Goal: Communication & Community: Answer question/provide support

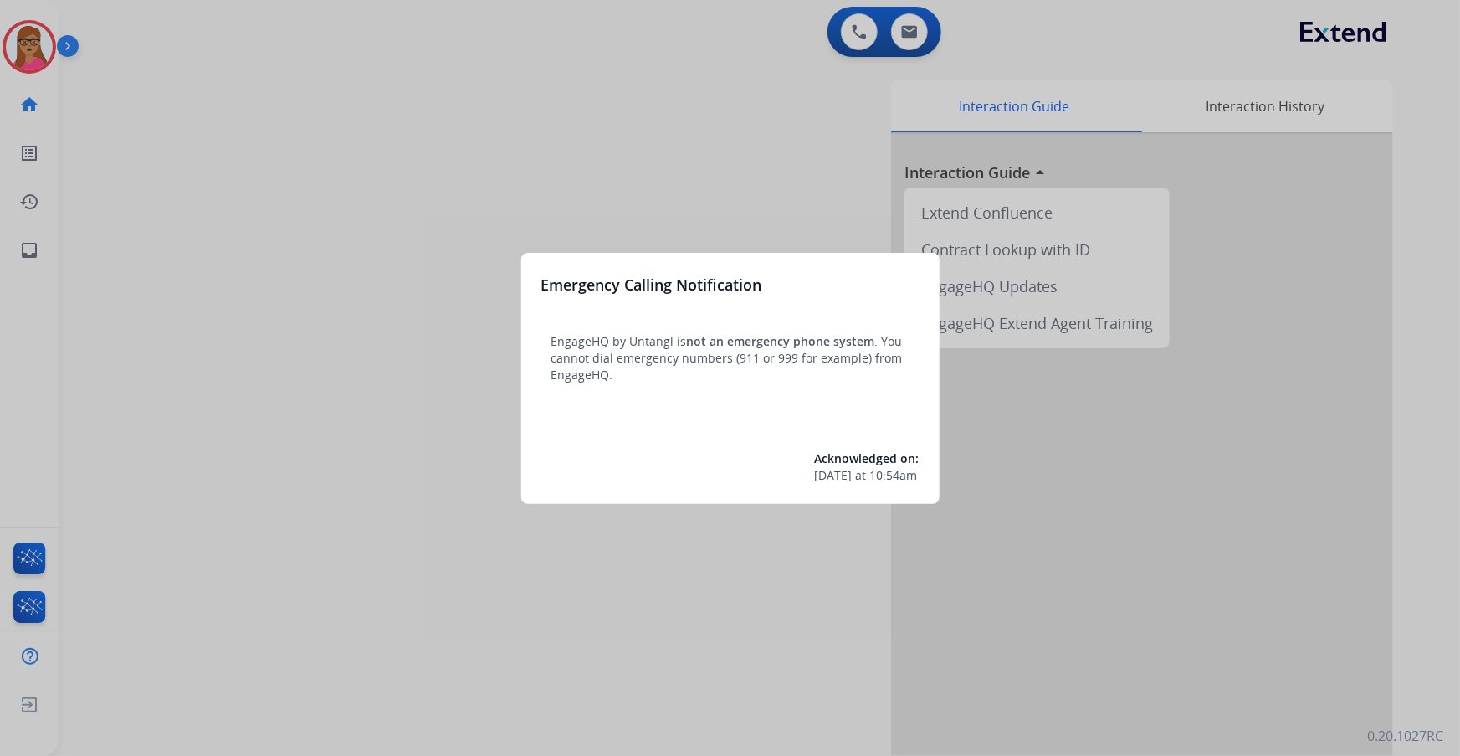
click at [340, 313] on div at bounding box center [730, 378] width 1460 height 756
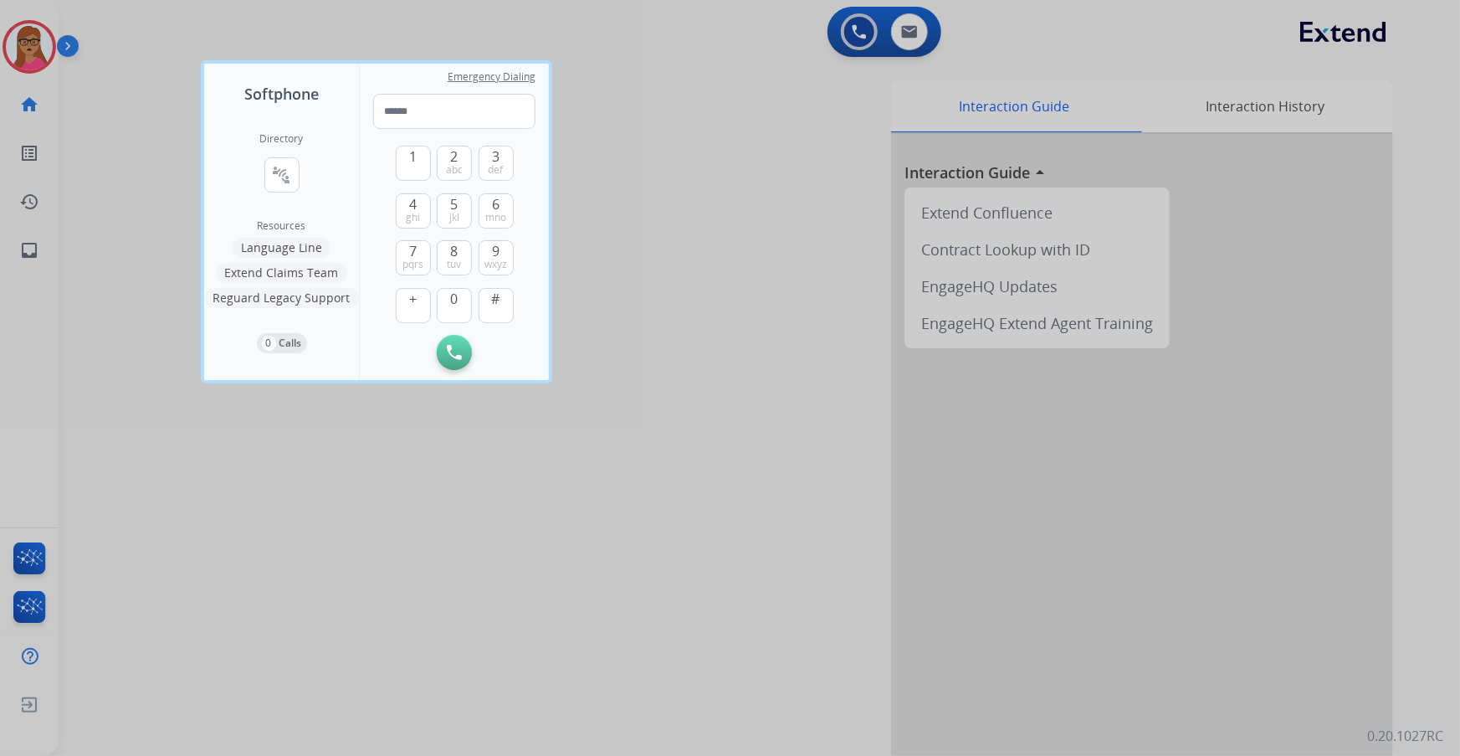
drag, startPoint x: 622, startPoint y: 112, endPoint x: 489, endPoint y: 45, distance: 148.9
click at [623, 112] on div at bounding box center [730, 378] width 1460 height 756
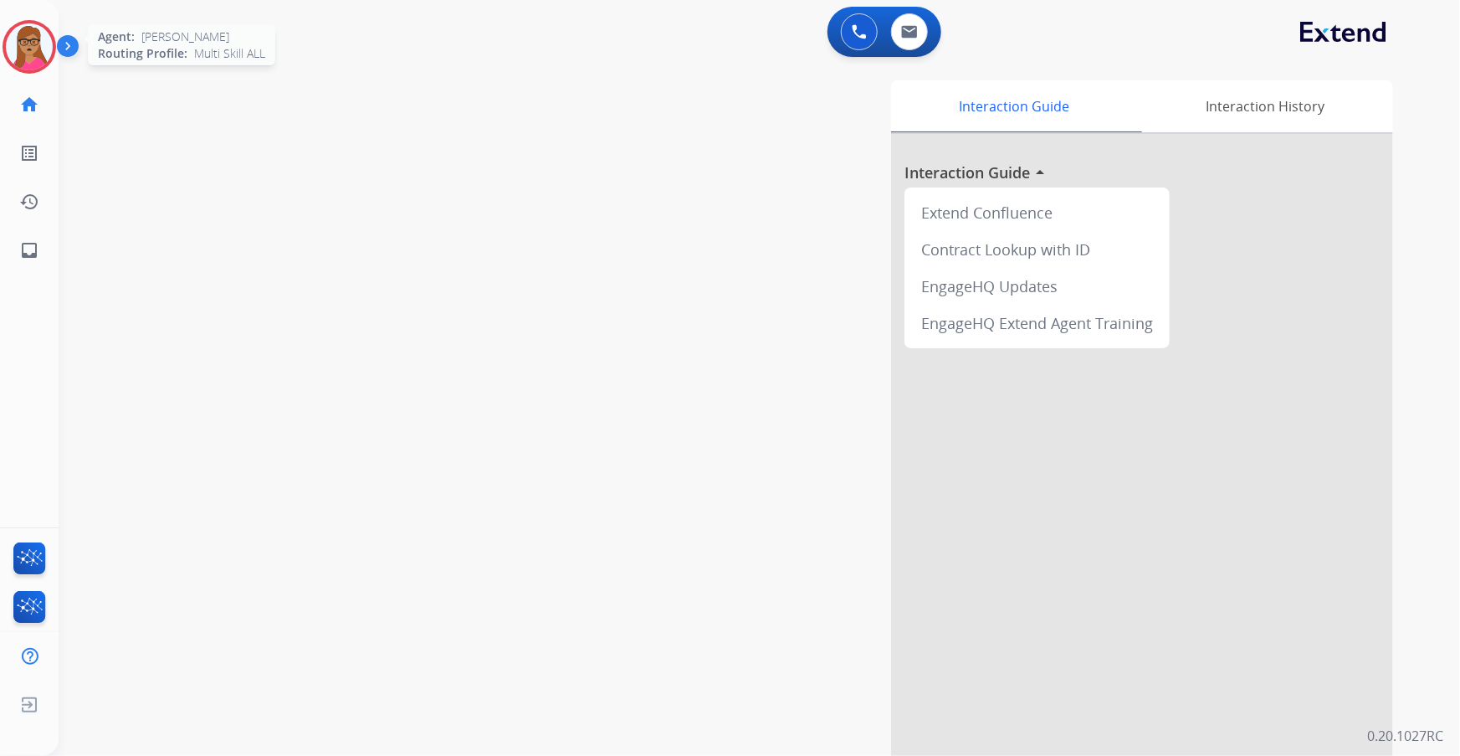
click at [17, 49] on img at bounding box center [29, 46] width 47 height 47
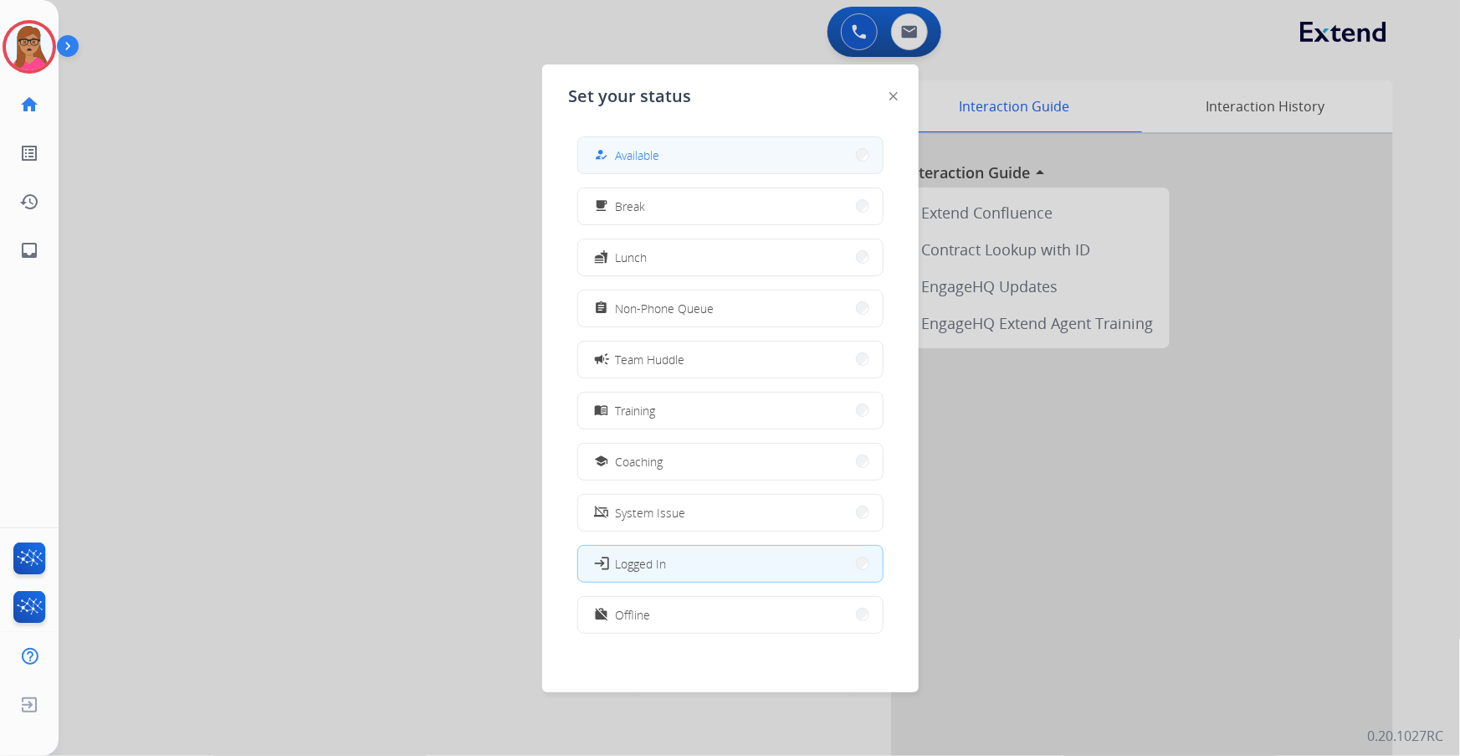
click at [714, 156] on button "how_to_reg Available" at bounding box center [730, 155] width 305 height 36
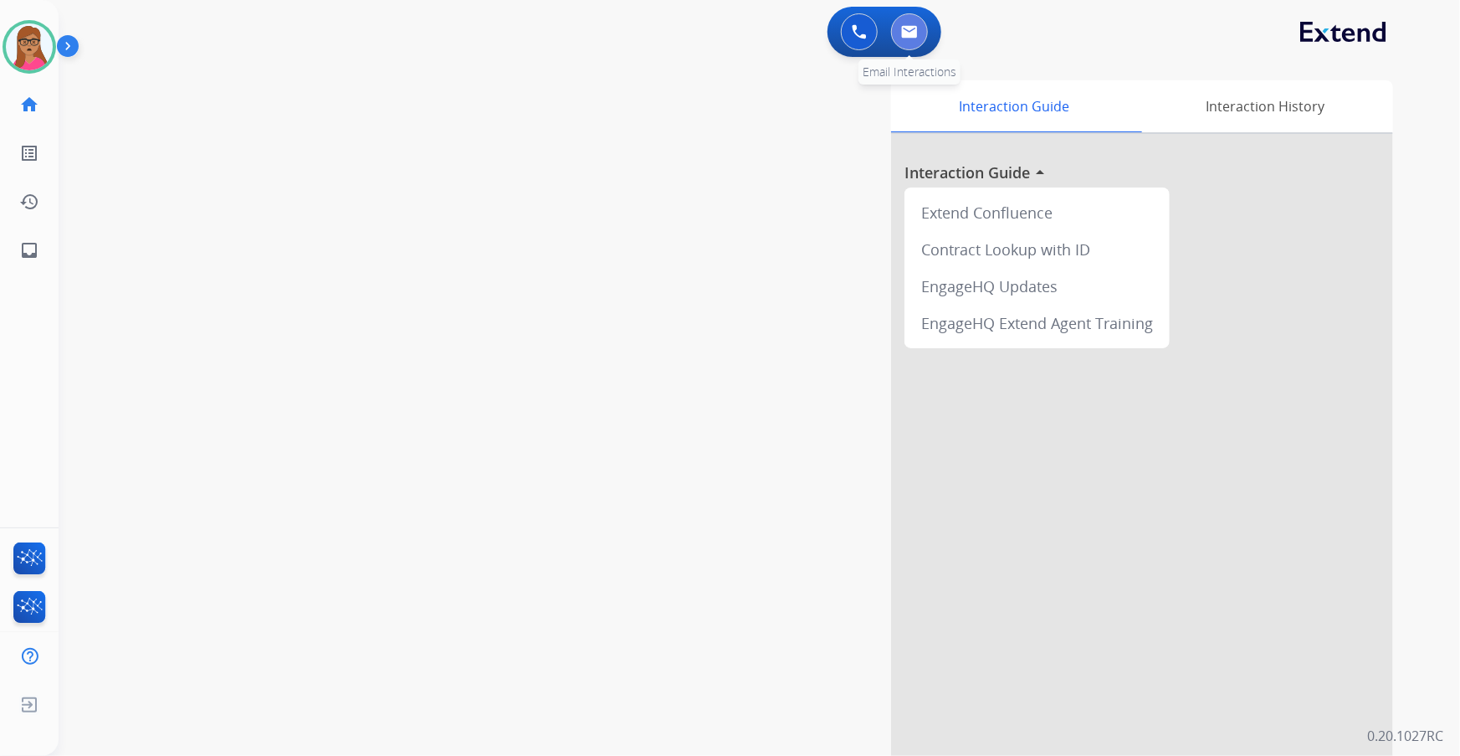
click at [914, 31] on img at bounding box center [909, 31] width 17 height 13
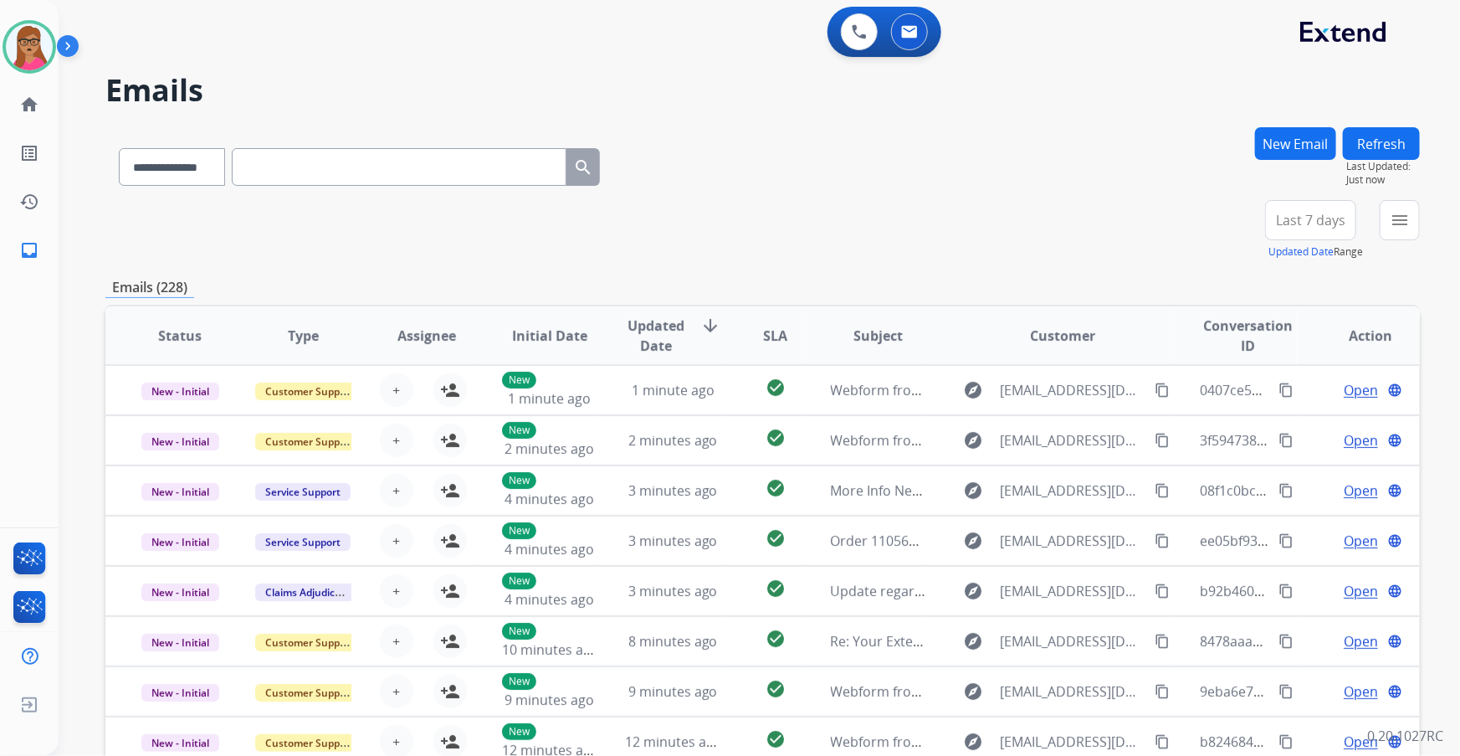
click at [960, 223] on span "Last 7 days" at bounding box center [1310, 220] width 69 height 7
click at [960, 418] on div "Last 90 days" at bounding box center [1305, 423] width 92 height 25
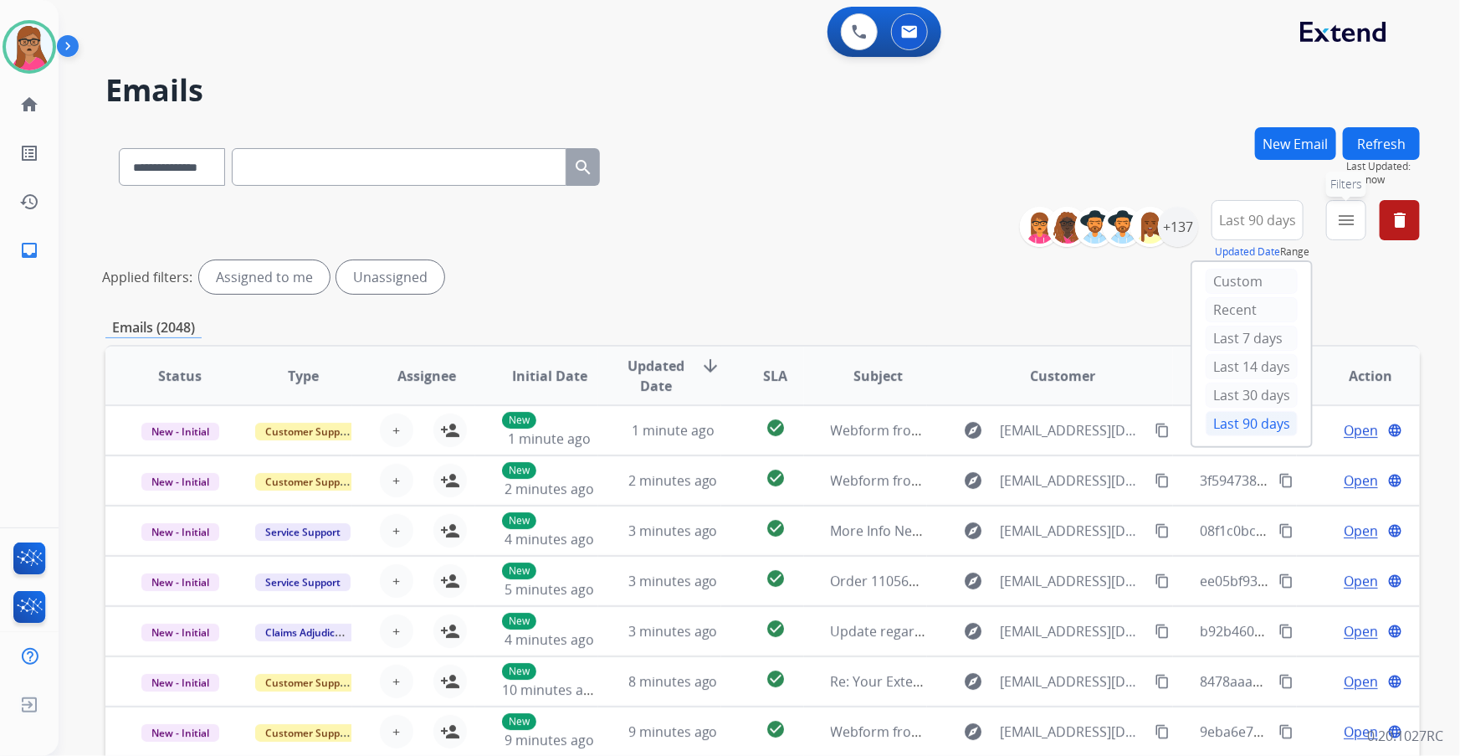
click at [960, 212] on mat-icon "menu" at bounding box center [1346, 220] width 20 height 20
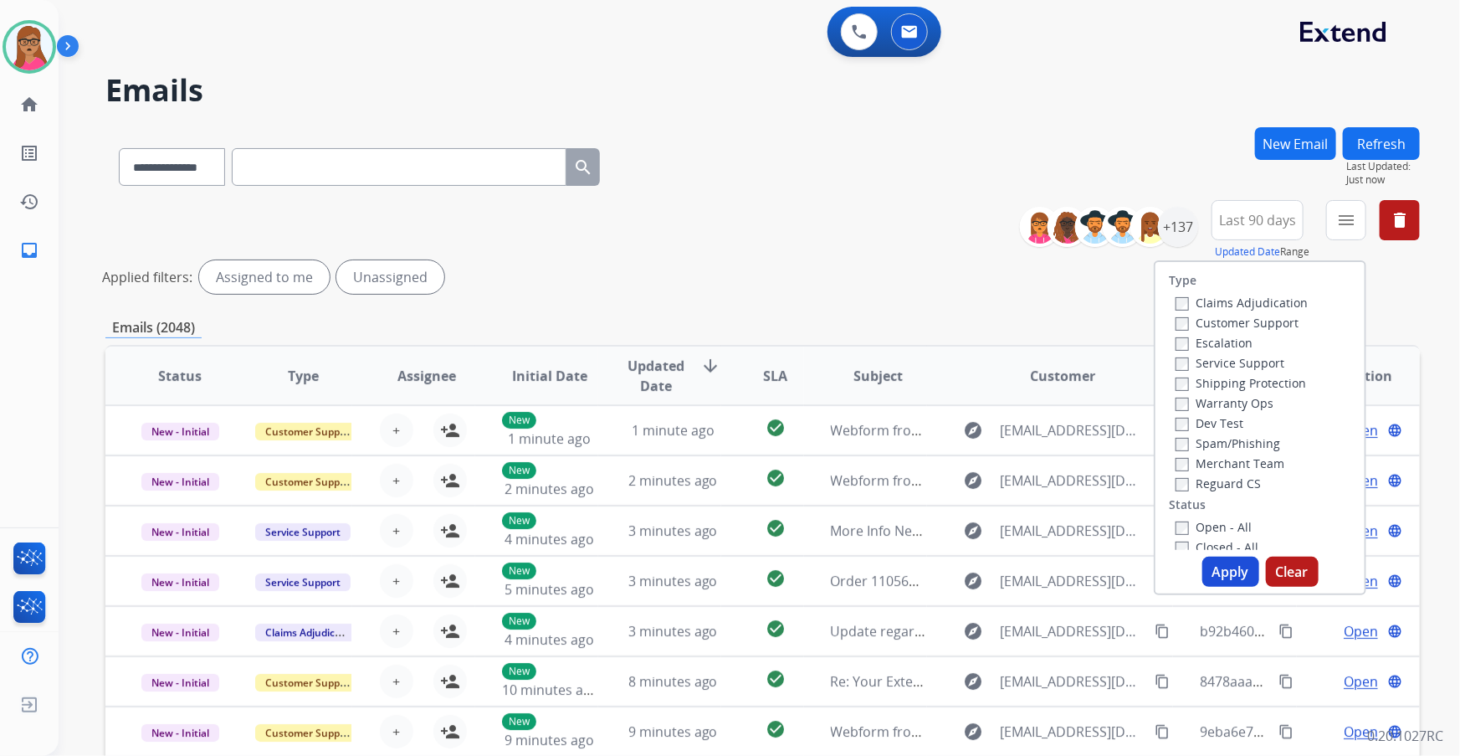
click at [960, 315] on label "Customer Support" at bounding box center [1237, 323] width 123 height 16
click at [960, 376] on label "Shipping Protection" at bounding box center [1241, 383] width 131 height 16
click at [960, 431] on label "Reguard CS" at bounding box center [1218, 483] width 85 height 16
click at [960, 431] on button "Apply" at bounding box center [1230, 571] width 57 height 30
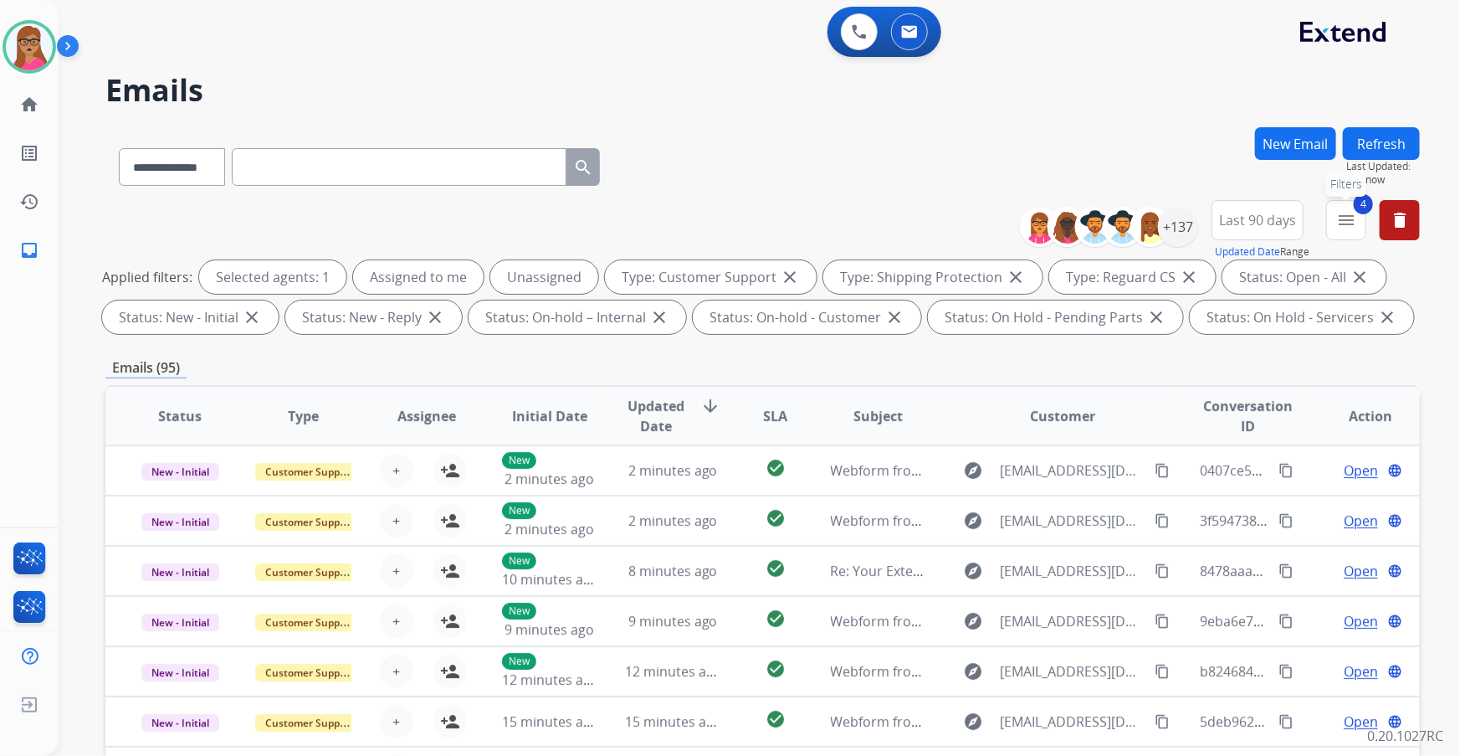
click at [960, 218] on mat-icon "menu" at bounding box center [1346, 220] width 20 height 20
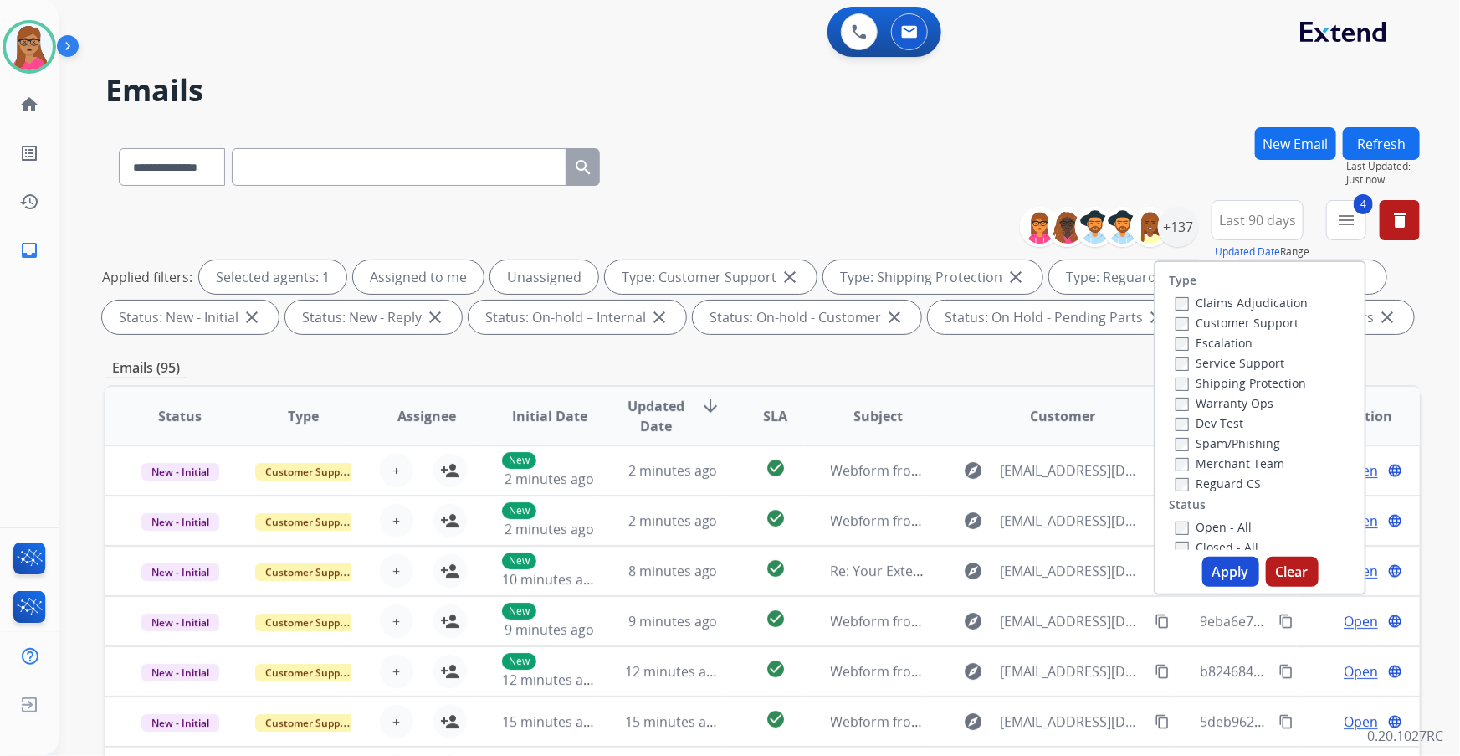
click at [960, 113] on div "**********" at bounding box center [739, 438] width 1361 height 756
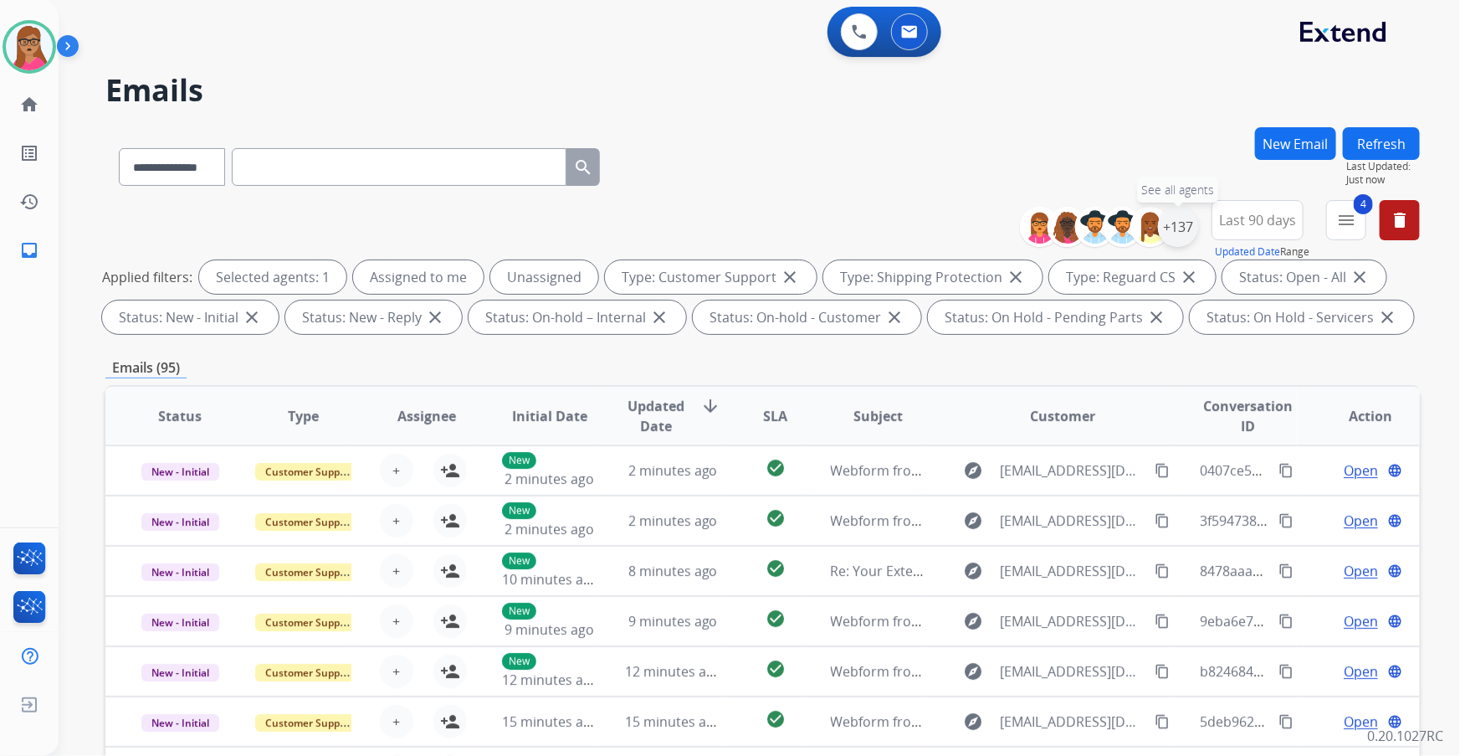
click at [960, 232] on div "+137" at bounding box center [1178, 227] width 40 height 40
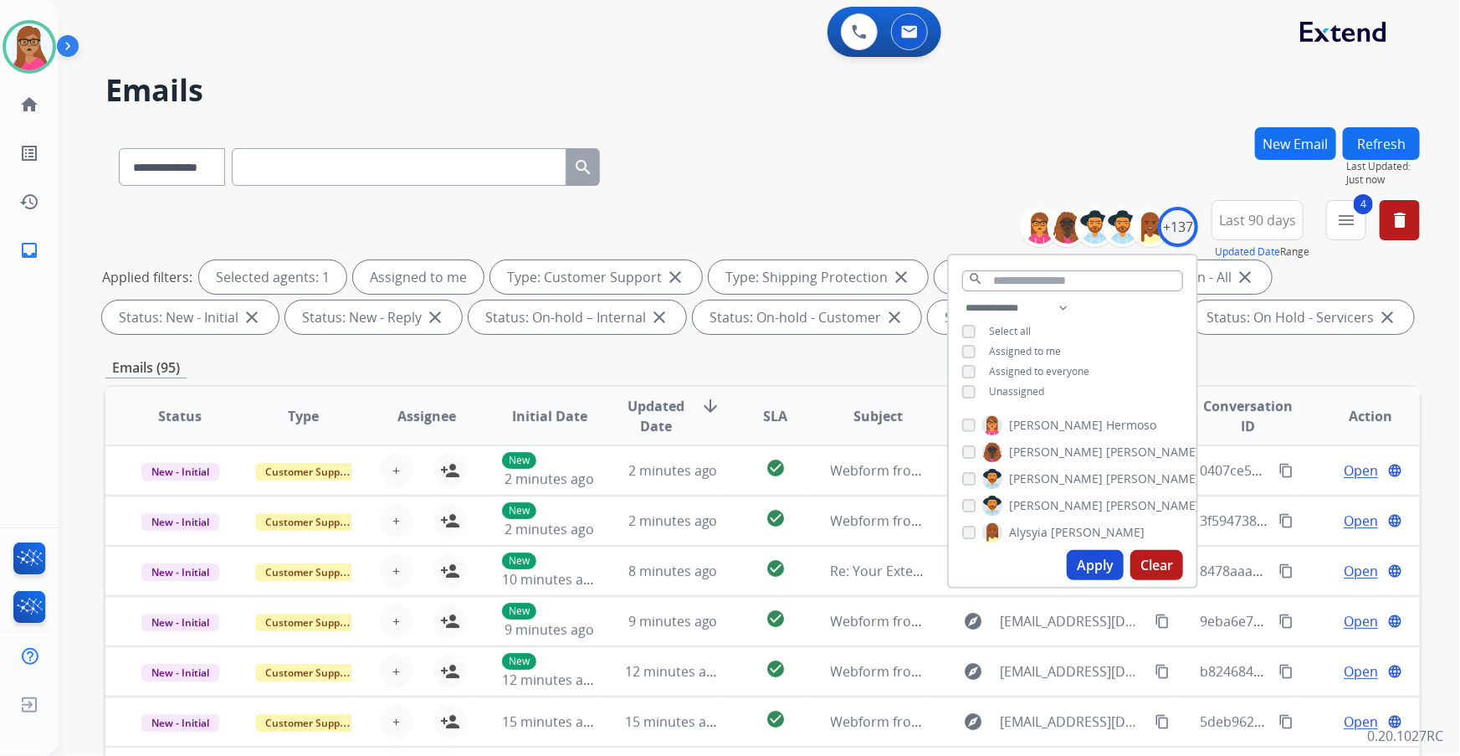
click at [960, 431] on button "Apply" at bounding box center [1095, 565] width 57 height 30
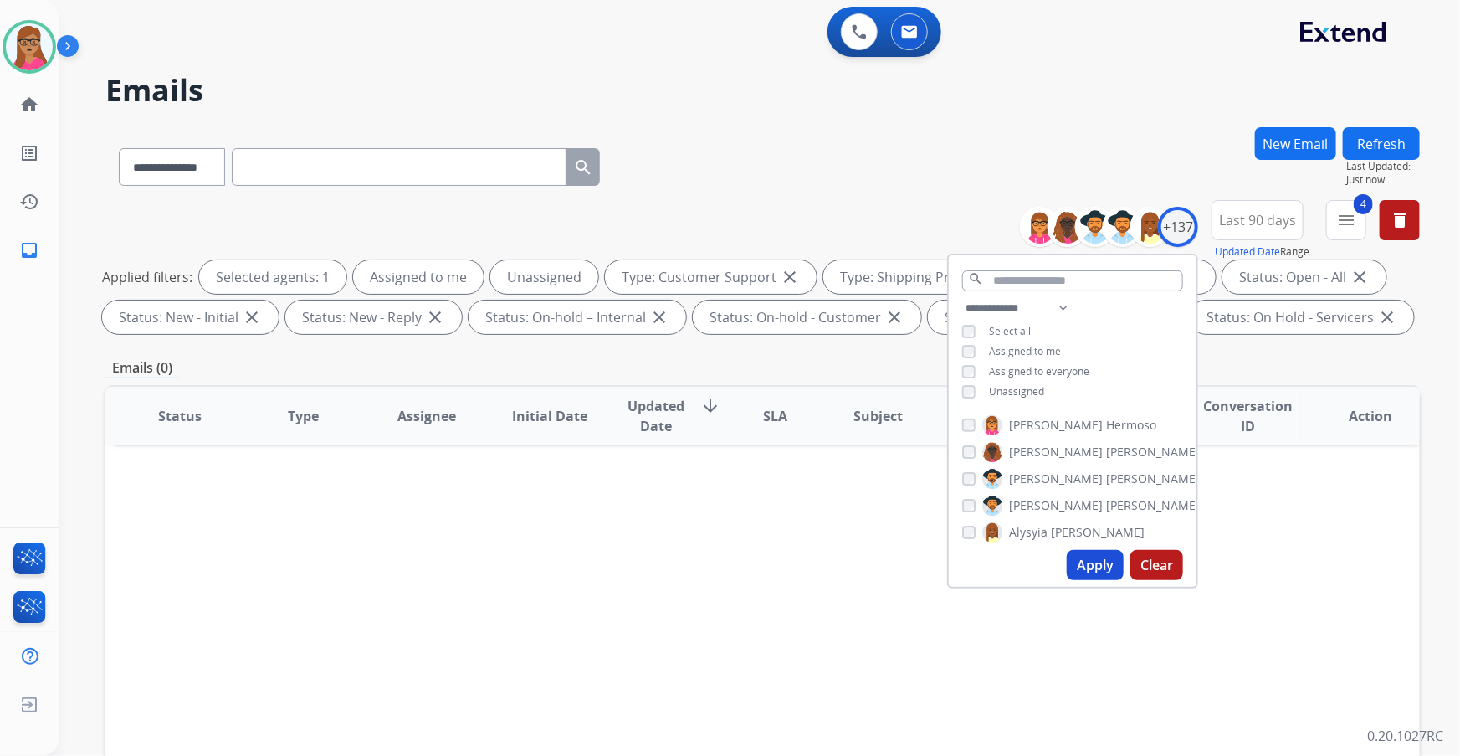
click at [960, 431] on button "Apply" at bounding box center [1095, 565] width 57 height 30
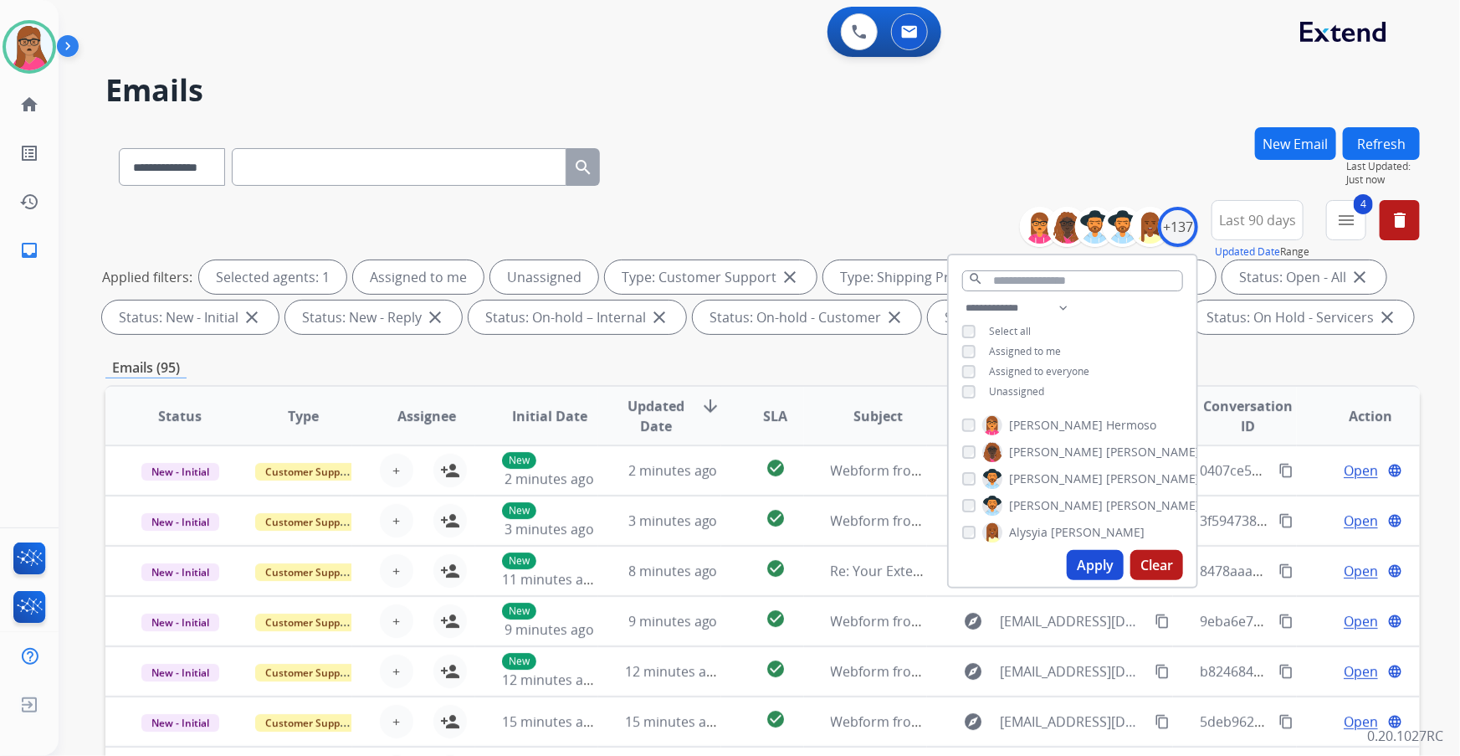
click at [786, 355] on div "**********" at bounding box center [762, 579] width 1314 height 905
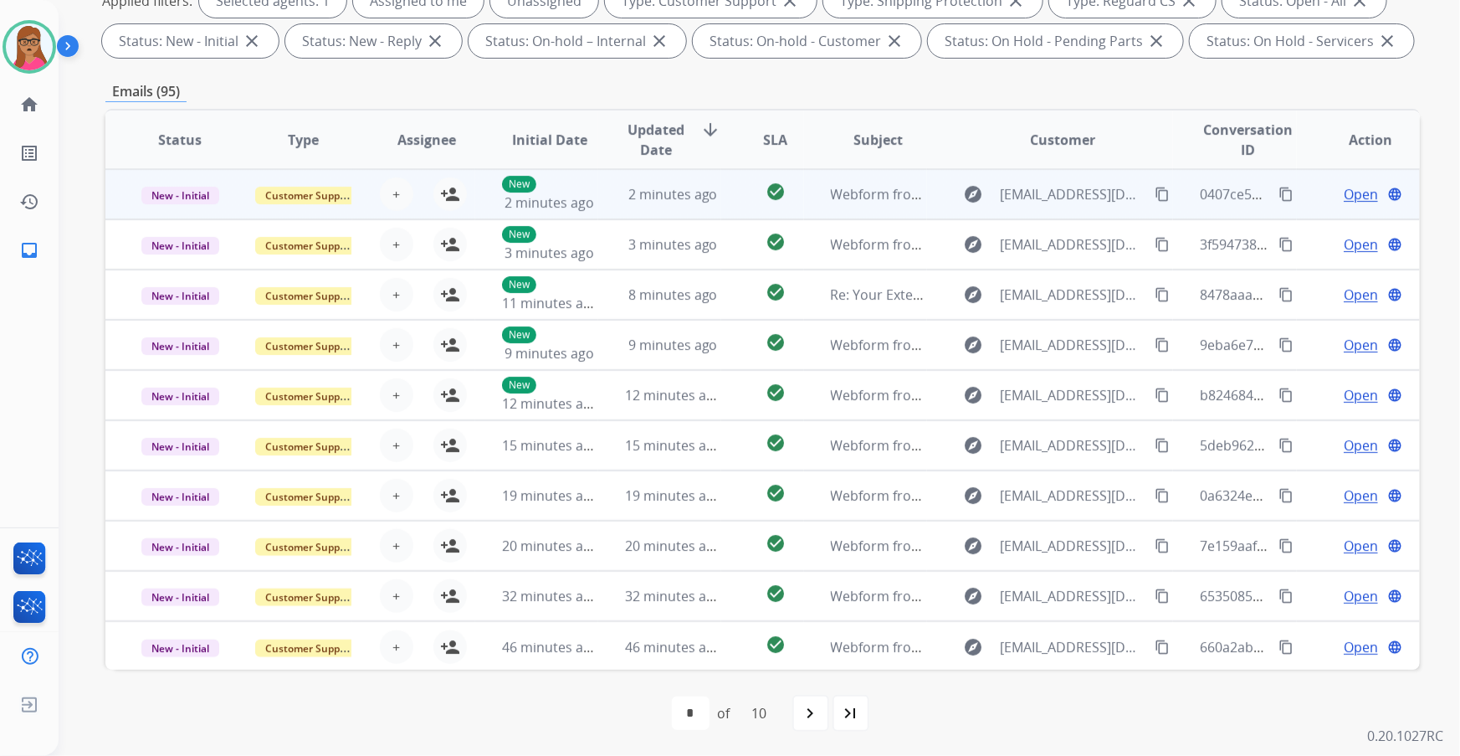
click at [178, 207] on td "New - Initial" at bounding box center [166, 194] width 123 height 50
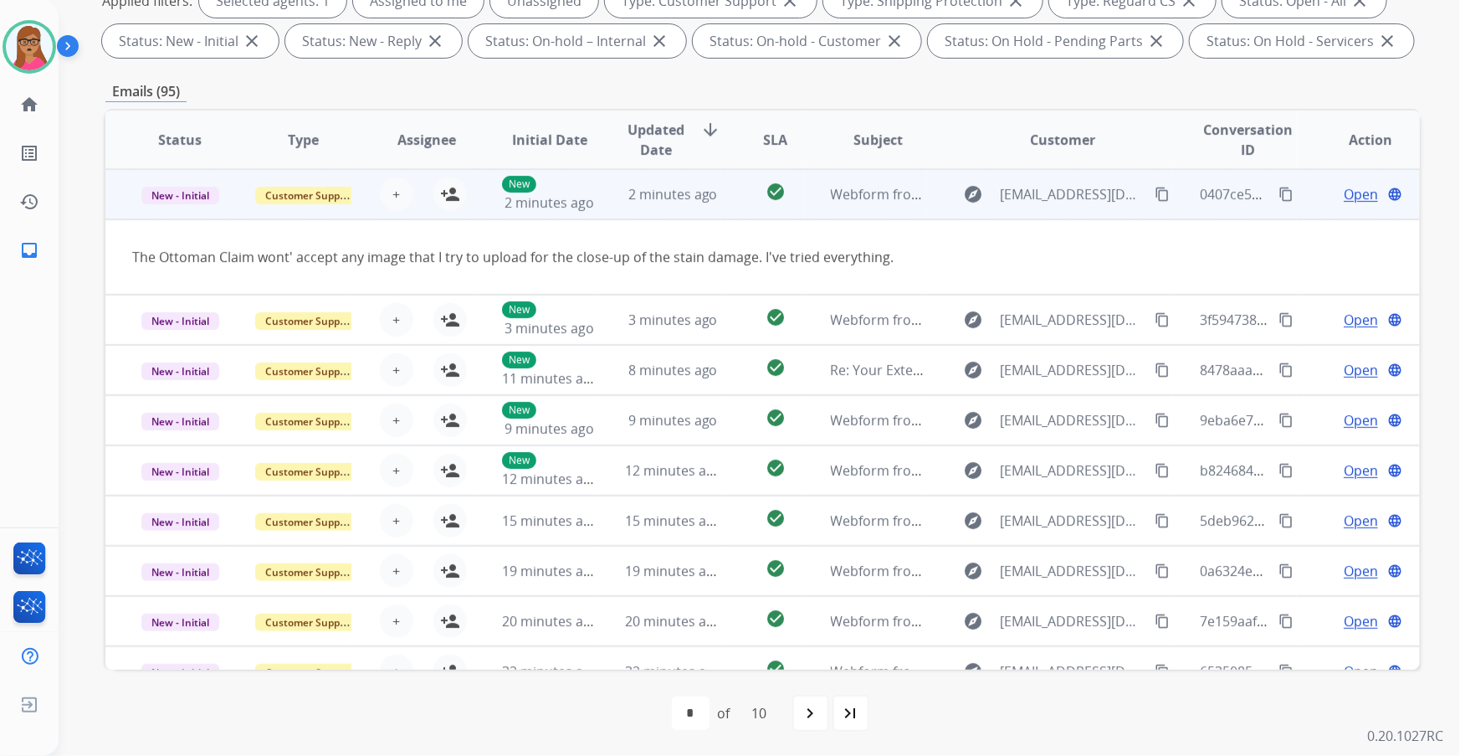
click at [171, 215] on td "New - Initial" at bounding box center [166, 194] width 123 height 50
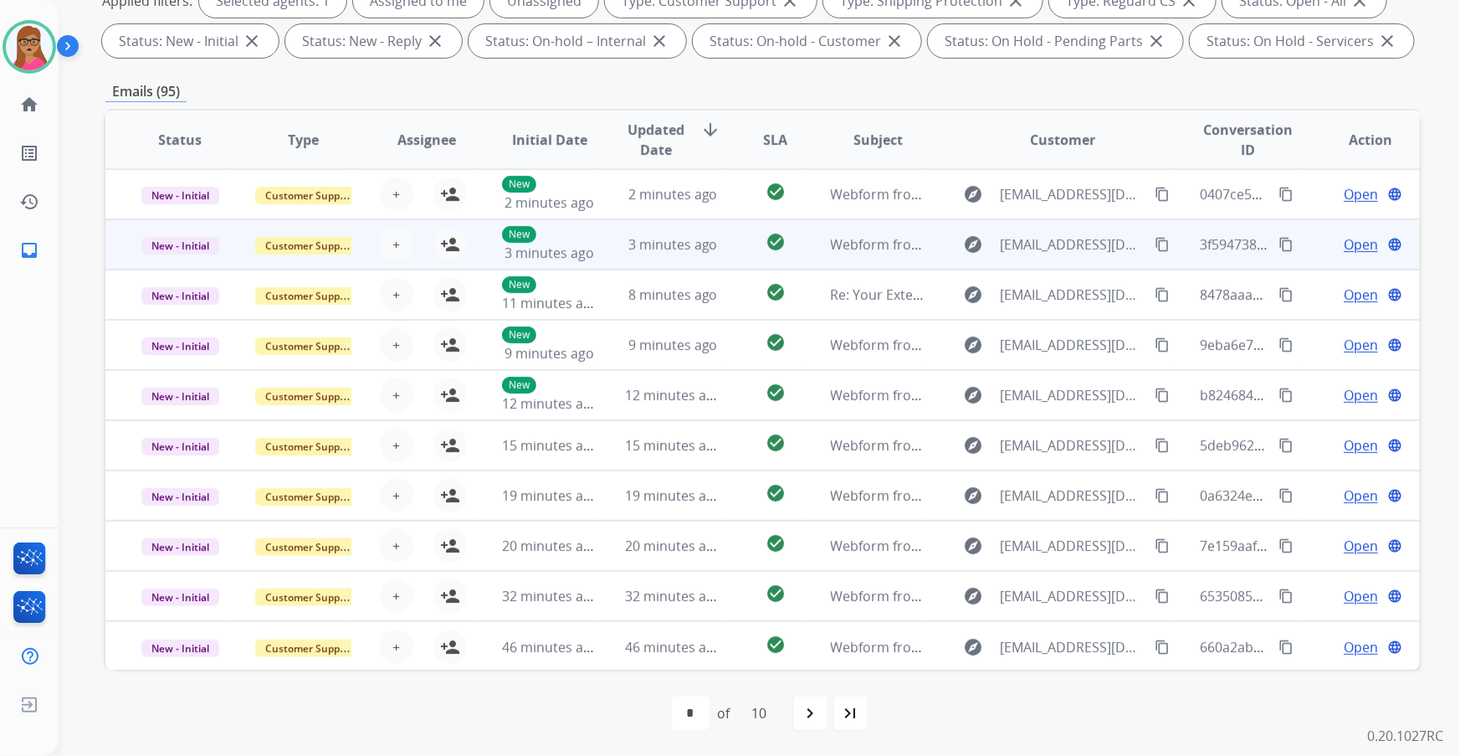
click at [187, 259] on td "New - Initial" at bounding box center [166, 244] width 123 height 50
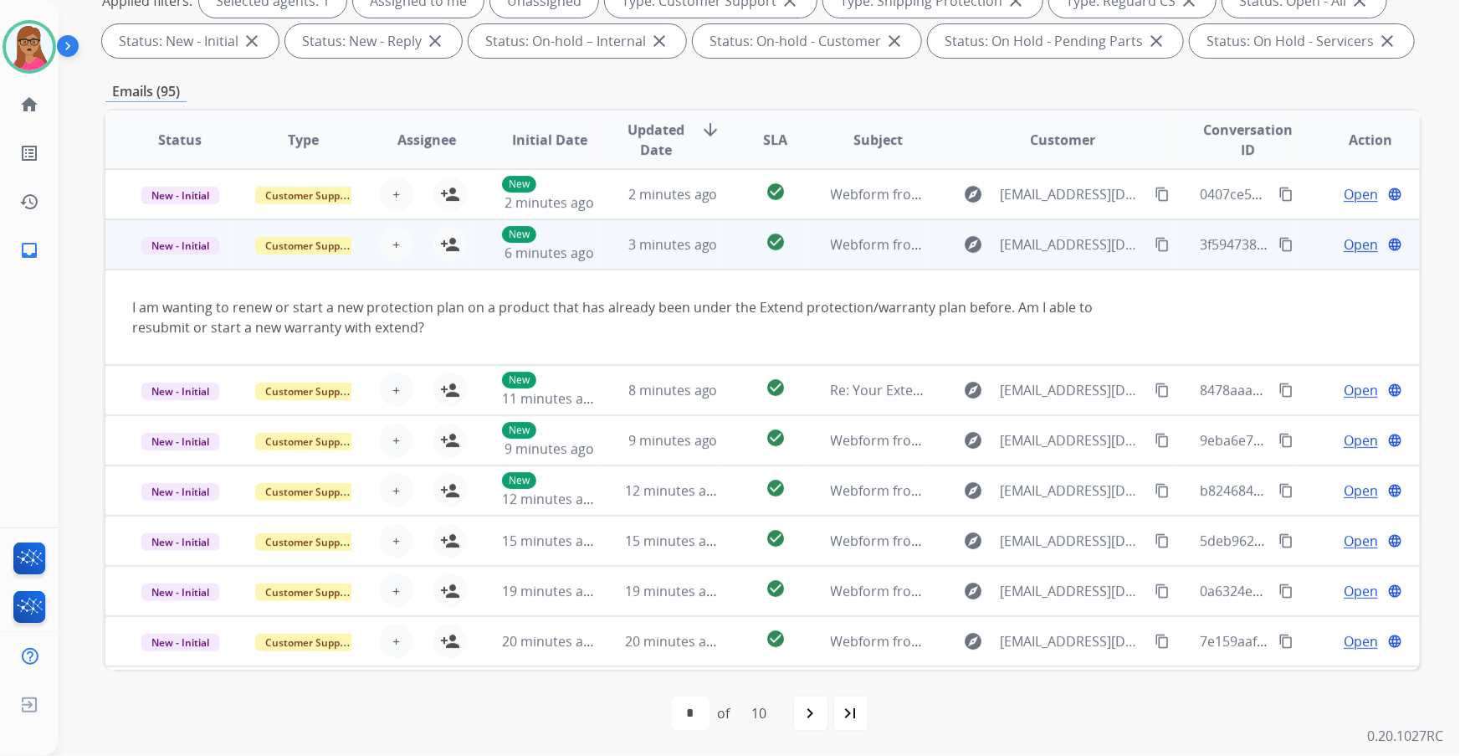
click at [183, 259] on td "New - Initial" at bounding box center [166, 244] width 123 height 50
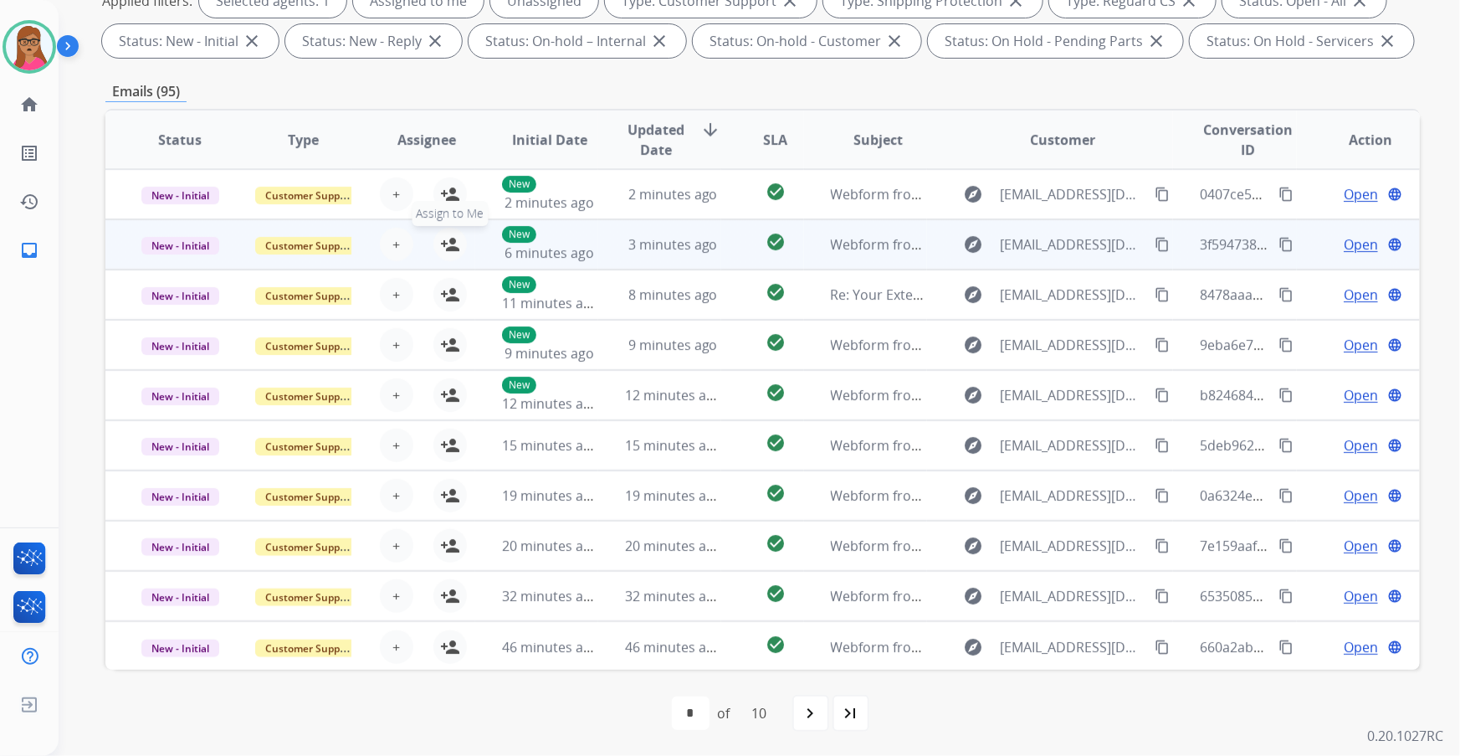
click at [449, 244] on mat-icon "person_add" at bounding box center [450, 244] width 20 height 20
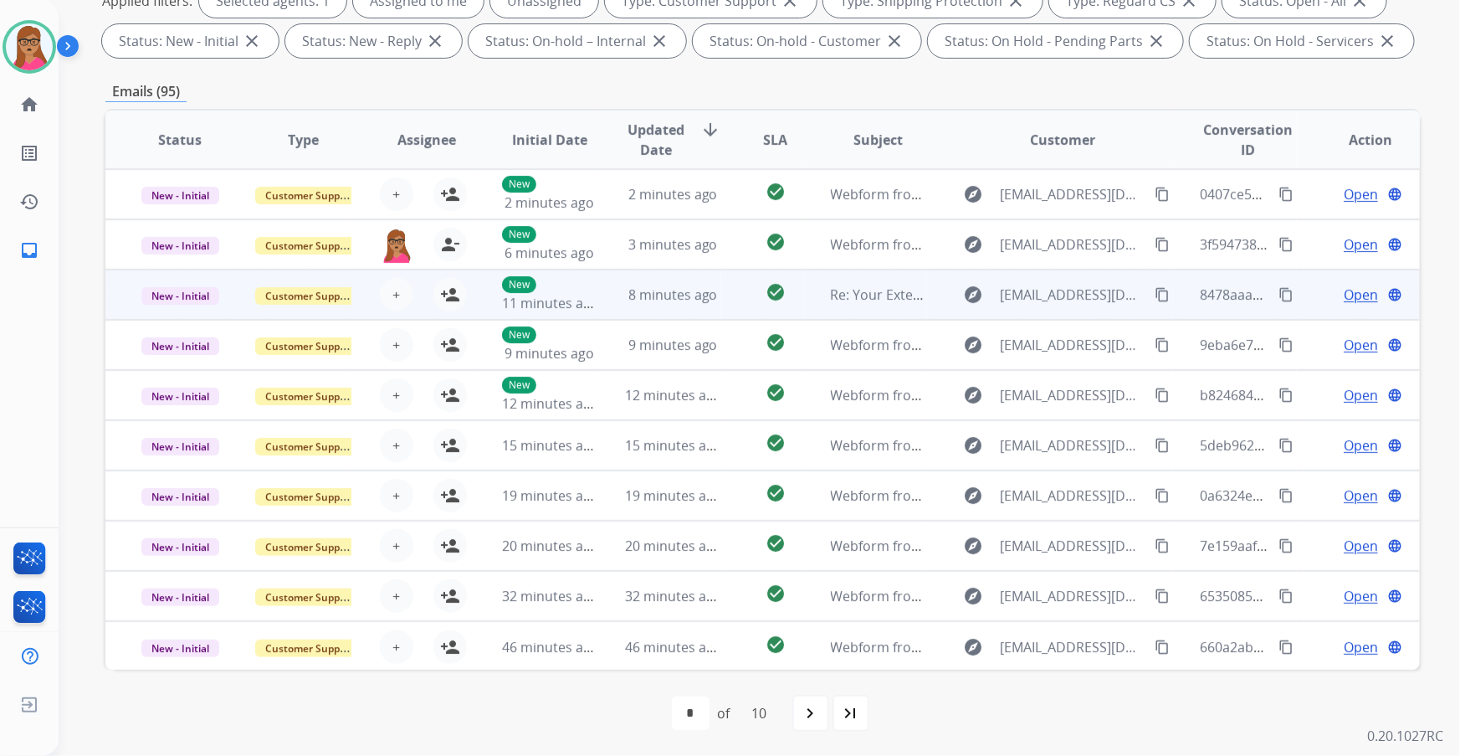
click at [192, 314] on td "New - Initial" at bounding box center [166, 294] width 123 height 50
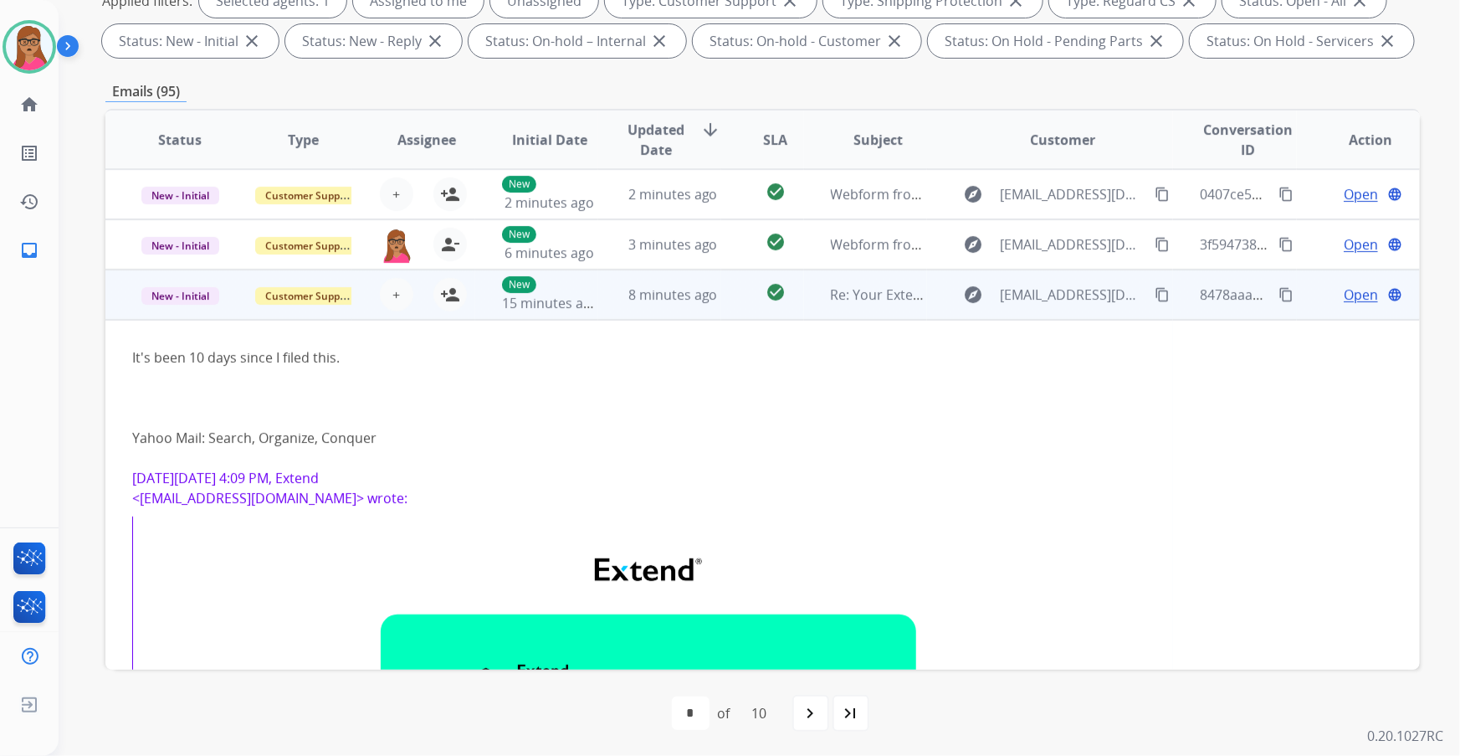
scroll to position [100, 0]
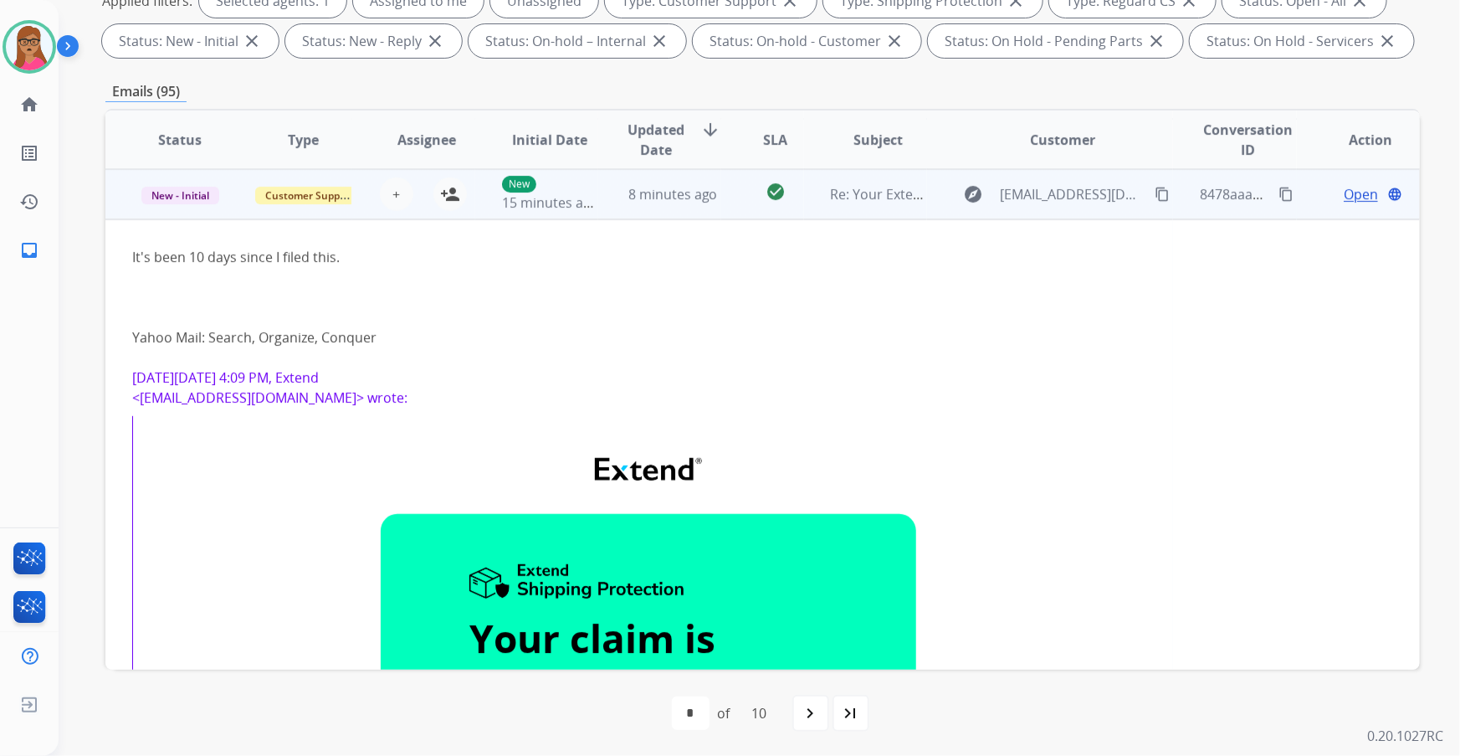
click at [180, 212] on td "New - Initial" at bounding box center [166, 194] width 123 height 50
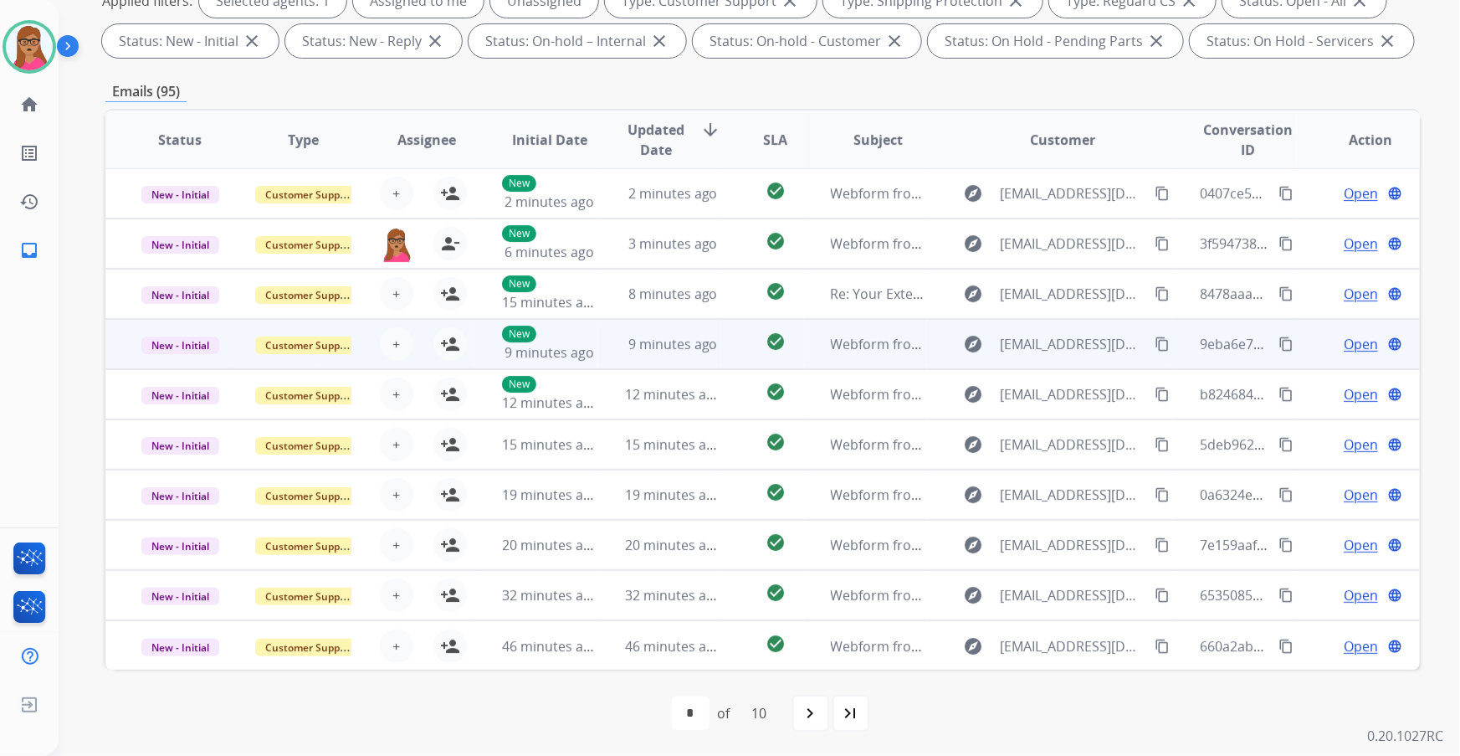
click at [176, 359] on td "New - Initial" at bounding box center [166, 344] width 123 height 50
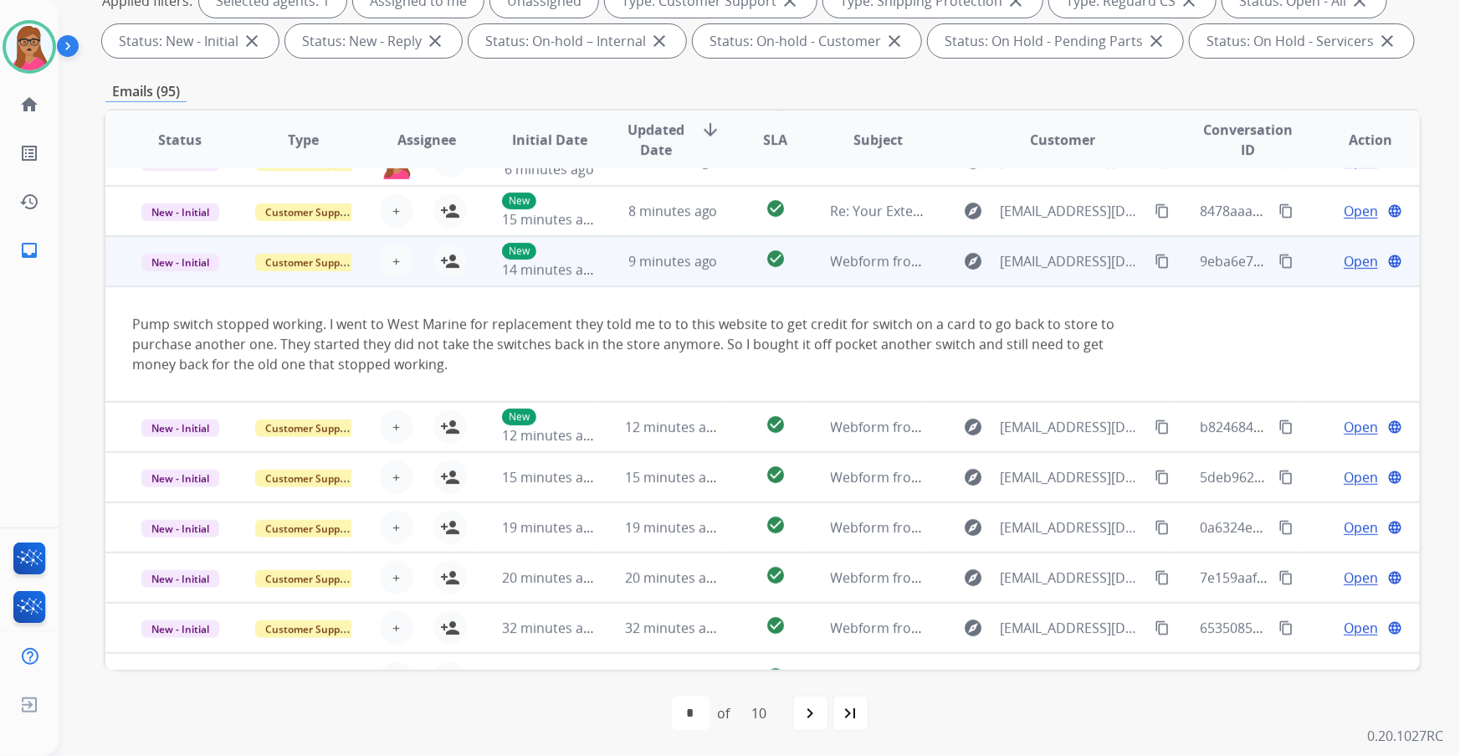
scroll to position [116, 0]
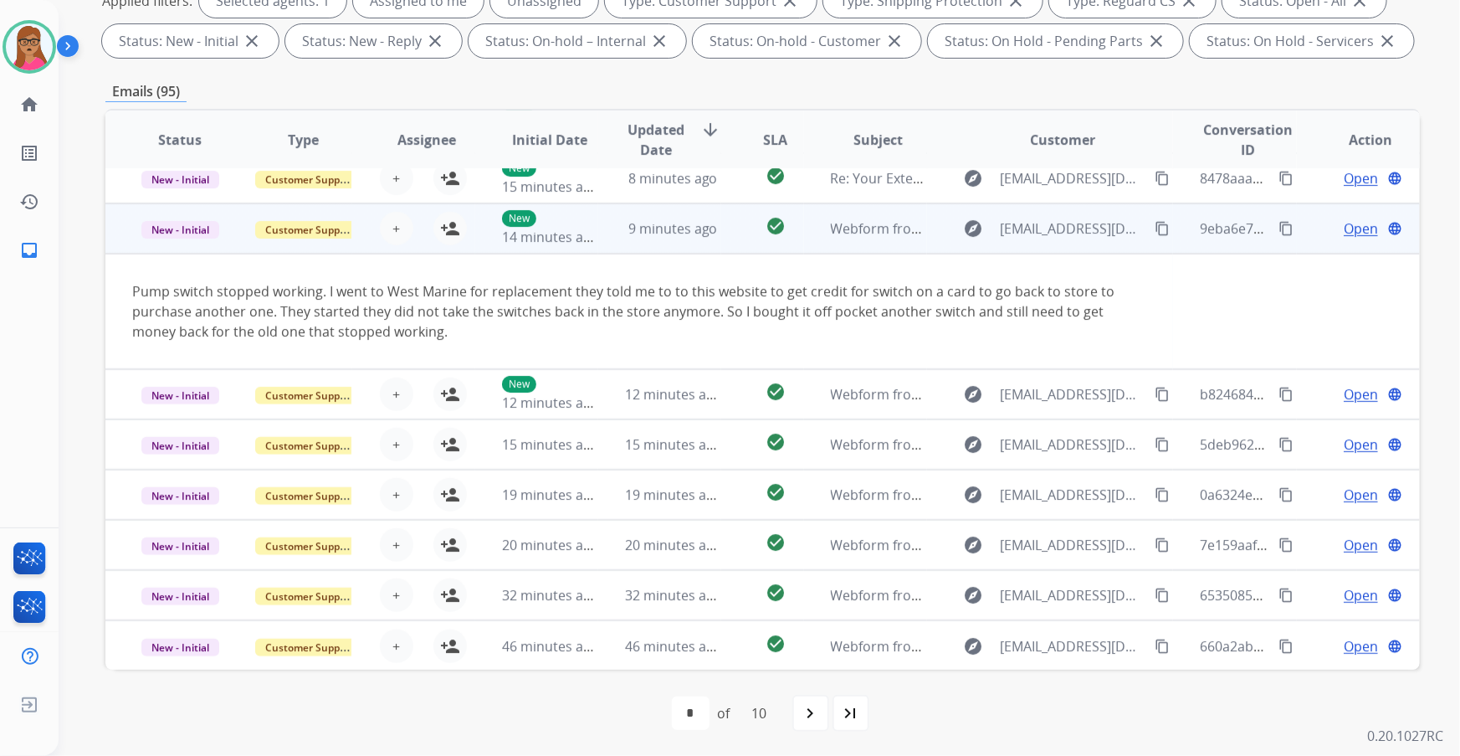
click at [189, 243] on td "New - Initial" at bounding box center [166, 228] width 123 height 50
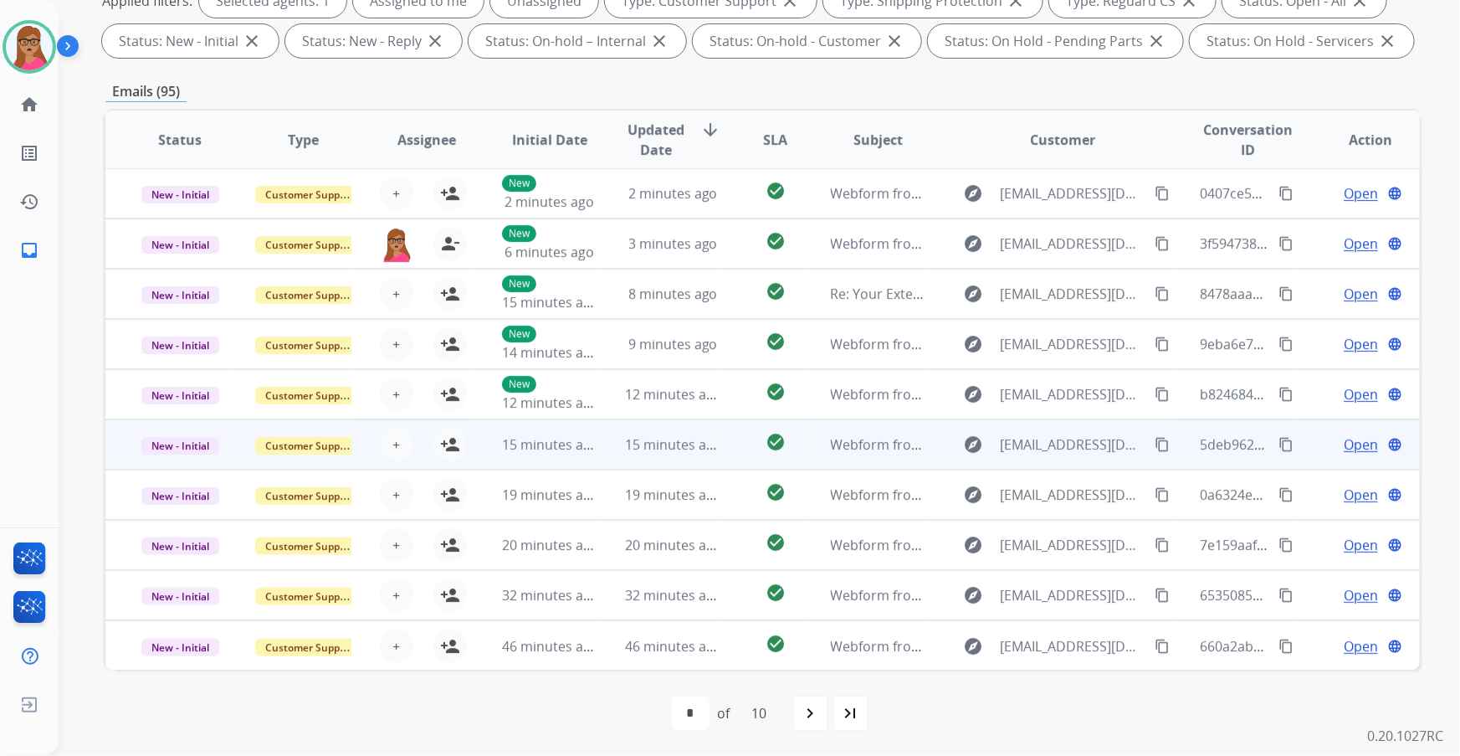
click at [174, 431] on td "New - Initial" at bounding box center [166, 444] width 123 height 50
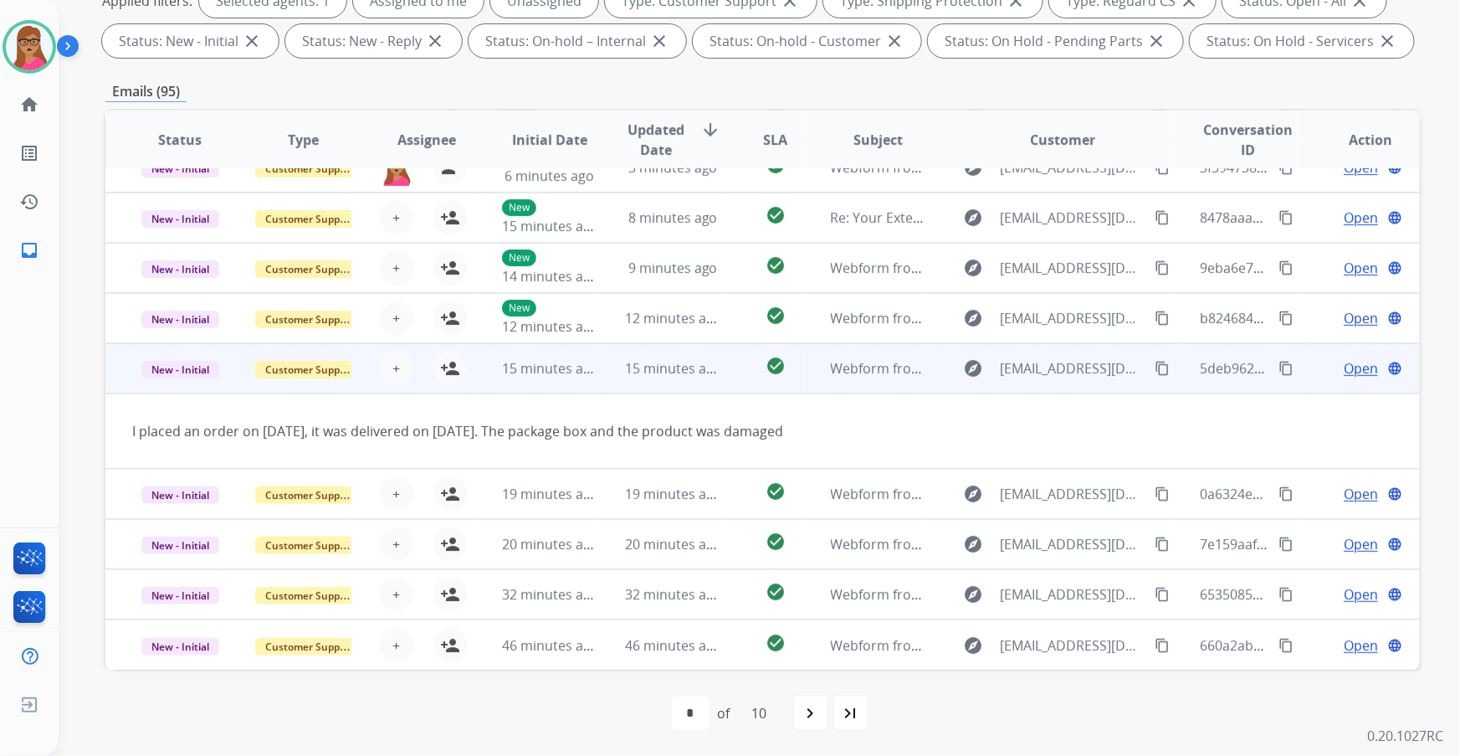
scroll to position [76, 0]
click at [960, 367] on mat-icon "content_copy" at bounding box center [1162, 368] width 15 height 15
click at [442, 364] on mat-icon "person_add" at bounding box center [450, 369] width 20 height 20
click at [173, 384] on td "New - Initial" at bounding box center [166, 369] width 123 height 50
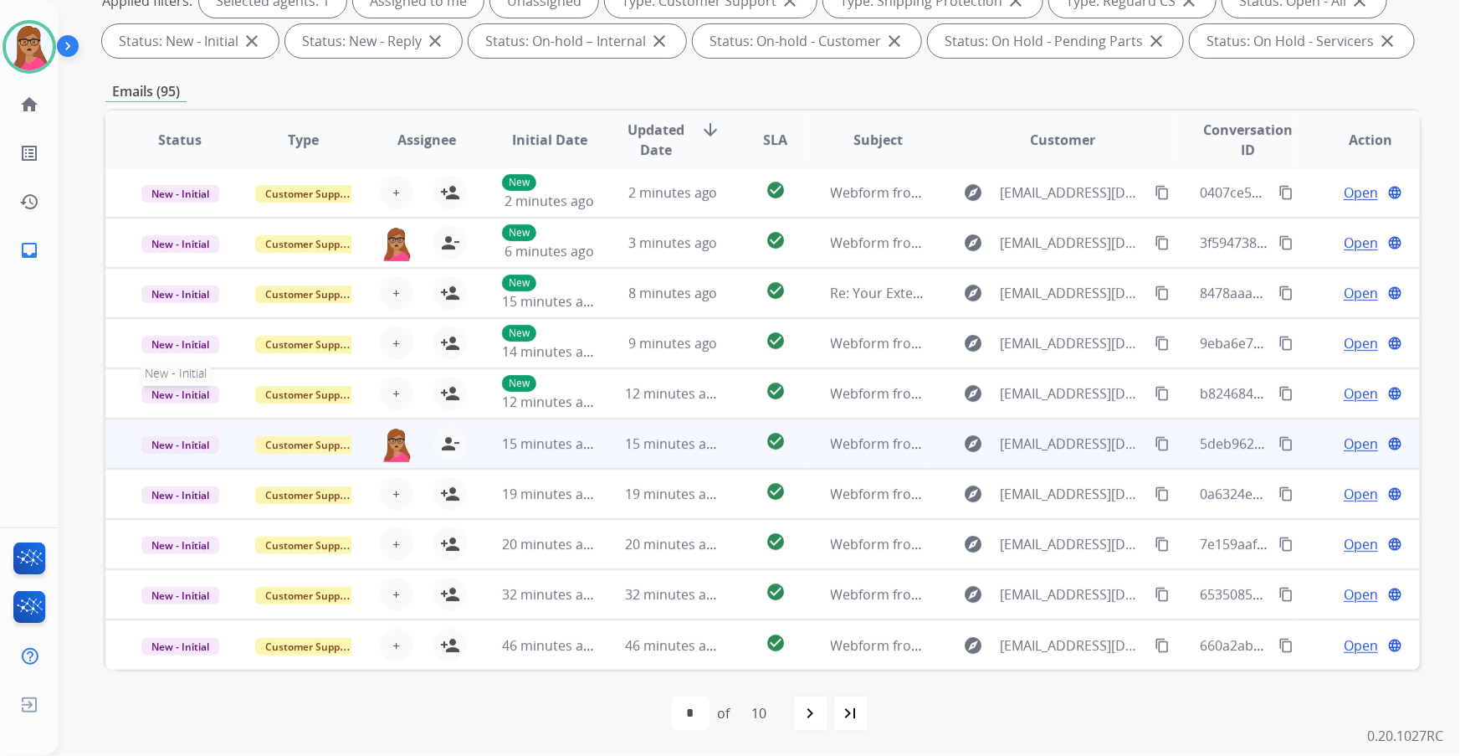
scroll to position [1, 0]
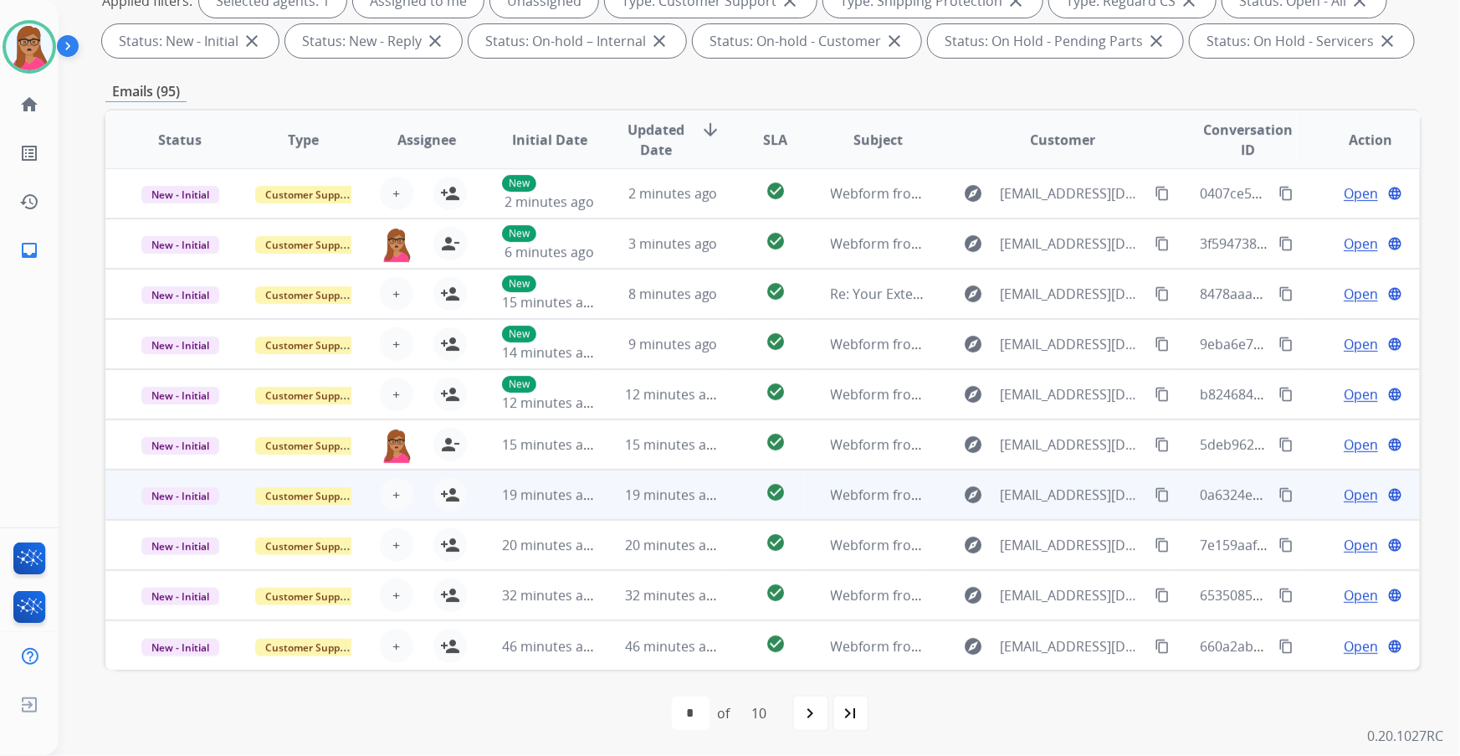
click at [171, 431] on td "New - Initial" at bounding box center [166, 494] width 123 height 50
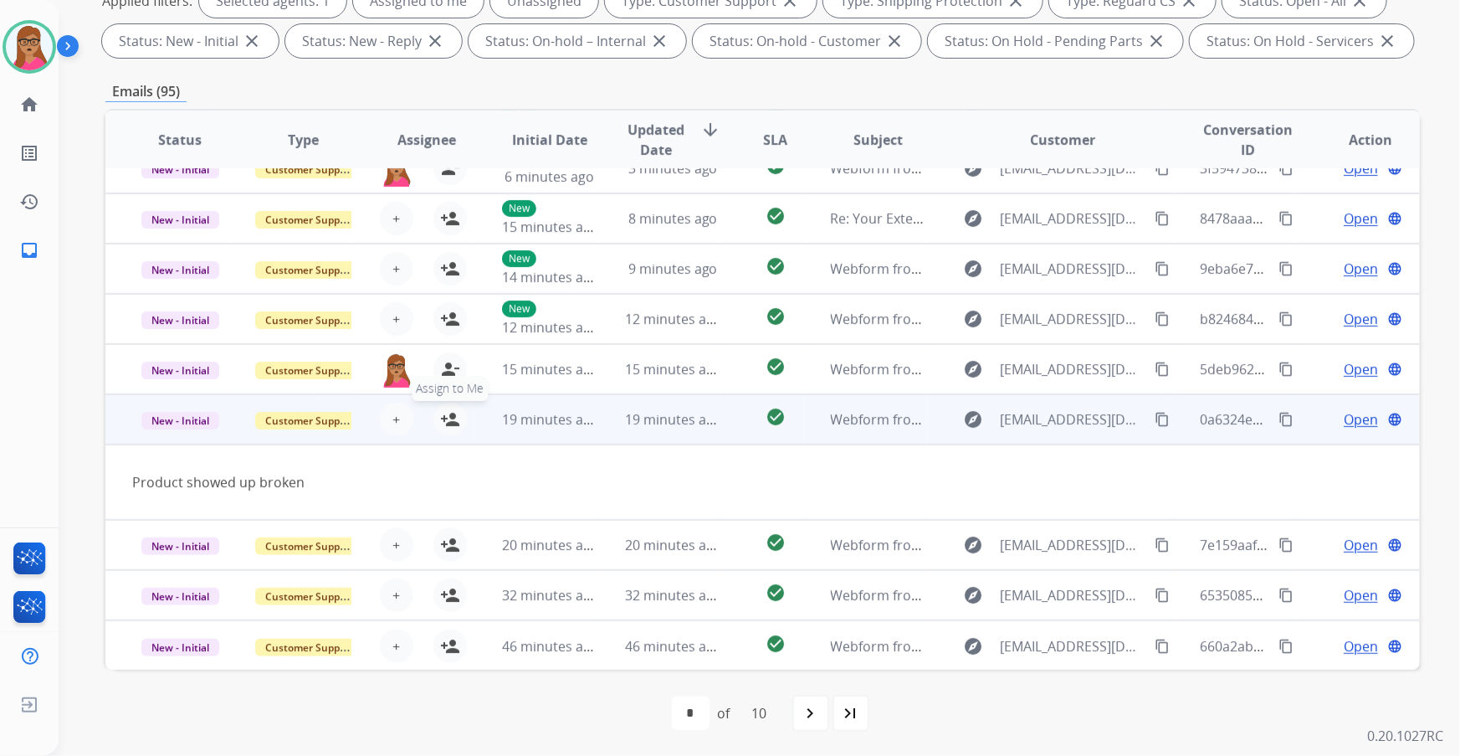
click at [448, 412] on mat-icon "person_add" at bounding box center [450, 419] width 20 height 20
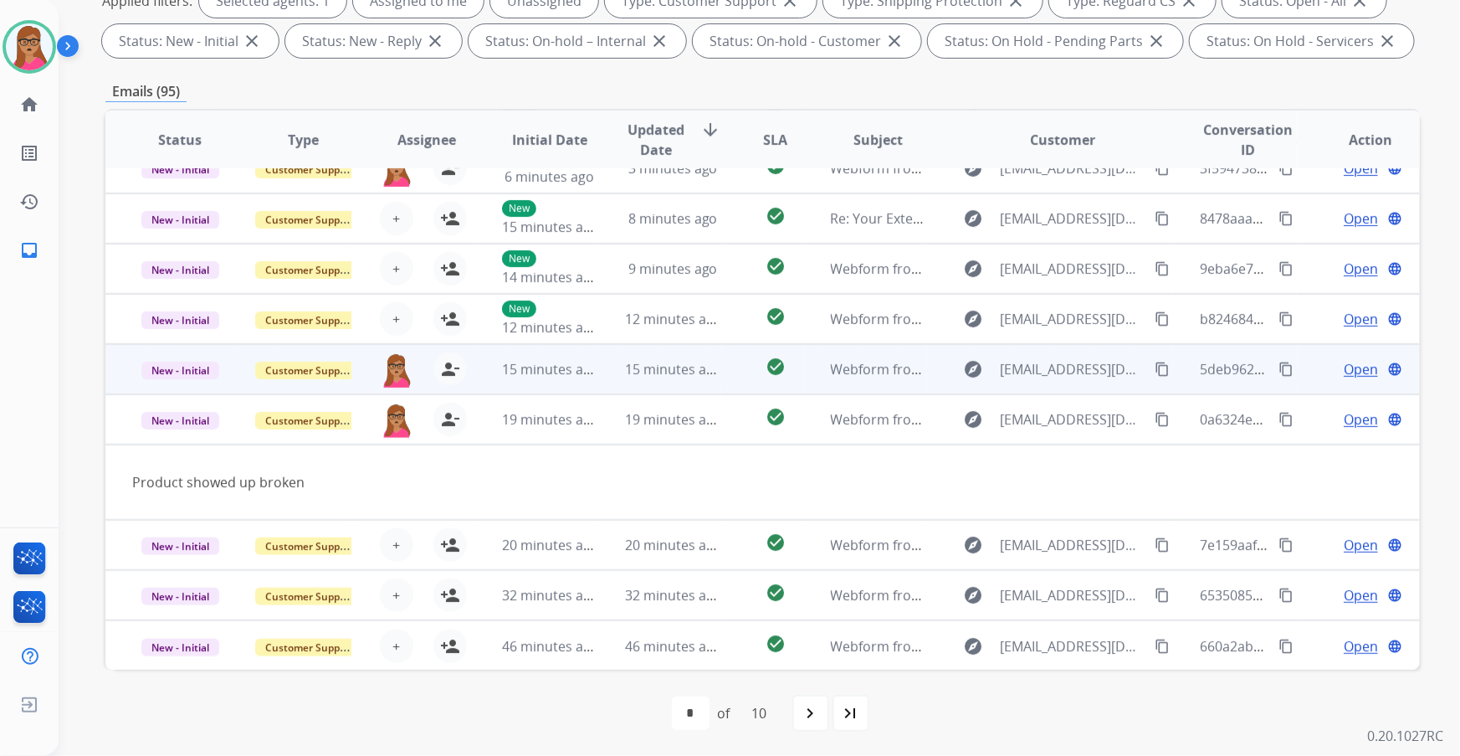
click at [167, 429] on td "New - Initial" at bounding box center [166, 419] width 123 height 50
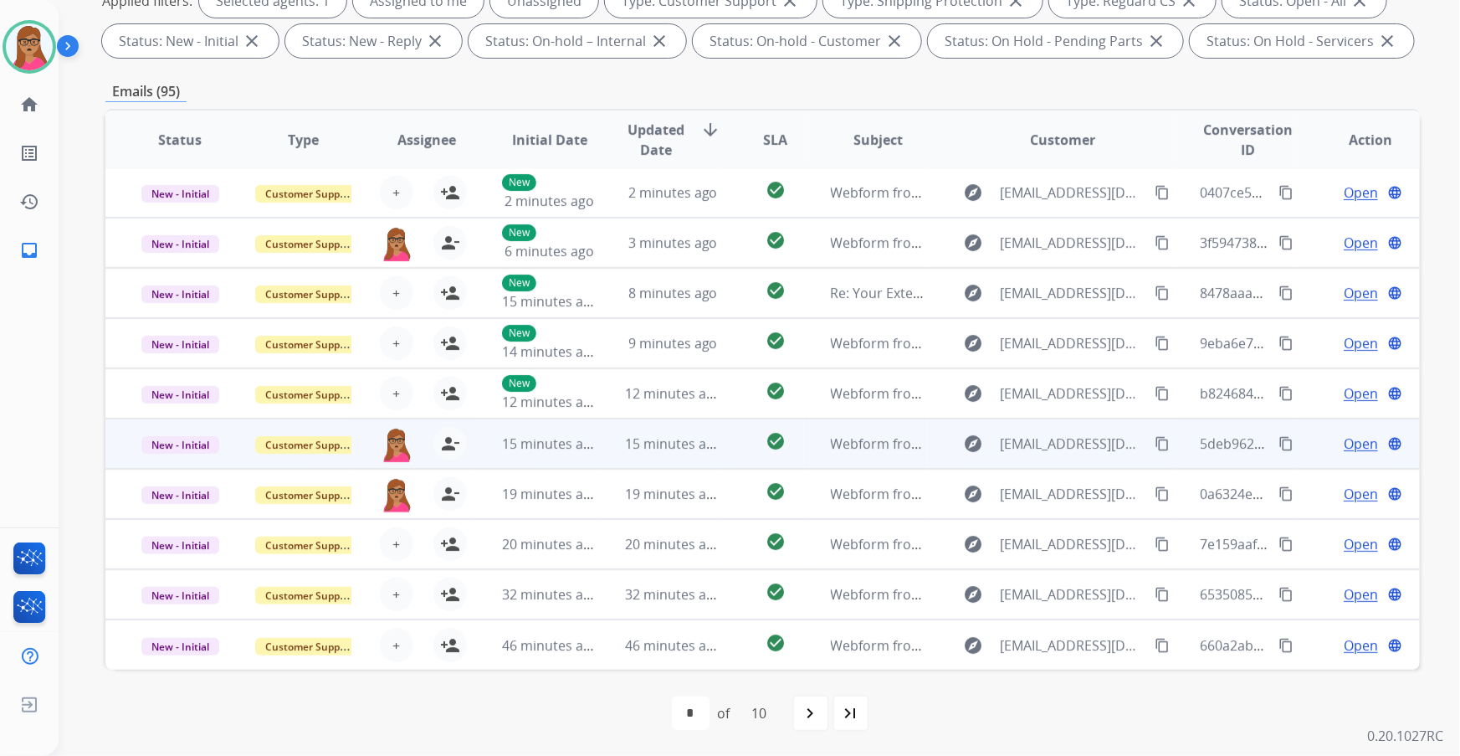
scroll to position [1, 0]
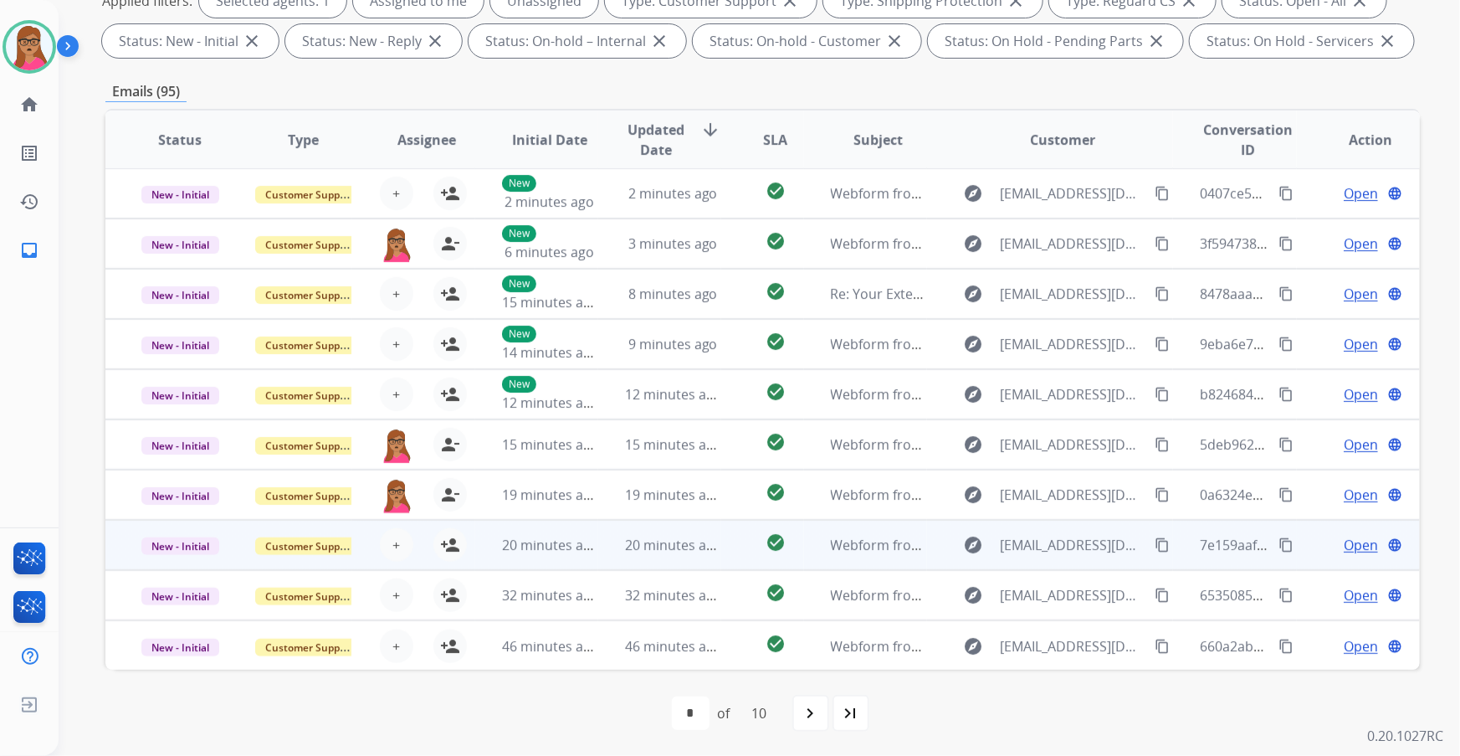
click at [172, 431] on td "New - Initial" at bounding box center [166, 545] width 123 height 50
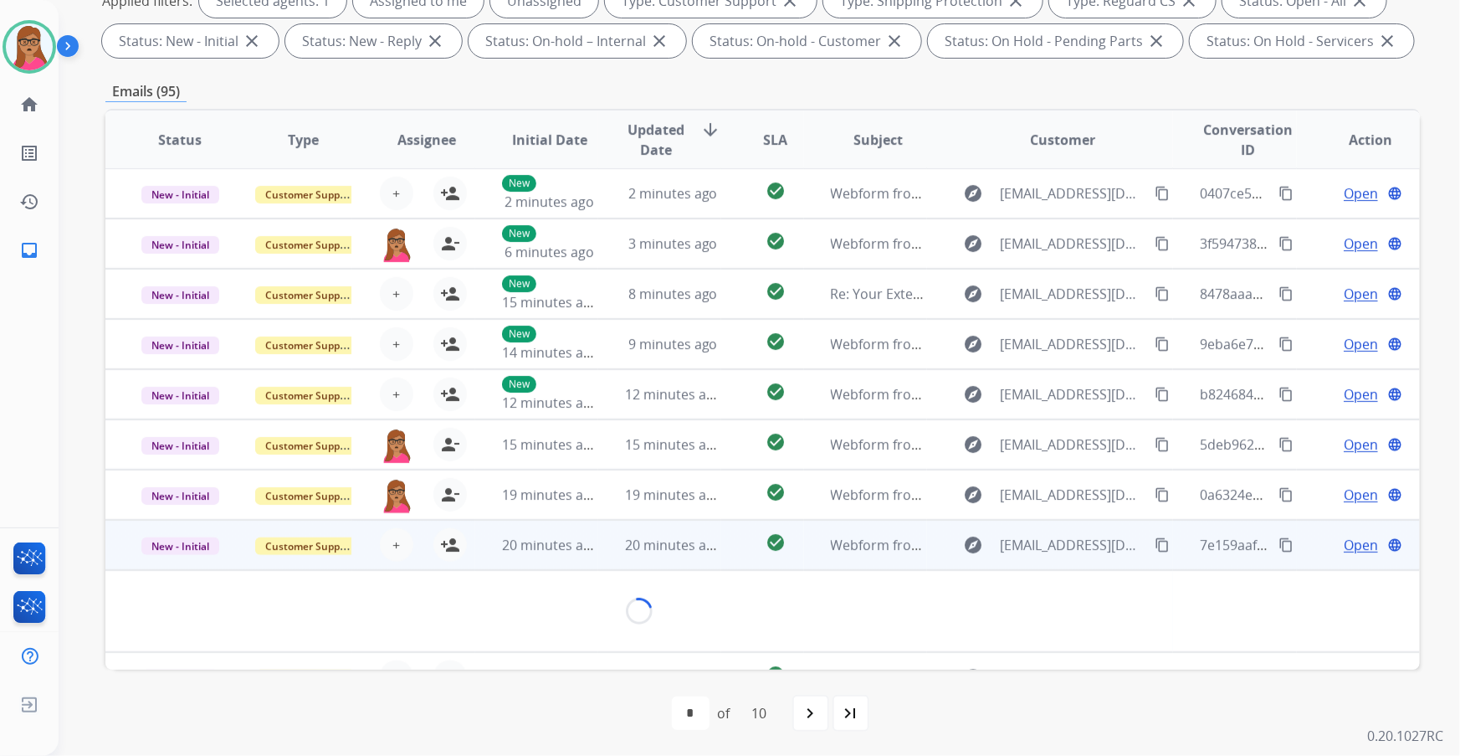
scroll to position [76, 0]
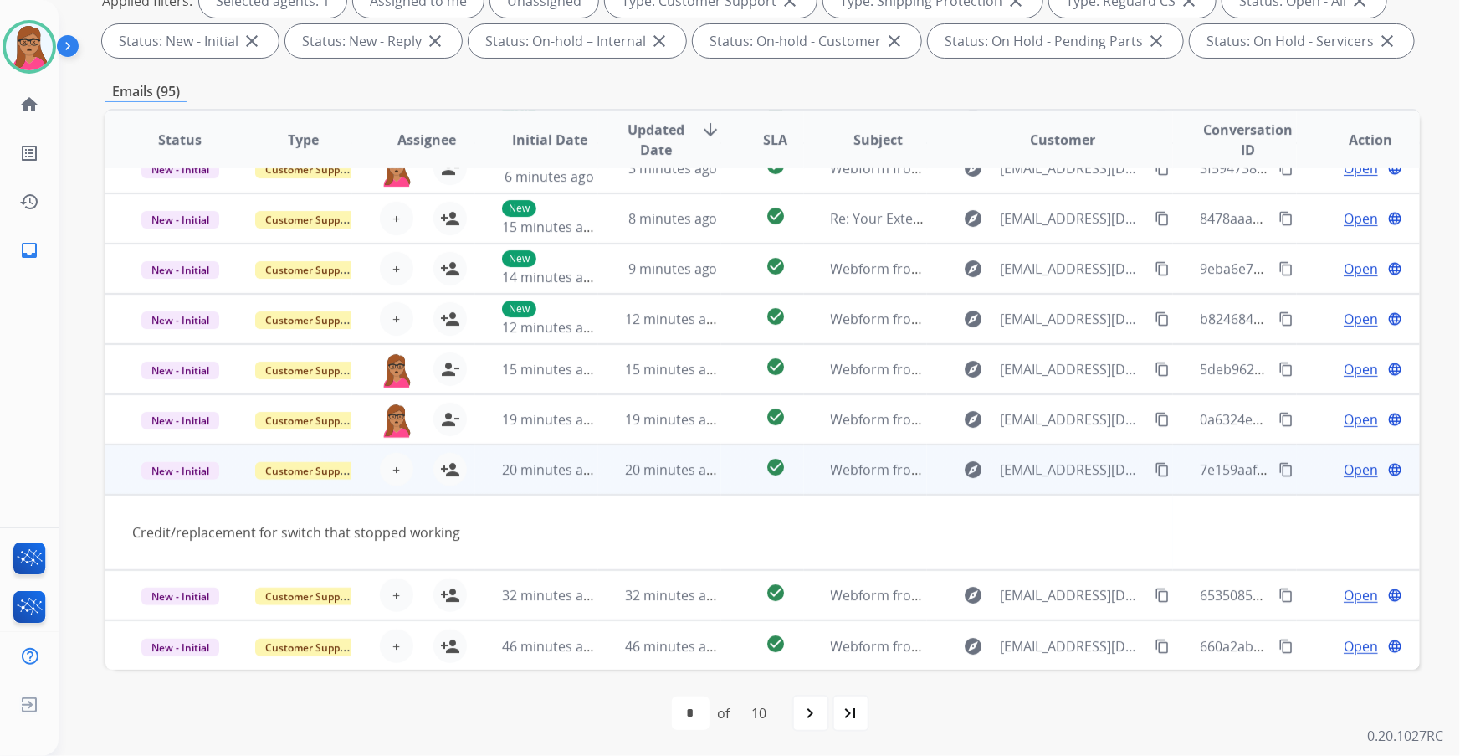
click at [177, 431] on td "New - Initial" at bounding box center [166, 469] width 123 height 50
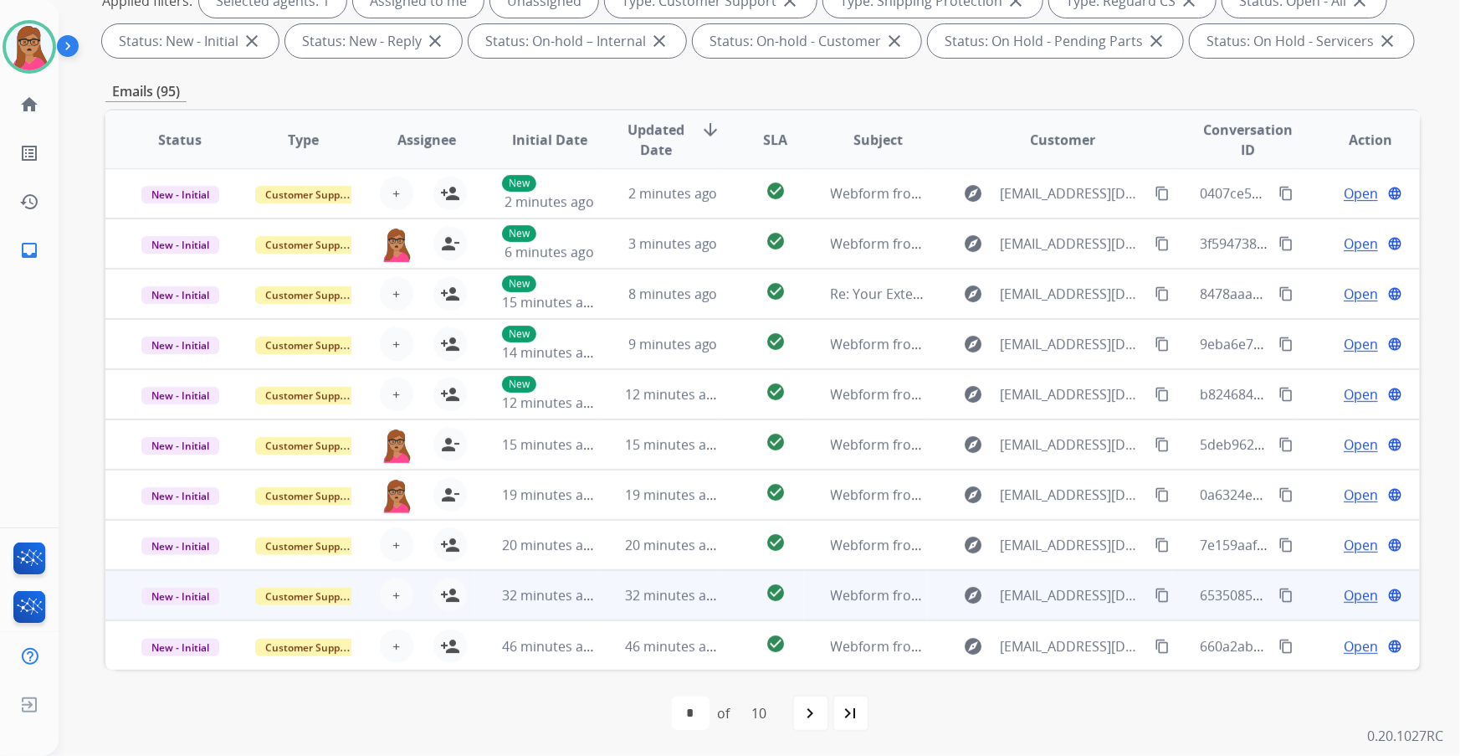
click at [177, 431] on td "New - Initial" at bounding box center [166, 595] width 123 height 50
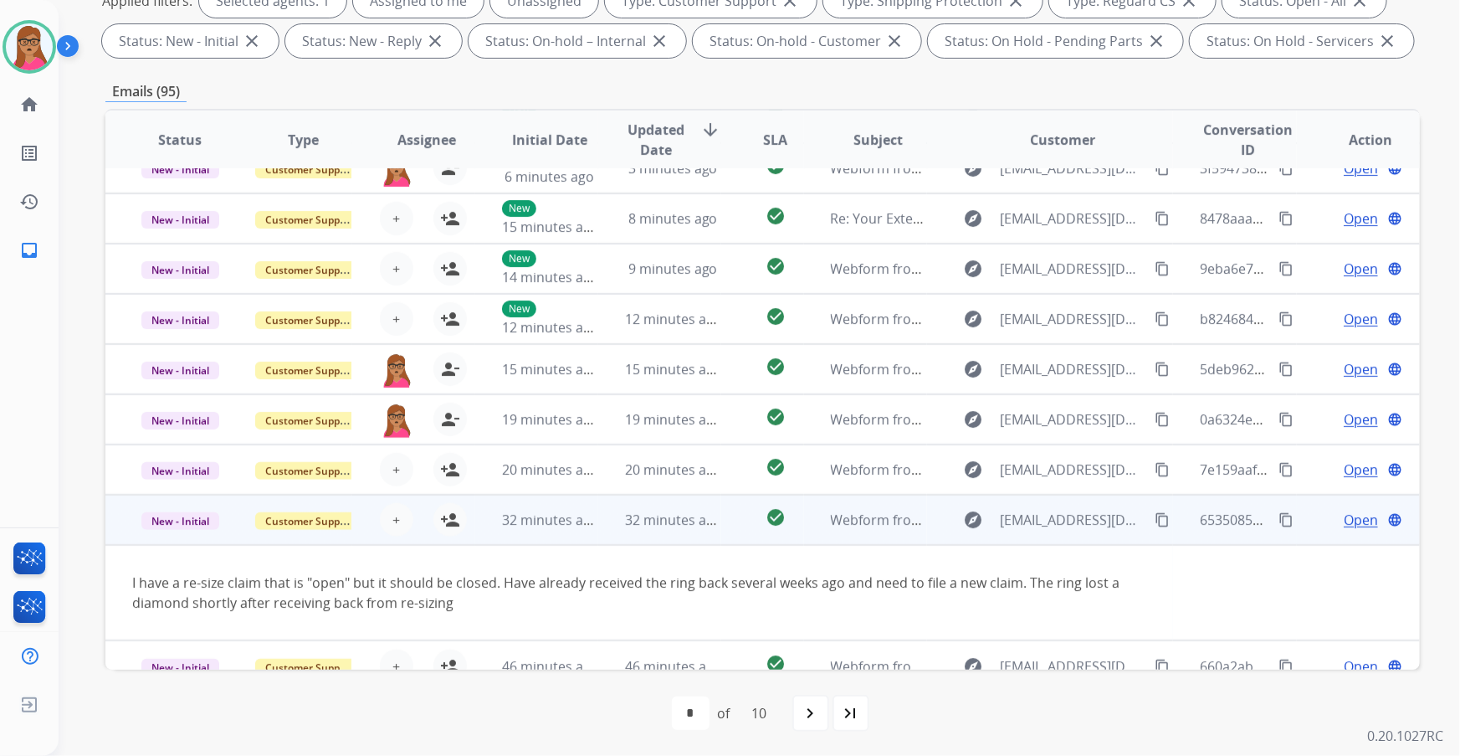
scroll to position [96, 0]
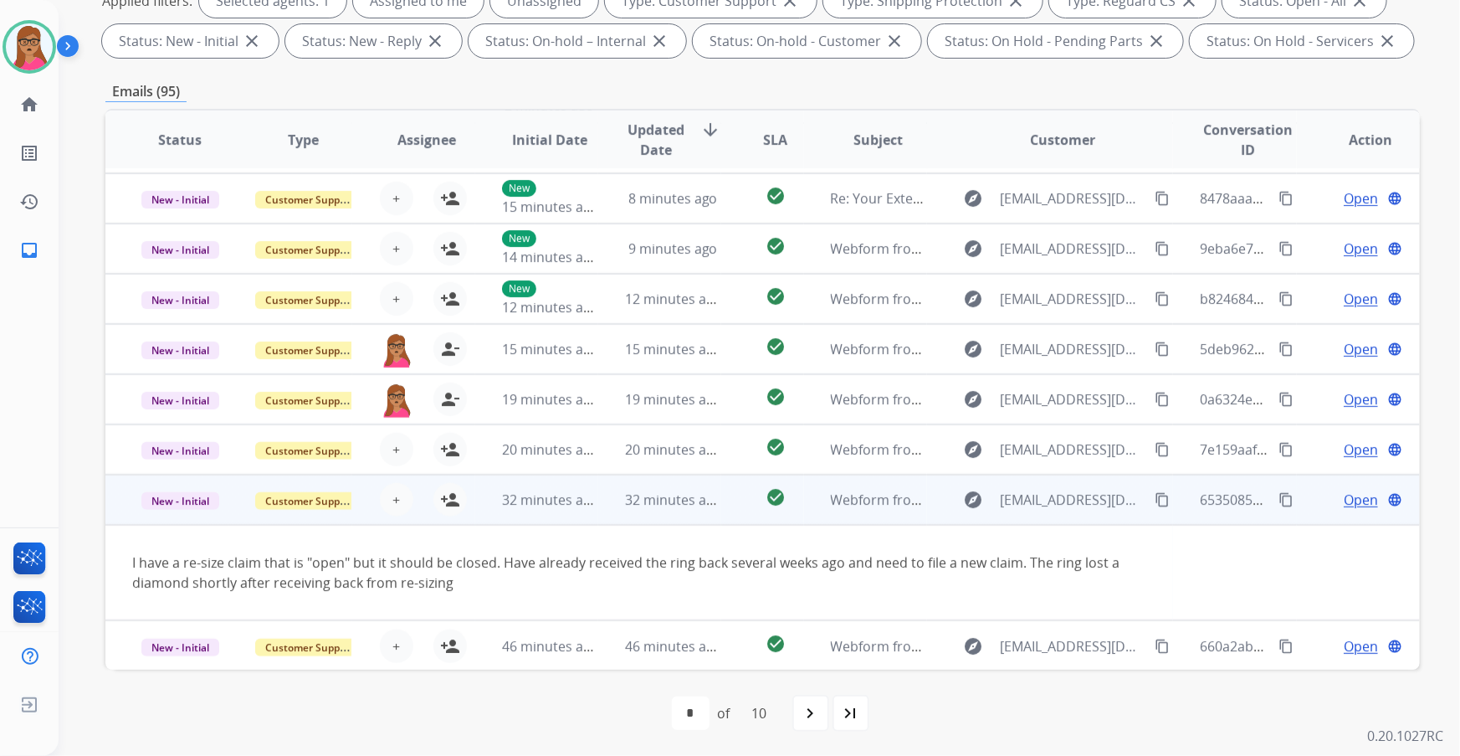
click at [177, 431] on td "New - Initial" at bounding box center [166, 499] width 123 height 50
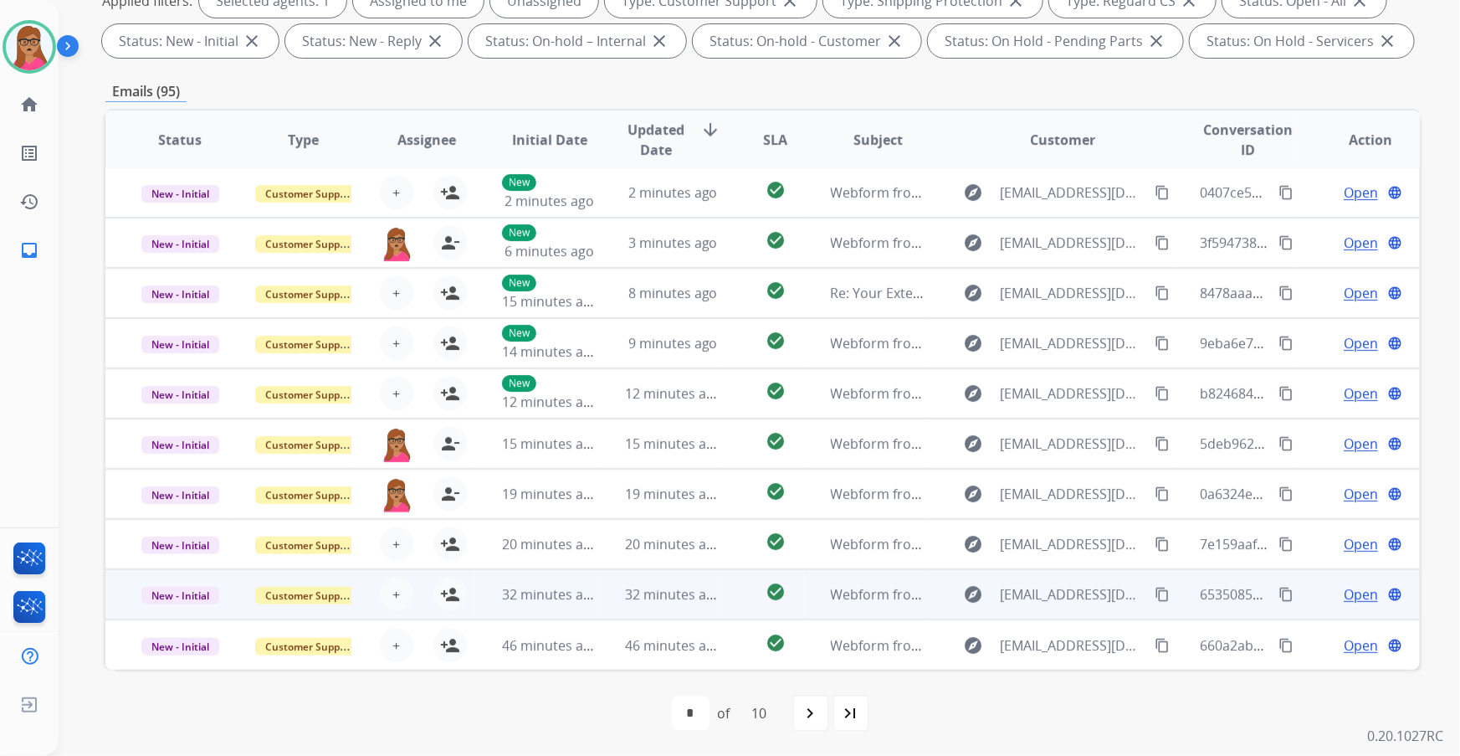
scroll to position [1, 0]
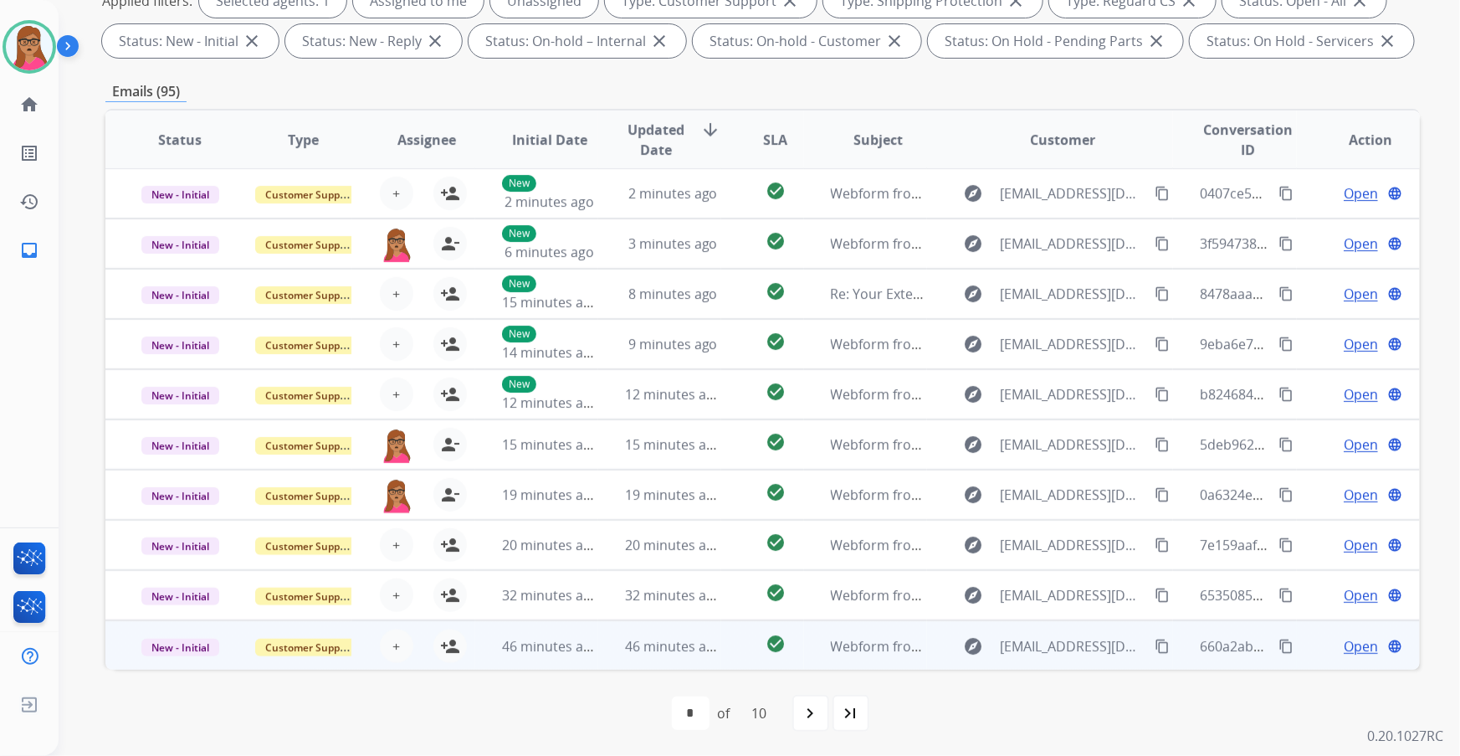
click at [167, 431] on td "New - Initial" at bounding box center [166, 645] width 123 height 50
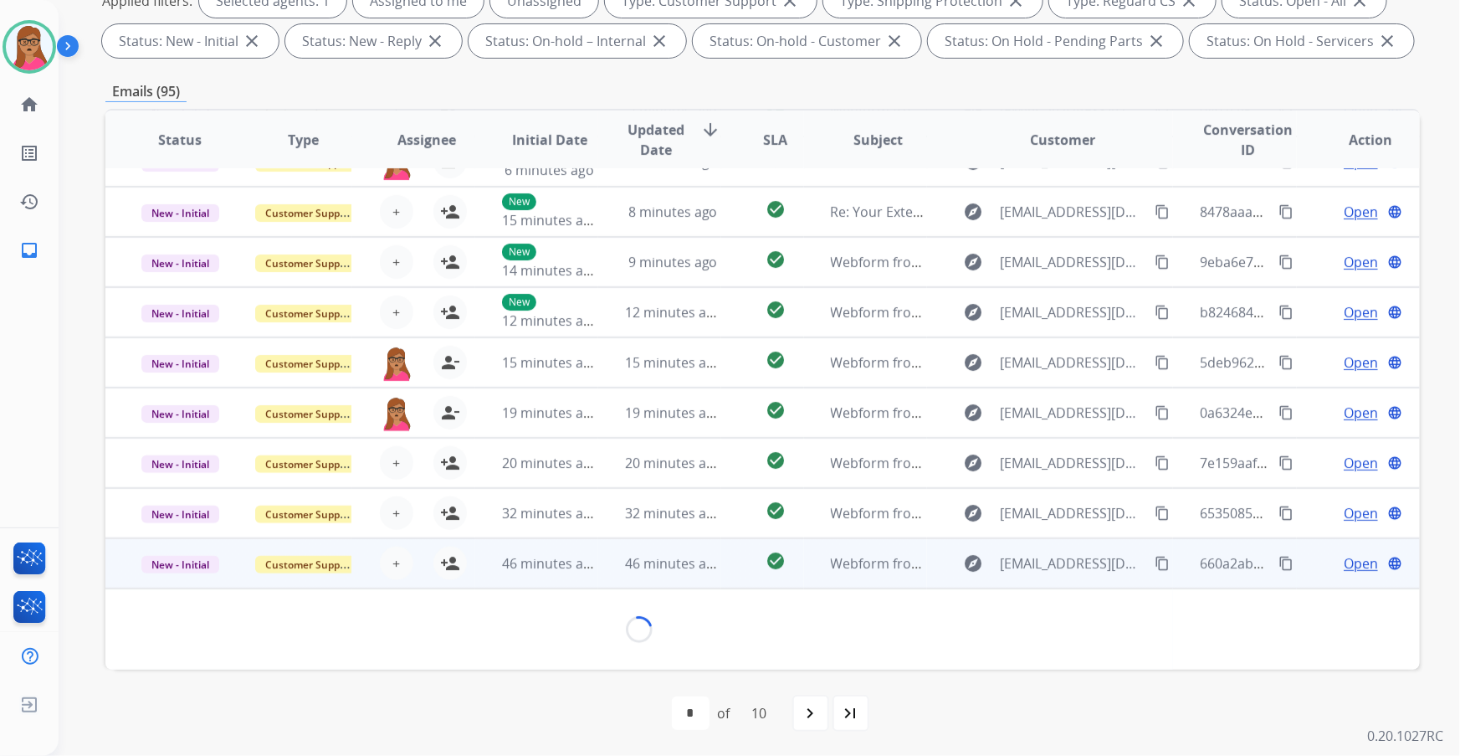
scroll to position [75, 0]
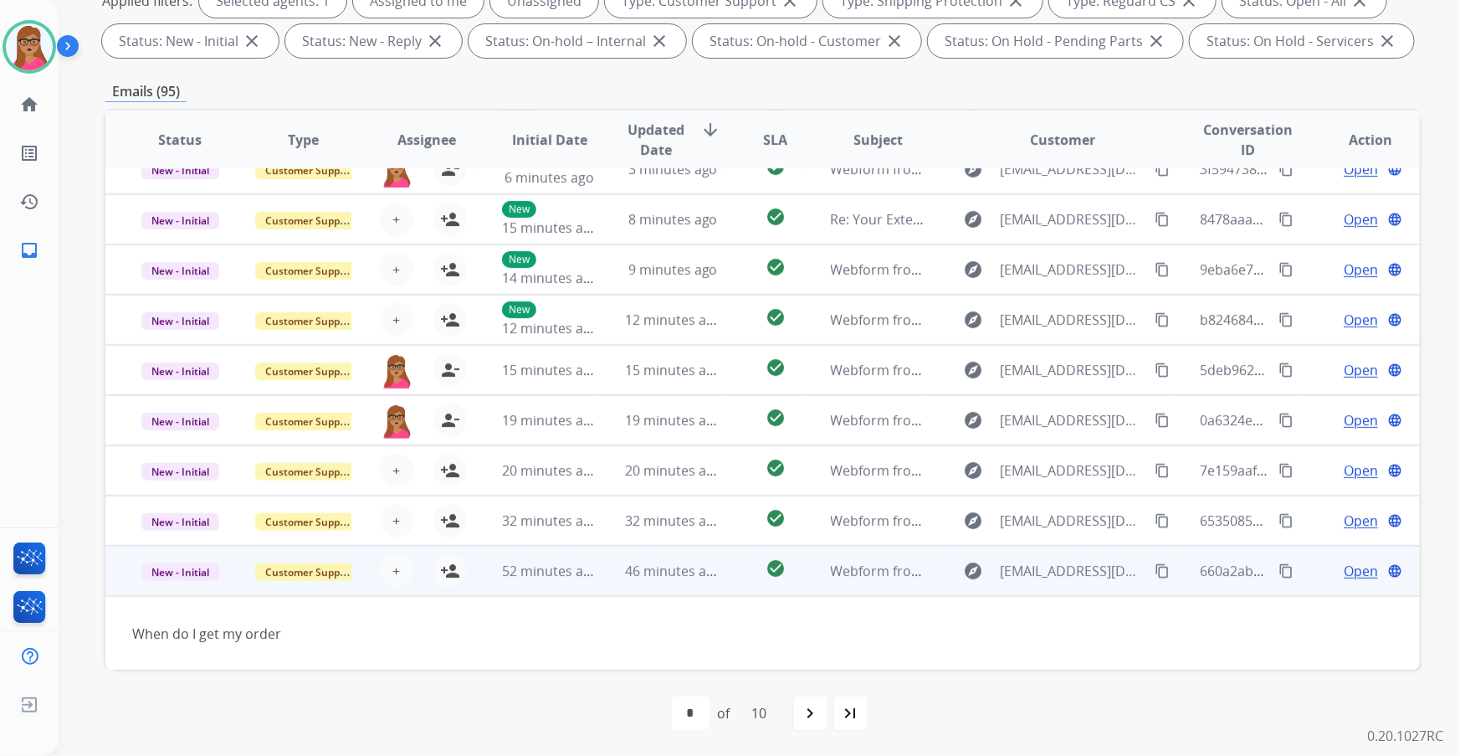
click at [185, 431] on td "New - Initial" at bounding box center [166, 571] width 123 height 50
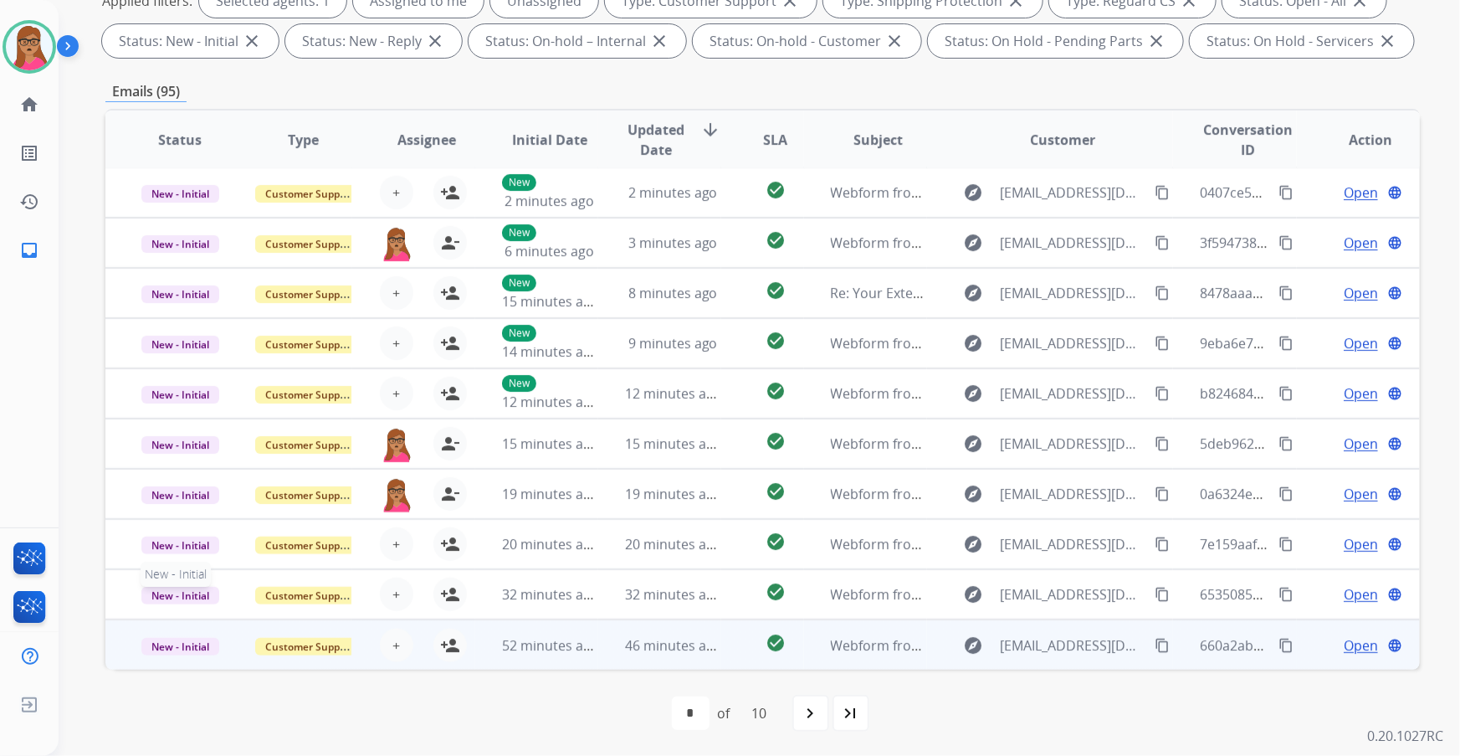
scroll to position [1, 0]
click at [448, 431] on mat-icon "person_add" at bounding box center [450, 646] width 20 height 20
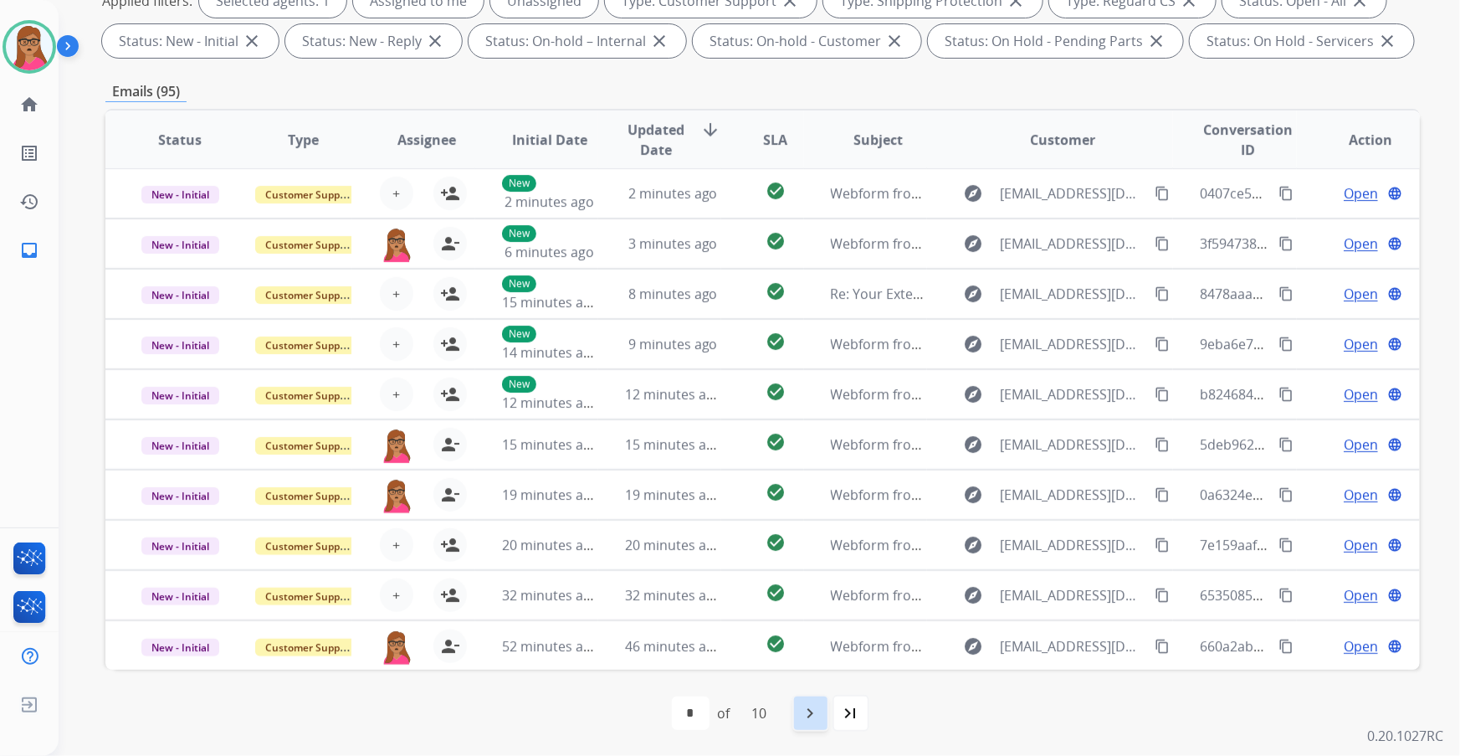
click at [818, 431] on div "navigate_next" at bounding box center [810, 712] width 37 height 37
select select "*"
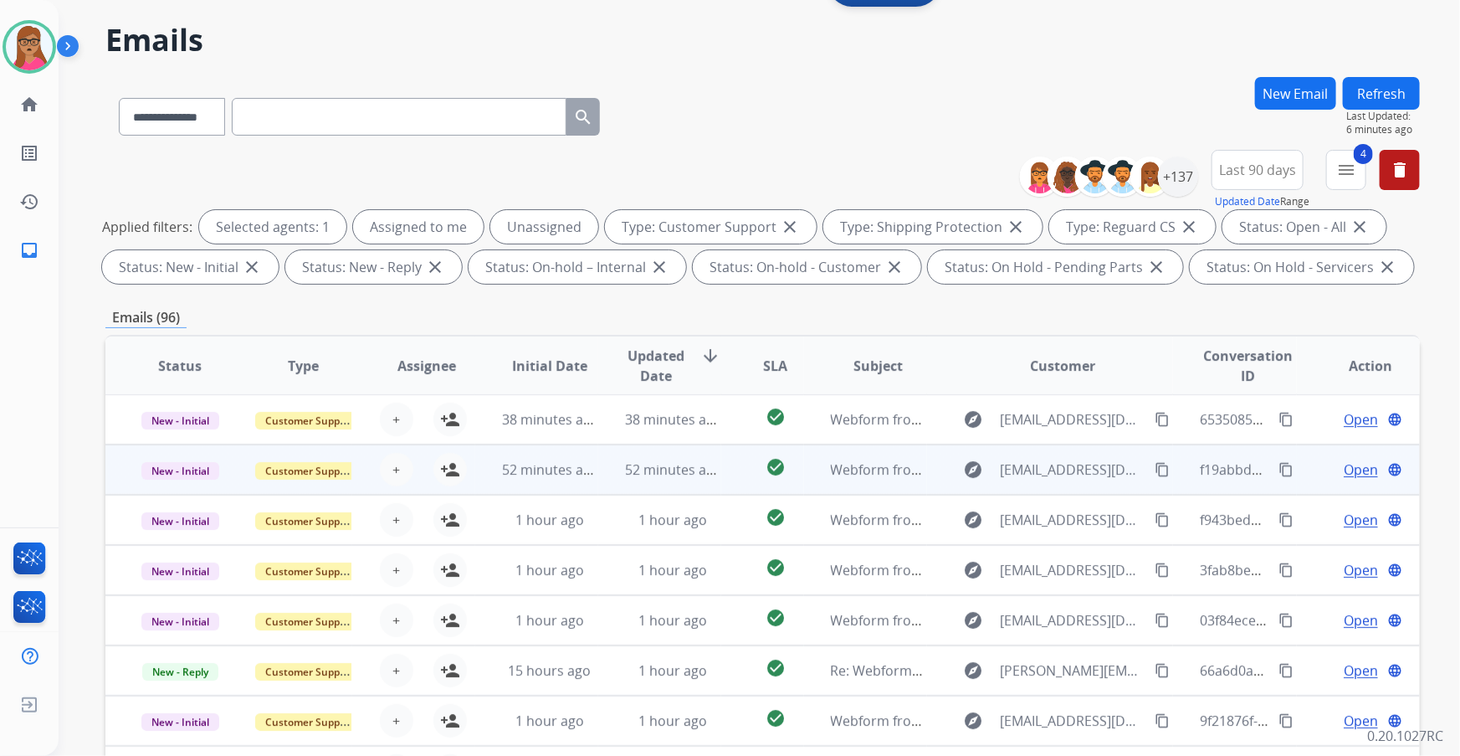
scroll to position [75, 0]
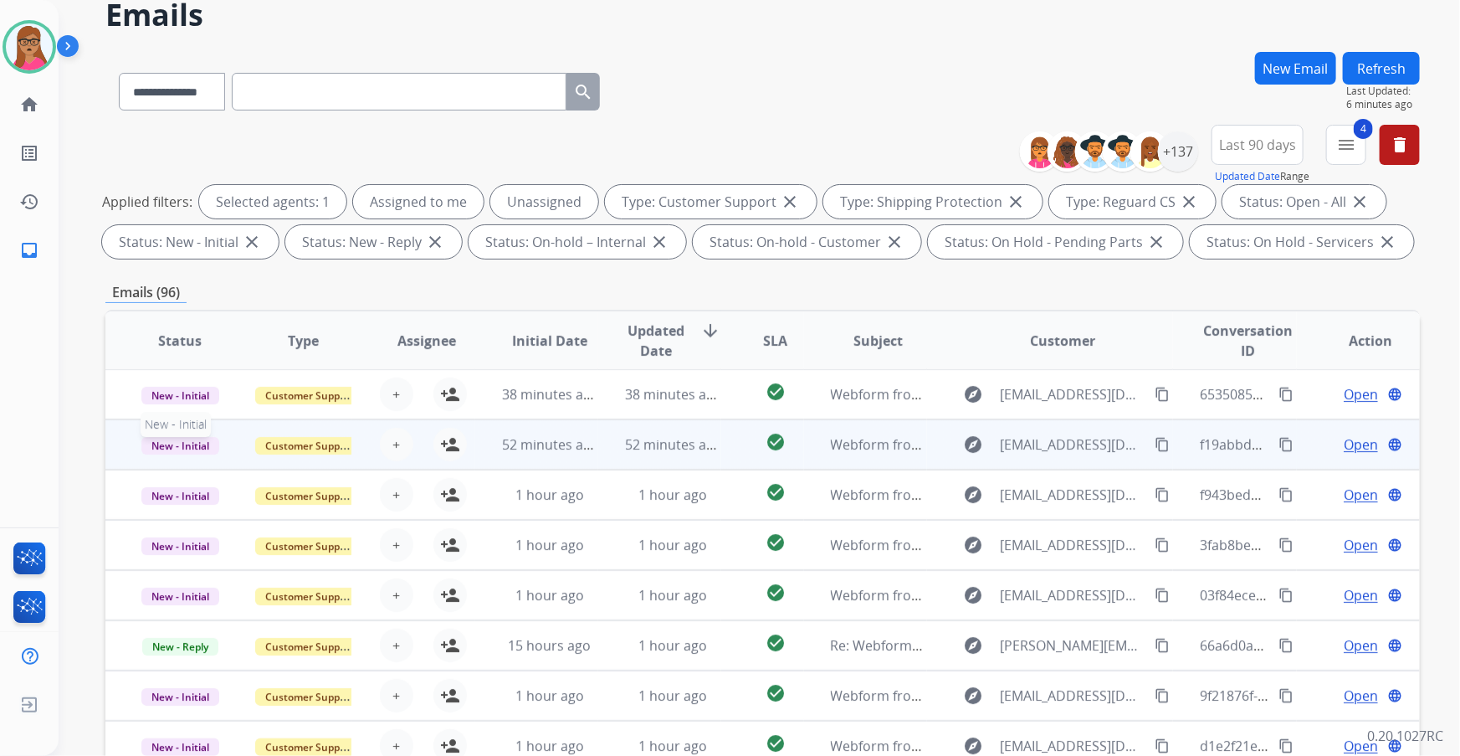
click at [169, 431] on span "New - Initial" at bounding box center [180, 446] width 78 height 18
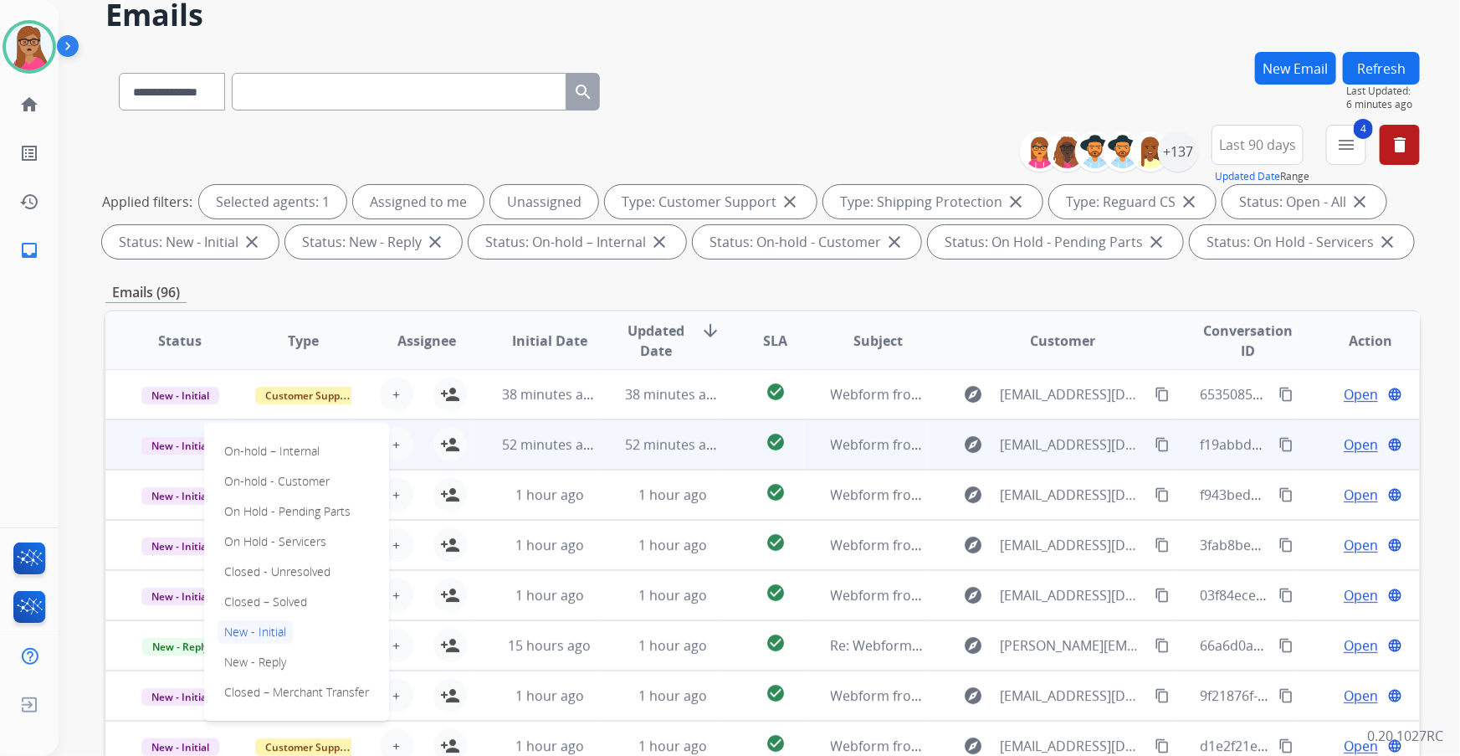
click at [170, 431] on td "New - Initial On-hold – Internal On-hold - Customer On Hold - Pending Parts On …" at bounding box center [166, 444] width 123 height 50
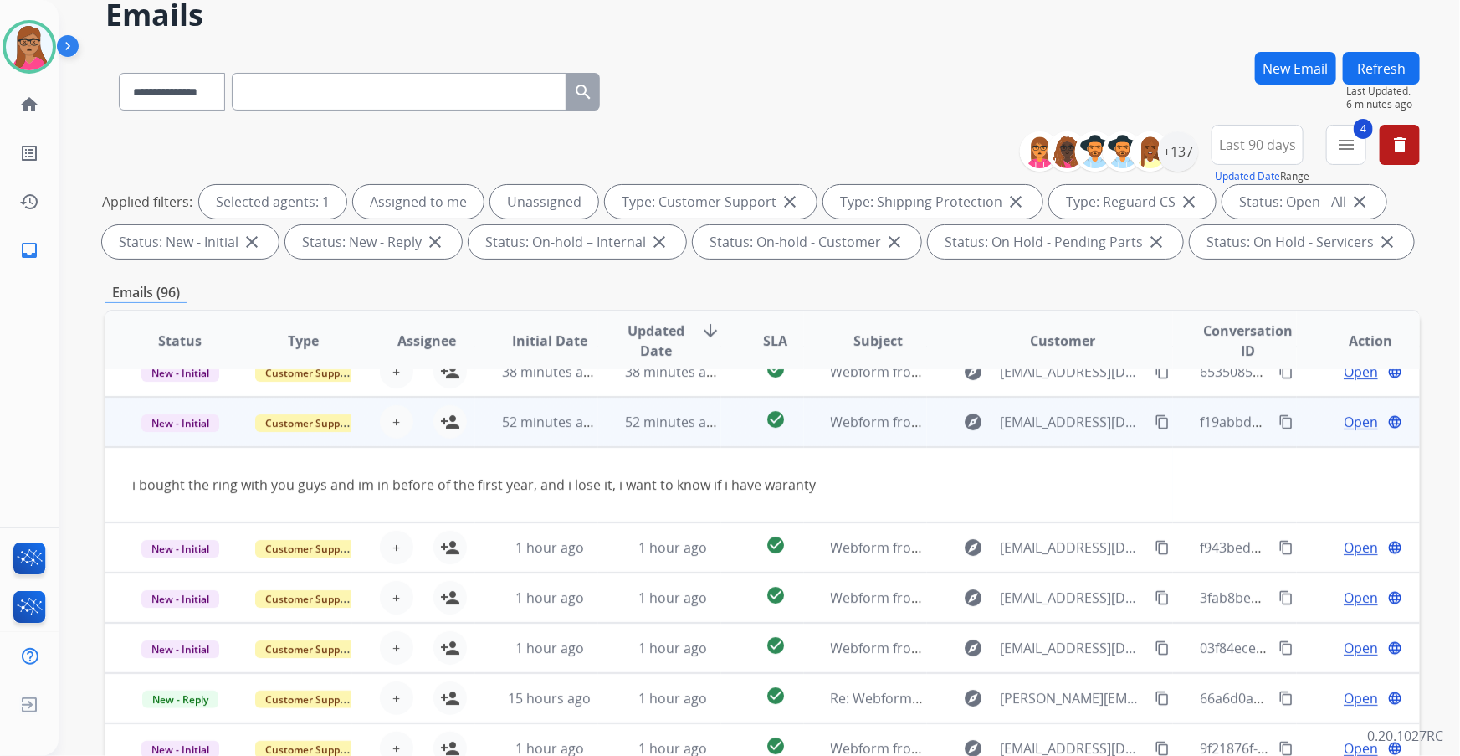
scroll to position [0, 0]
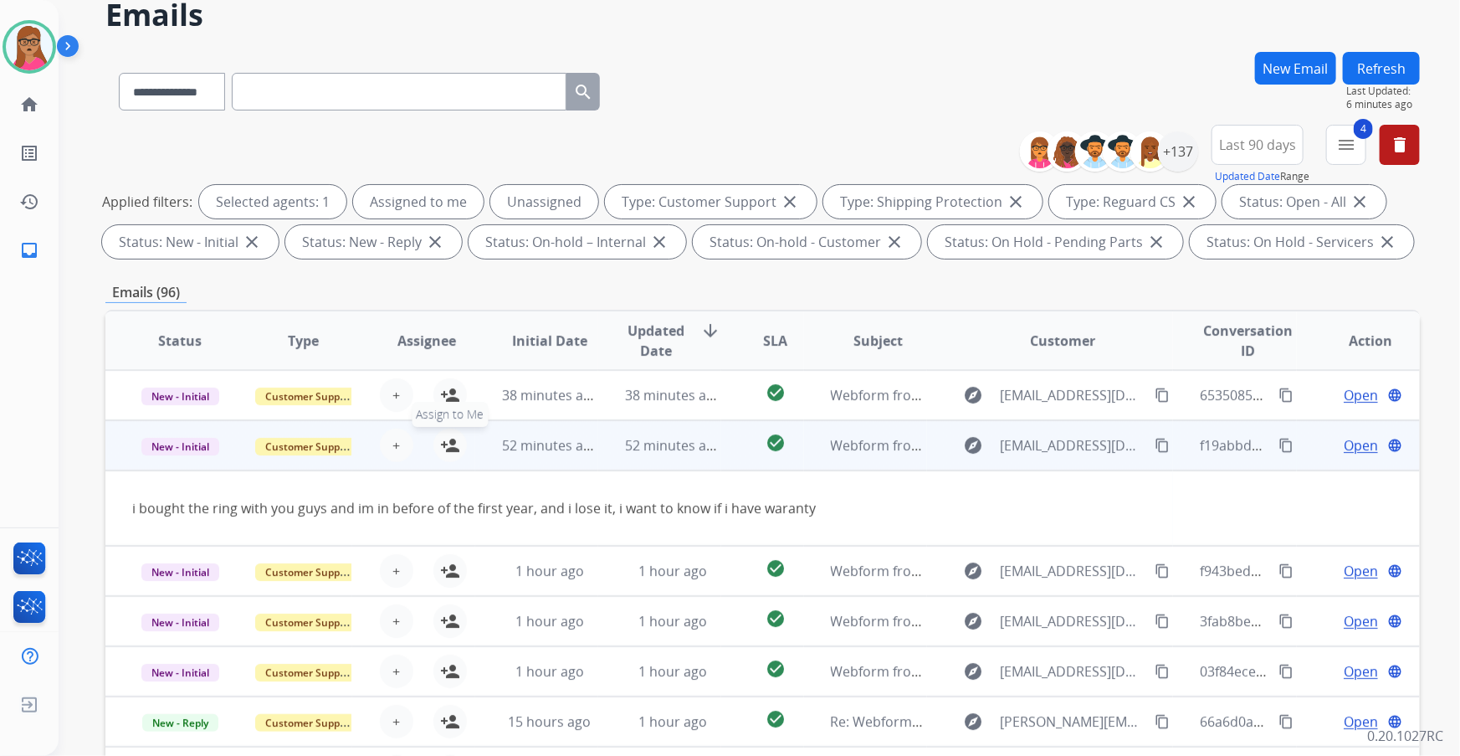
drag, startPoint x: 449, startPoint y: 450, endPoint x: 419, endPoint y: 448, distance: 30.2
click at [448, 431] on mat-icon "person_add" at bounding box center [450, 445] width 20 height 20
click at [172, 431] on td "New - Initial" at bounding box center [166, 445] width 123 height 50
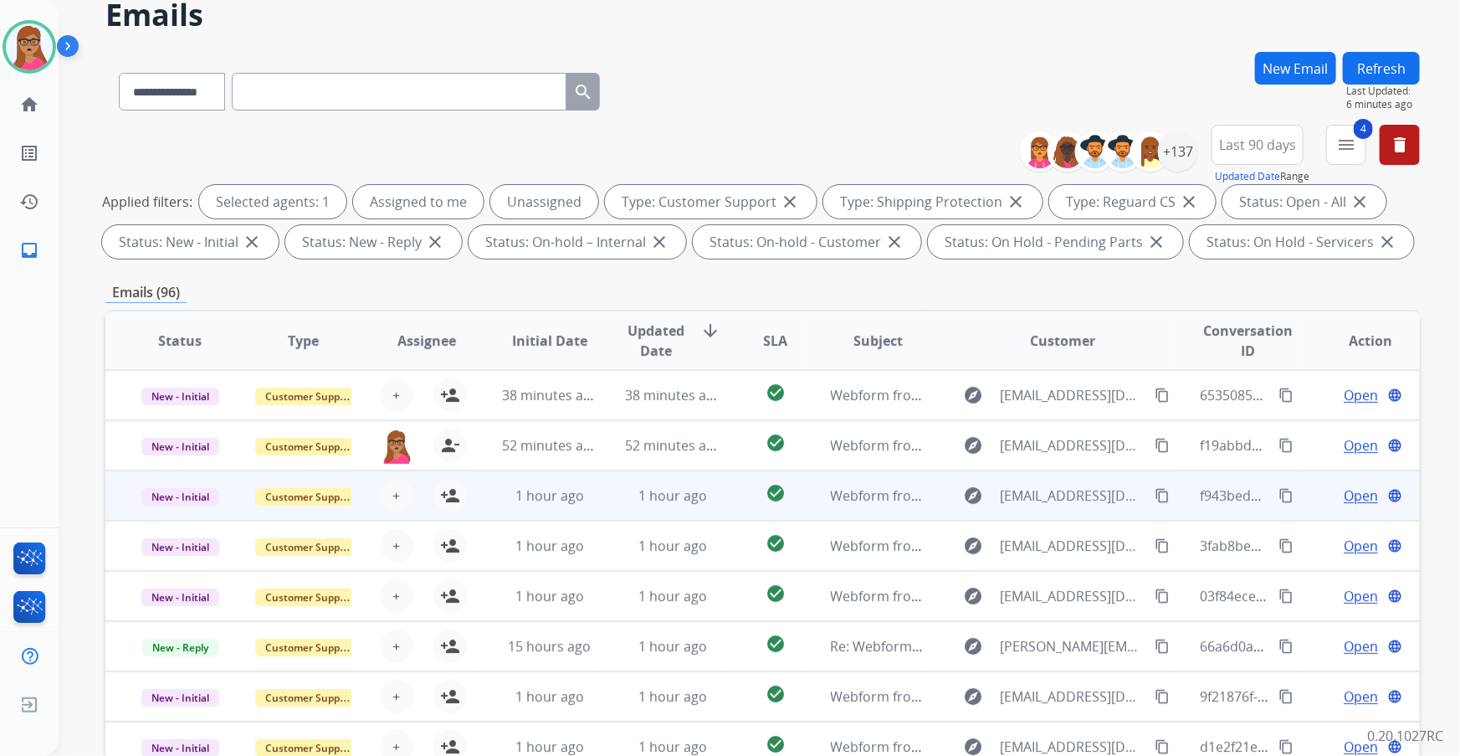
click at [161, 431] on td "New - Initial" at bounding box center [166, 495] width 123 height 50
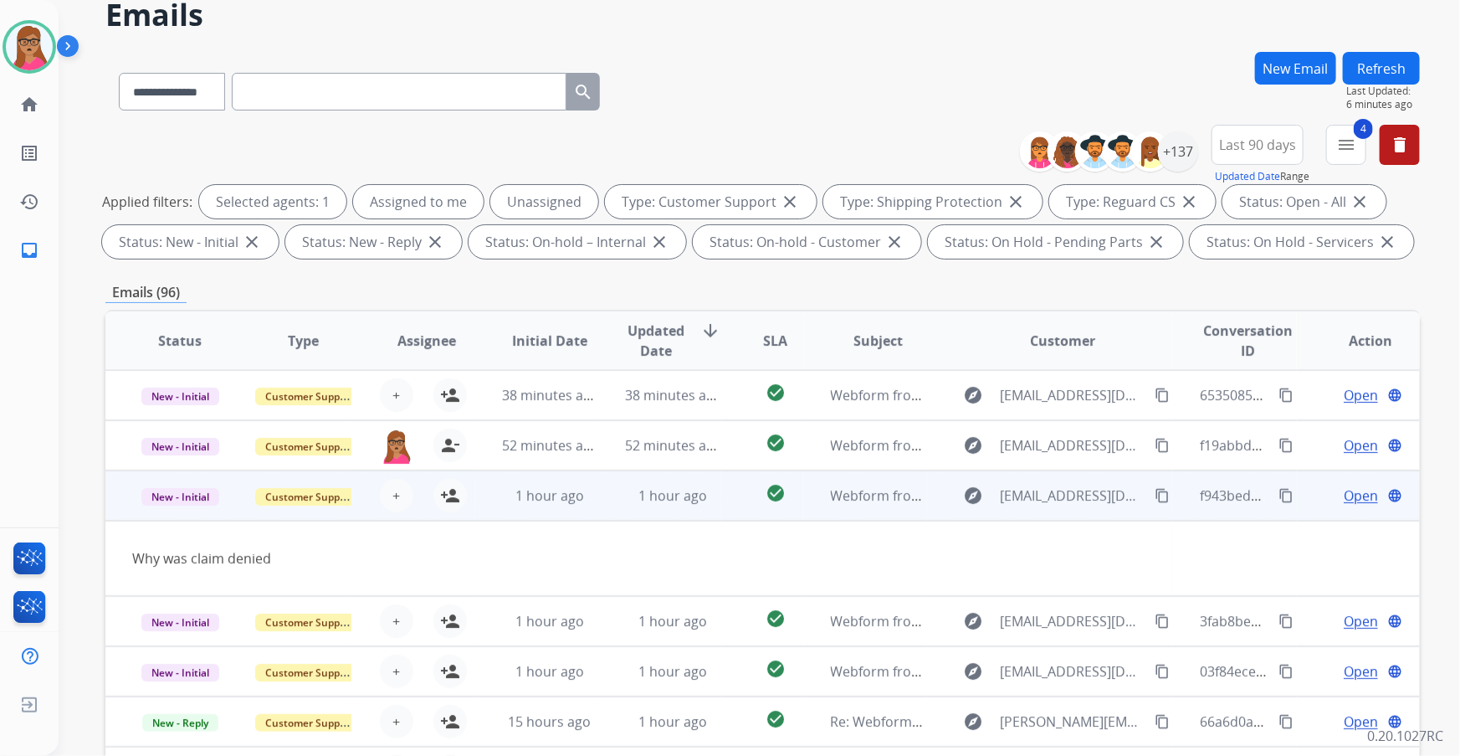
scroll to position [76, 0]
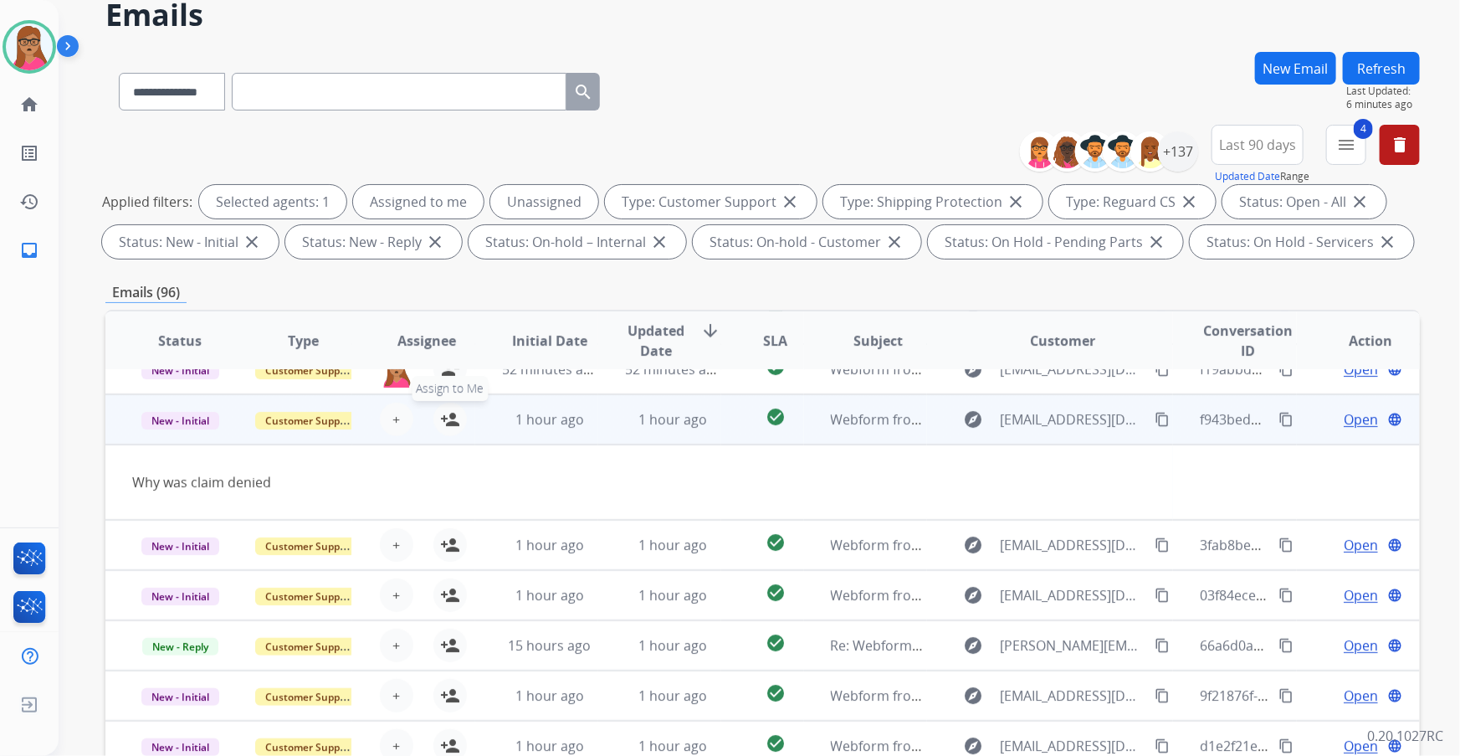
drag, startPoint x: 453, startPoint y: 418, endPoint x: 416, endPoint y: 434, distance: 41.2
click at [453, 418] on mat-icon "person_add" at bounding box center [450, 419] width 20 height 20
click at [168, 431] on td "New - Initial" at bounding box center [166, 419] width 123 height 50
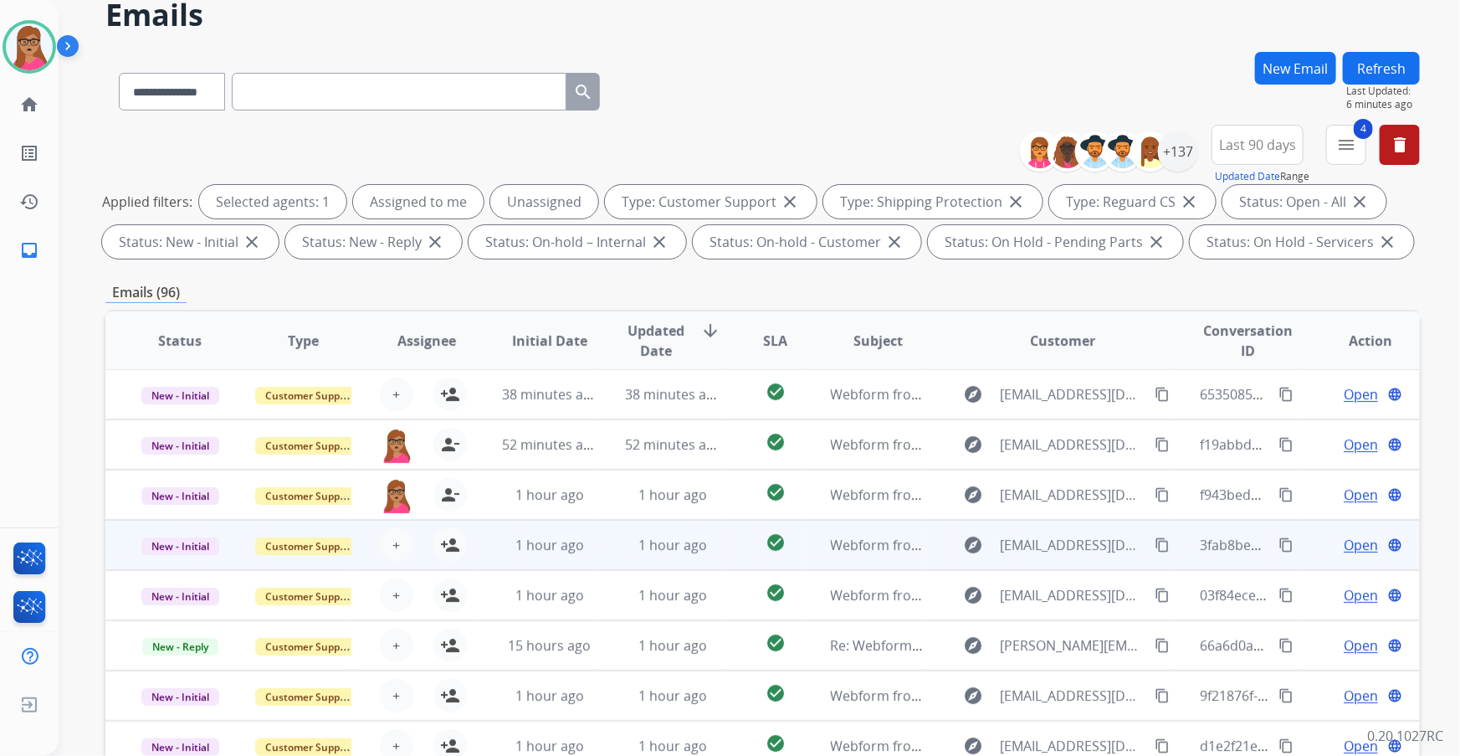
click at [180, 431] on td "New - Initial" at bounding box center [166, 545] width 123 height 50
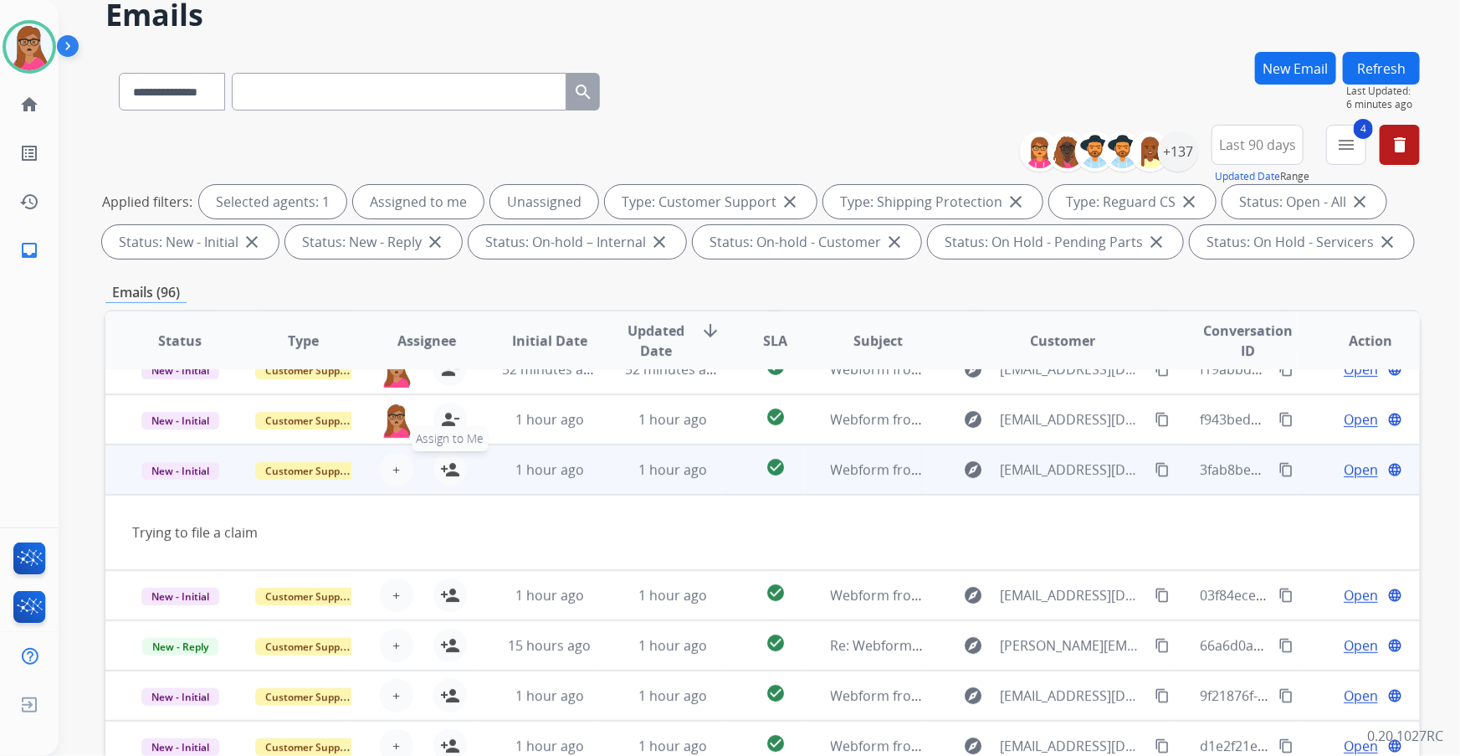
click at [447, 431] on mat-icon "person_add" at bounding box center [450, 469] width 20 height 20
click at [205, 431] on td "New - Initial" at bounding box center [166, 469] width 123 height 50
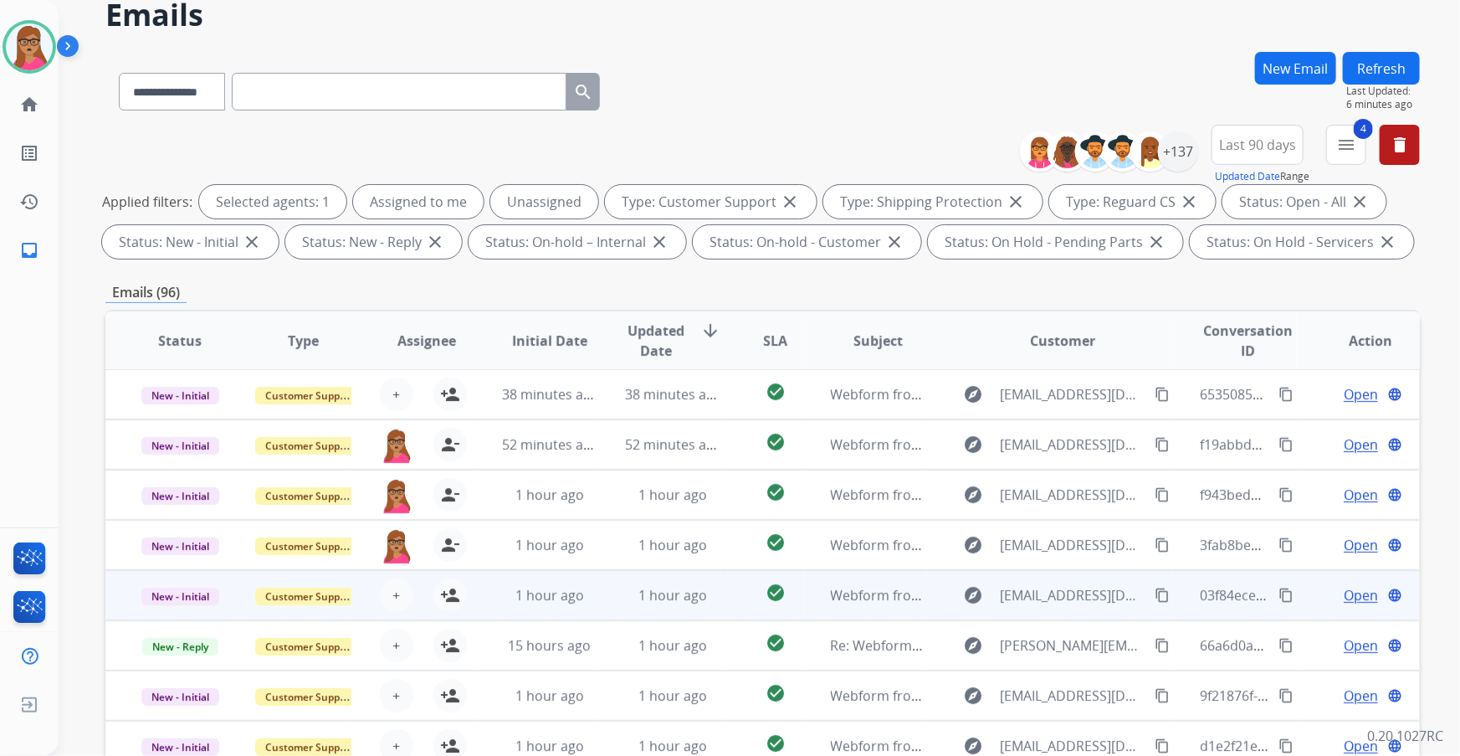
click at [173, 431] on td "New - Initial" at bounding box center [166, 595] width 123 height 50
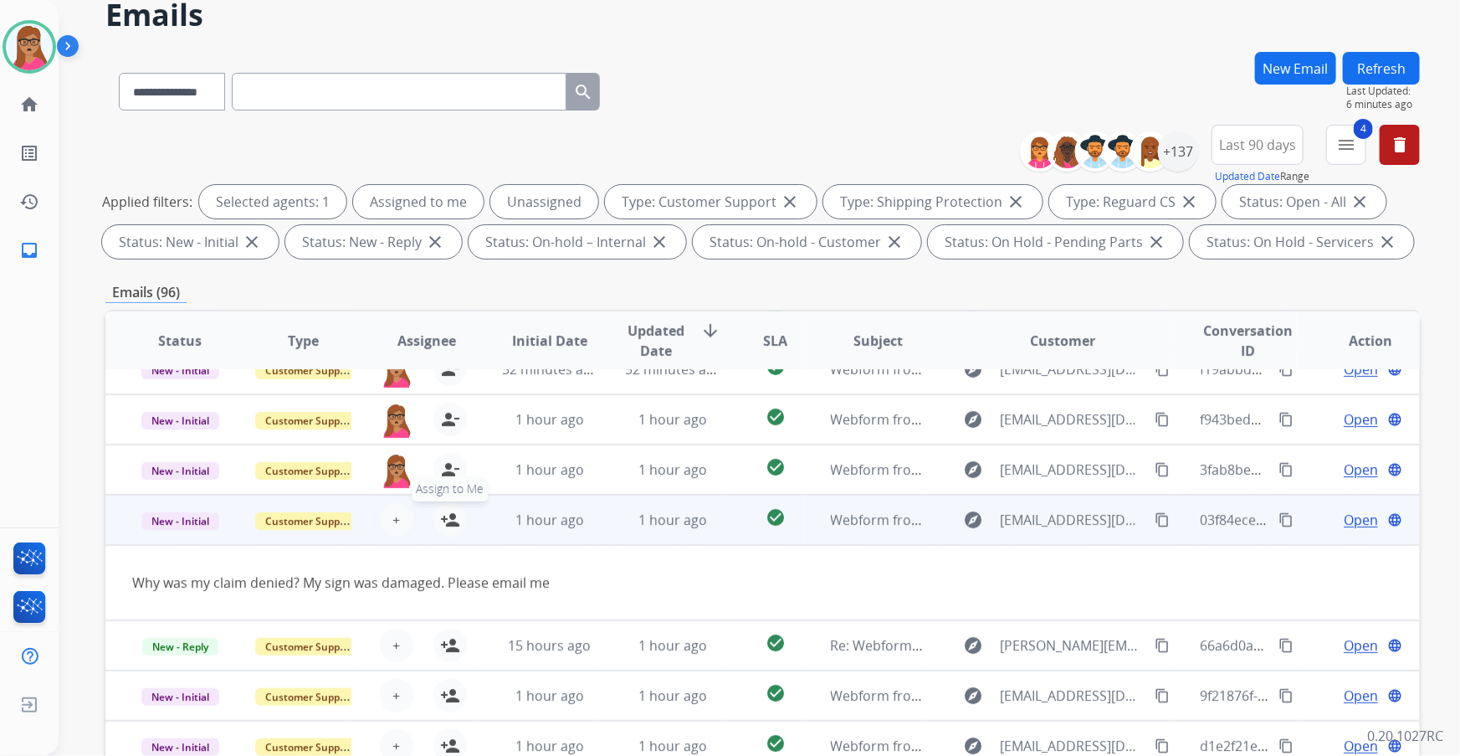
click at [447, 431] on mat-icon "person_add" at bounding box center [450, 520] width 20 height 20
click at [215, 431] on td "New - Initial" at bounding box center [166, 519] width 123 height 50
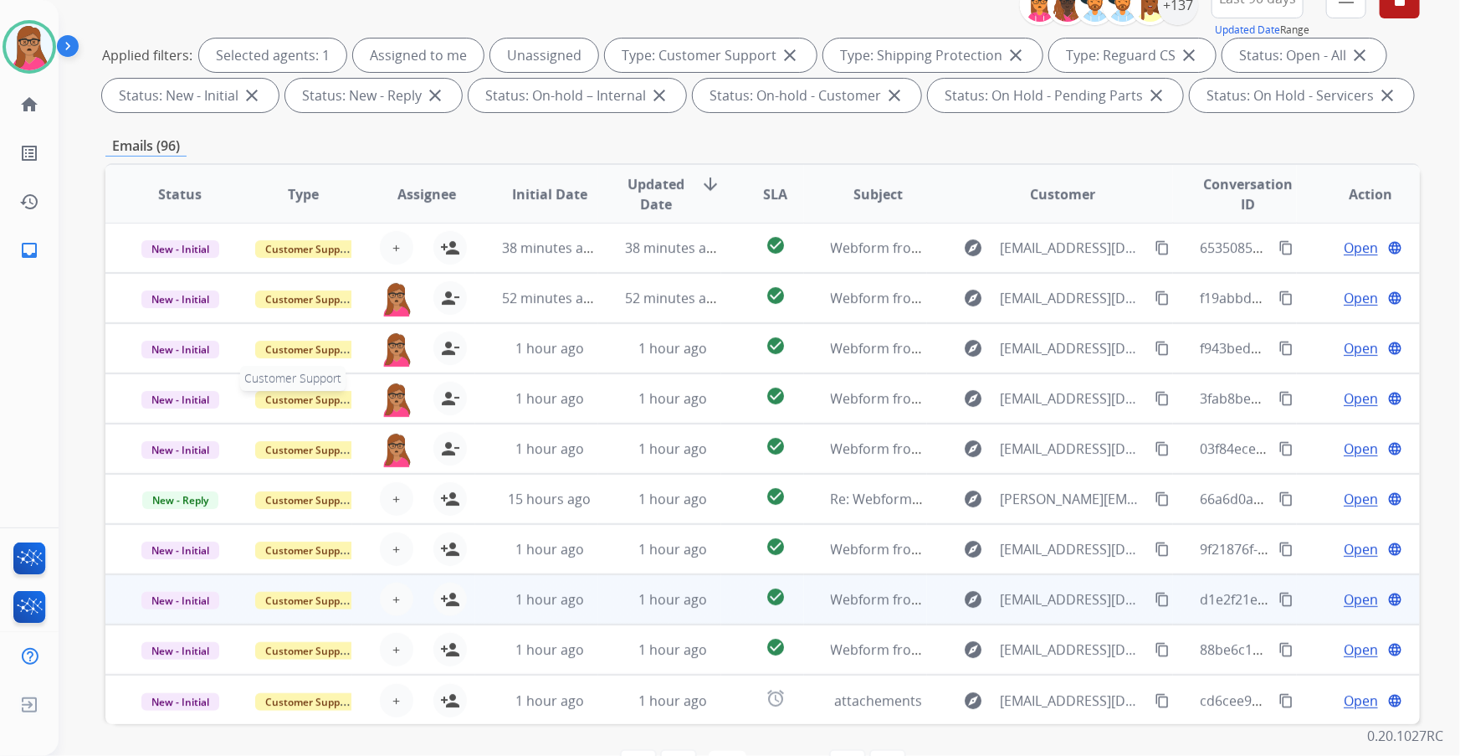
scroll to position [228, 0]
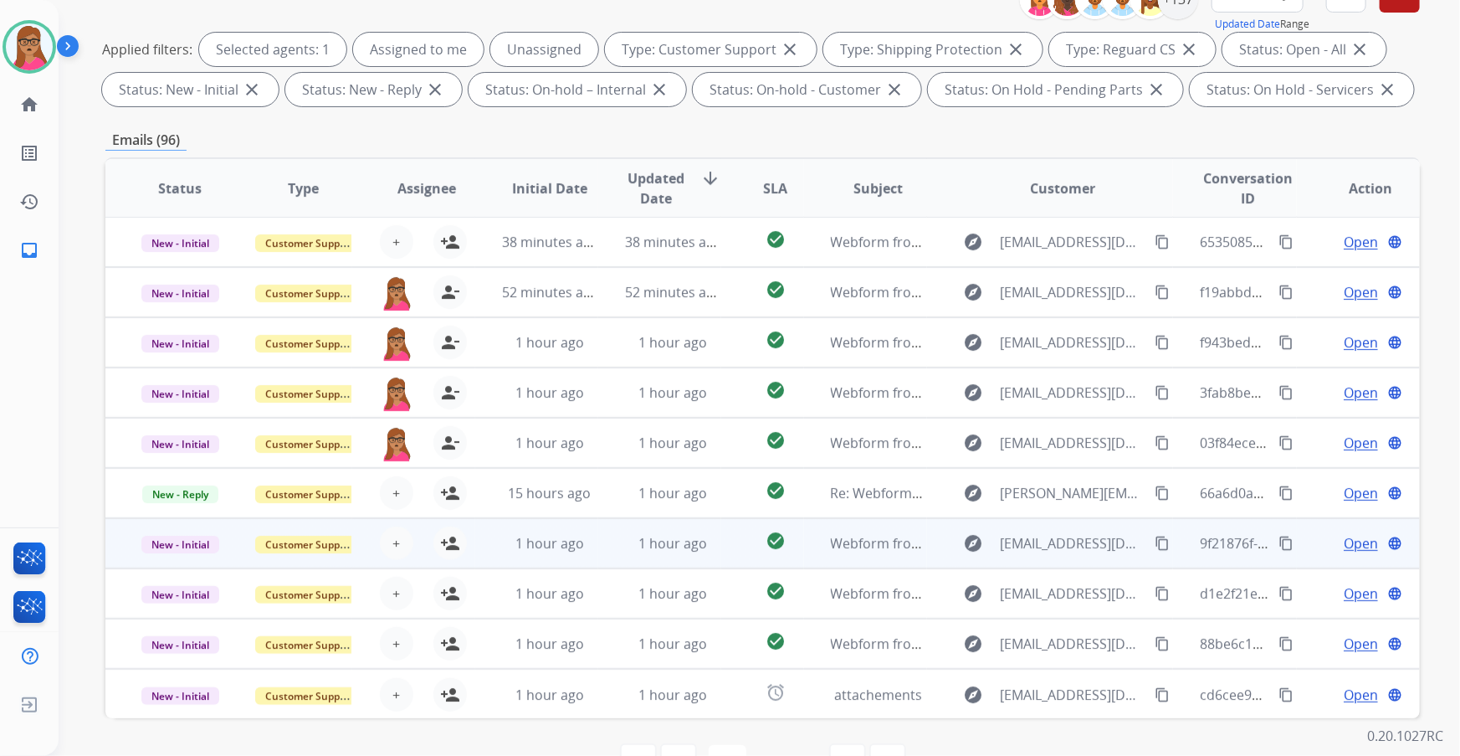
click at [176, 431] on td "New - Initial" at bounding box center [166, 543] width 123 height 50
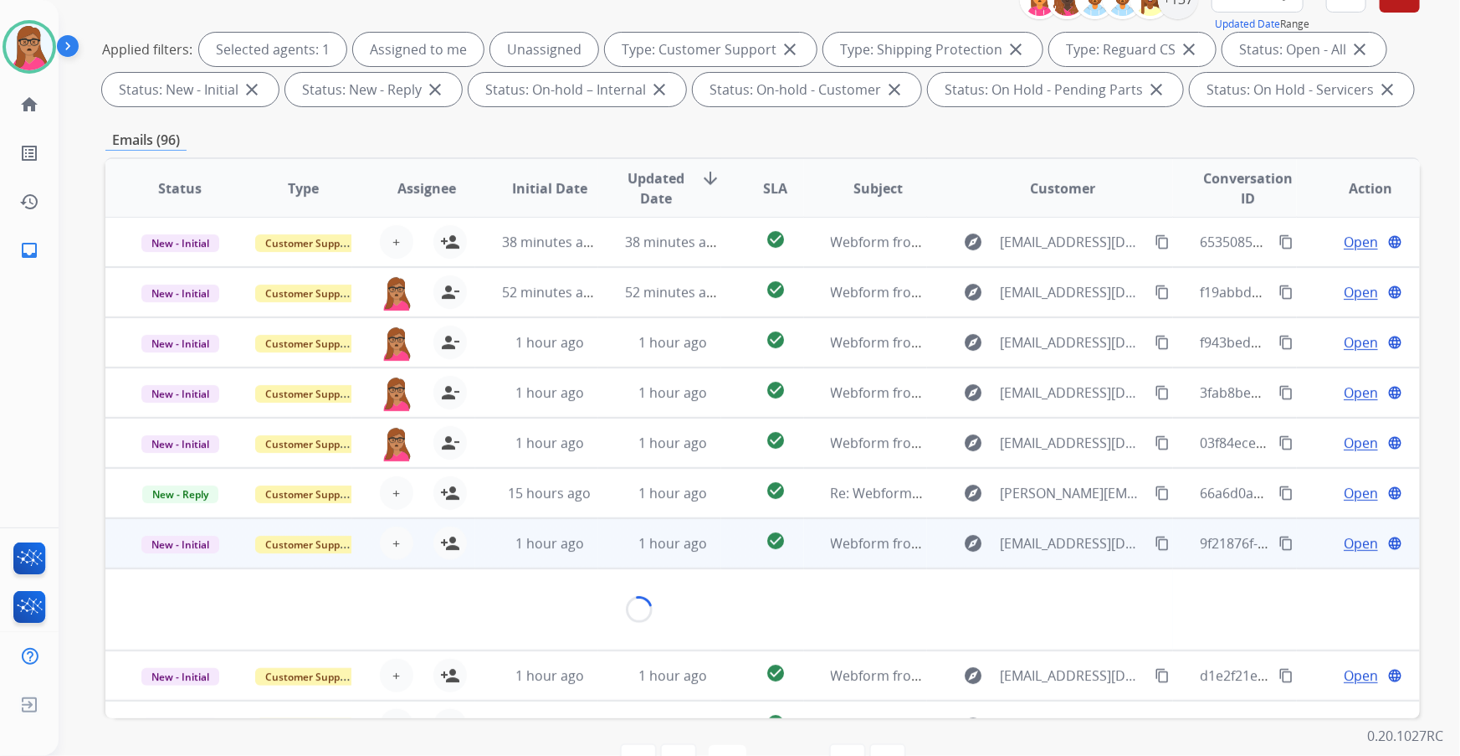
scroll to position [76, 0]
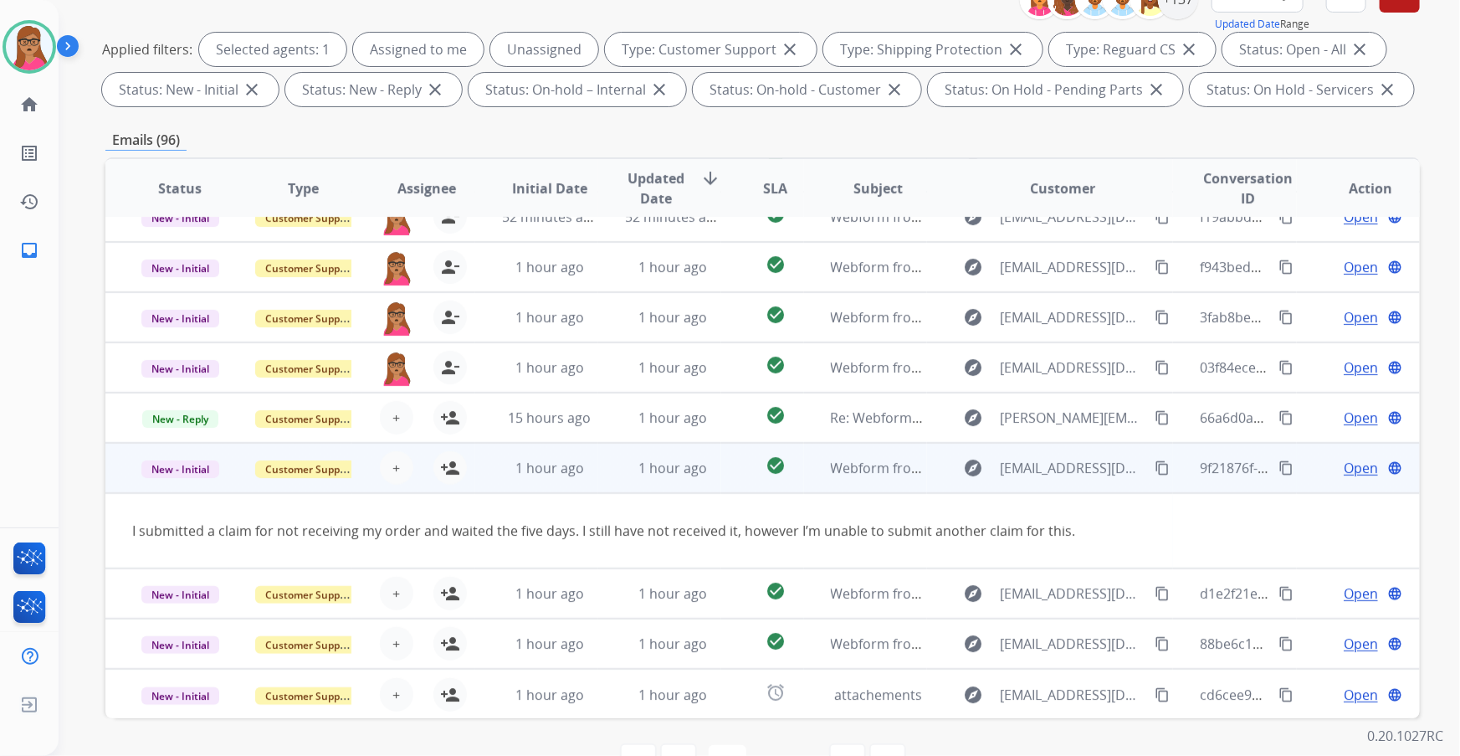
click at [168, 431] on td "New - Initial" at bounding box center [166, 468] width 123 height 50
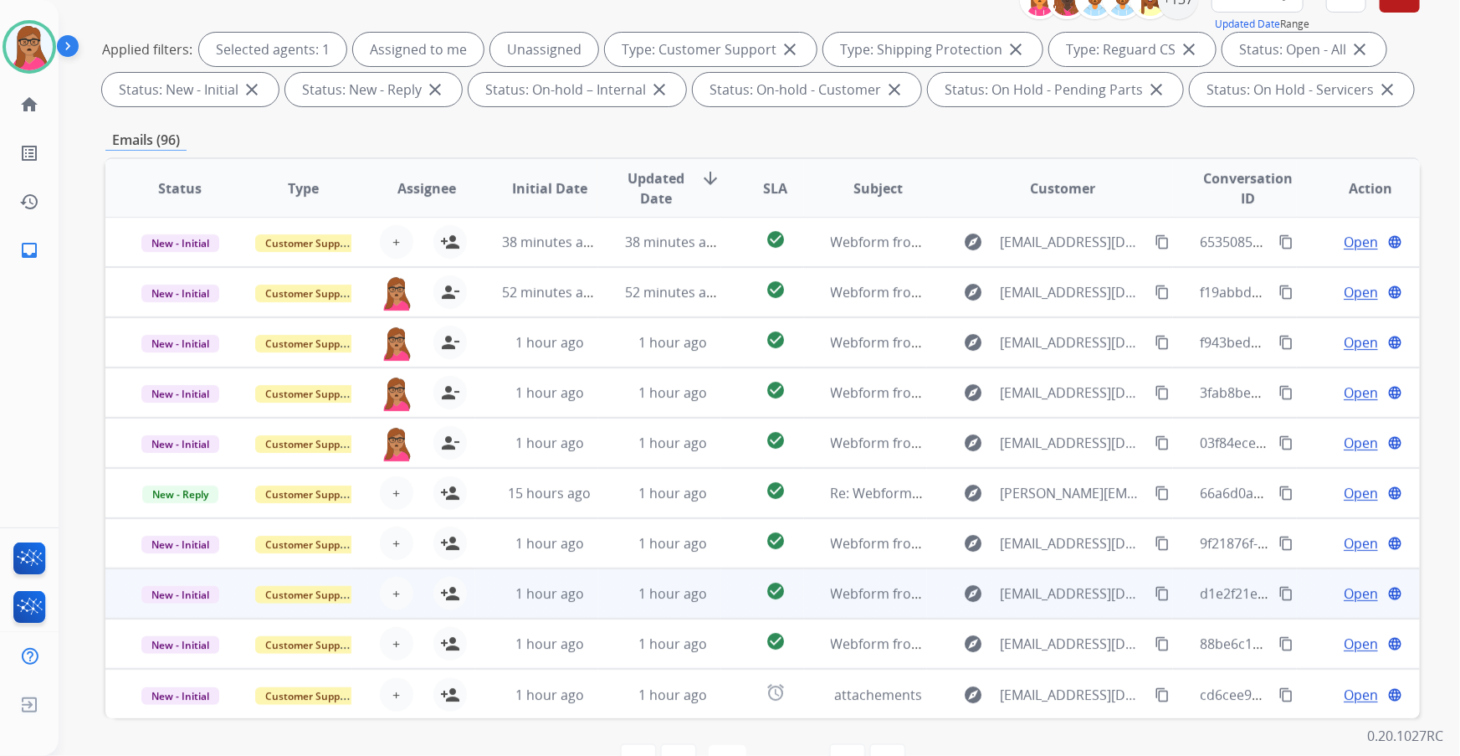
click at [180, 431] on td "New - Initial" at bounding box center [166, 593] width 123 height 50
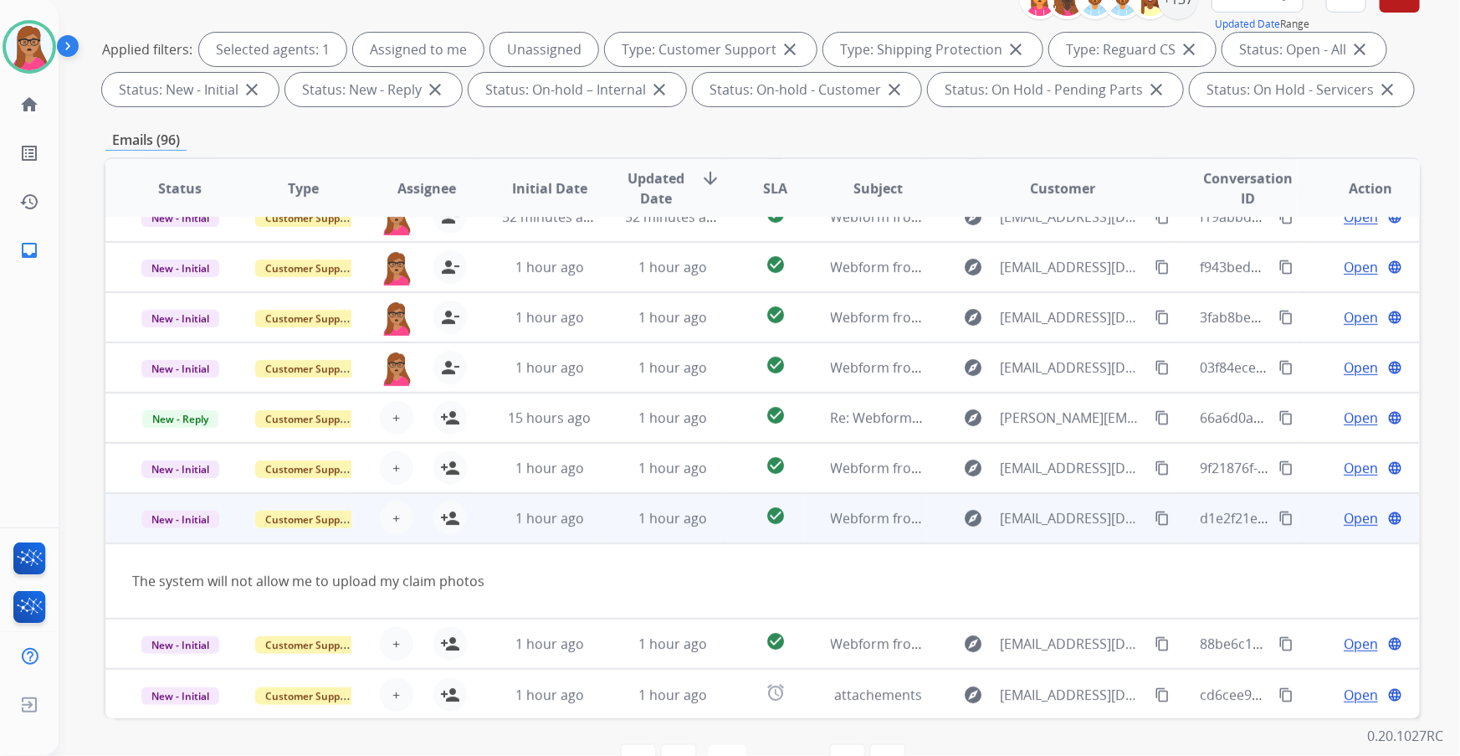
click at [171, 431] on td "New - Initial" at bounding box center [166, 518] width 123 height 50
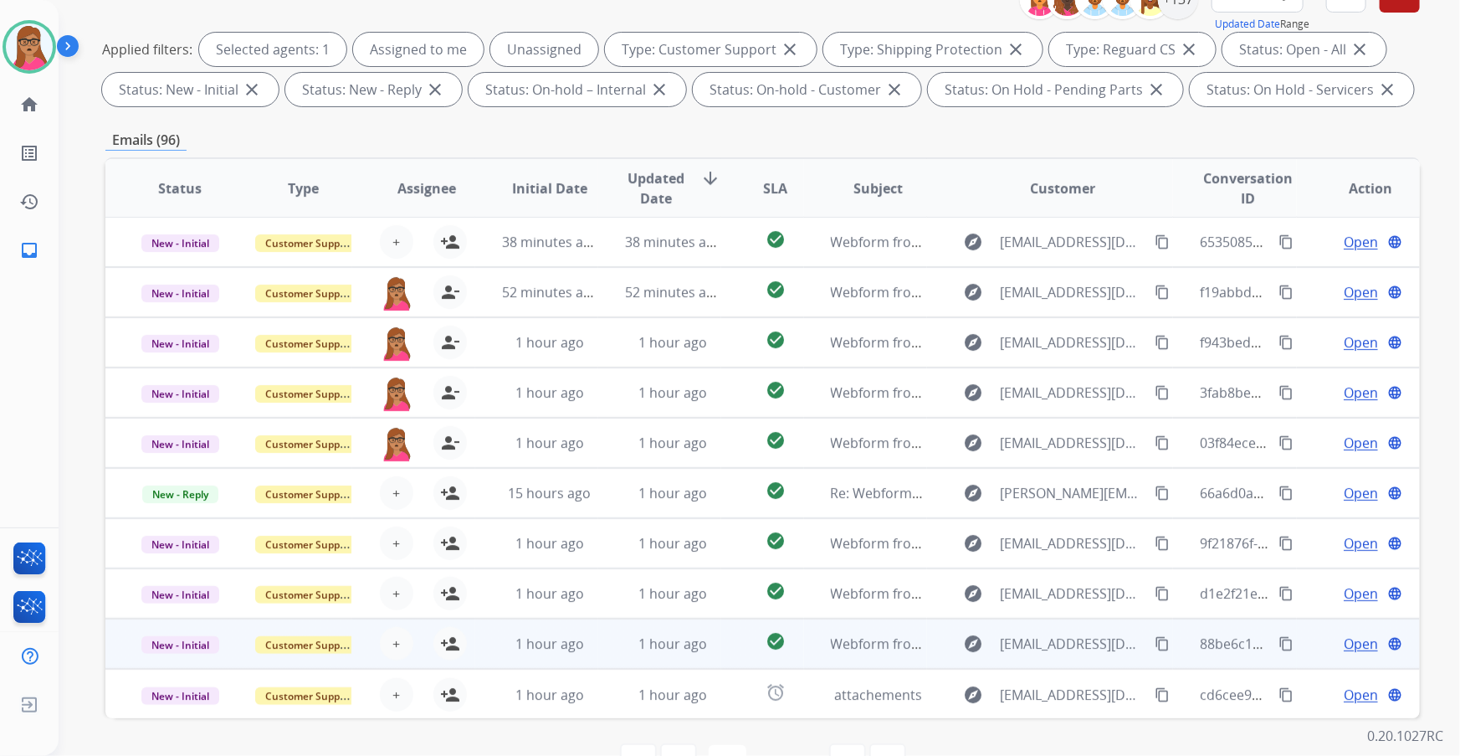
click at [174, 431] on td "New - Initial" at bounding box center [166, 643] width 123 height 50
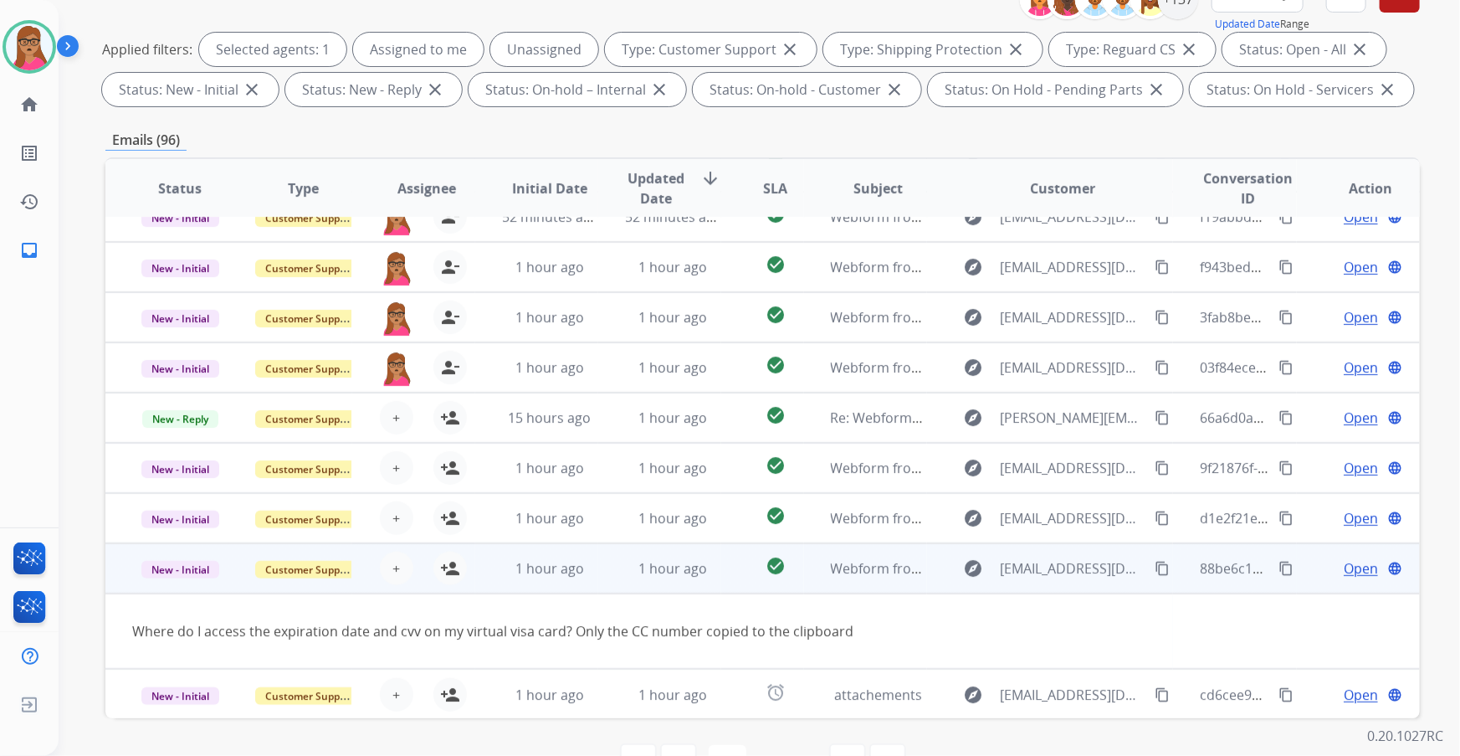
click at [172, 431] on td "New - Initial" at bounding box center [166, 568] width 123 height 50
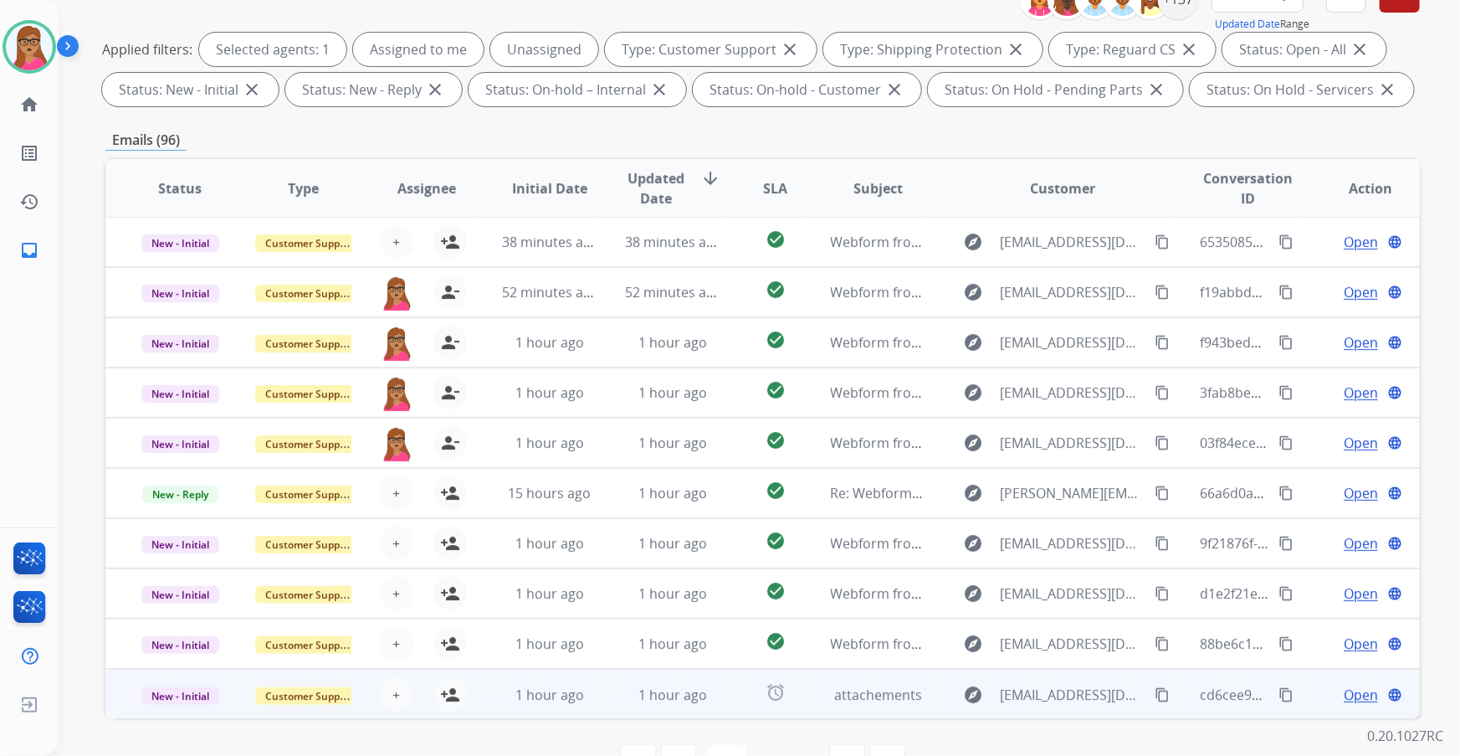
click at [186, 431] on td "New - Initial" at bounding box center [166, 694] width 123 height 50
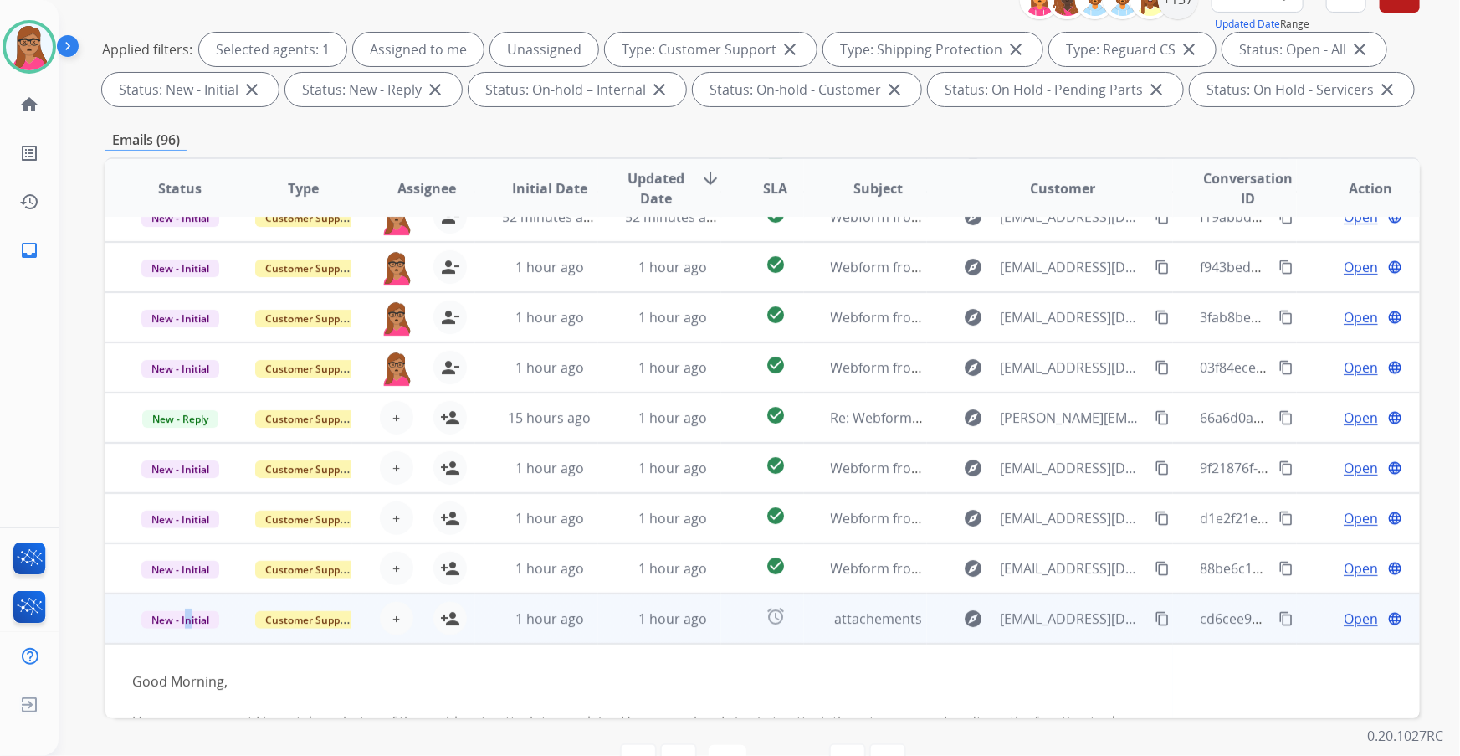
scroll to position [192, 0]
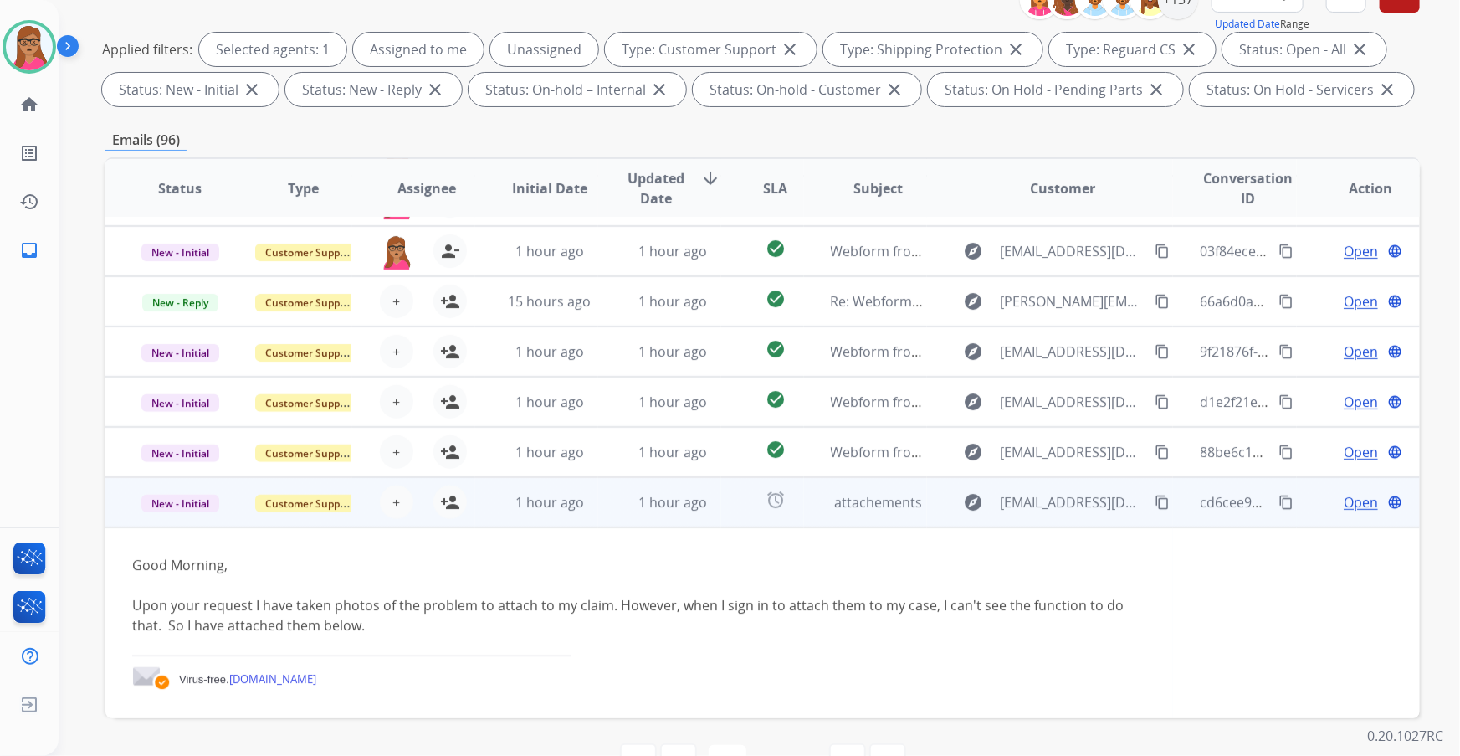
click at [175, 431] on td "New - Initial" at bounding box center [166, 502] width 123 height 50
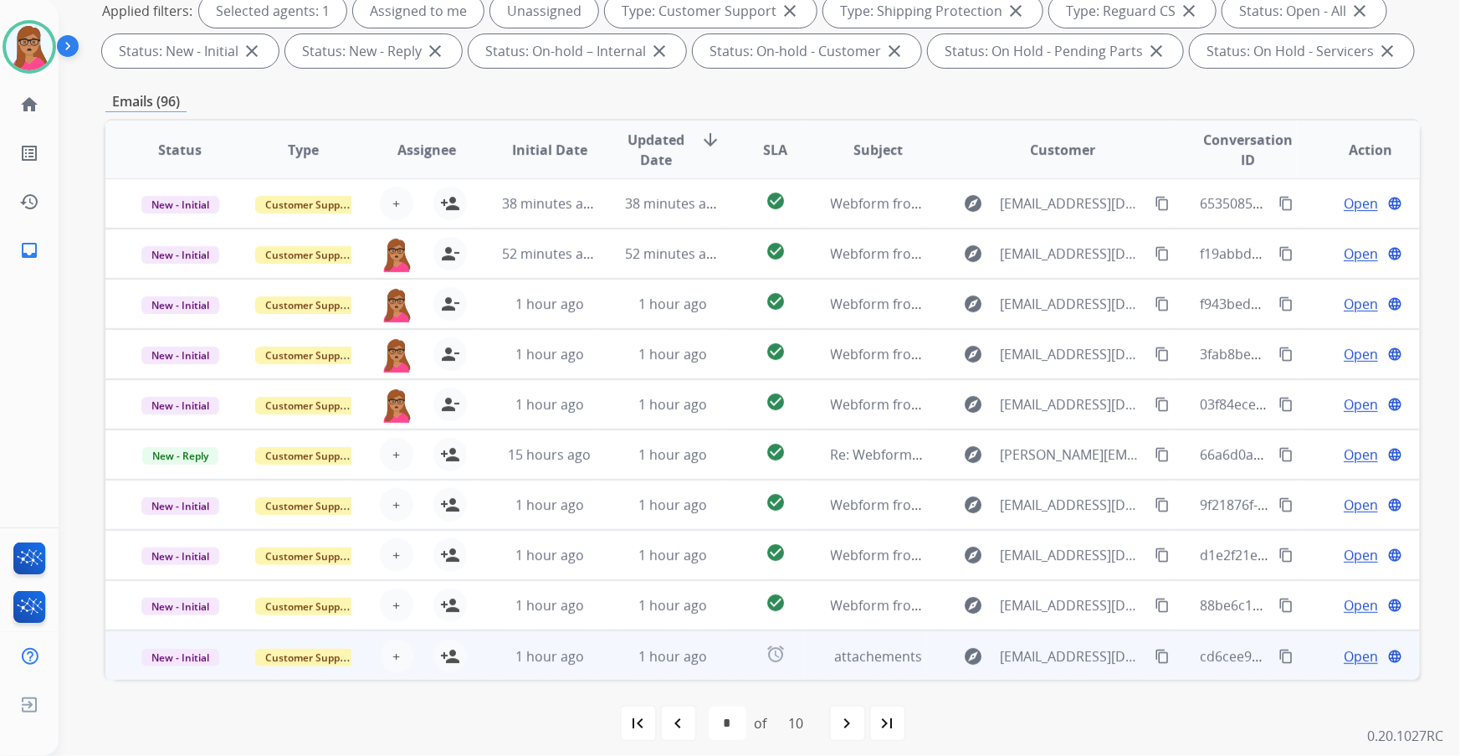
scroll to position [276, 0]
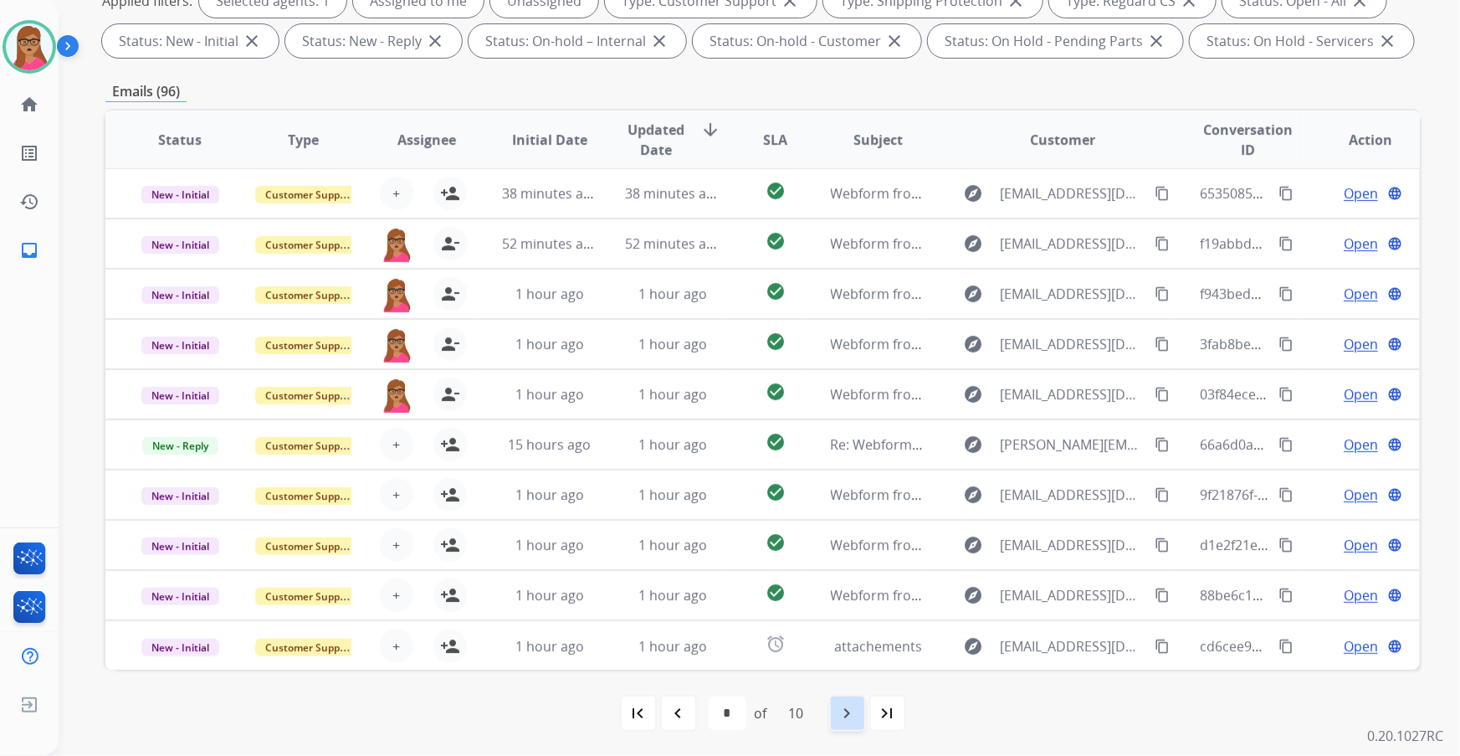
click at [847, 431] on mat-icon "navigate_next" at bounding box center [848, 713] width 20 height 20
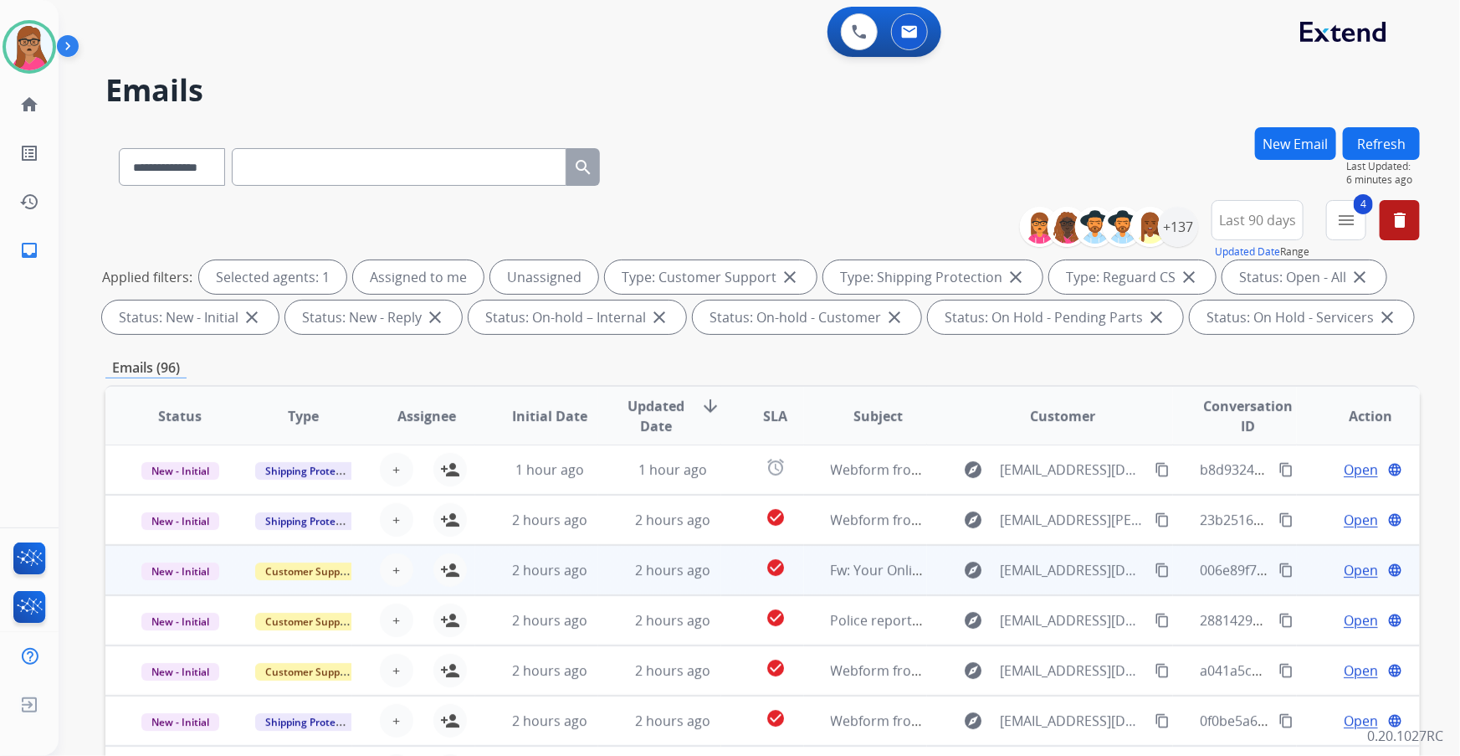
scroll to position [75, 0]
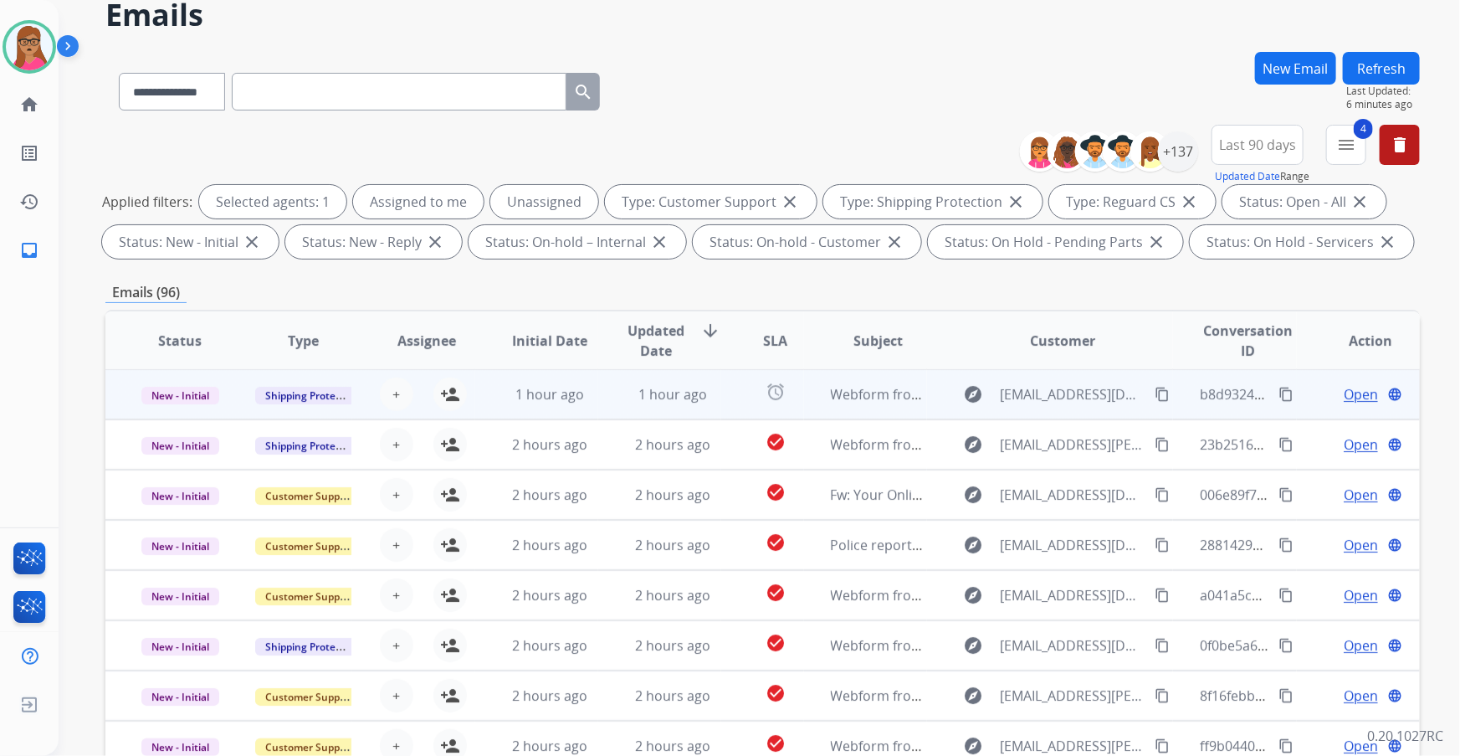
click at [176, 415] on td "New - Initial" at bounding box center [166, 394] width 123 height 50
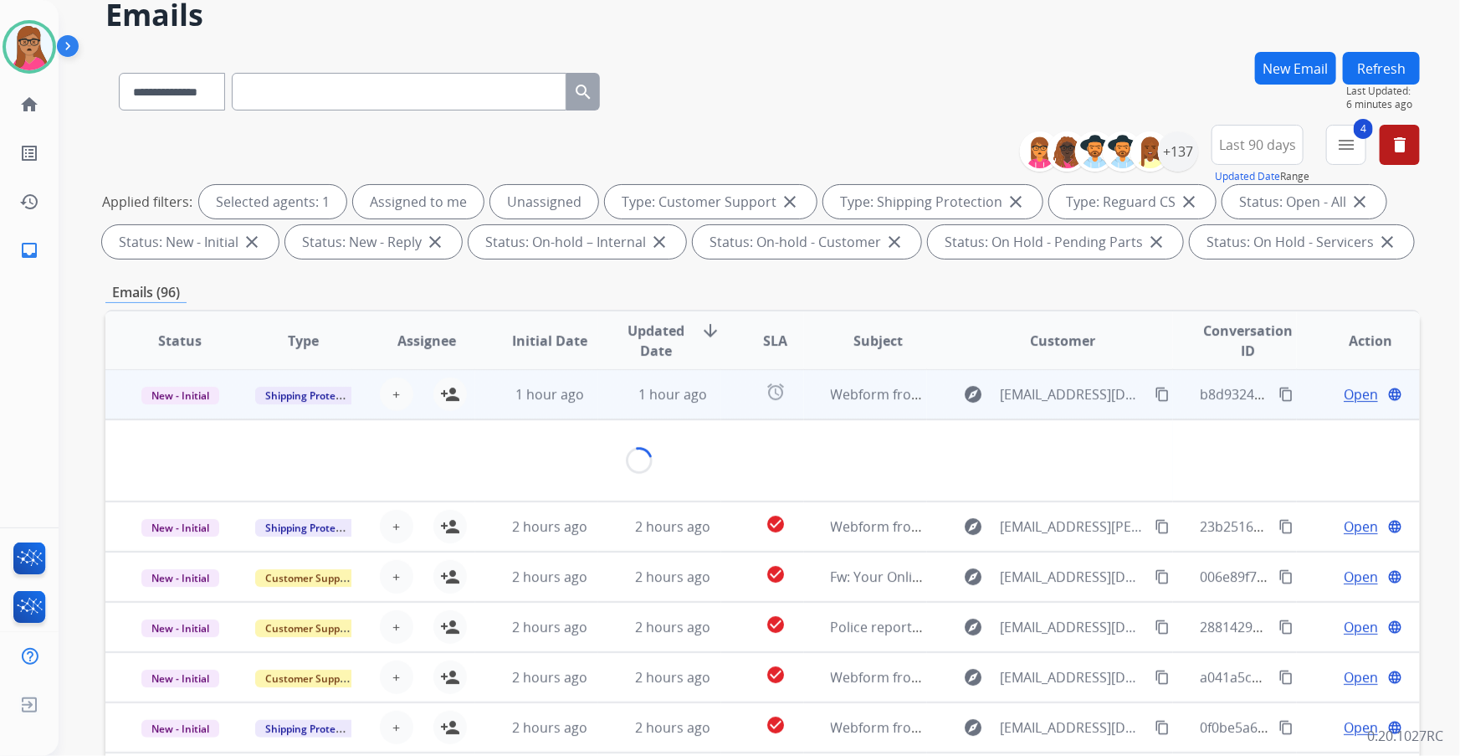
scroll to position [0, 0]
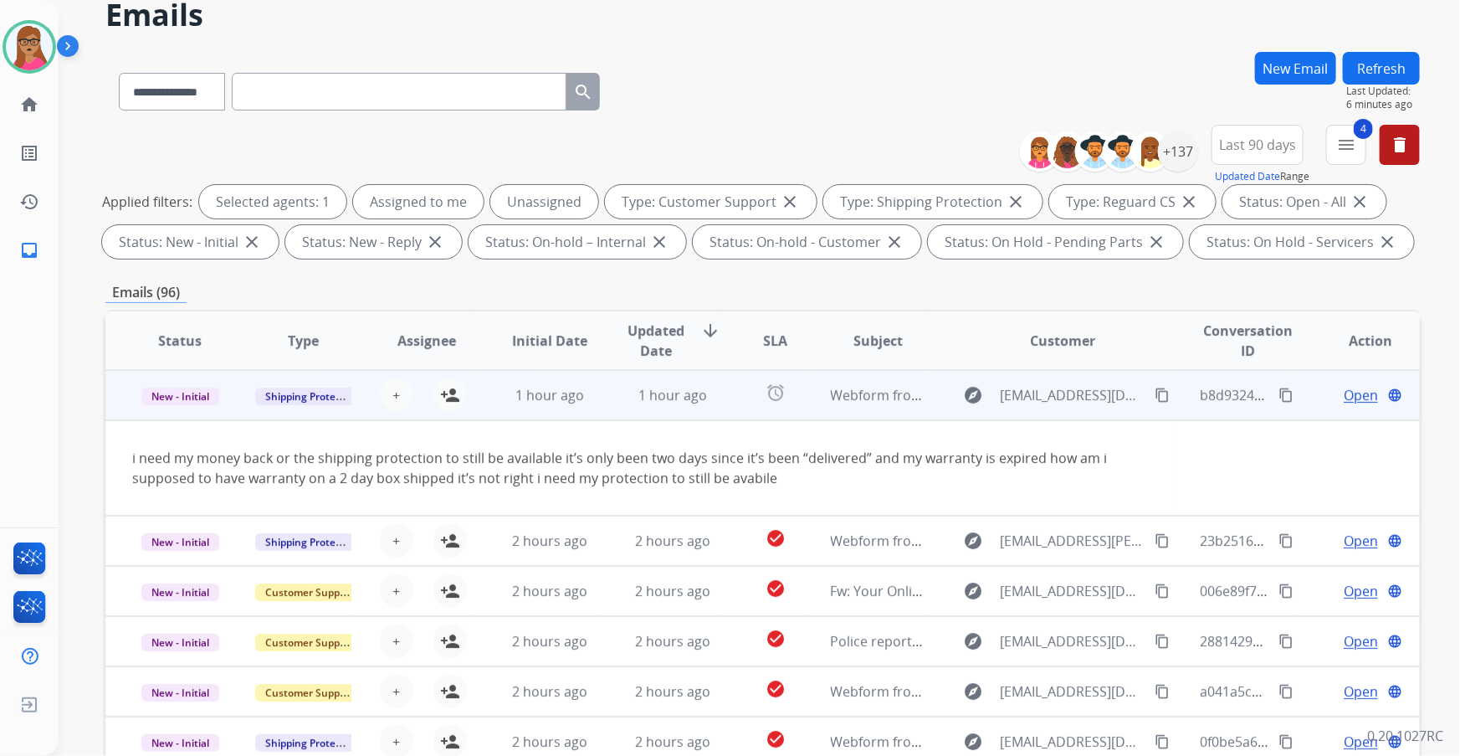
click at [176, 415] on td "New - Initial" at bounding box center [166, 395] width 123 height 50
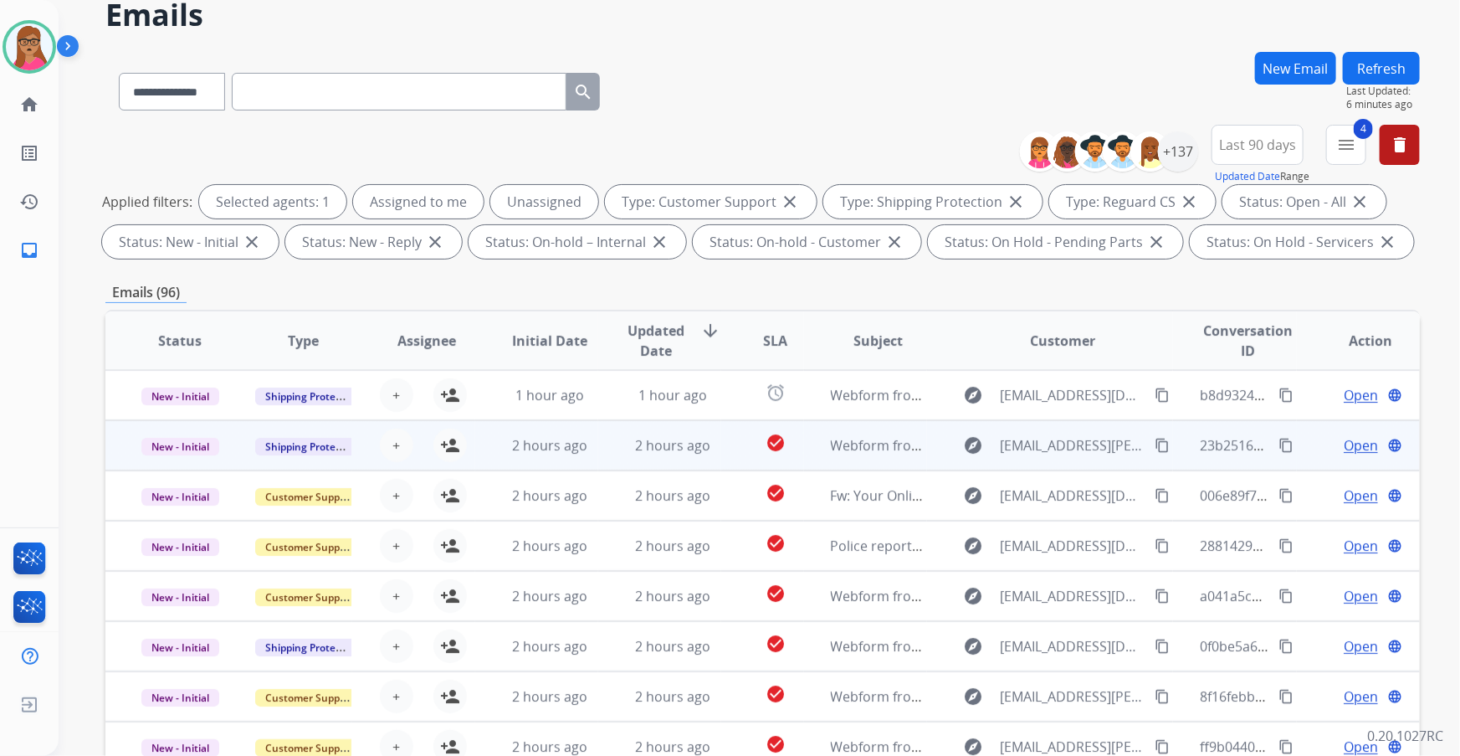
click at [180, 431] on td "New - Initial" at bounding box center [166, 445] width 123 height 50
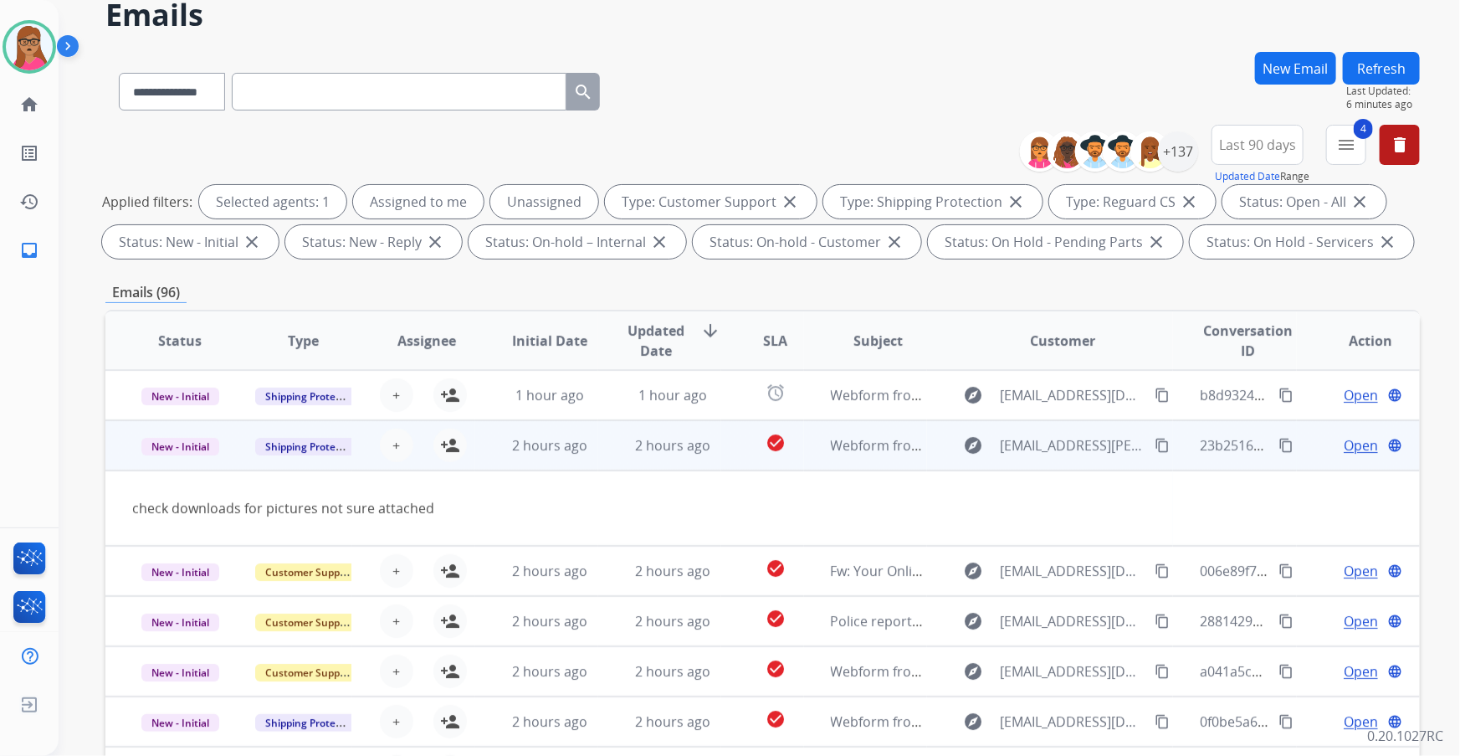
scroll to position [50, 0]
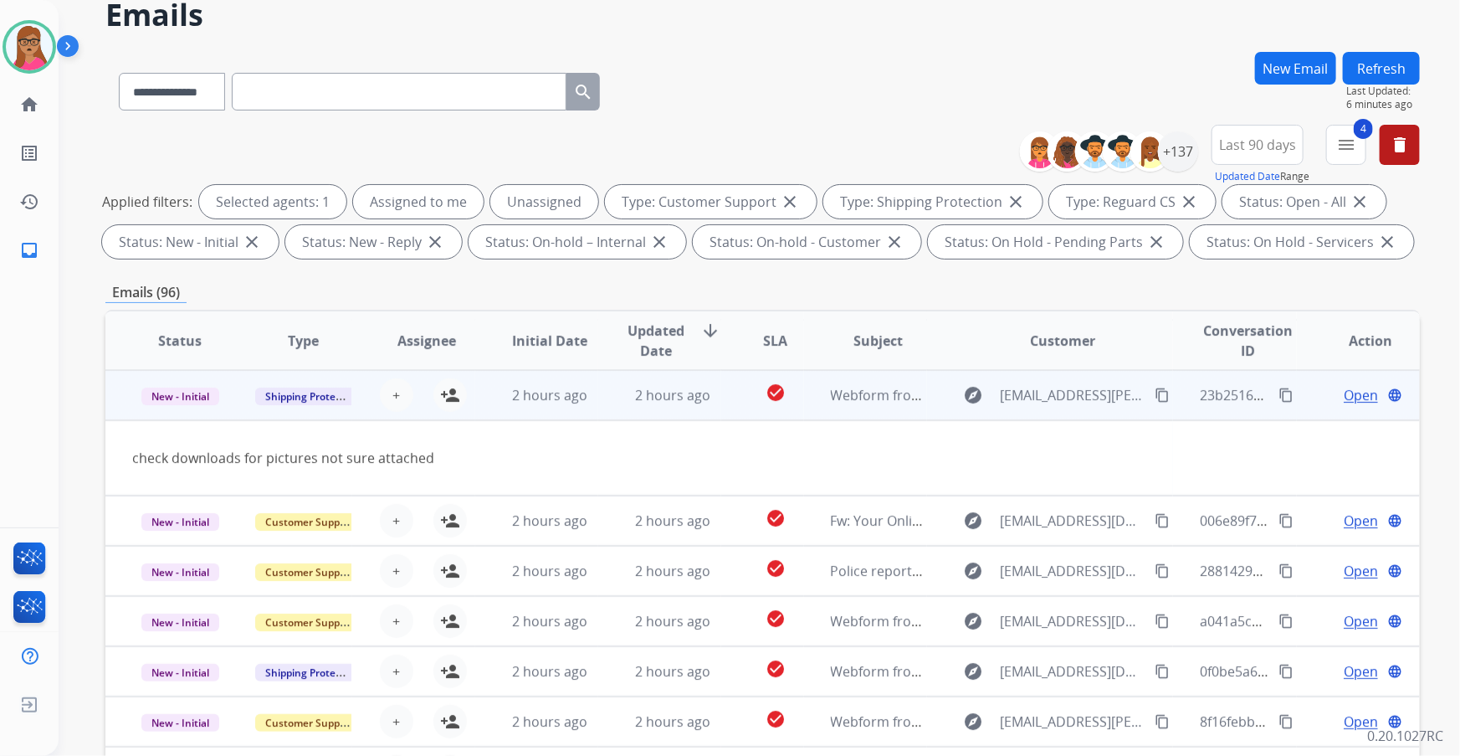
click at [183, 414] on td "New - Initial" at bounding box center [166, 395] width 123 height 50
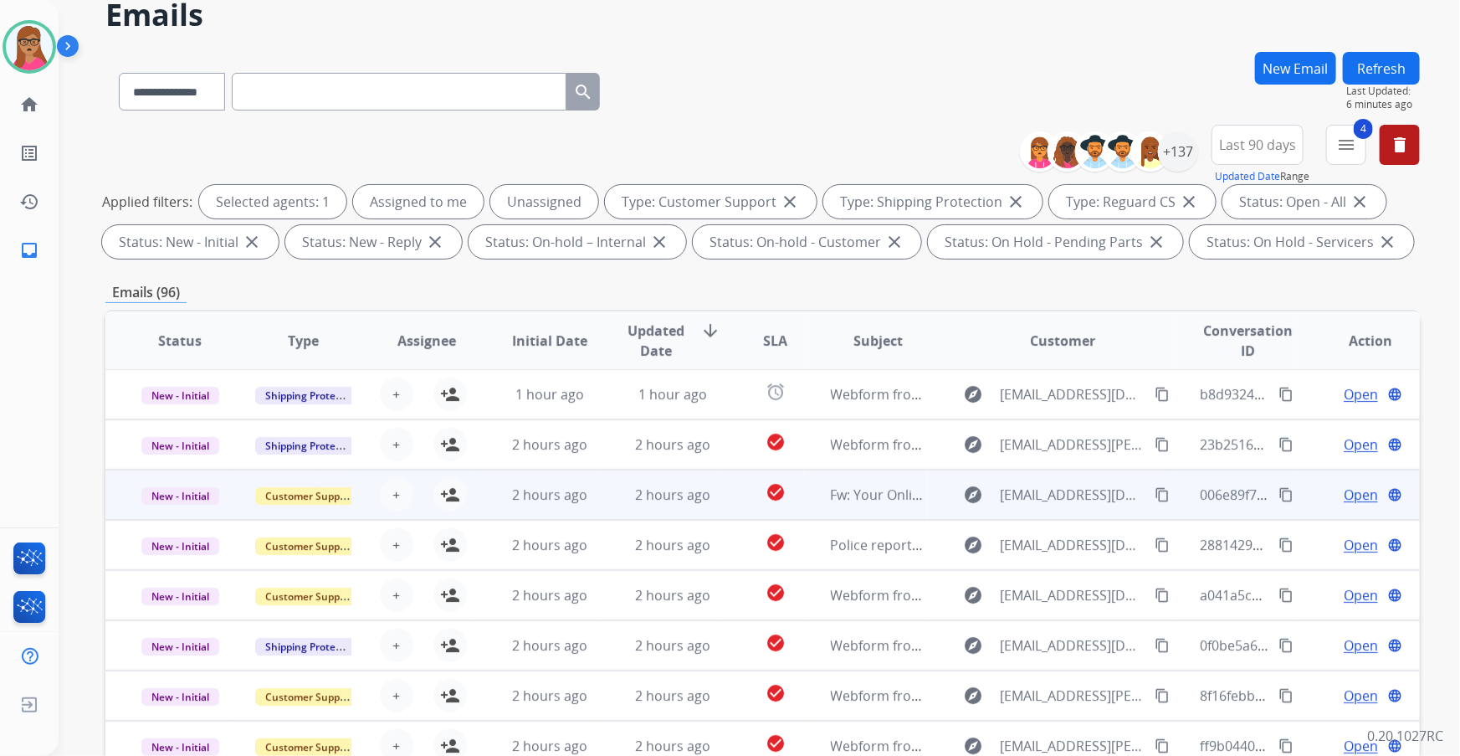
click at [175, 431] on td "New - Initial" at bounding box center [166, 494] width 123 height 50
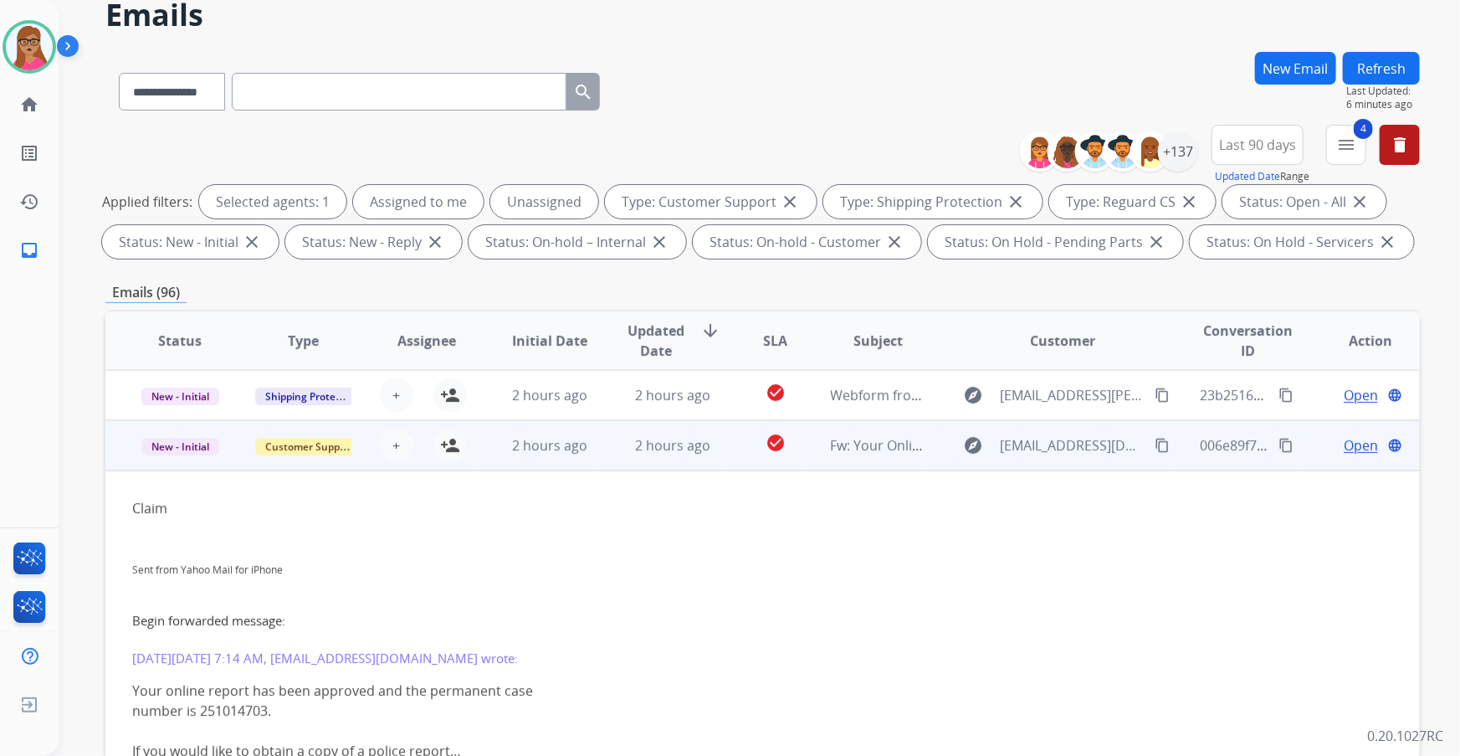
scroll to position [100, 0]
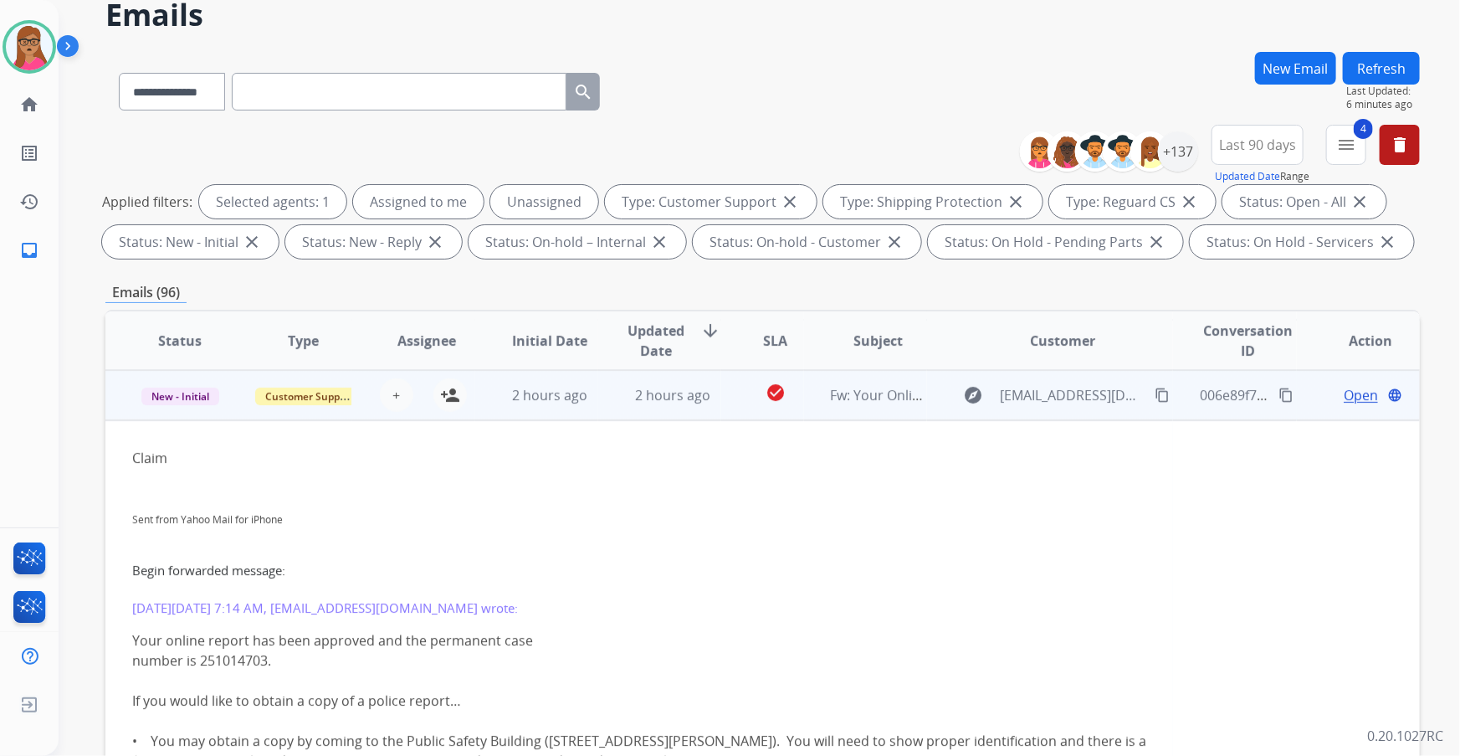
click at [180, 410] on td "New - Initial" at bounding box center [166, 395] width 123 height 50
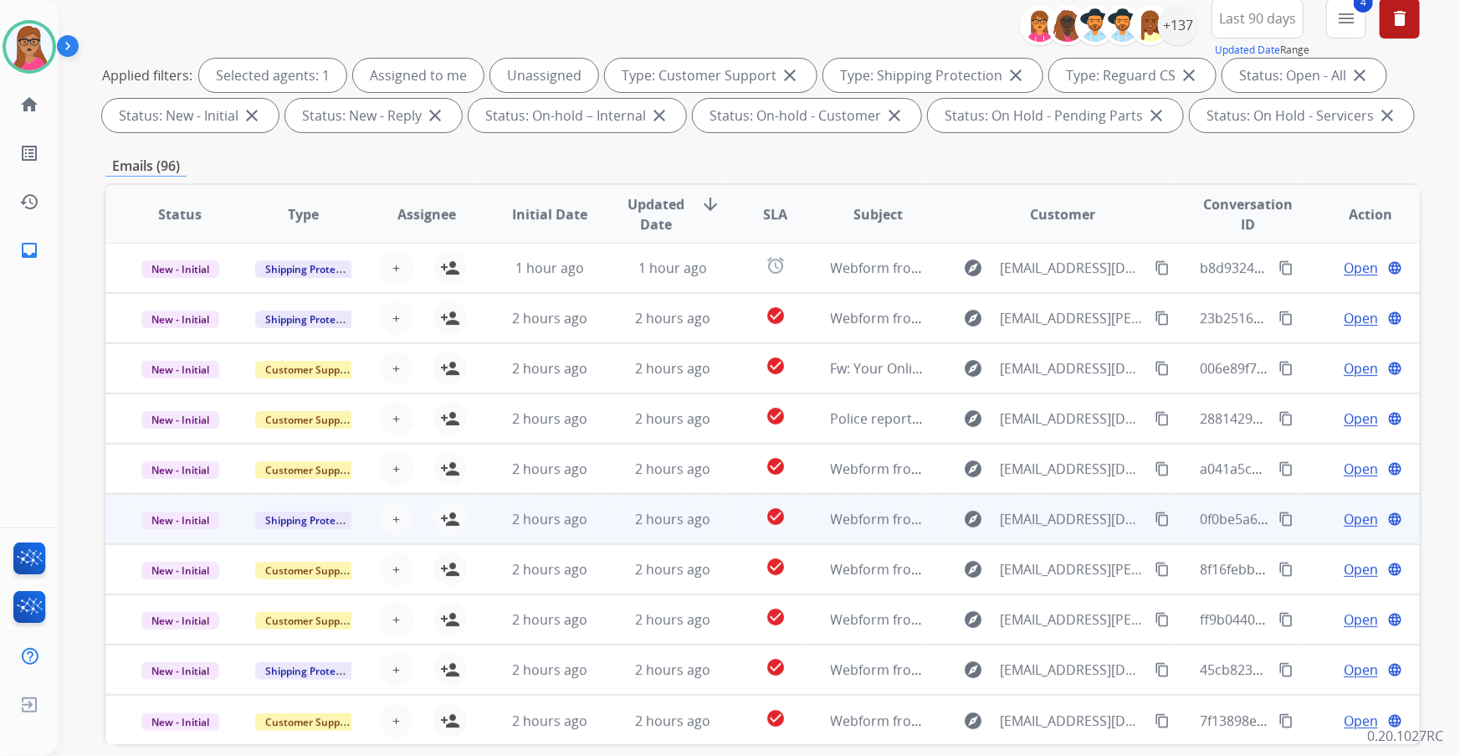
scroll to position [228, 0]
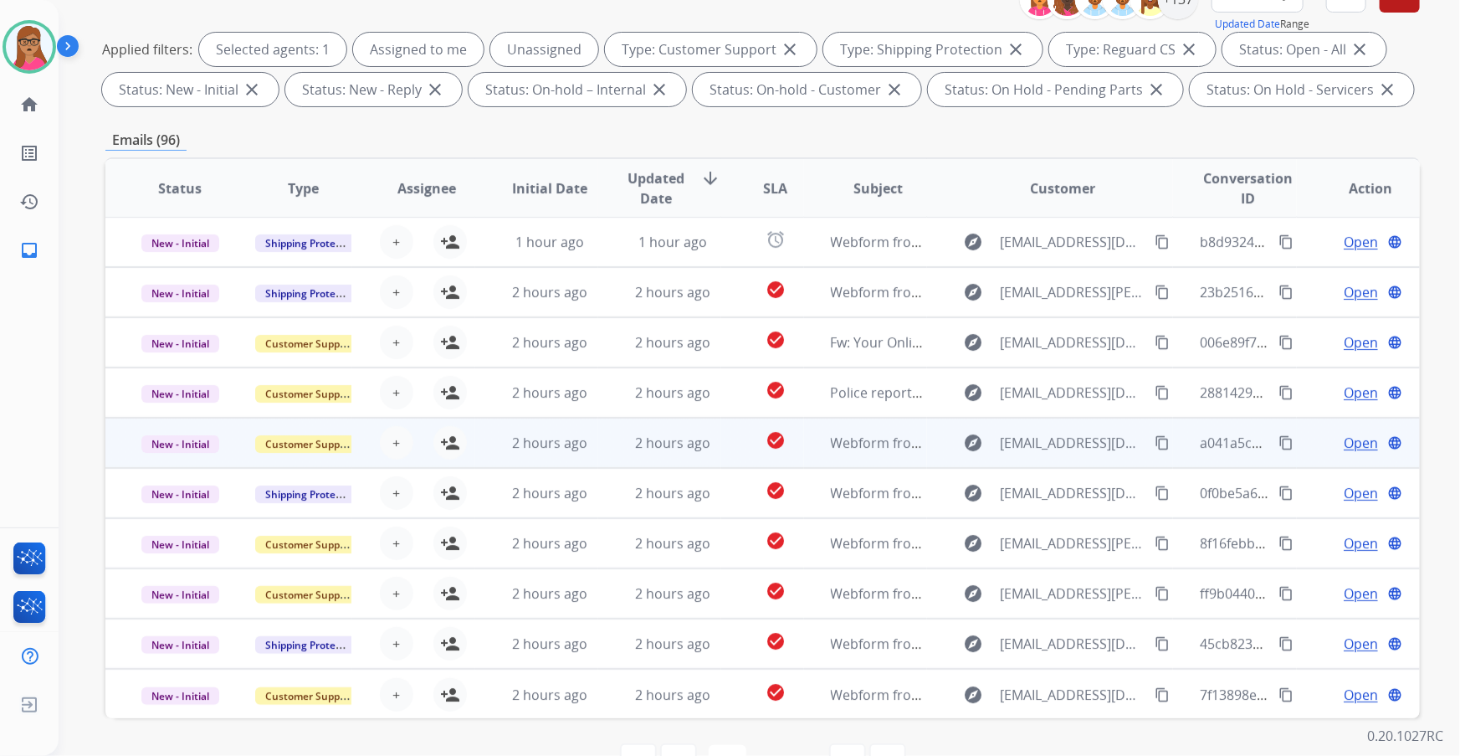
click at [157, 431] on td "New - Initial" at bounding box center [166, 443] width 123 height 50
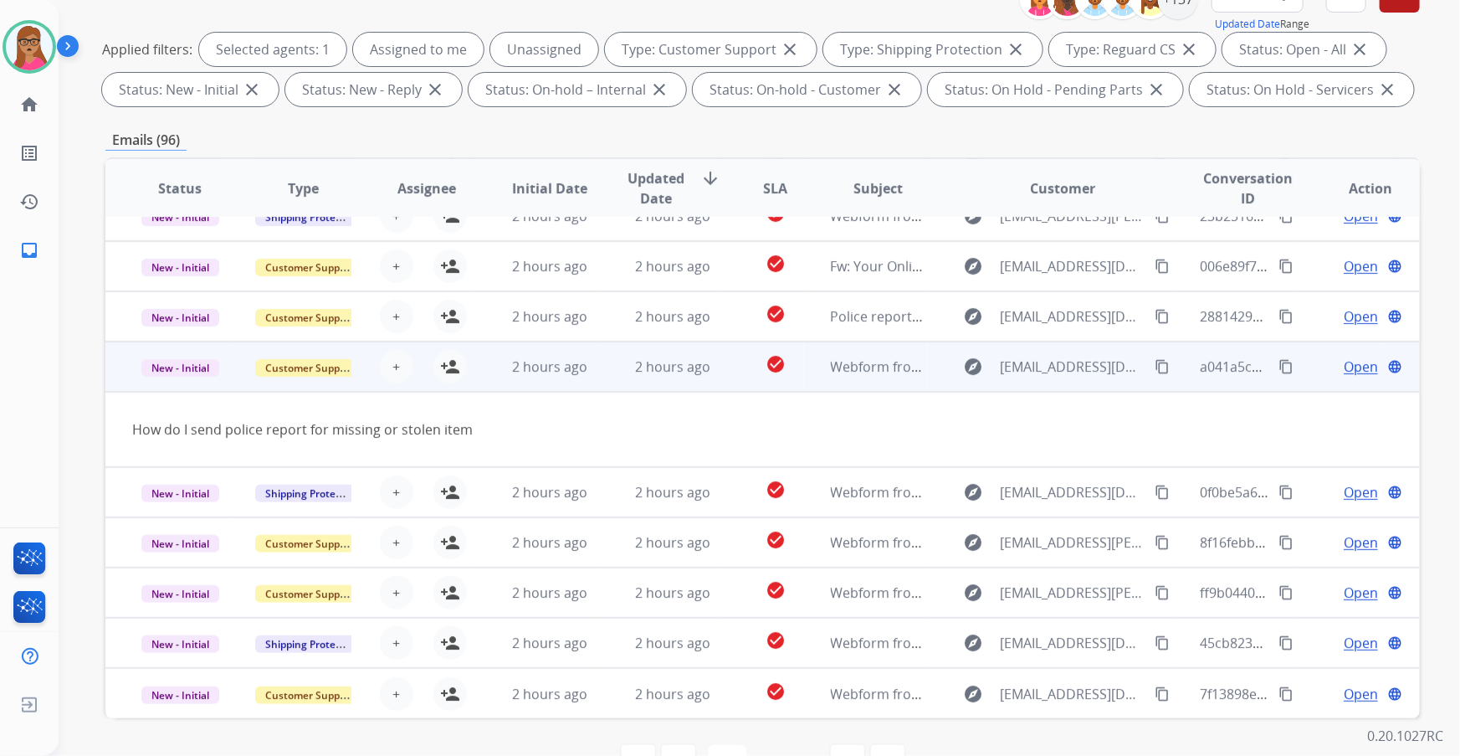
scroll to position [76, 0]
click at [445, 367] on mat-icon "person_add" at bounding box center [450, 367] width 20 height 20
click at [172, 380] on td "New - Initial" at bounding box center [166, 367] width 123 height 50
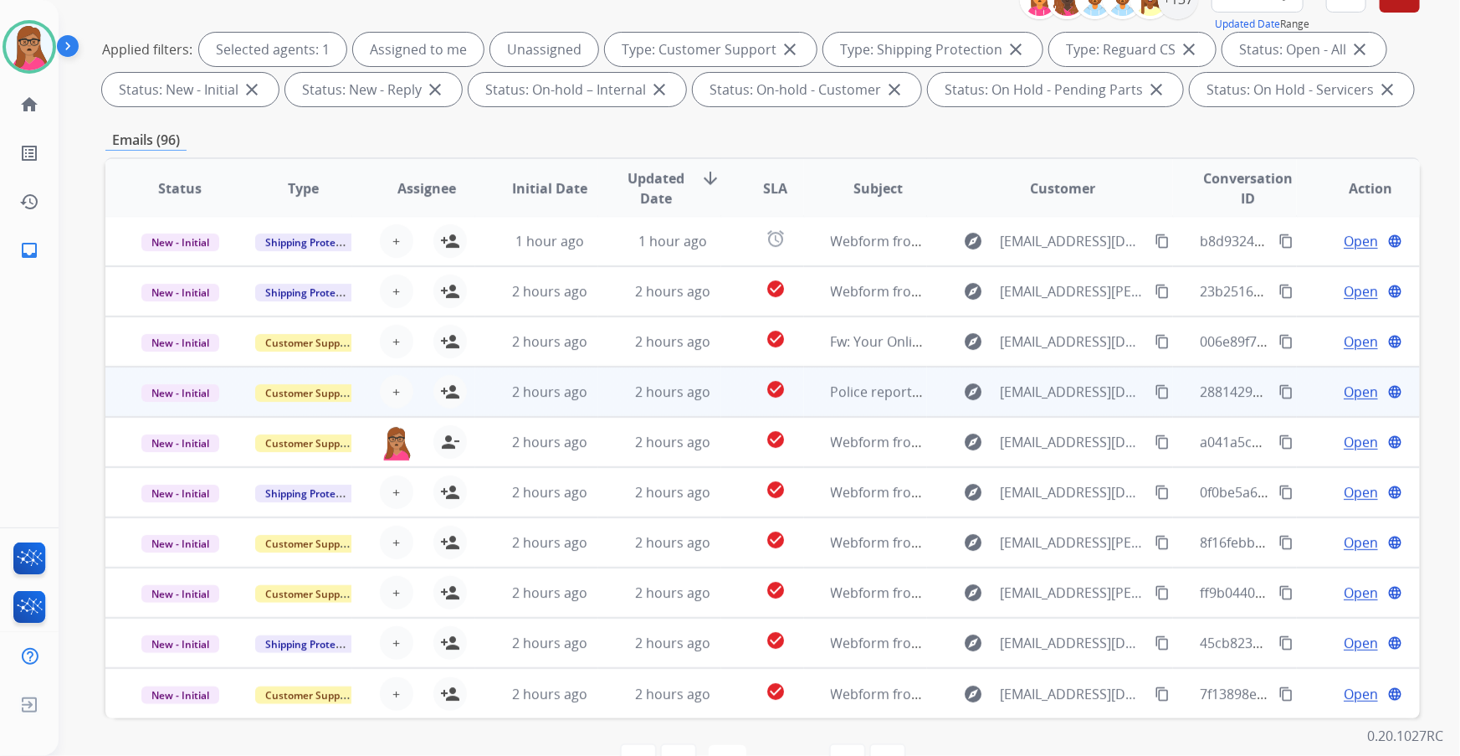
scroll to position [1, 0]
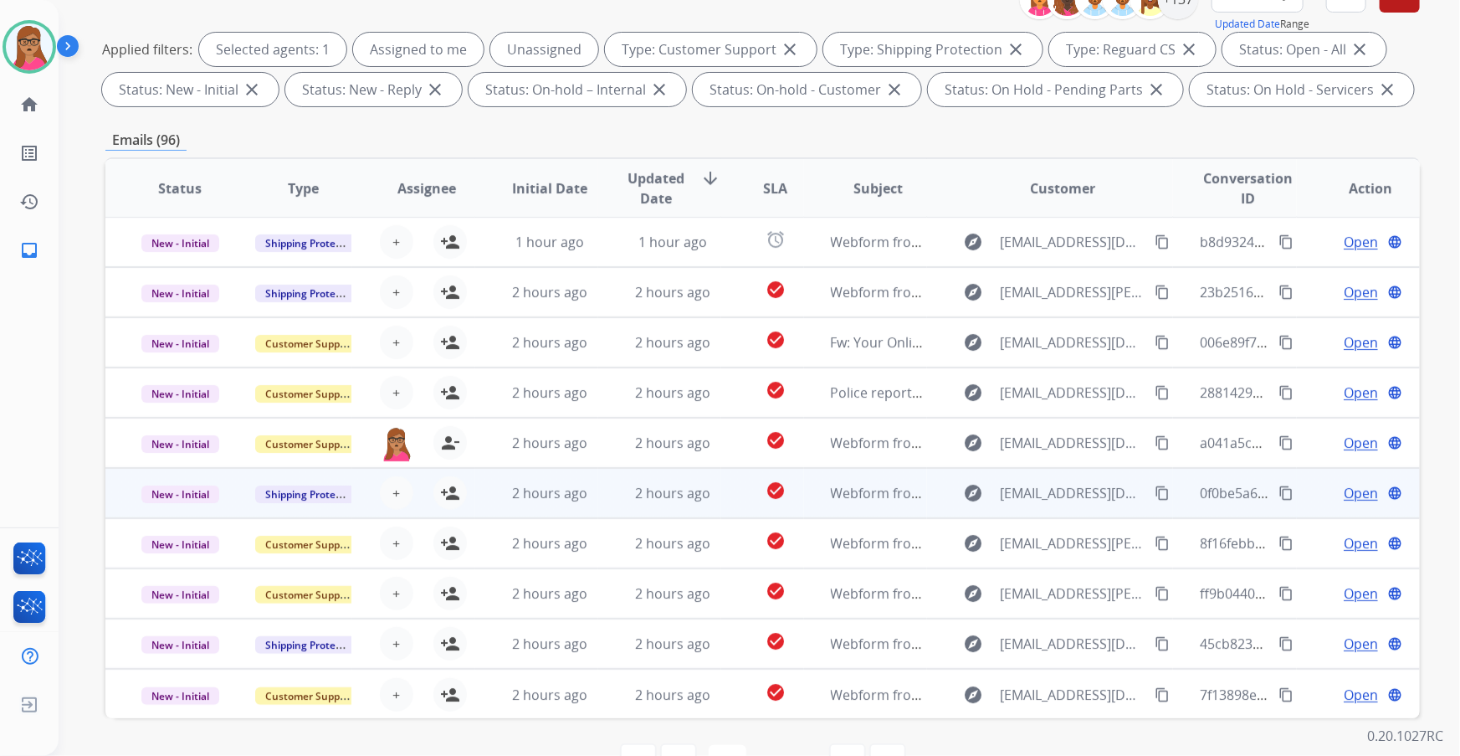
click at [181, 431] on td "New - Initial" at bounding box center [166, 493] width 123 height 50
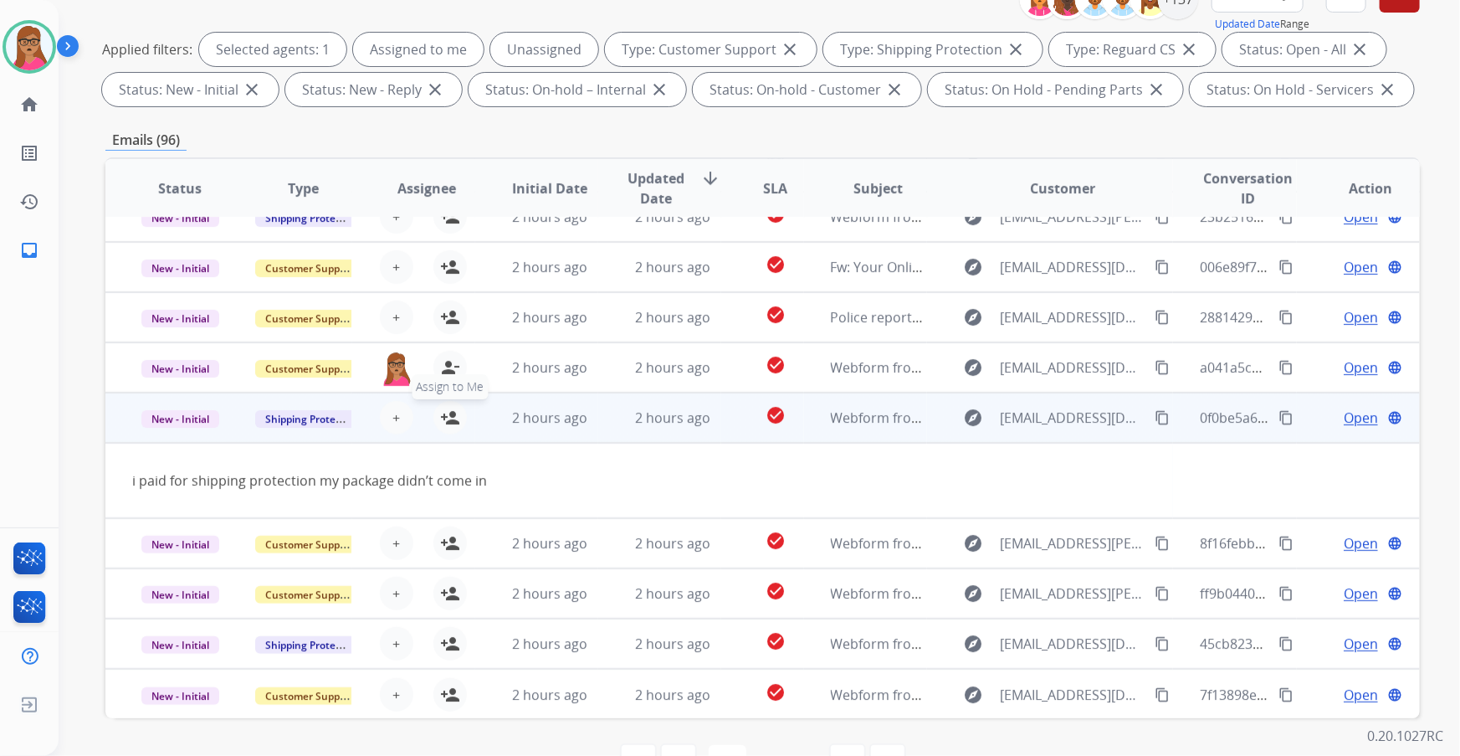
click at [445, 415] on mat-icon "person_add" at bounding box center [450, 417] width 20 height 20
click at [167, 431] on td "New - Initial" at bounding box center [166, 417] width 123 height 50
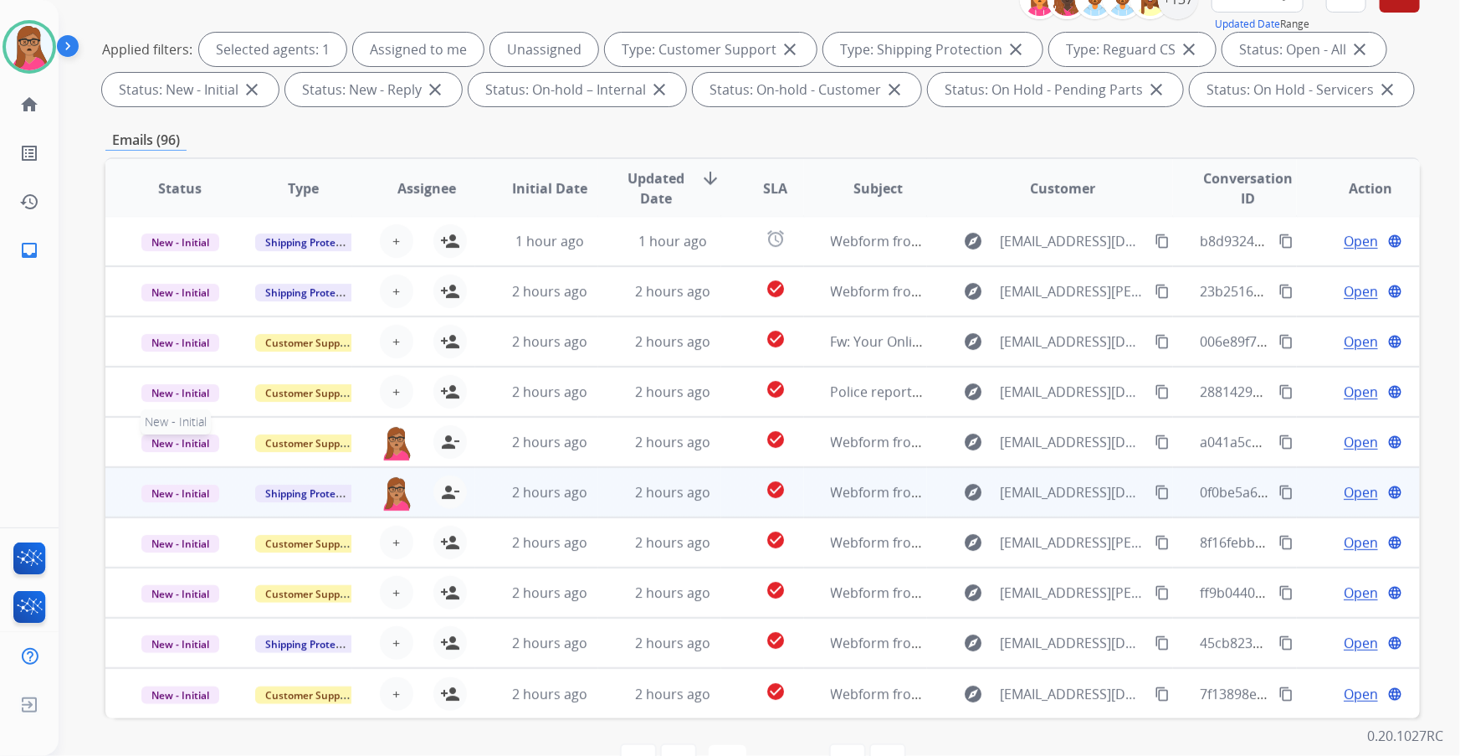
scroll to position [1, 0]
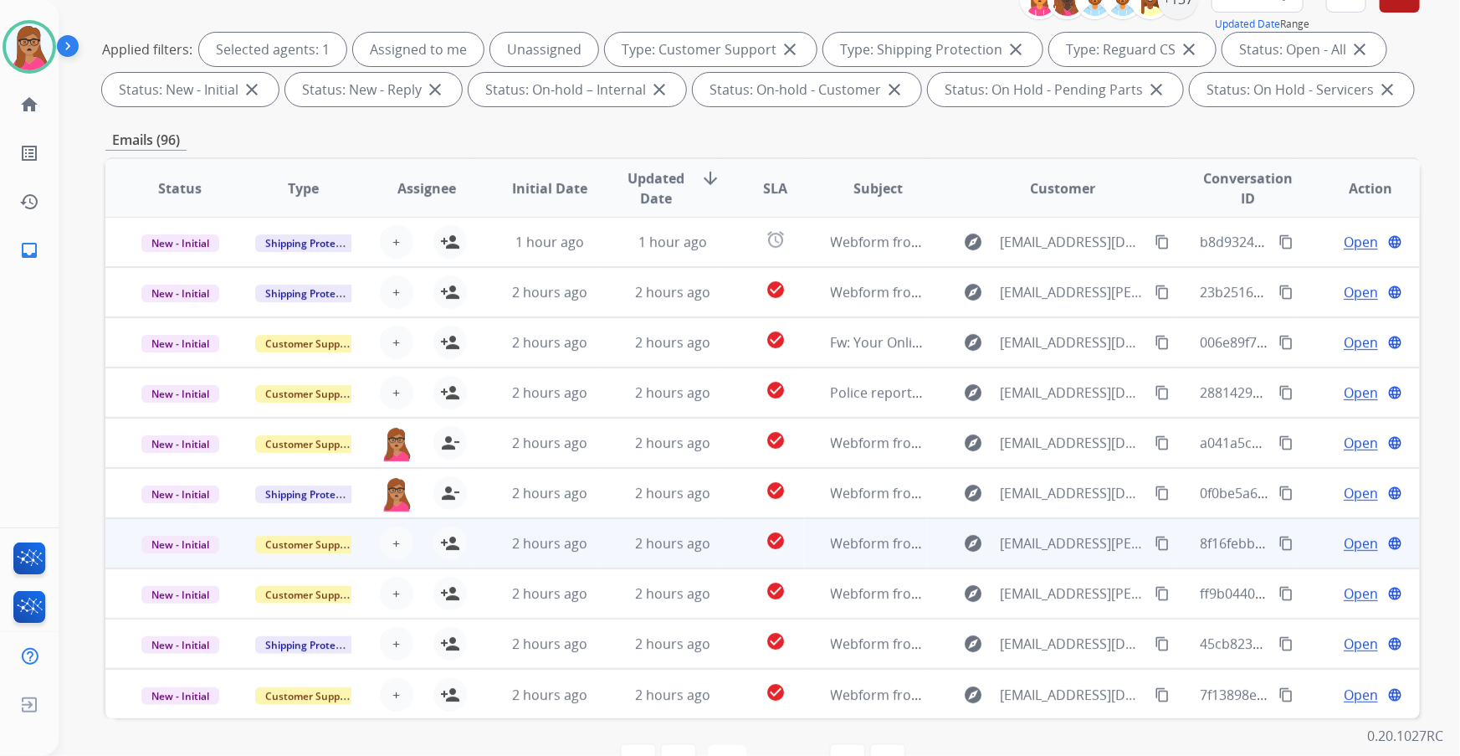
click at [186, 431] on td "New - Initial" at bounding box center [166, 543] width 123 height 50
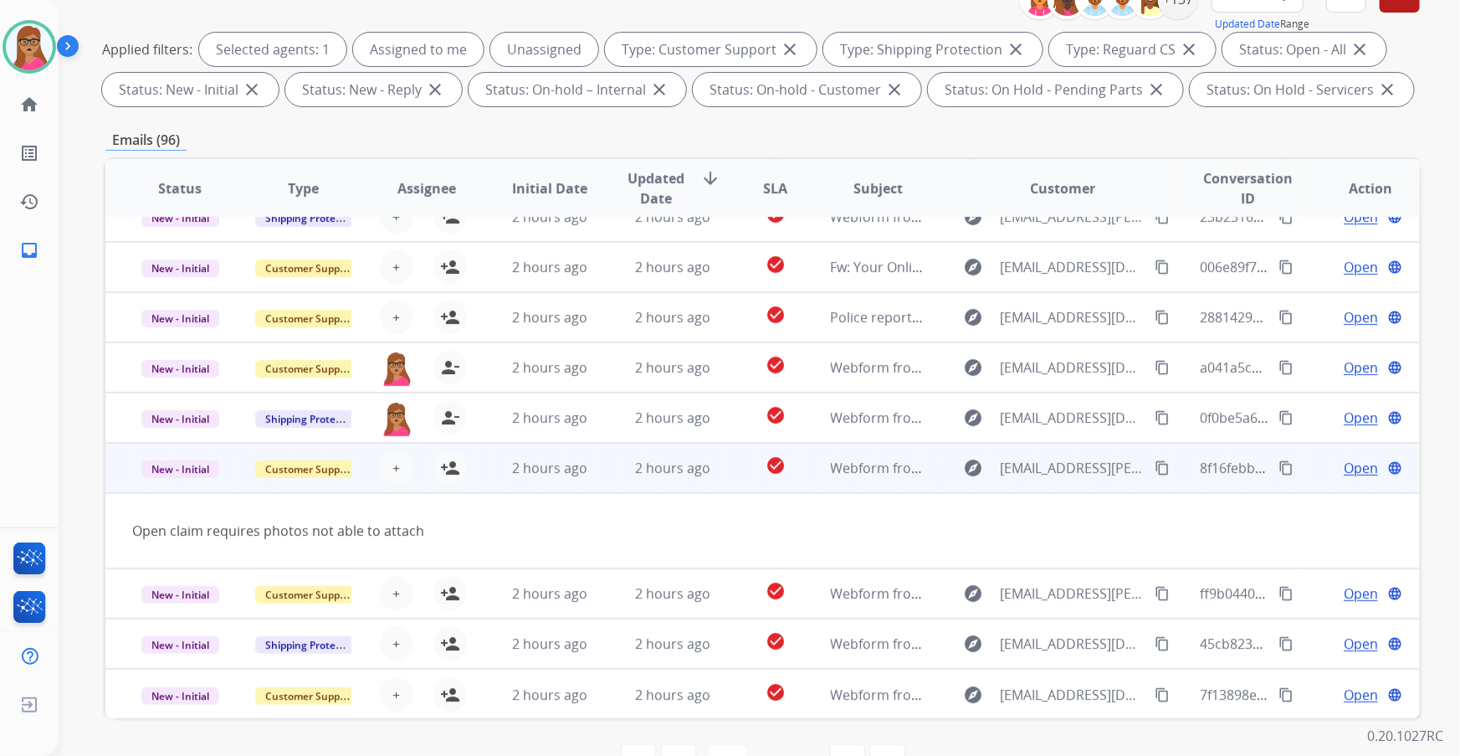
click at [212, 431] on td "New - Initial" at bounding box center [166, 468] width 123 height 50
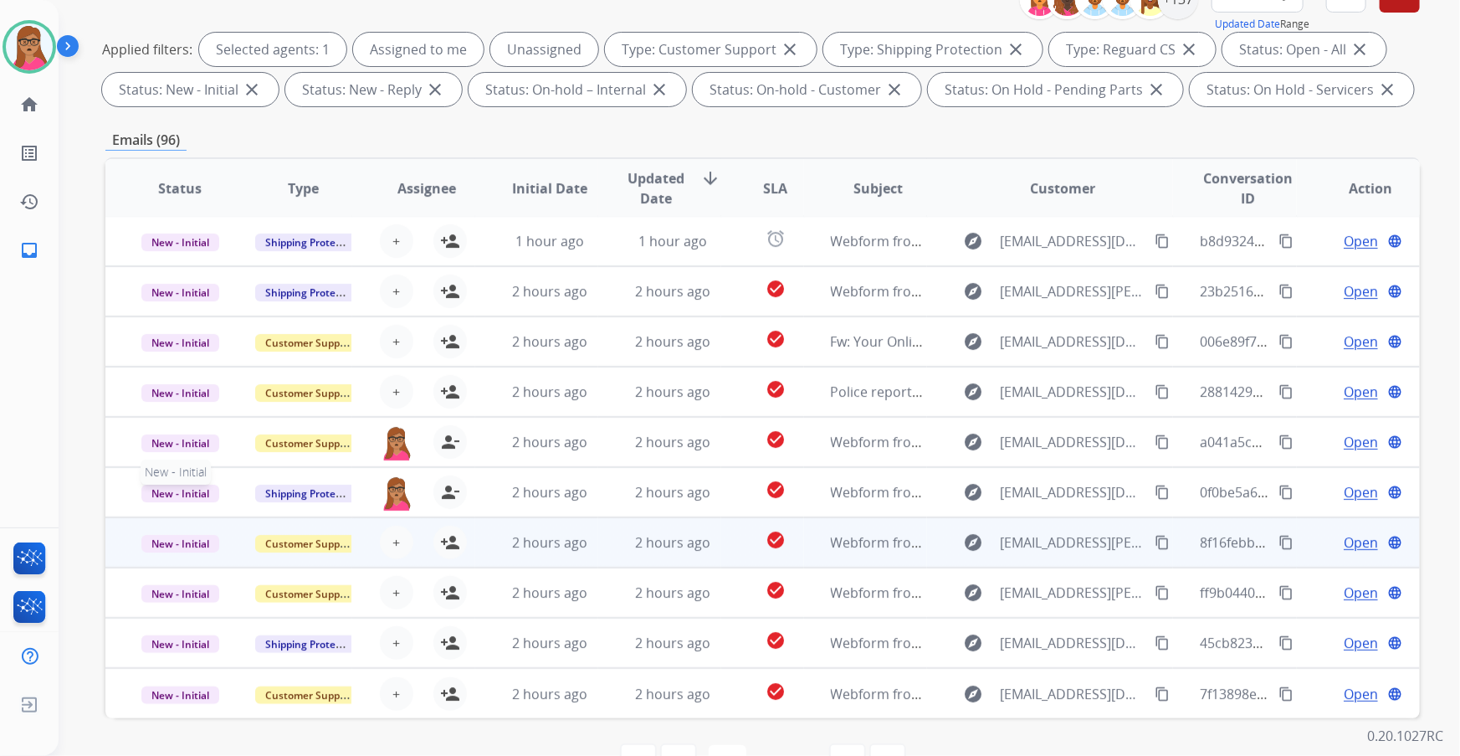
scroll to position [1, 0]
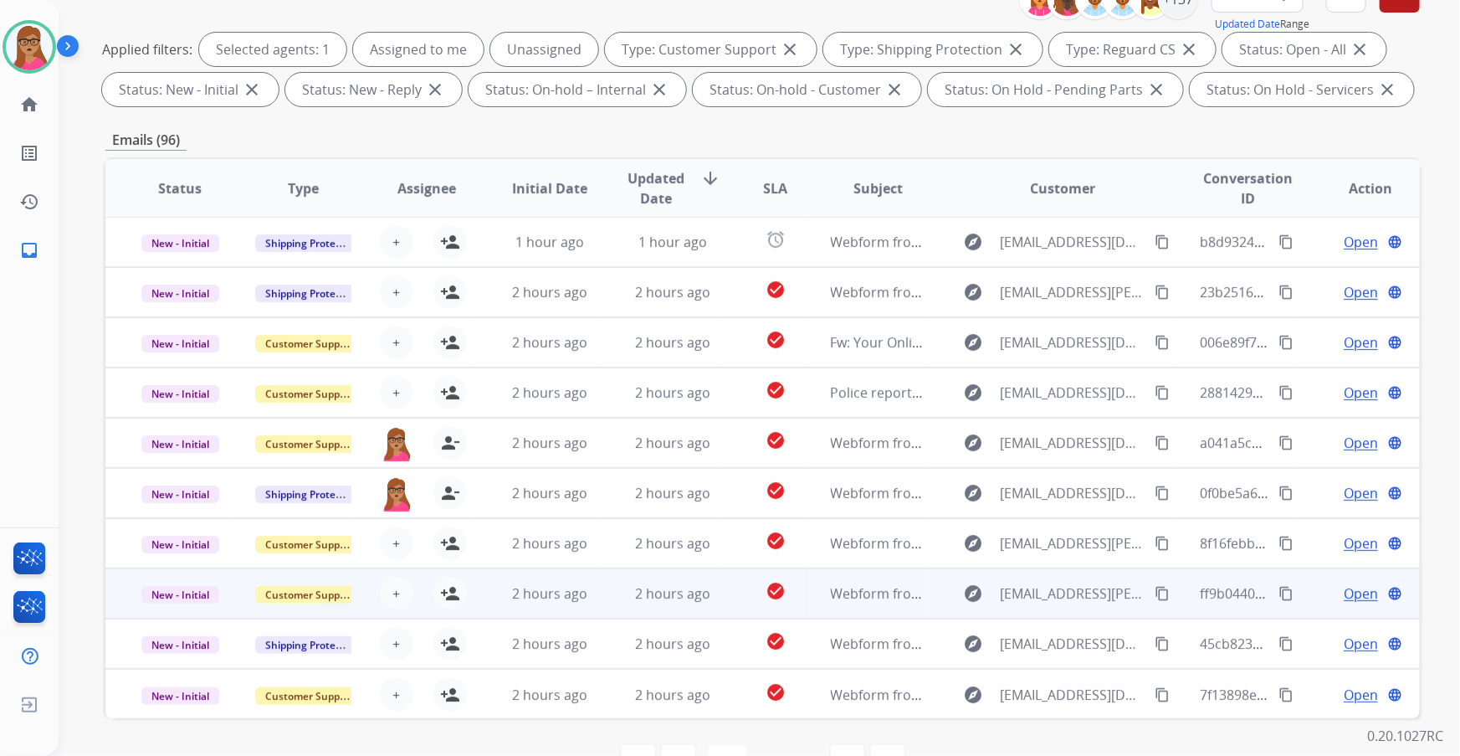
click at [157, 431] on td "New - Initial" at bounding box center [166, 593] width 123 height 50
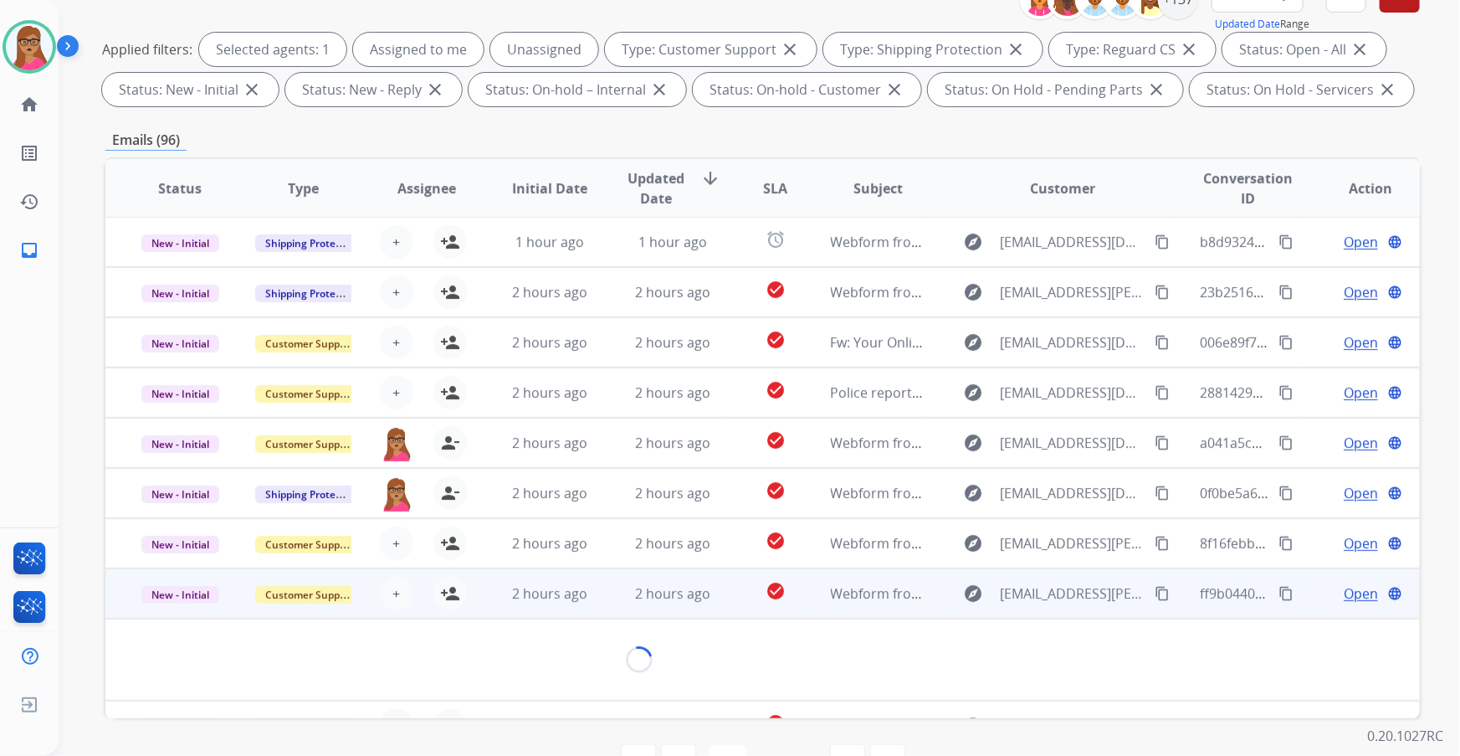
scroll to position [76, 0]
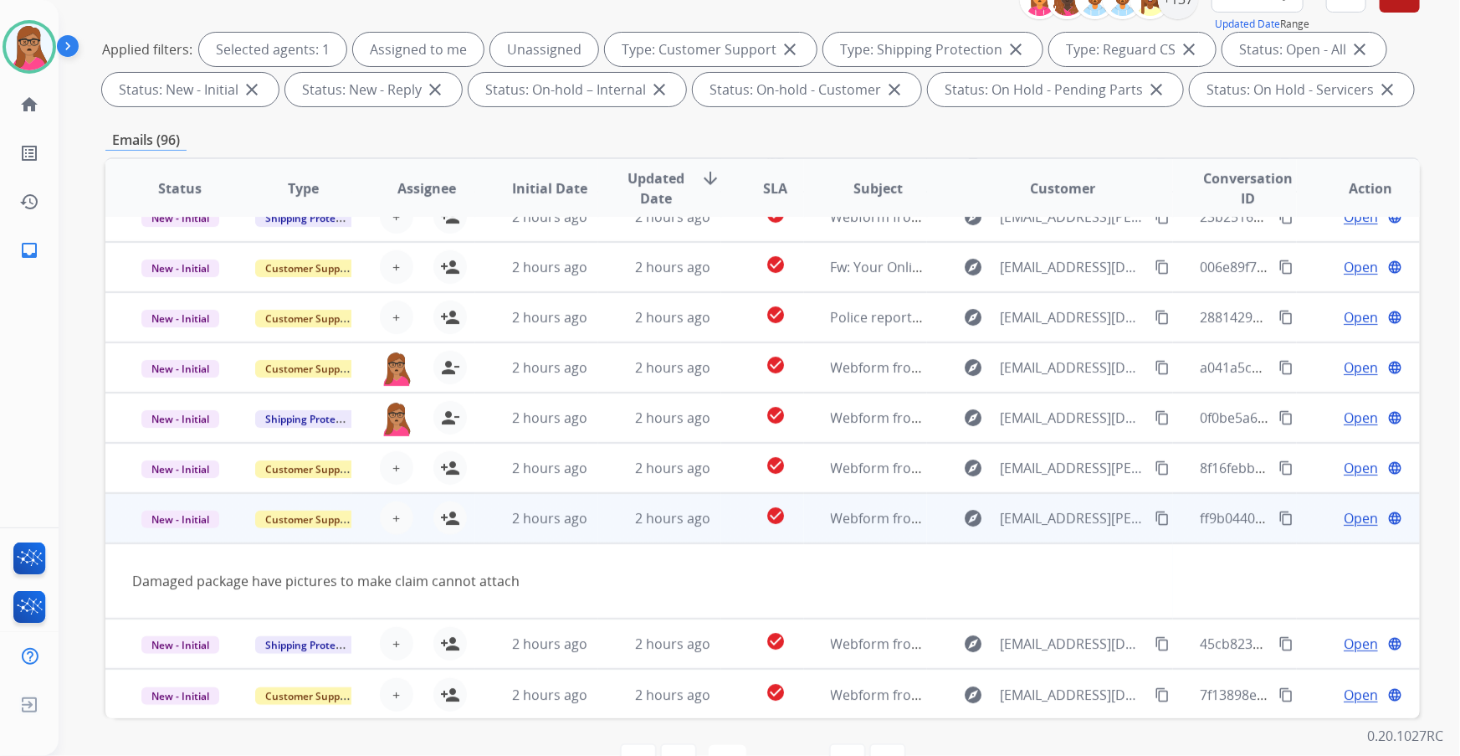
click at [170, 431] on td "New - Initial" at bounding box center [166, 518] width 123 height 50
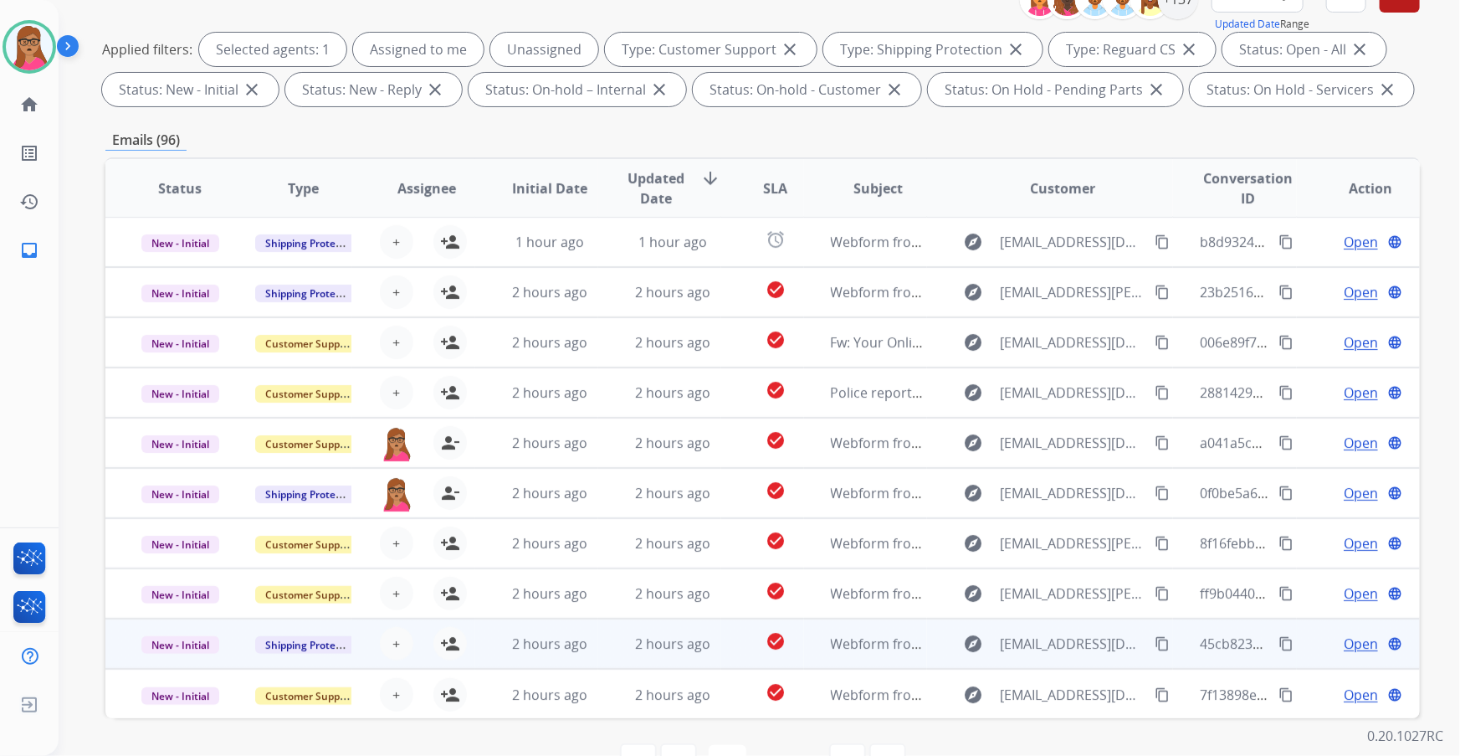
click at [167, 431] on td "New - Initial" at bounding box center [166, 643] width 123 height 50
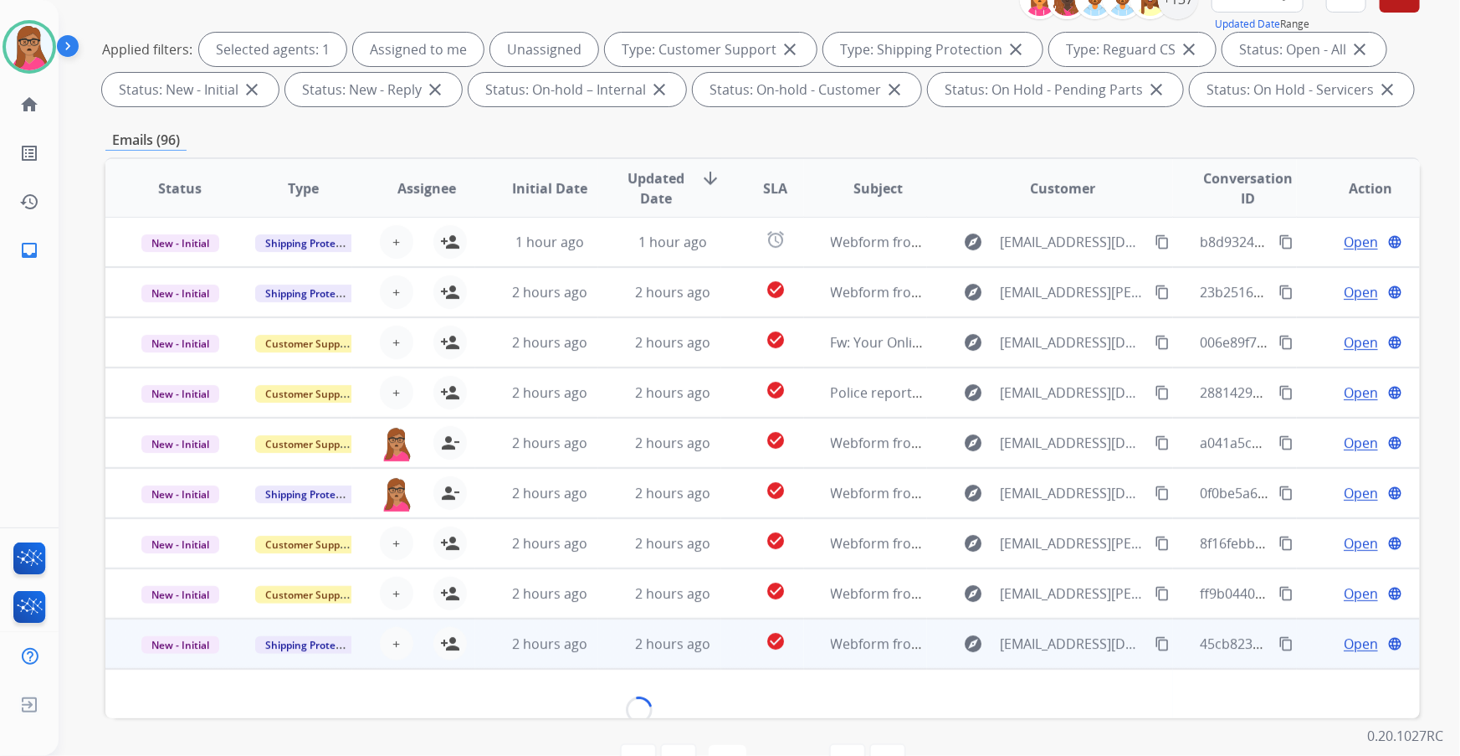
scroll to position [76, 0]
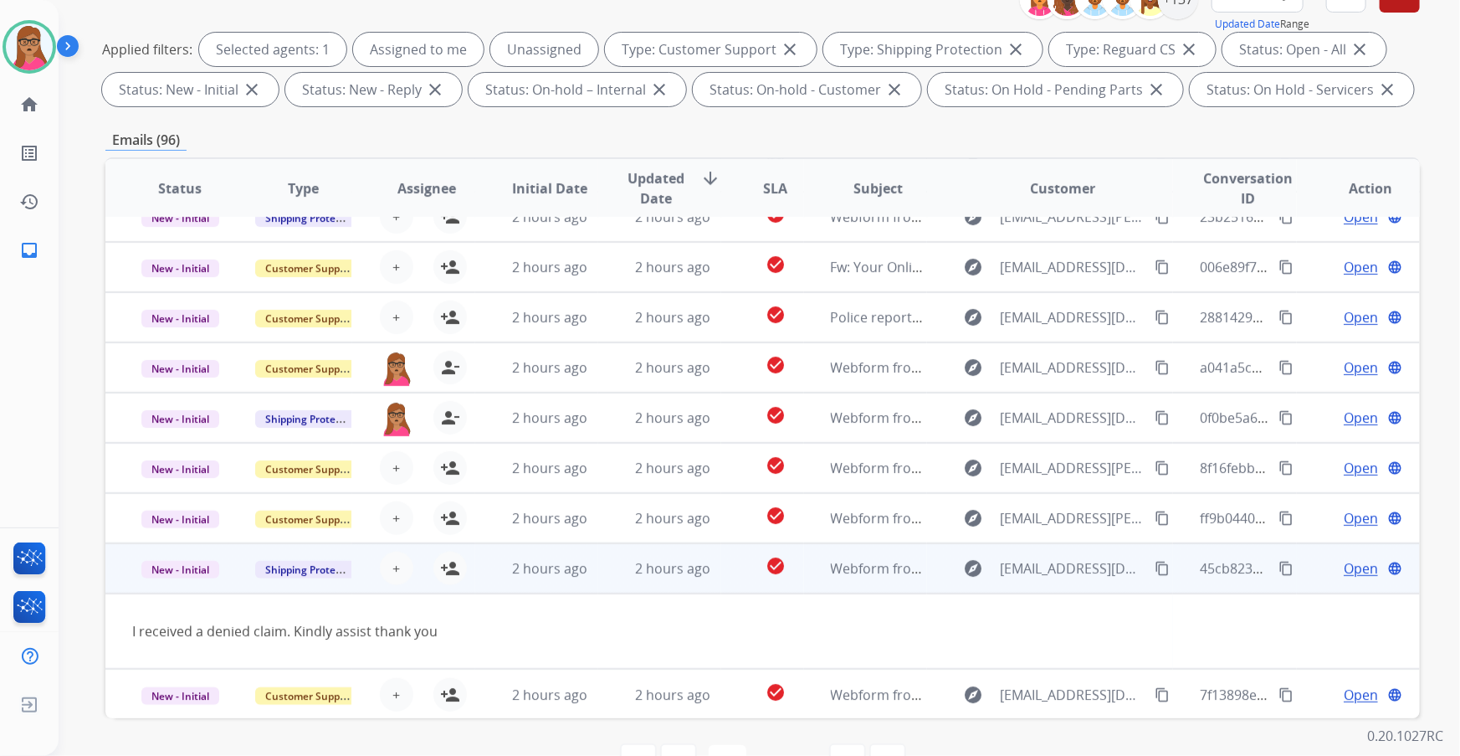
drag, startPoint x: 438, startPoint y: 562, endPoint x: 423, endPoint y: 570, distance: 17.6
click at [436, 431] on button "person_add Assign to Me" at bounding box center [449, 567] width 33 height 33
click at [166, 431] on td "New - Initial" at bounding box center [166, 568] width 123 height 50
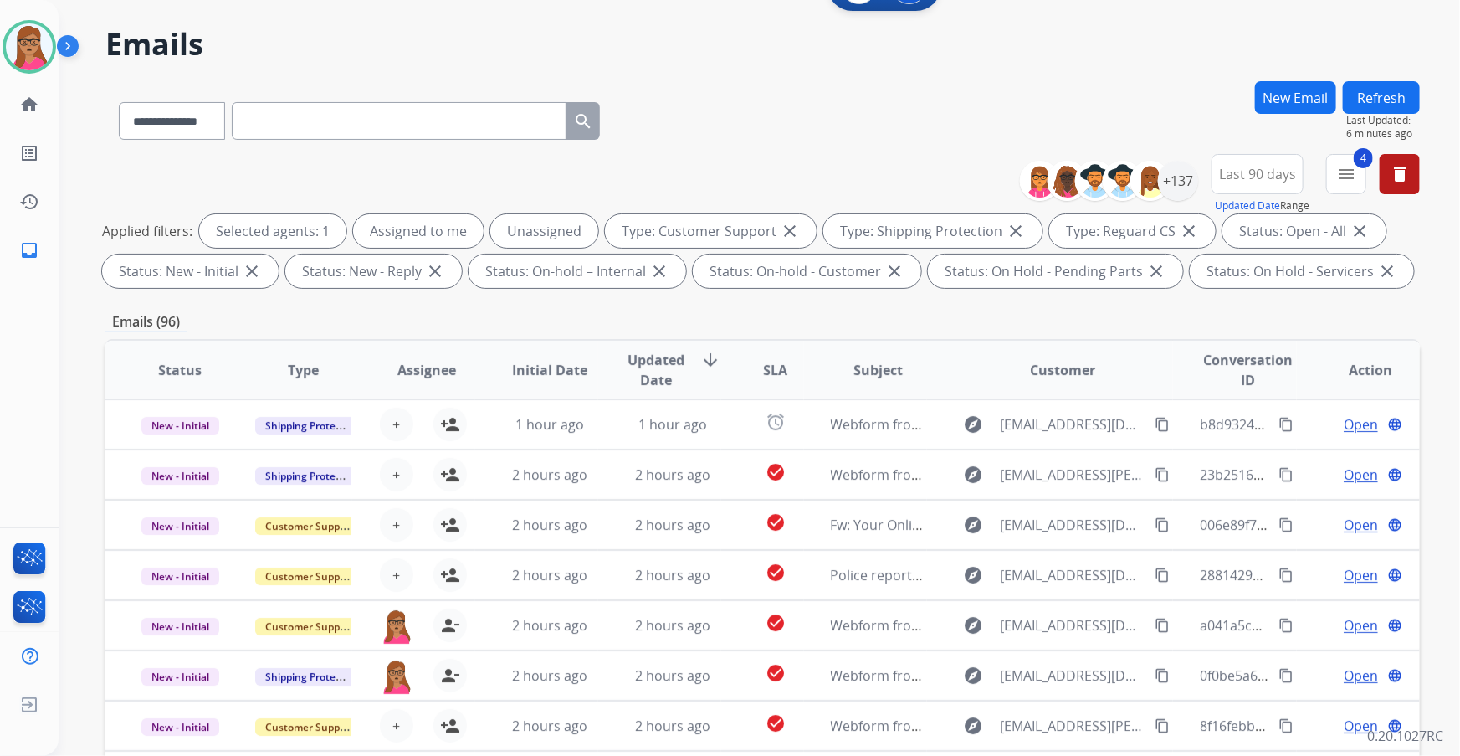
scroll to position [0, 0]
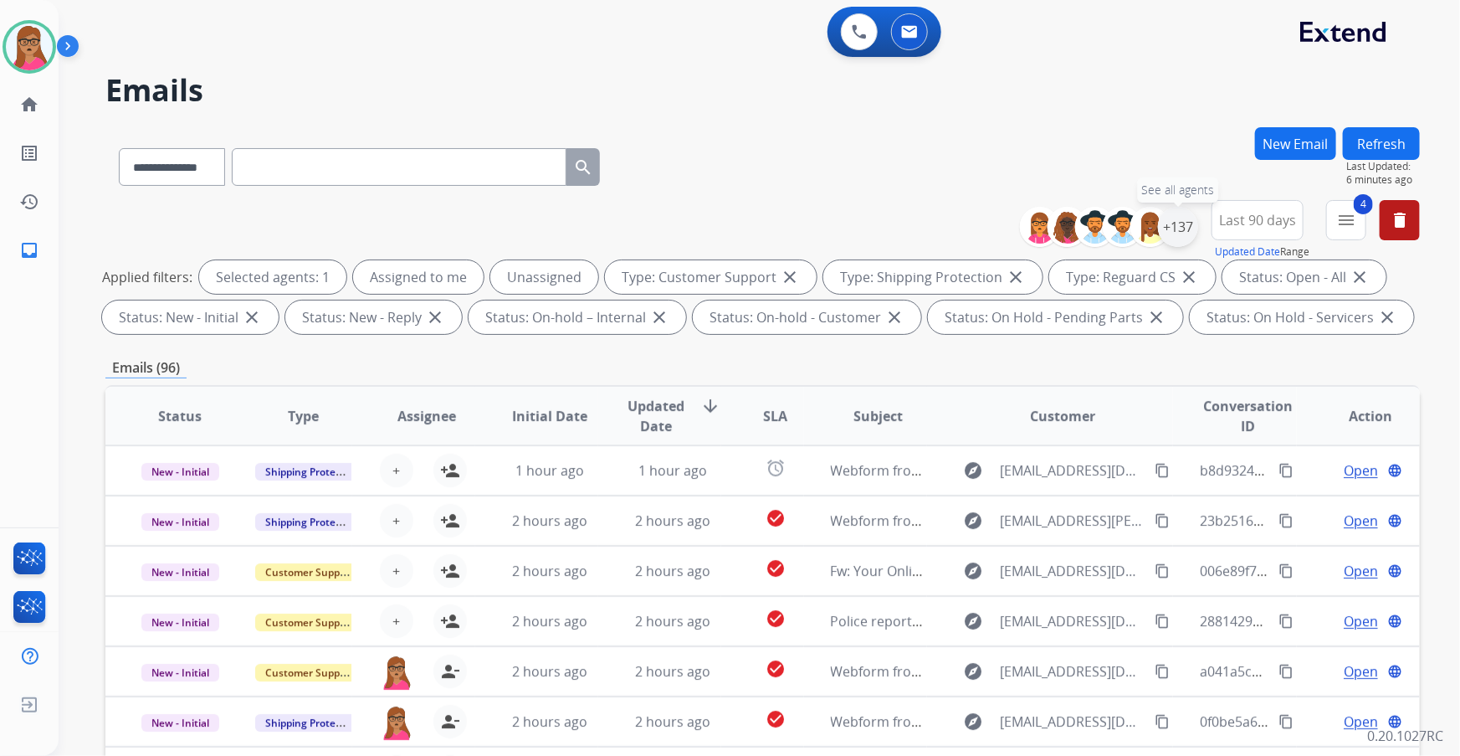
drag, startPoint x: 1184, startPoint y: 219, endPoint x: 1180, endPoint y: 235, distance: 16.4
click at [960, 220] on div "+137" at bounding box center [1178, 227] width 40 height 40
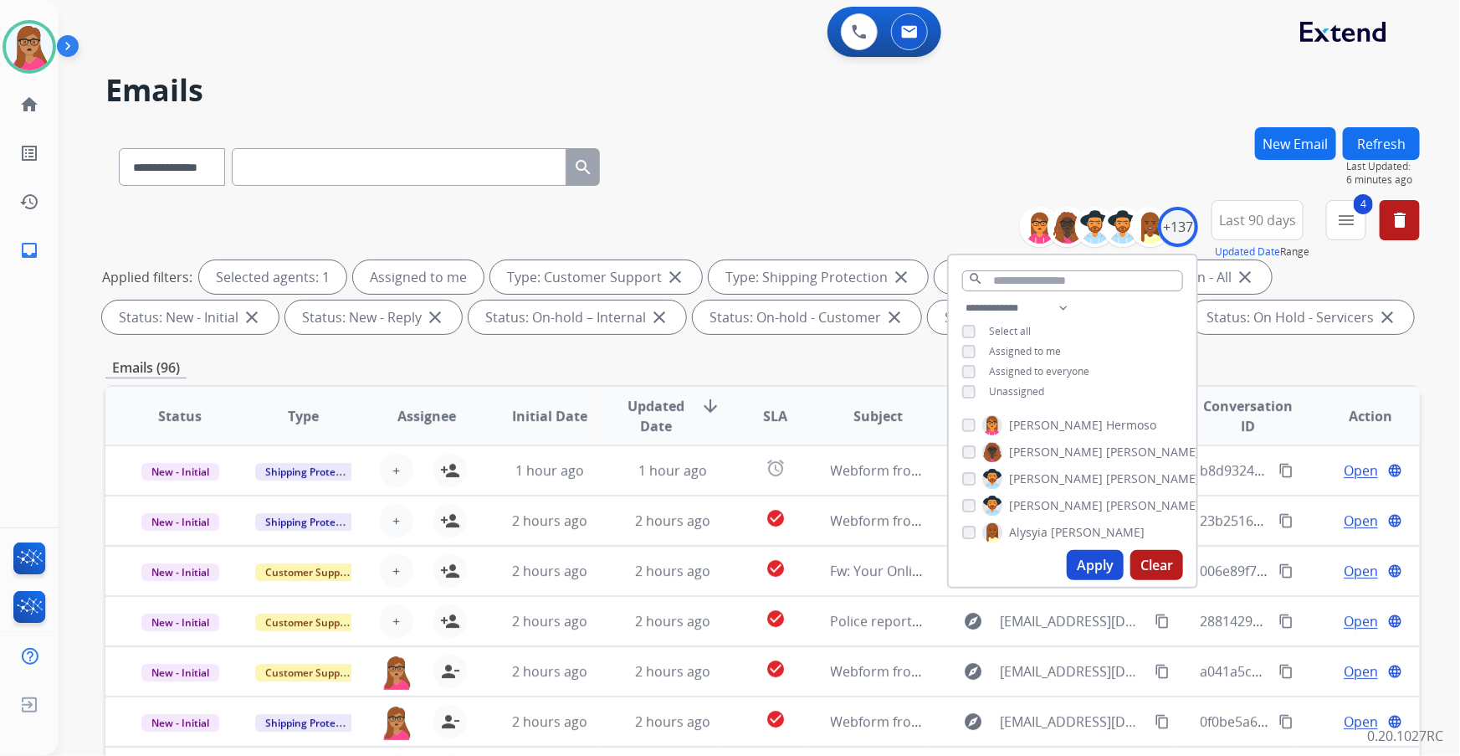
click at [960, 431] on button "Apply" at bounding box center [1095, 565] width 57 height 30
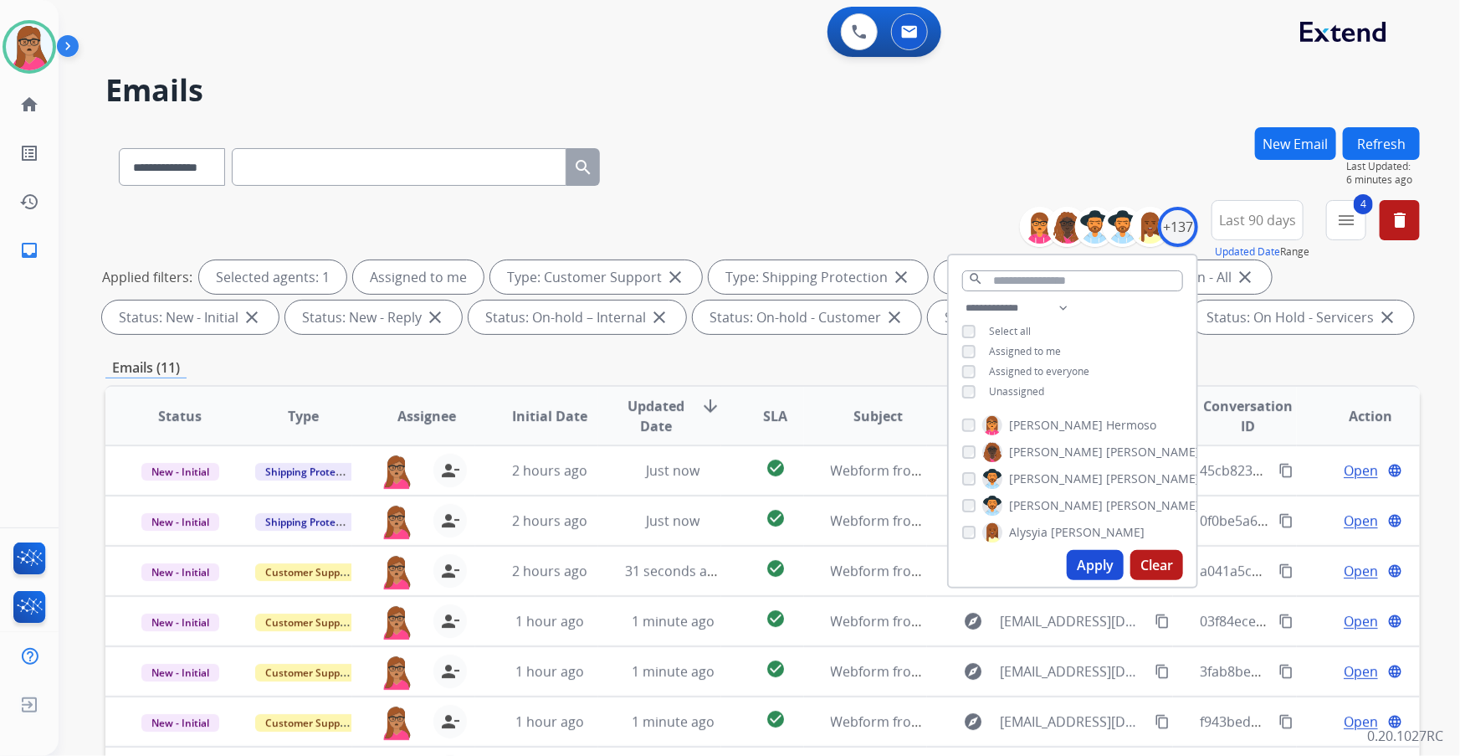
click at [753, 361] on div "Emails (11)" at bounding box center [762, 367] width 1314 height 21
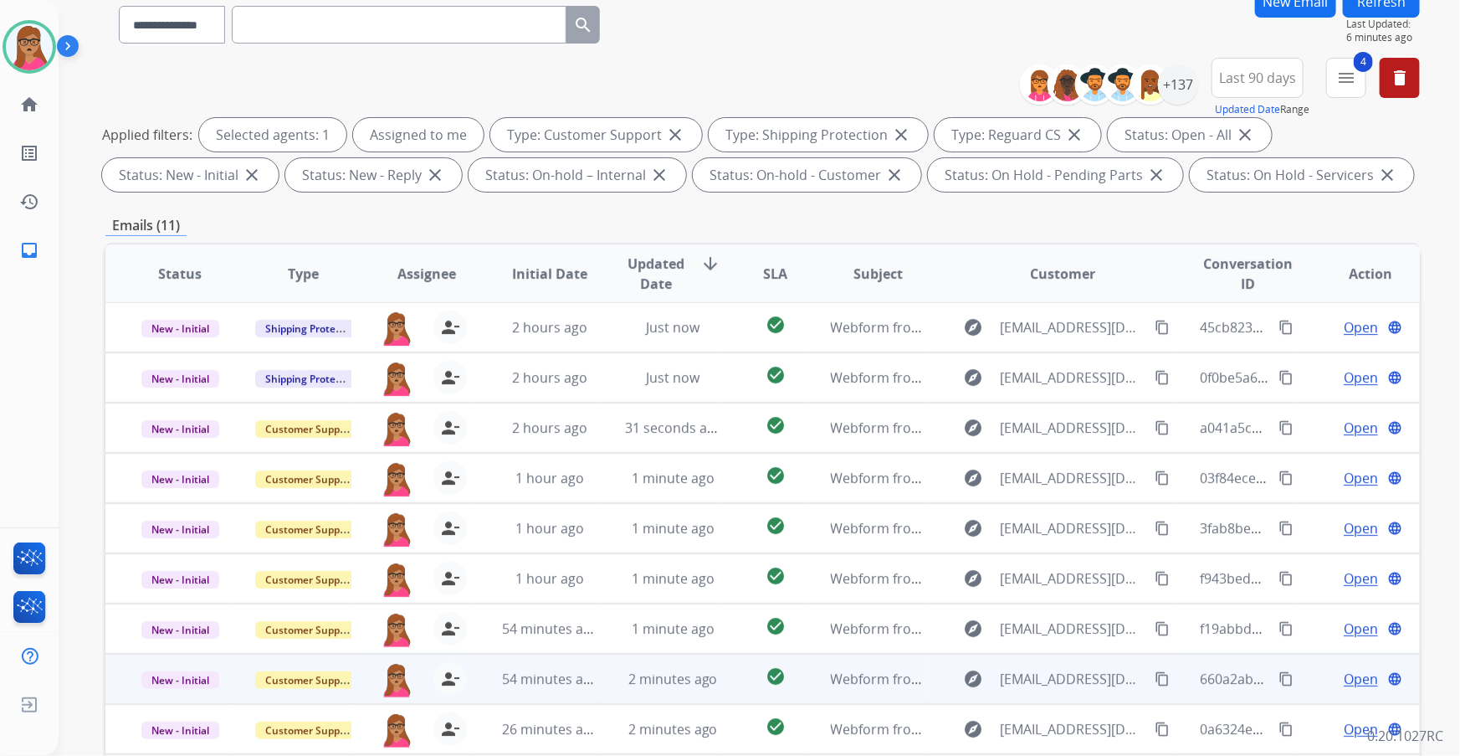
scroll to position [276, 0]
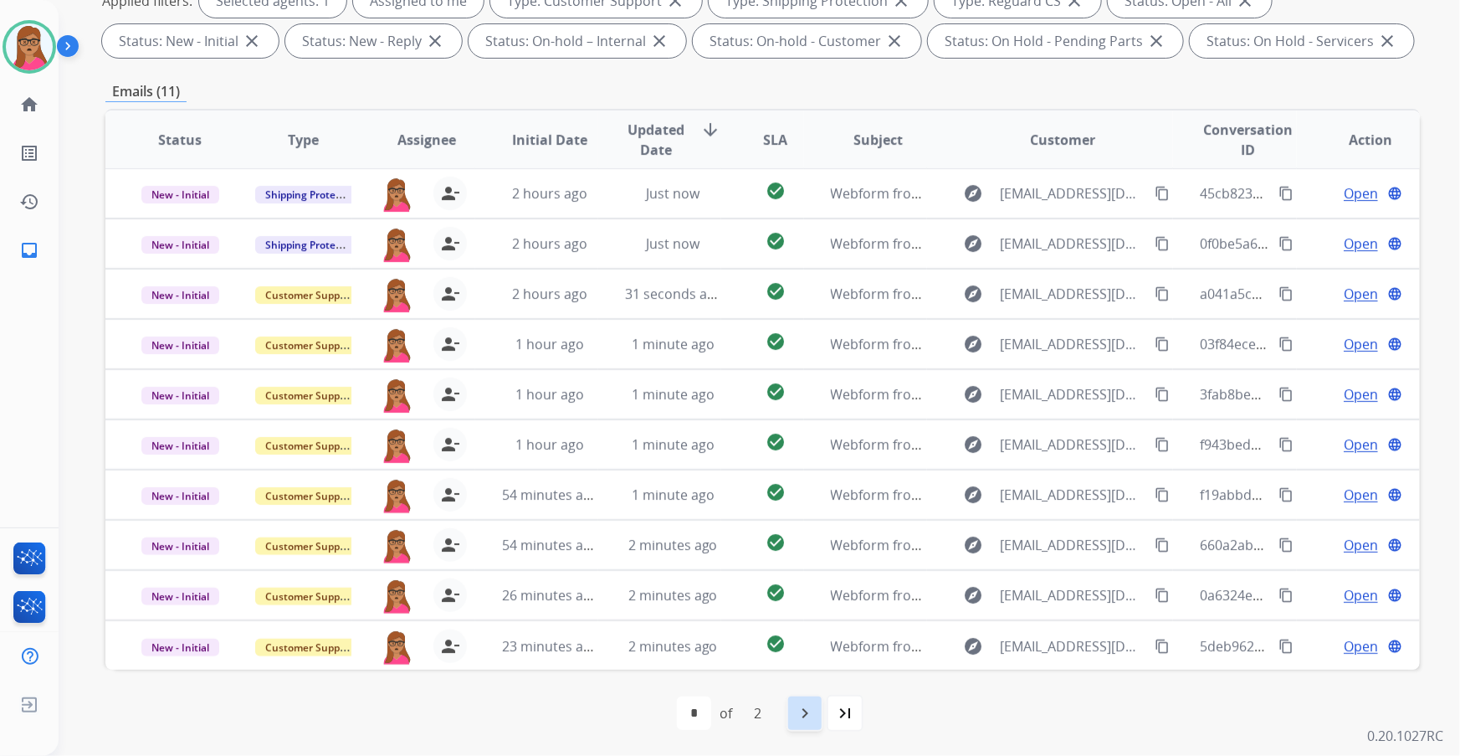
click at [809, 431] on mat-icon "navigate_next" at bounding box center [805, 713] width 20 height 20
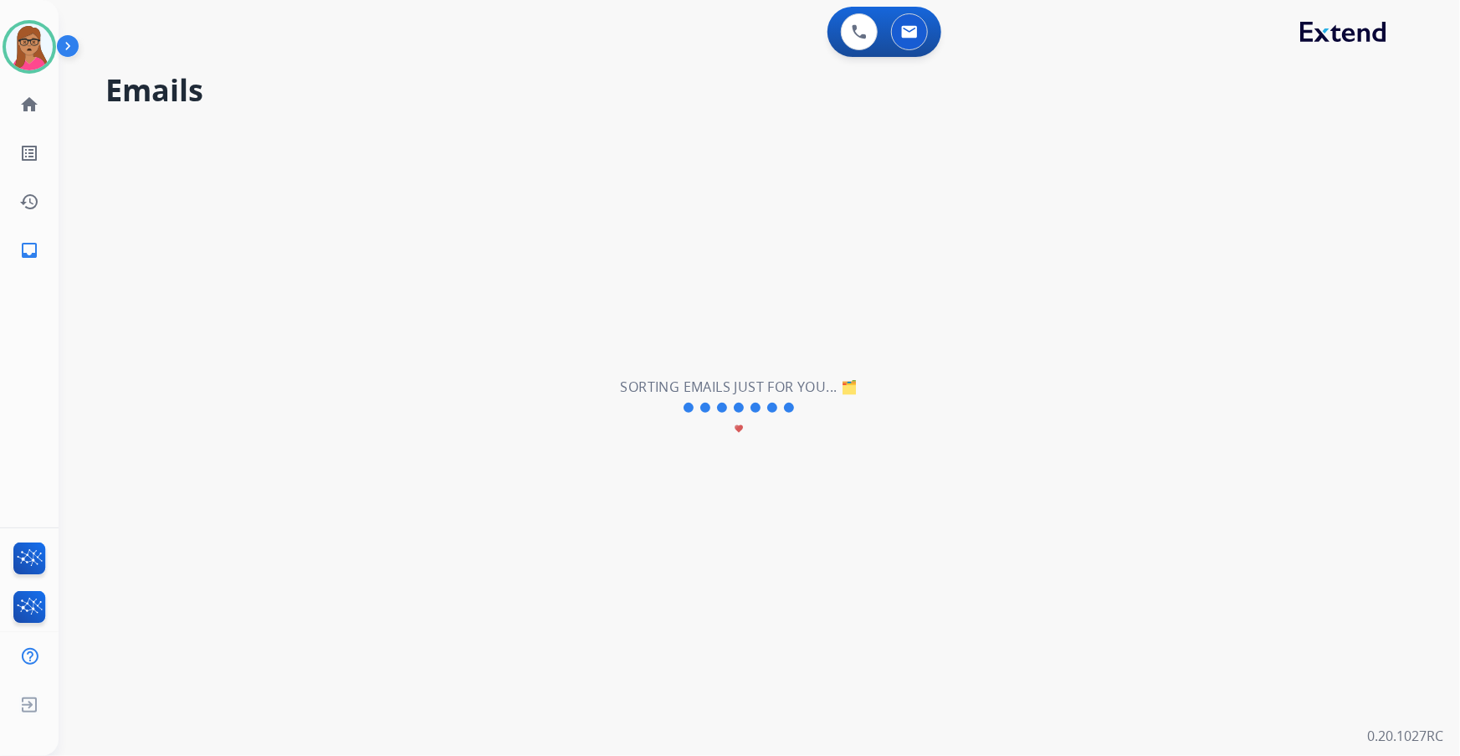
scroll to position [0, 0]
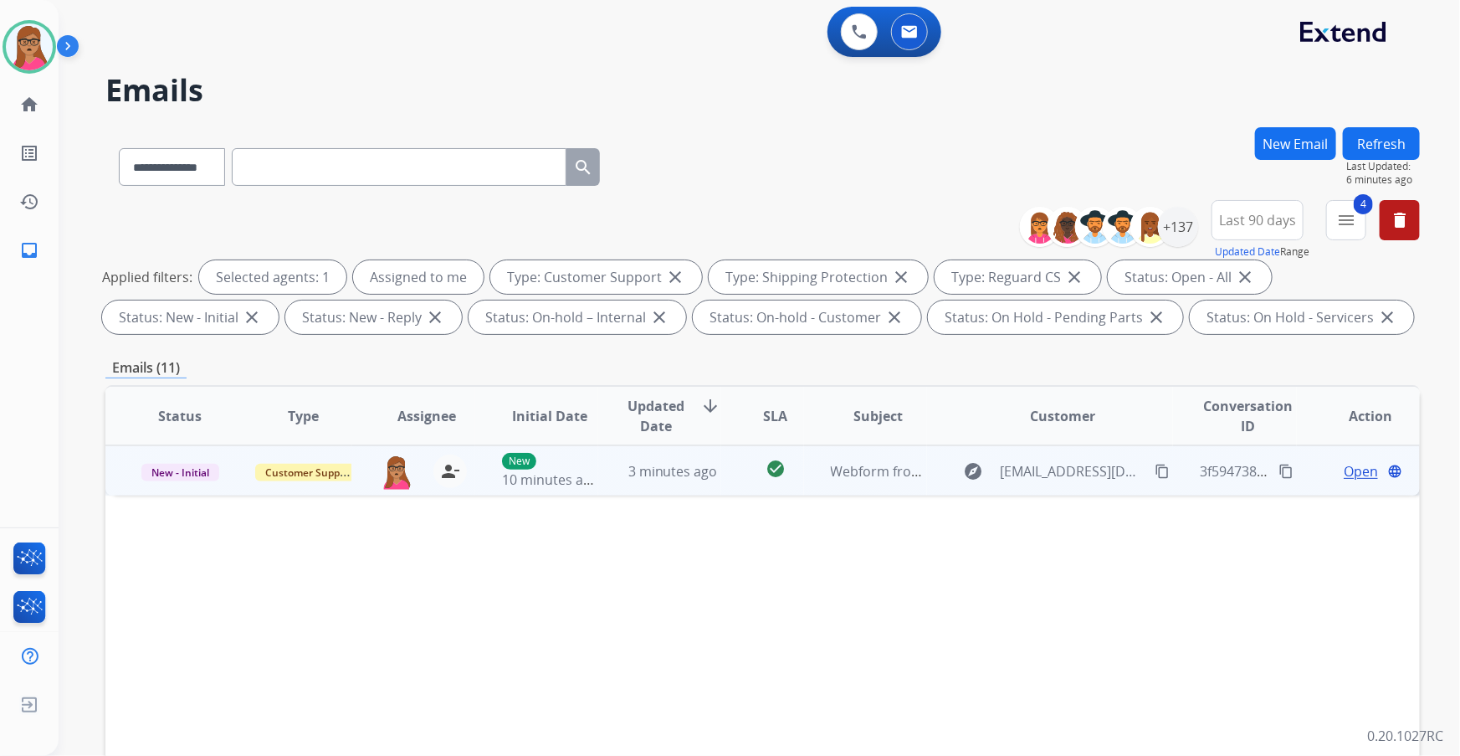
click at [960, 431] on span "Open" at bounding box center [1361, 471] width 34 height 20
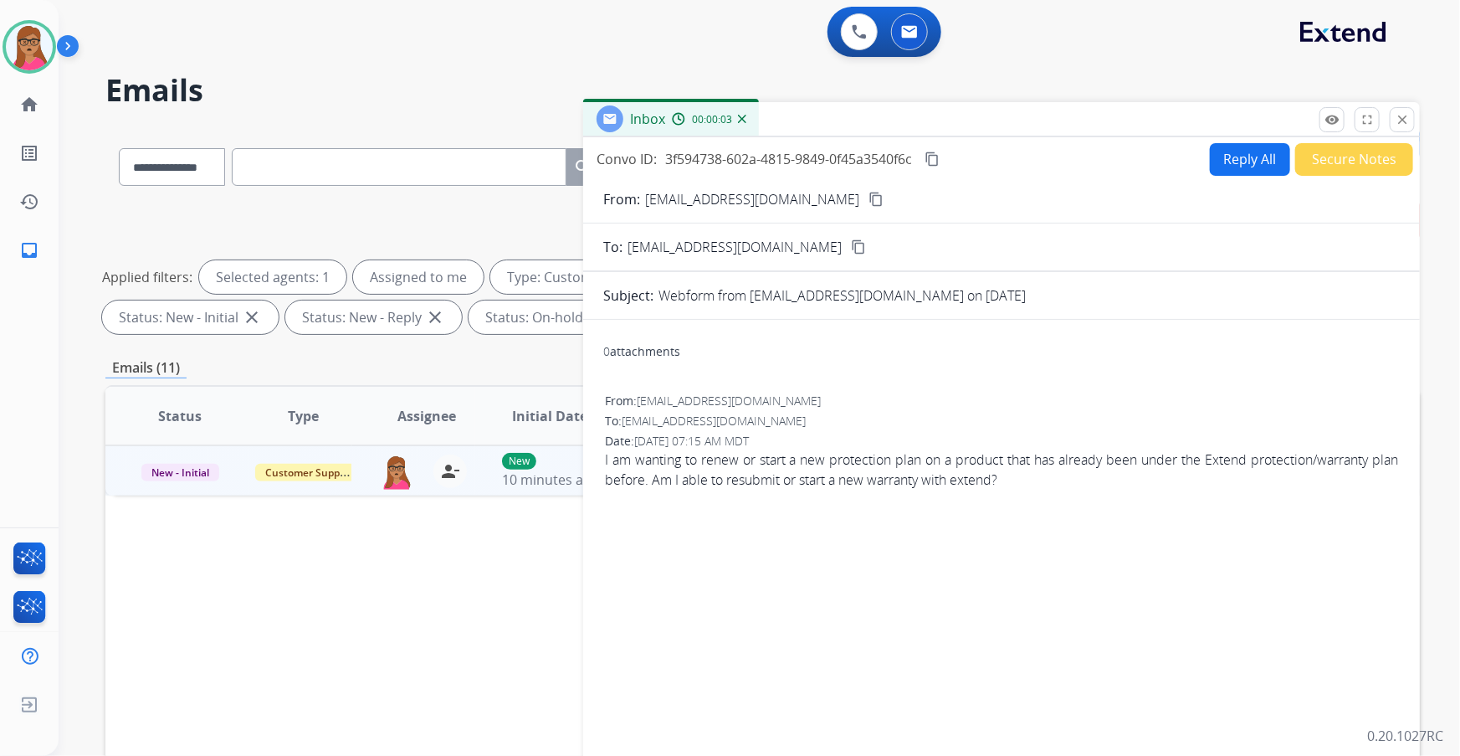
click at [868, 202] on mat-icon "content_copy" at bounding box center [875, 199] width 15 height 15
click at [960, 156] on button "Reply All" at bounding box center [1250, 159] width 80 height 33
select select "**********"
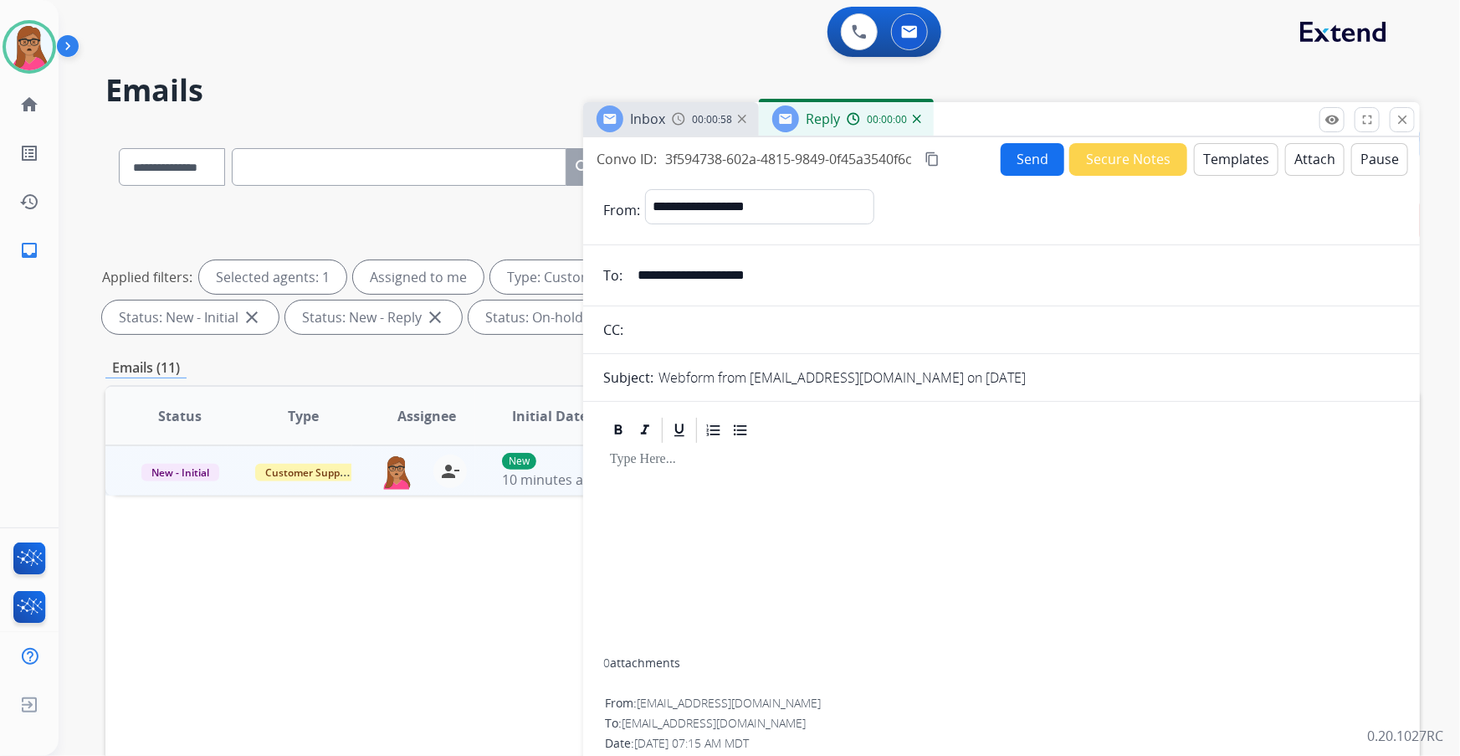
click at [960, 162] on button "Templates" at bounding box center [1236, 159] width 85 height 33
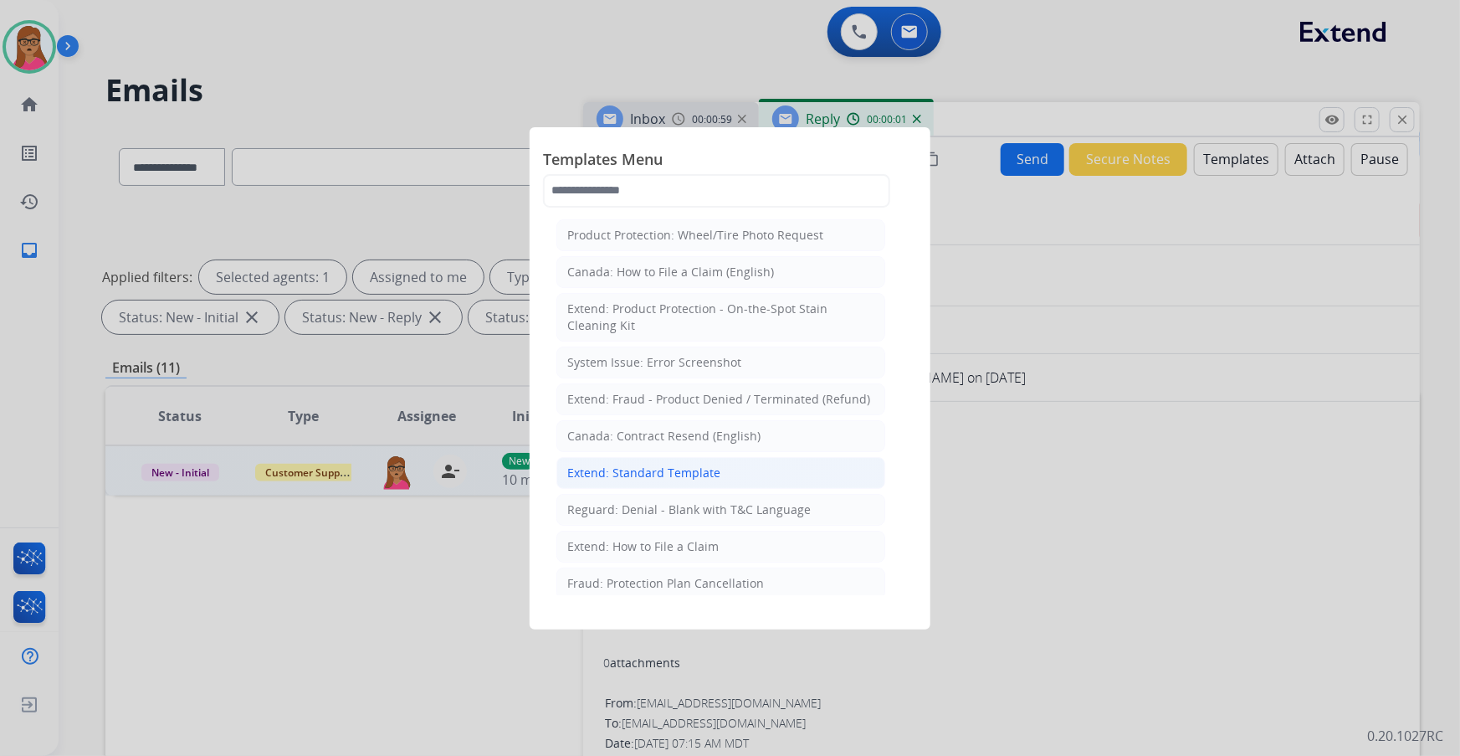
click at [664, 431] on div "Extend: Standard Template" at bounding box center [643, 472] width 153 height 17
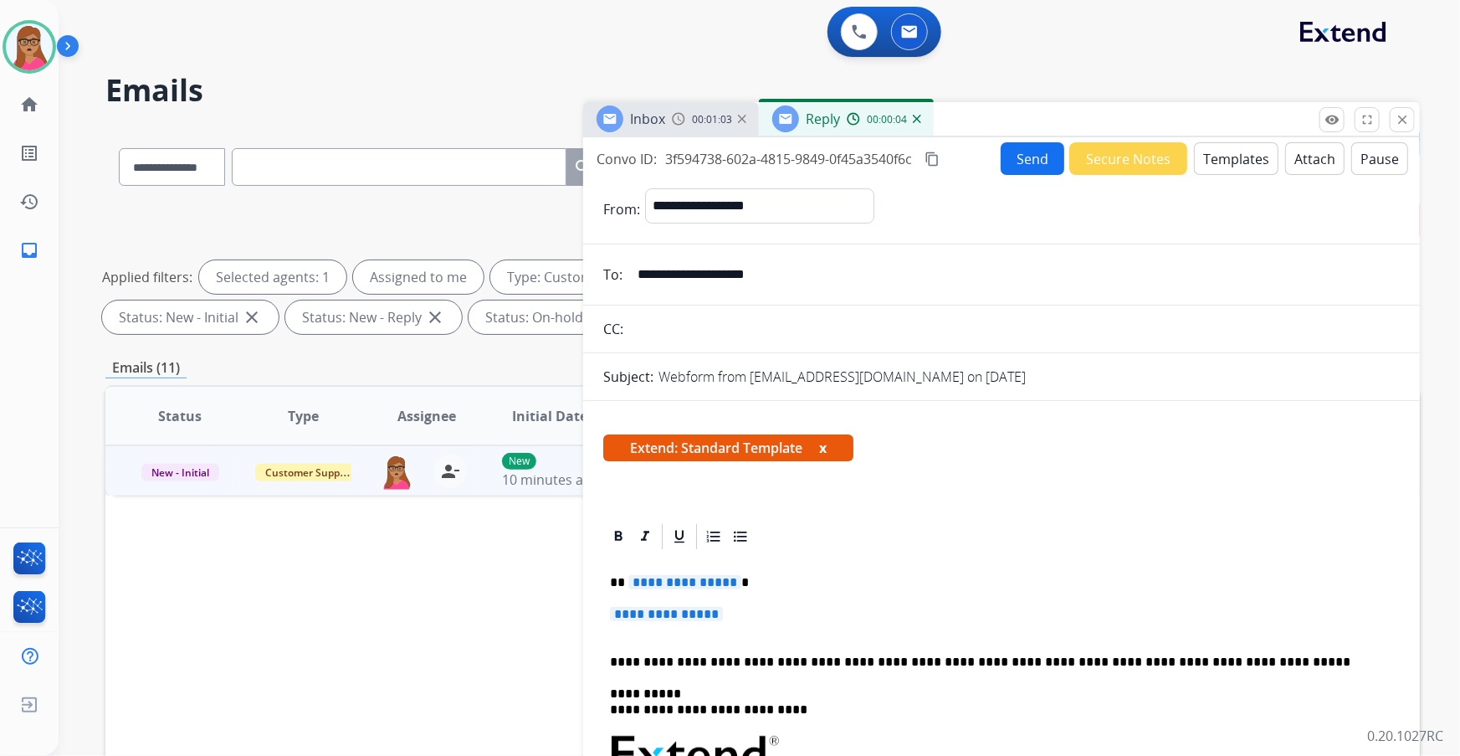
click at [699, 431] on span "**********" at bounding box center [684, 582] width 113 height 14
click at [686, 431] on span "**********" at bounding box center [666, 614] width 113 height 14
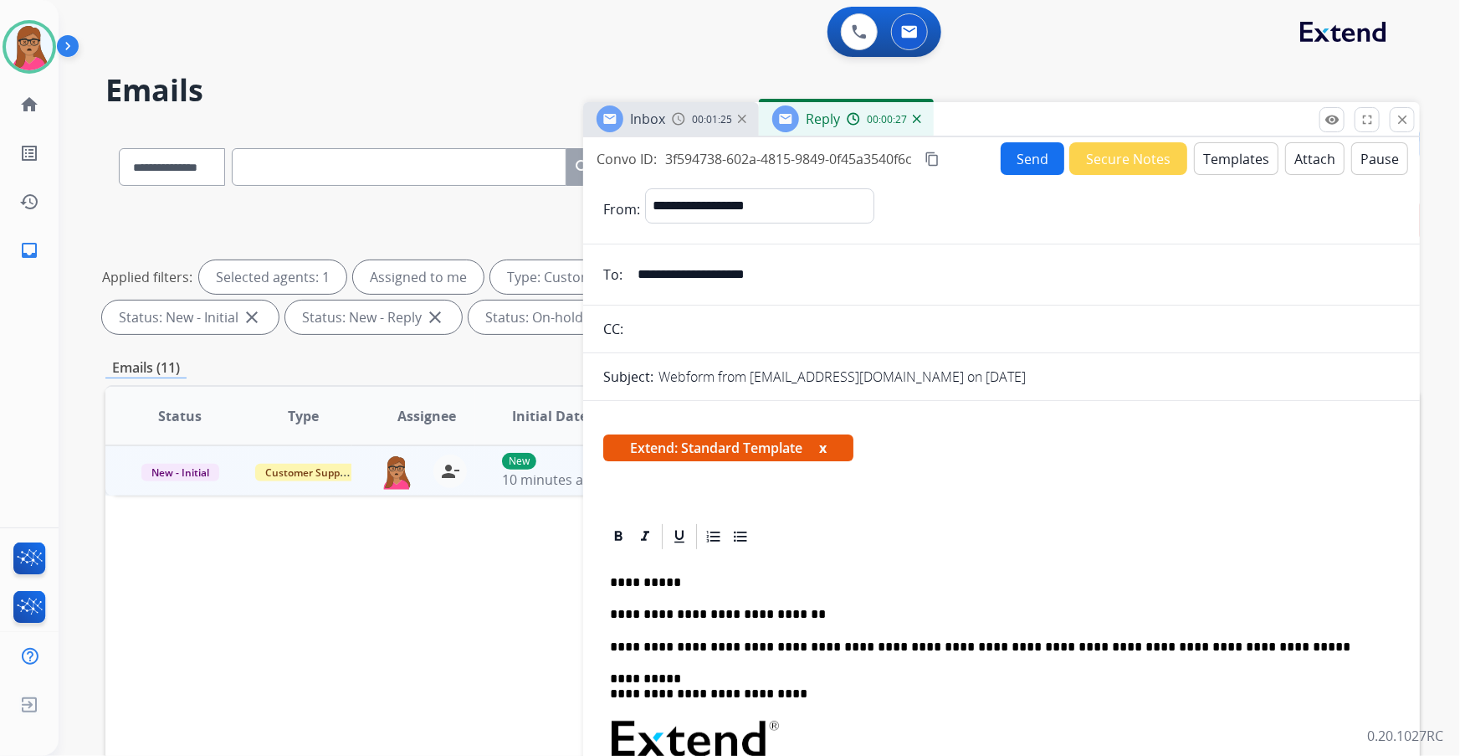
click at [647, 107] on div "Inbox" at bounding box center [631, 118] width 69 height 27
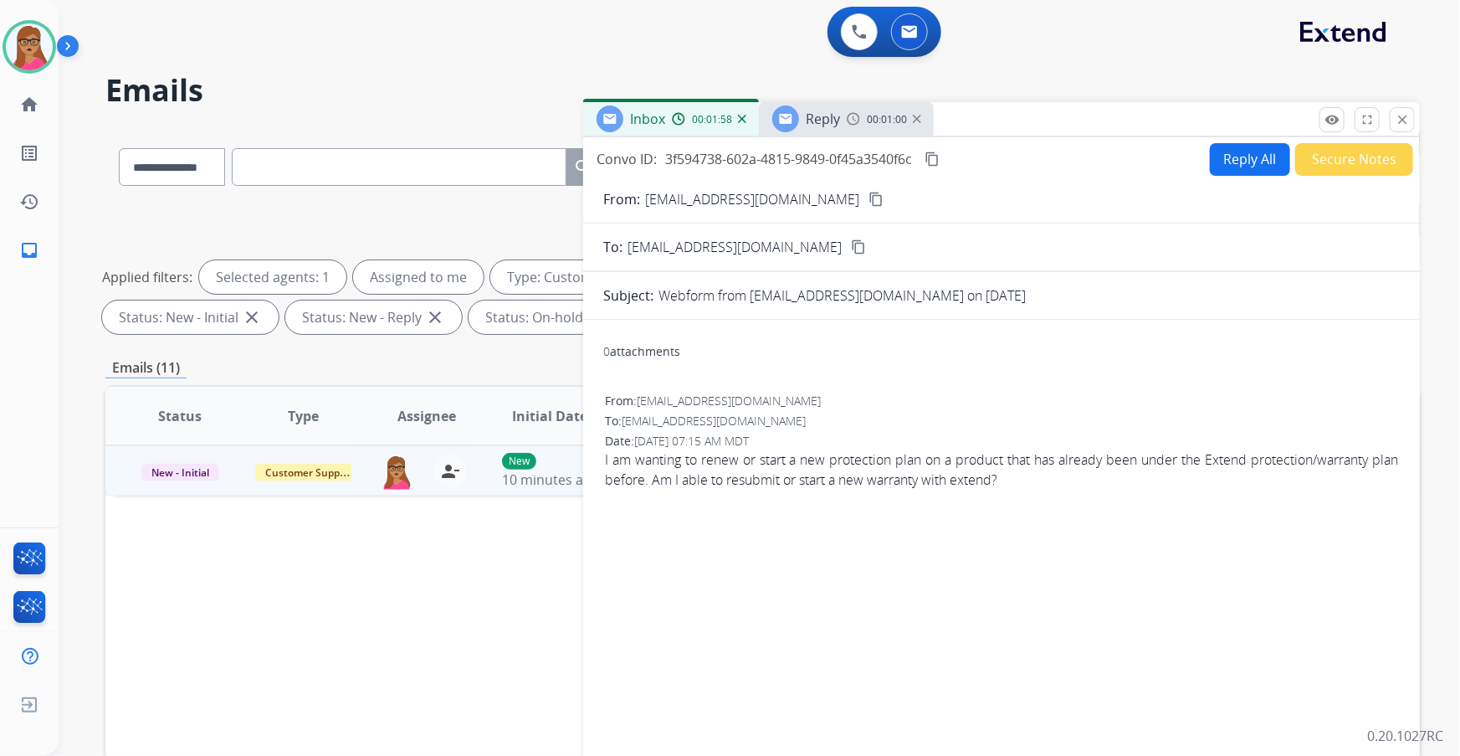
click at [802, 118] on div "Reply" at bounding box center [806, 118] width 68 height 27
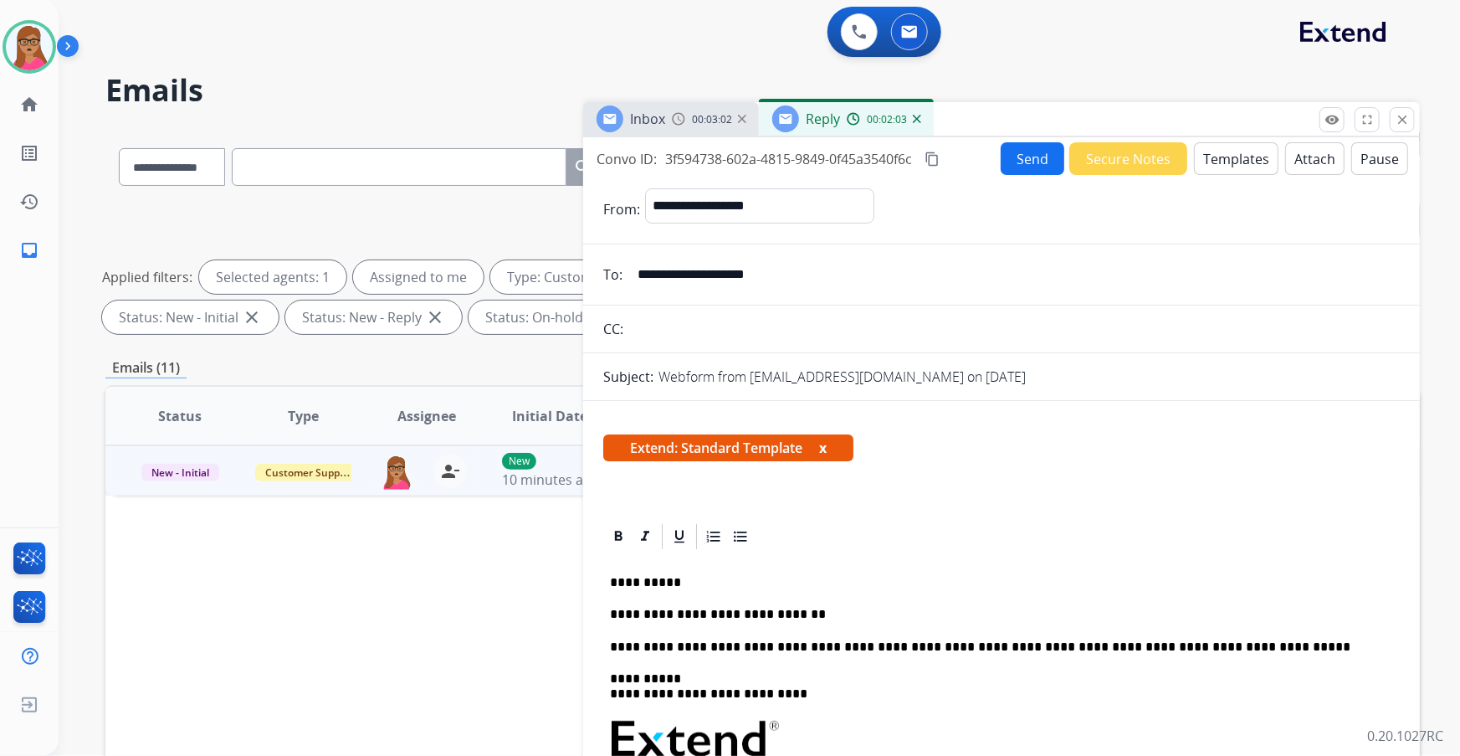
drag, startPoint x: 934, startPoint y: 156, endPoint x: 915, endPoint y: 85, distance: 73.5
click at [935, 151] on mat-icon "content_copy" at bounding box center [932, 158] width 15 height 15
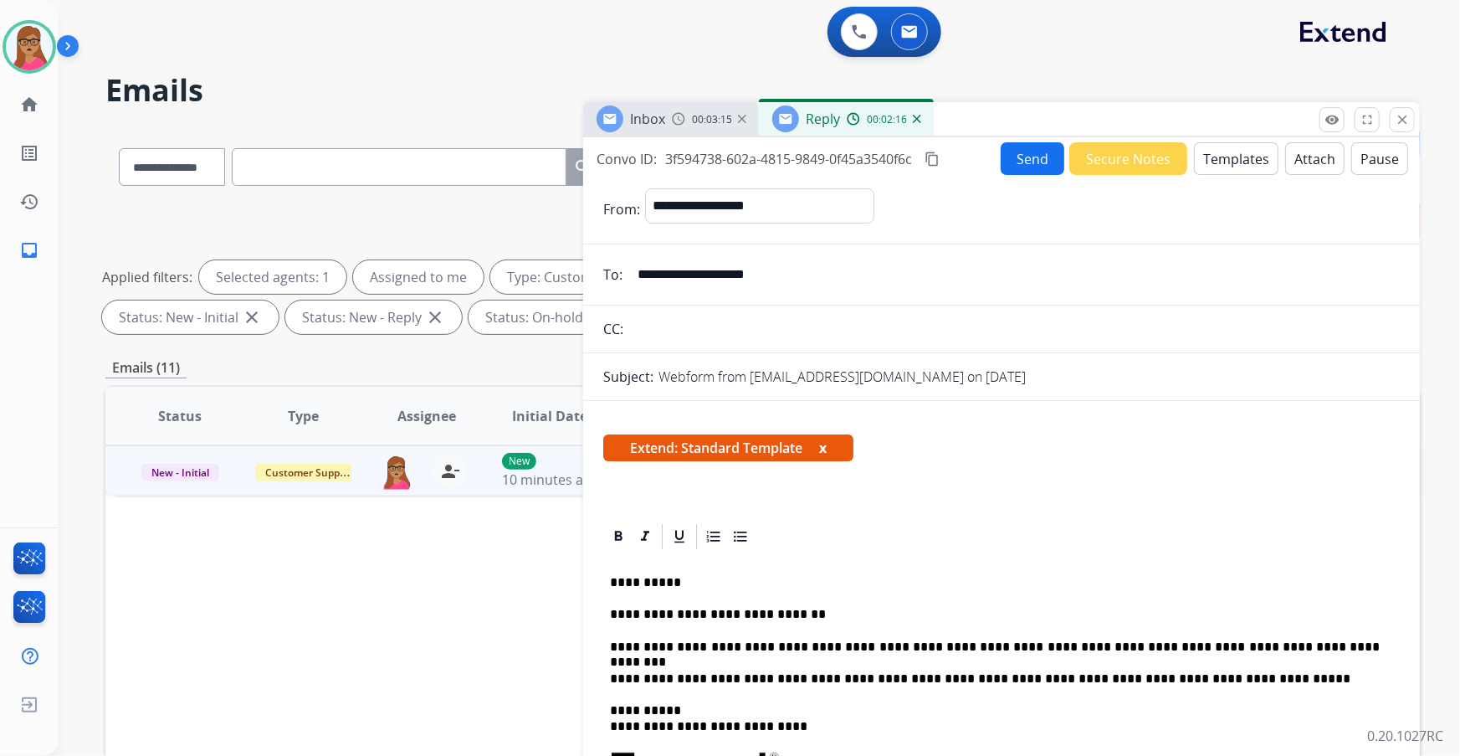
click at [960, 159] on button "Send" at bounding box center [1033, 158] width 64 height 33
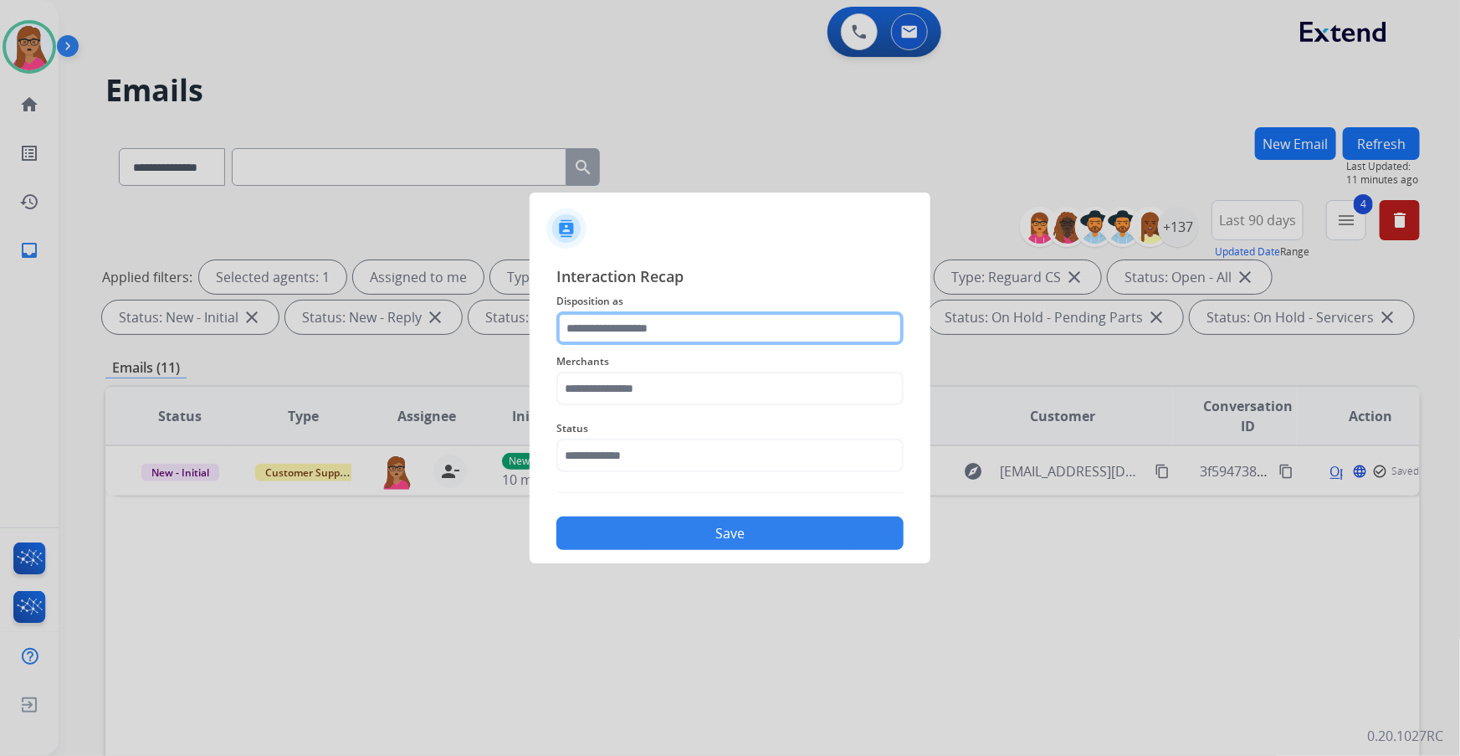
click at [628, 320] on input "text" at bounding box center [729, 327] width 347 height 33
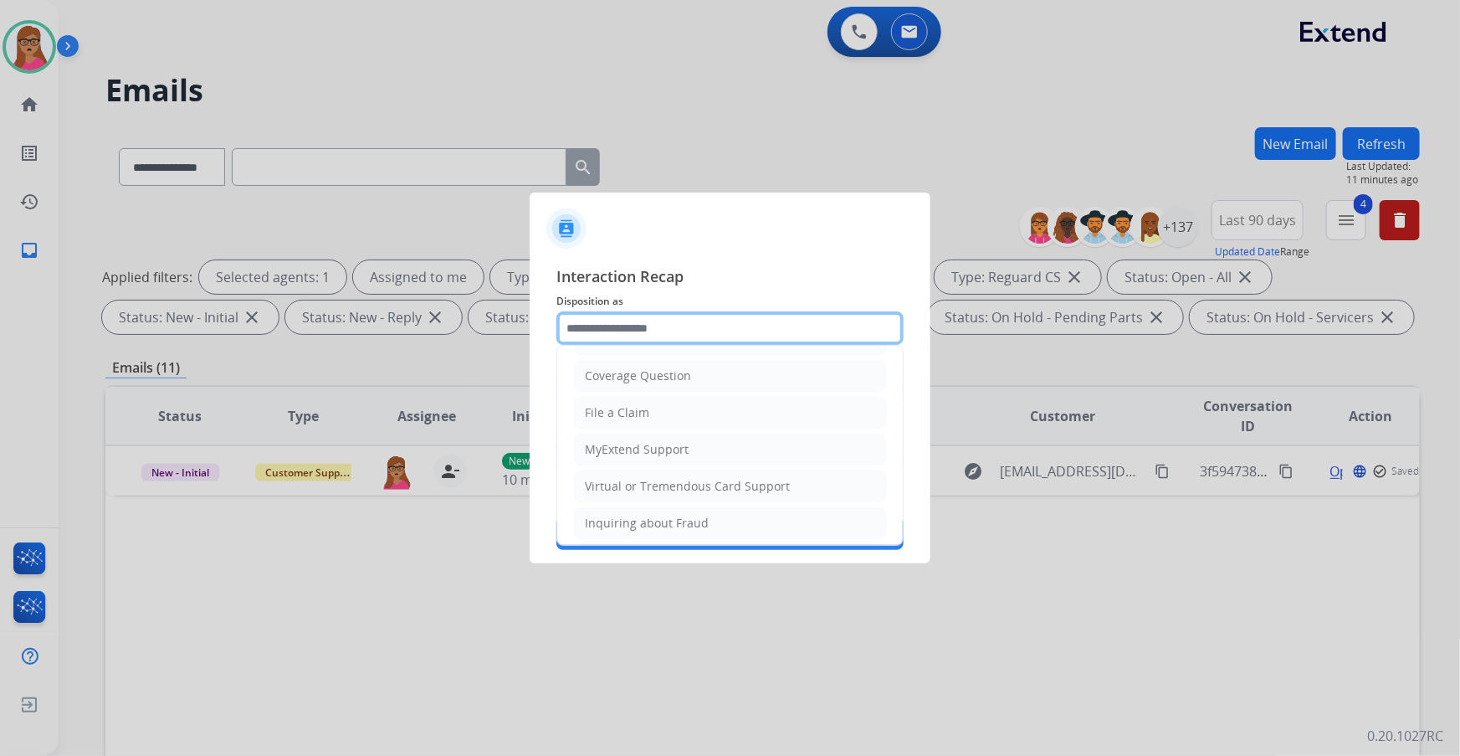
scroll to position [259, 0]
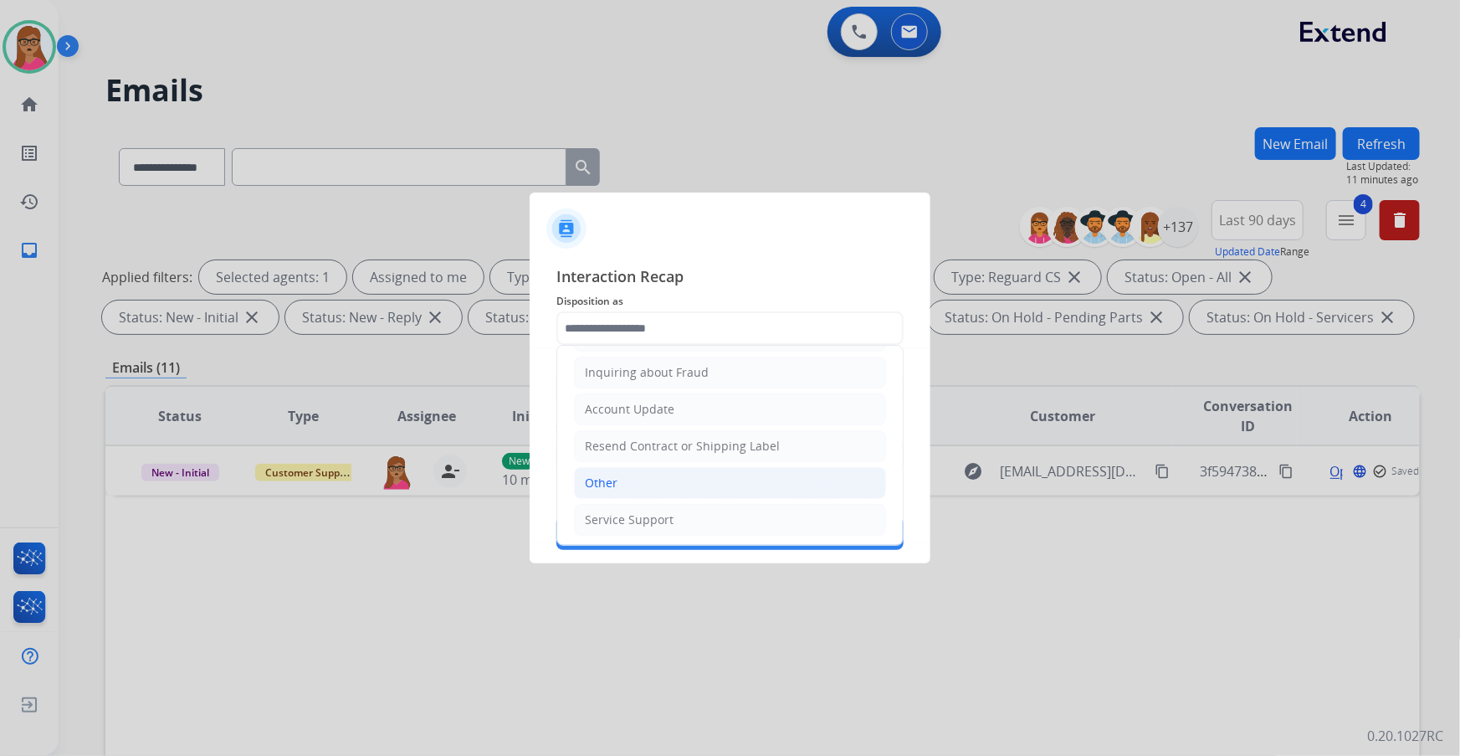
click at [613, 431] on li "Other" at bounding box center [730, 483] width 312 height 32
type input "*****"
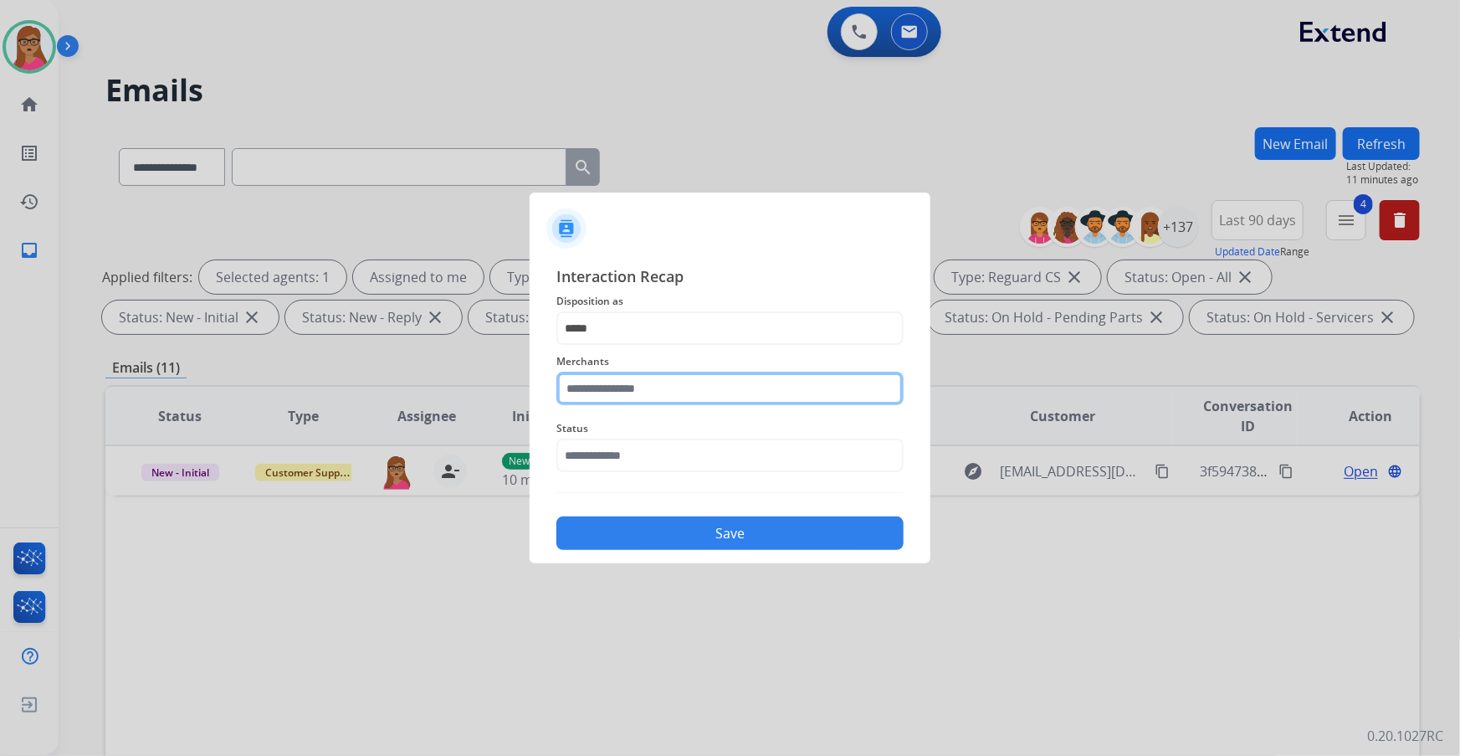
click at [641, 371] on input "text" at bounding box center [729, 387] width 347 height 33
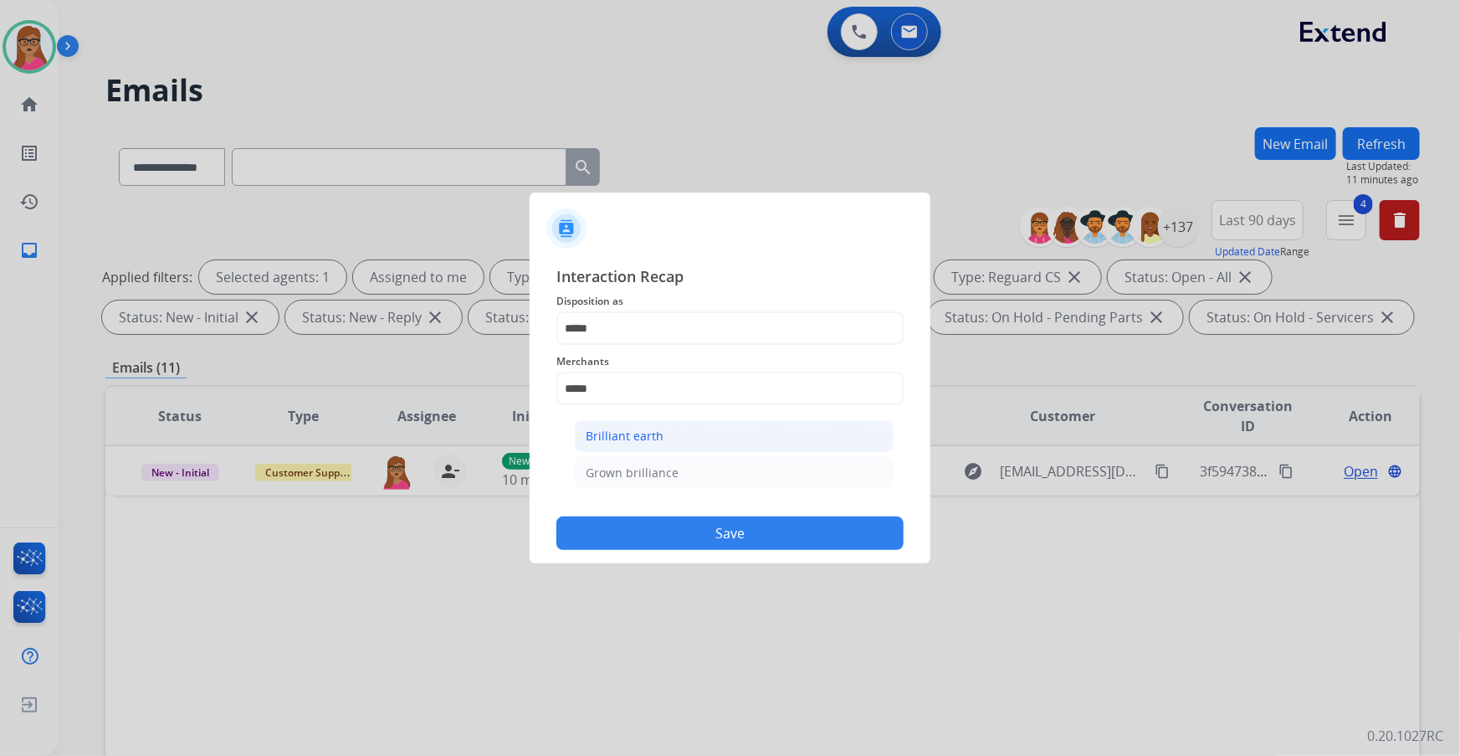
click at [643, 428] on div "Brilliant earth" at bounding box center [625, 436] width 78 height 17
type input "**********"
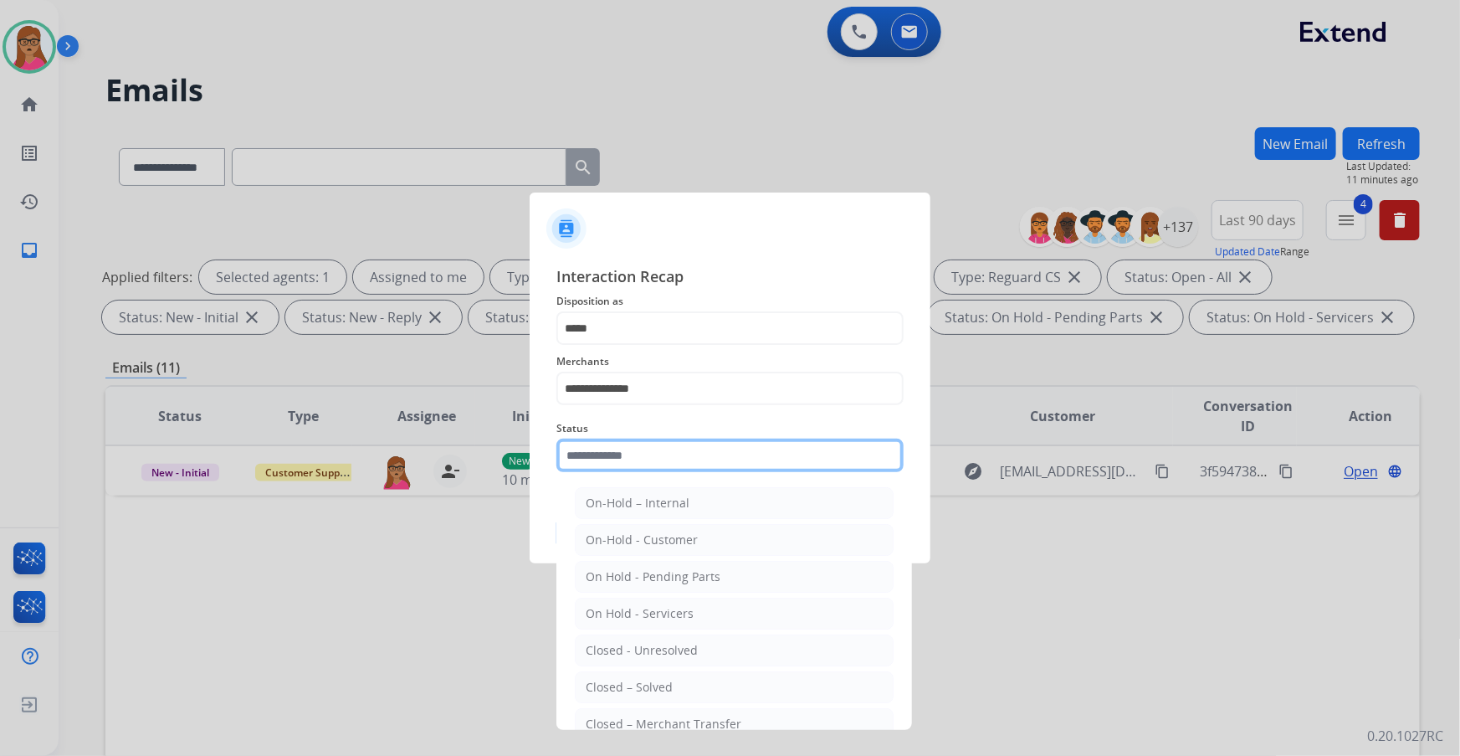
click at [621, 431] on input "text" at bounding box center [729, 454] width 347 height 33
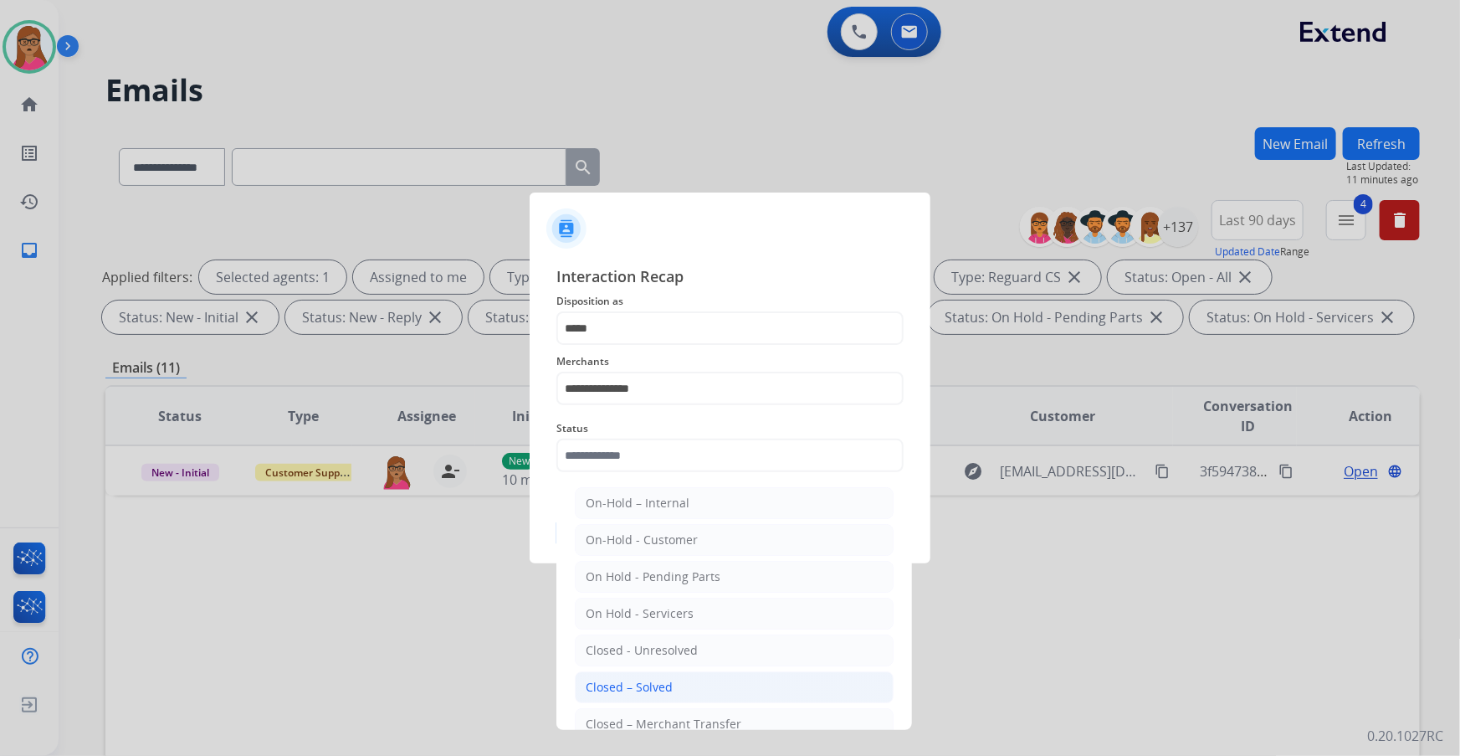
drag, startPoint x: 675, startPoint y: 694, endPoint x: 711, endPoint y: 551, distance: 147.5
click at [675, 431] on li "Closed – Solved" at bounding box center [734, 687] width 319 height 32
type input "**********"
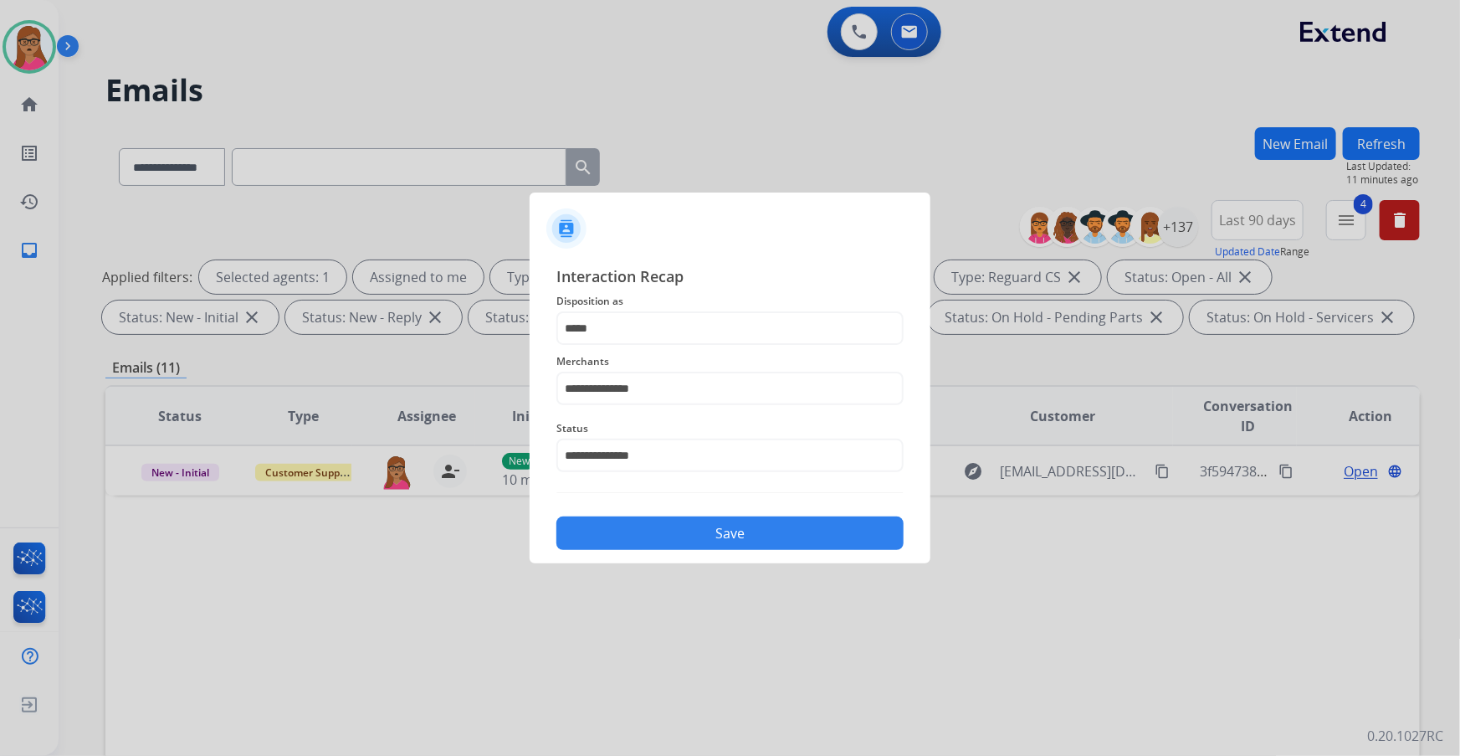
click at [707, 431] on button "Save" at bounding box center [729, 532] width 347 height 33
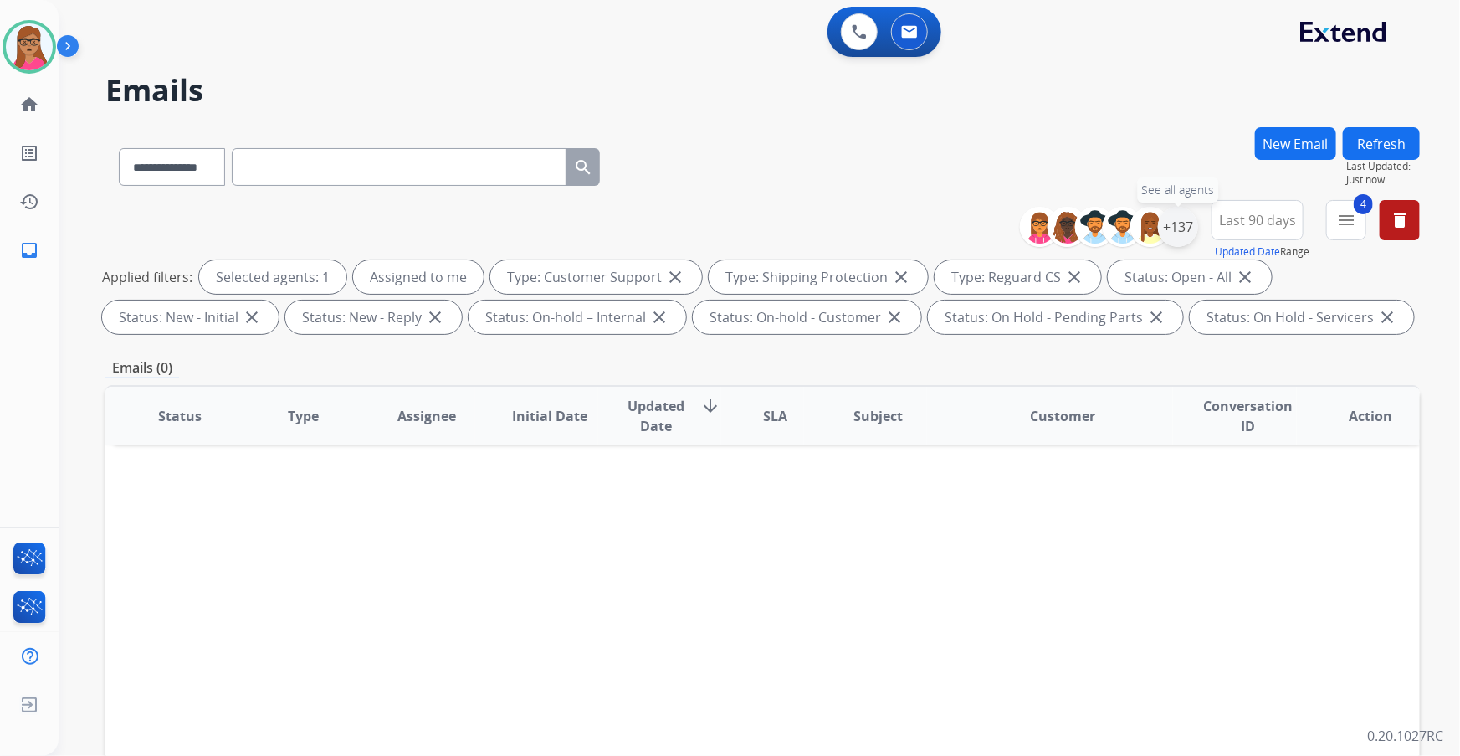
click at [960, 233] on div "+137" at bounding box center [1178, 227] width 40 height 40
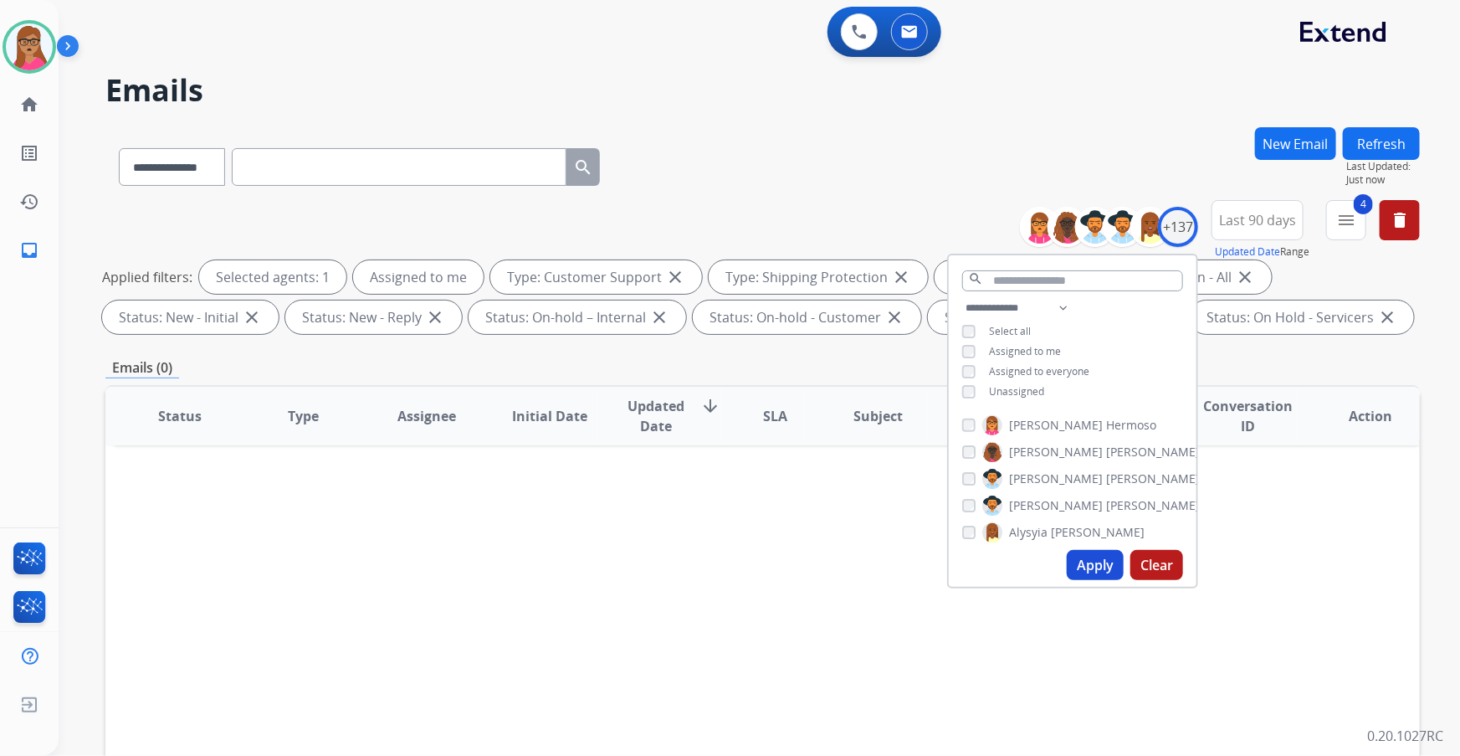
click at [960, 431] on button "Apply" at bounding box center [1095, 565] width 57 height 30
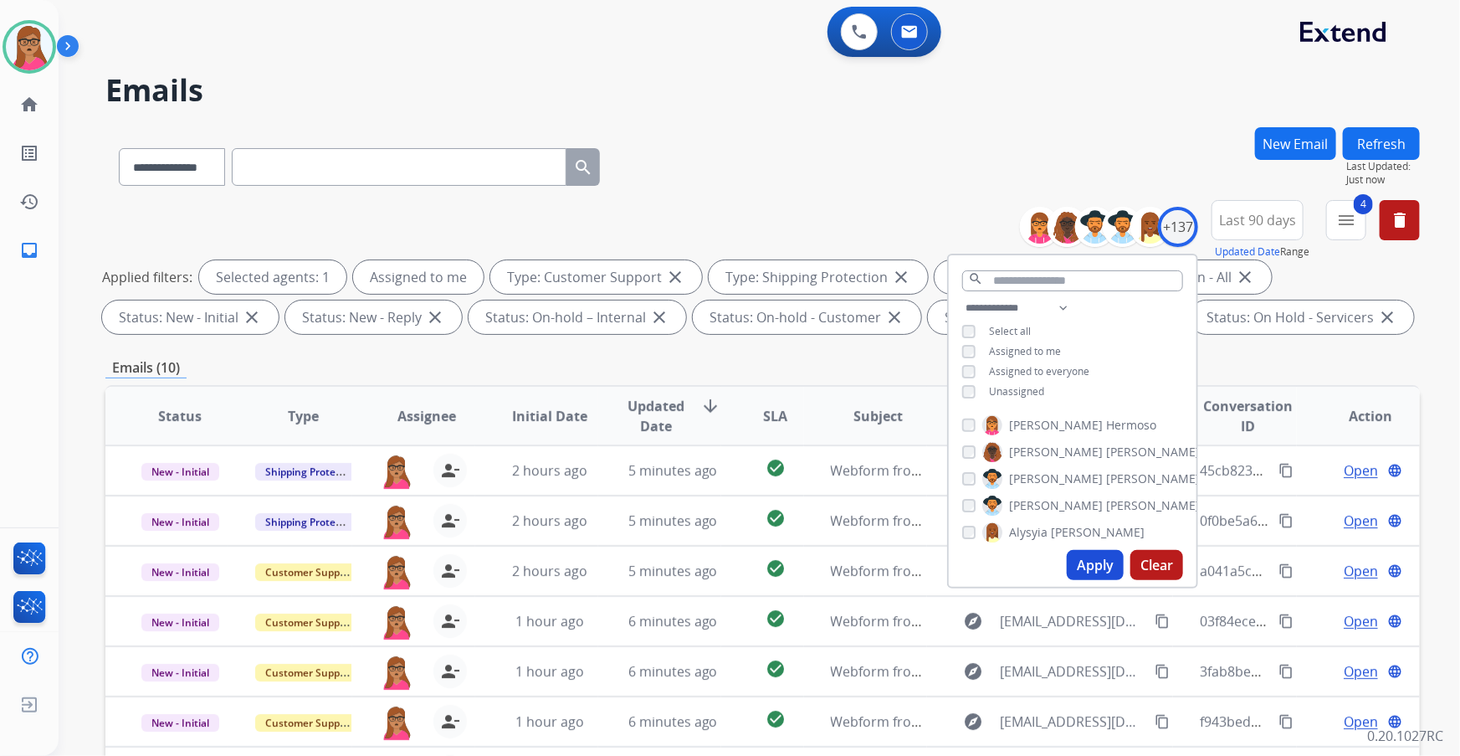
click at [877, 361] on div "Emails (10)" at bounding box center [762, 367] width 1314 height 21
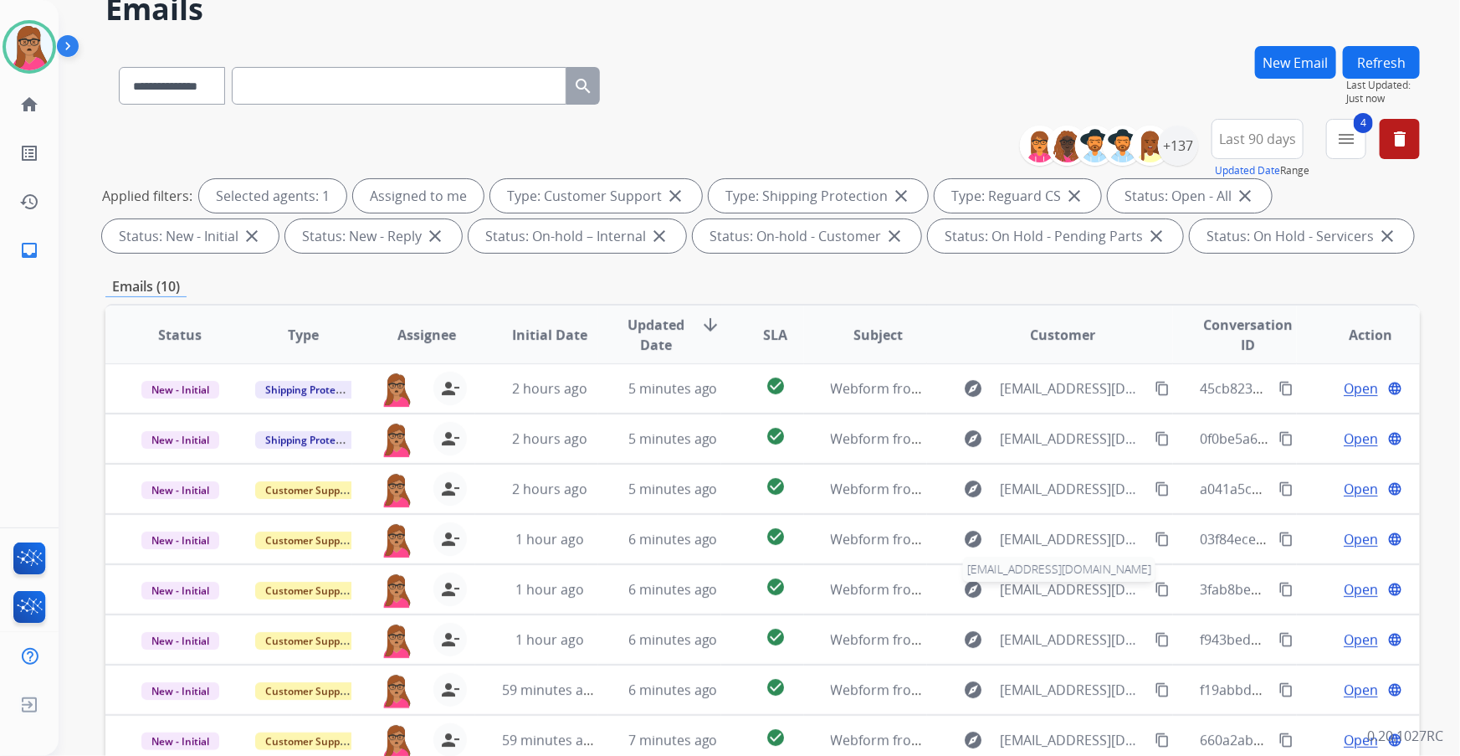
scroll to position [276, 0]
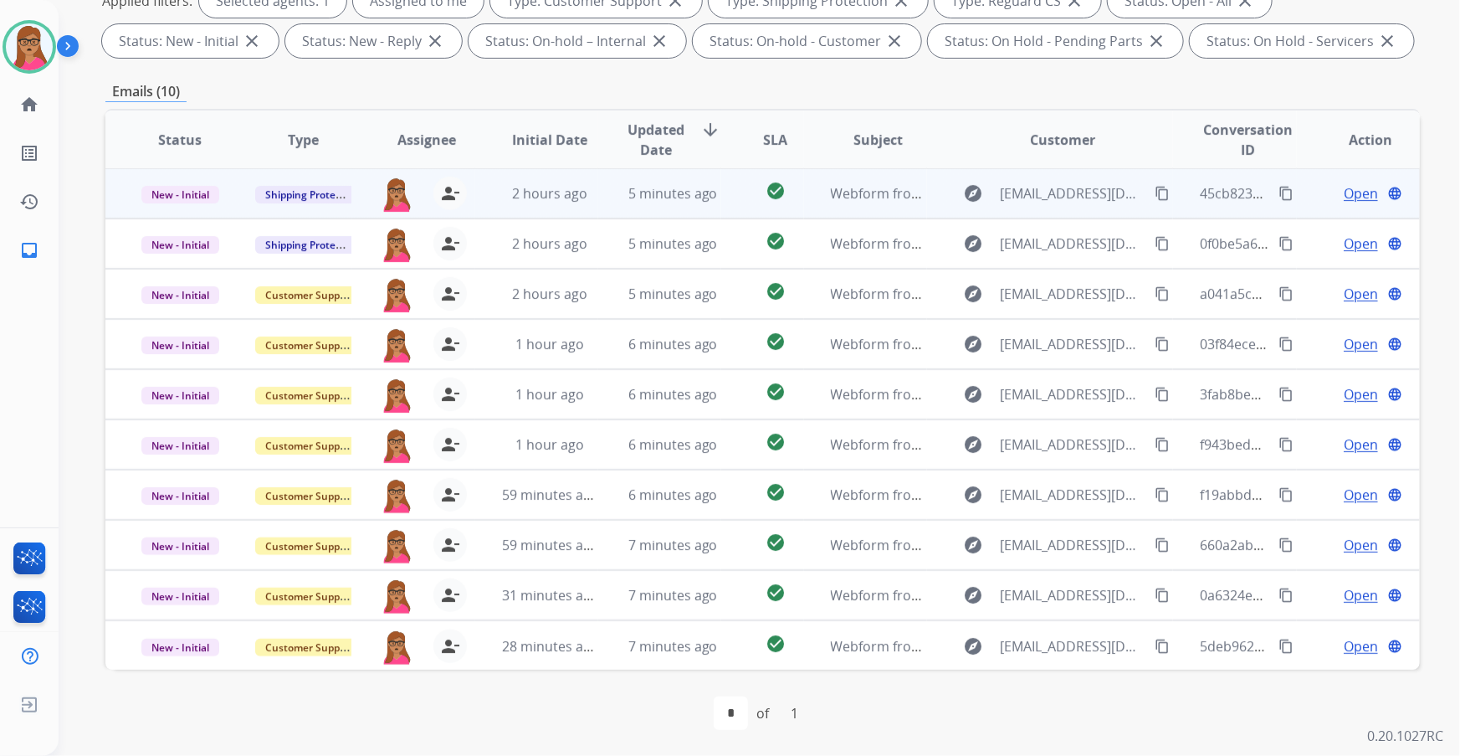
click at [960, 192] on span "Open" at bounding box center [1361, 193] width 34 height 20
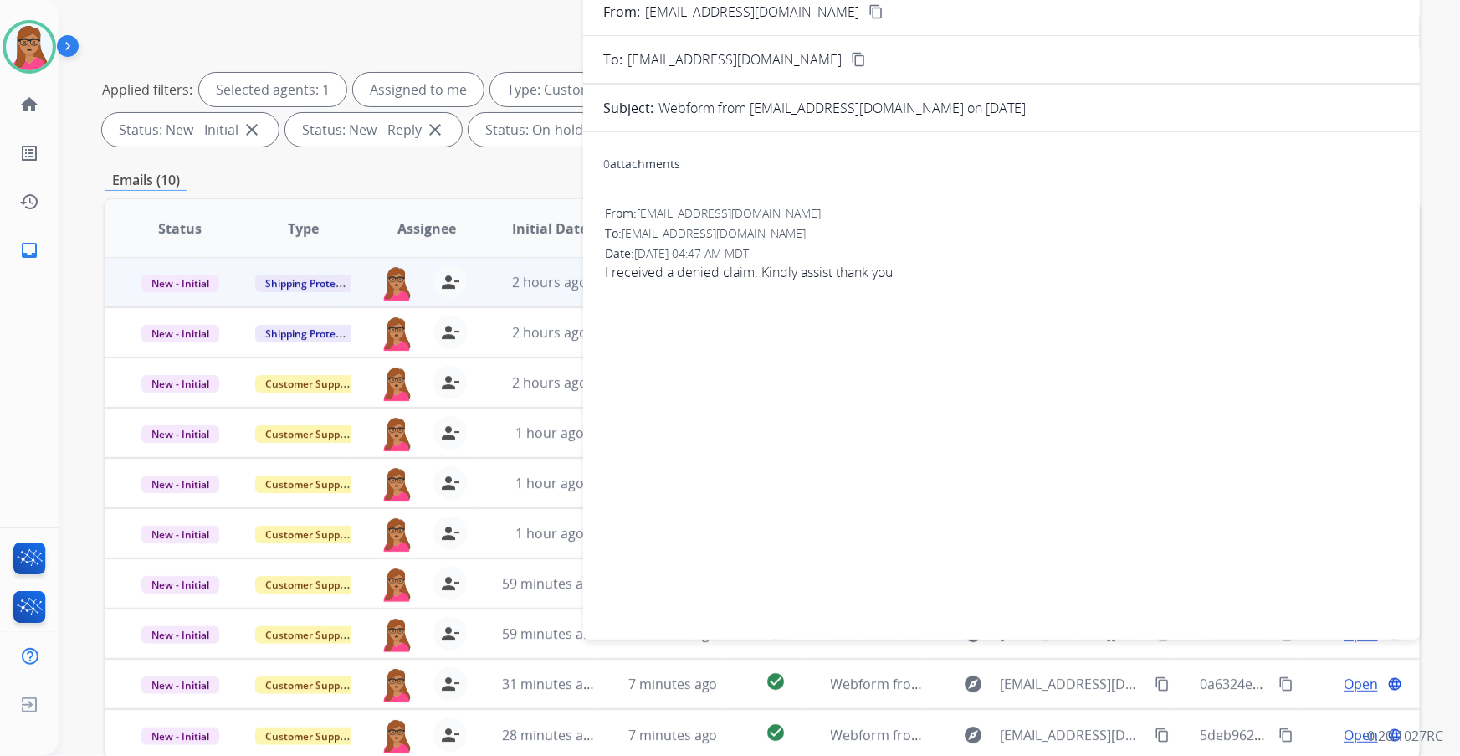
scroll to position [0, 0]
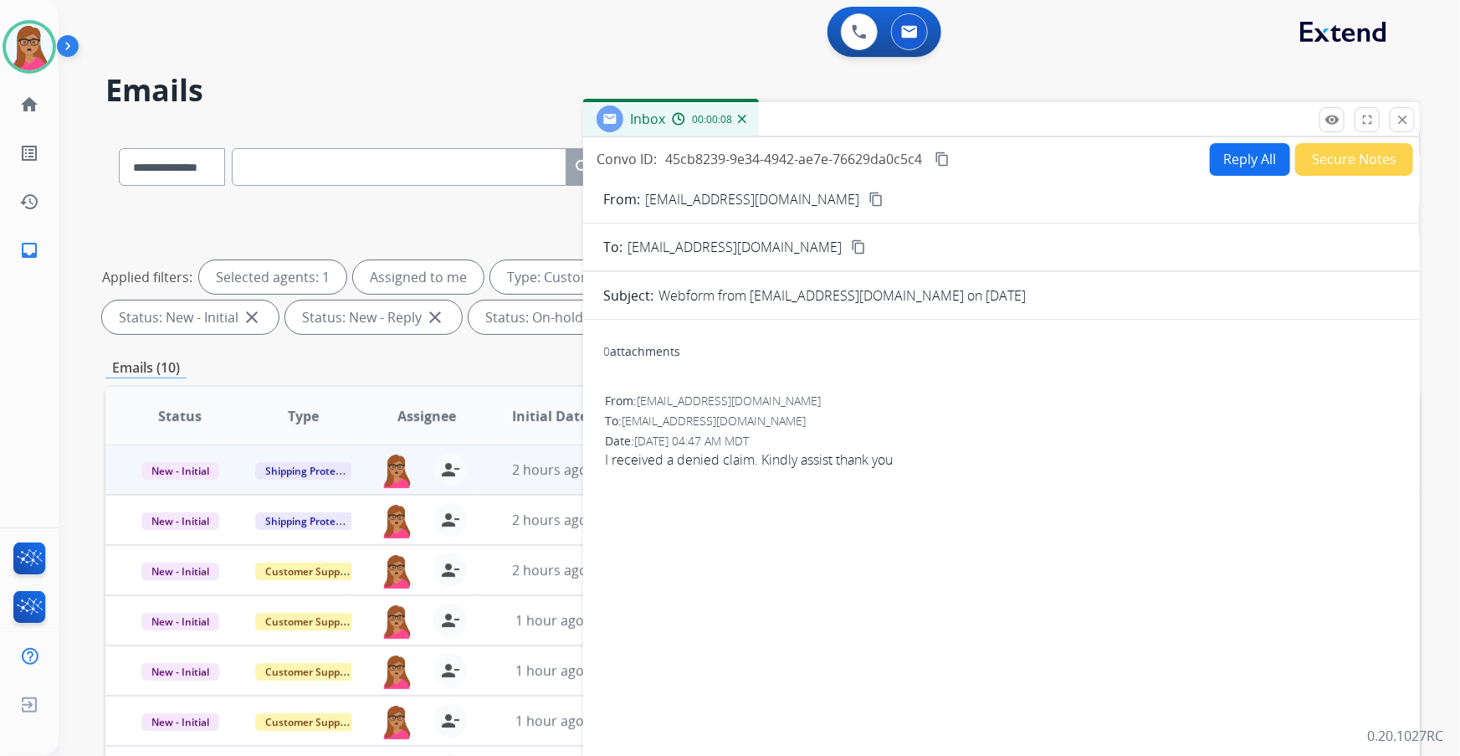
click at [868, 200] on mat-icon "content_copy" at bounding box center [875, 199] width 15 height 15
click at [960, 157] on button "Reply All" at bounding box center [1250, 159] width 80 height 33
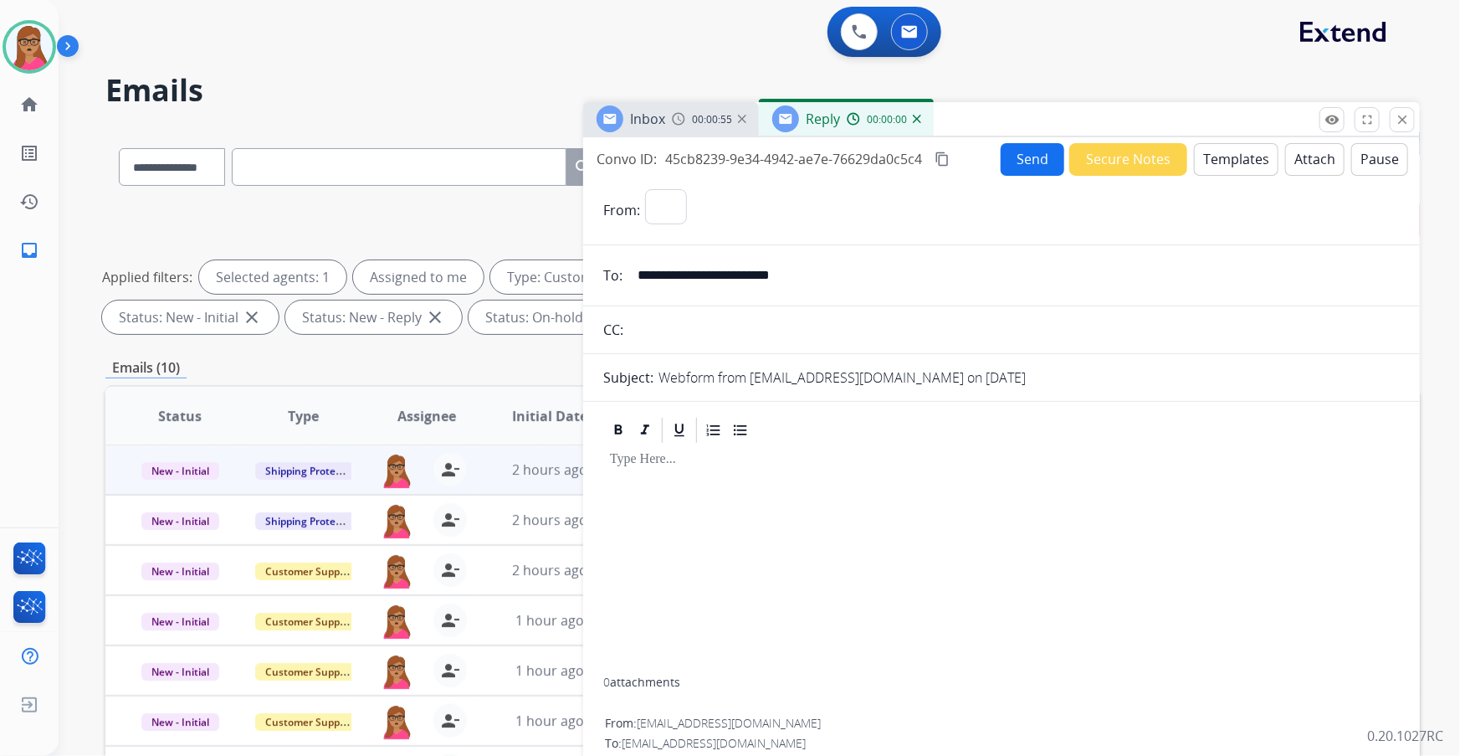
select select "**********"
click at [960, 151] on button "Templates" at bounding box center [1236, 159] width 85 height 33
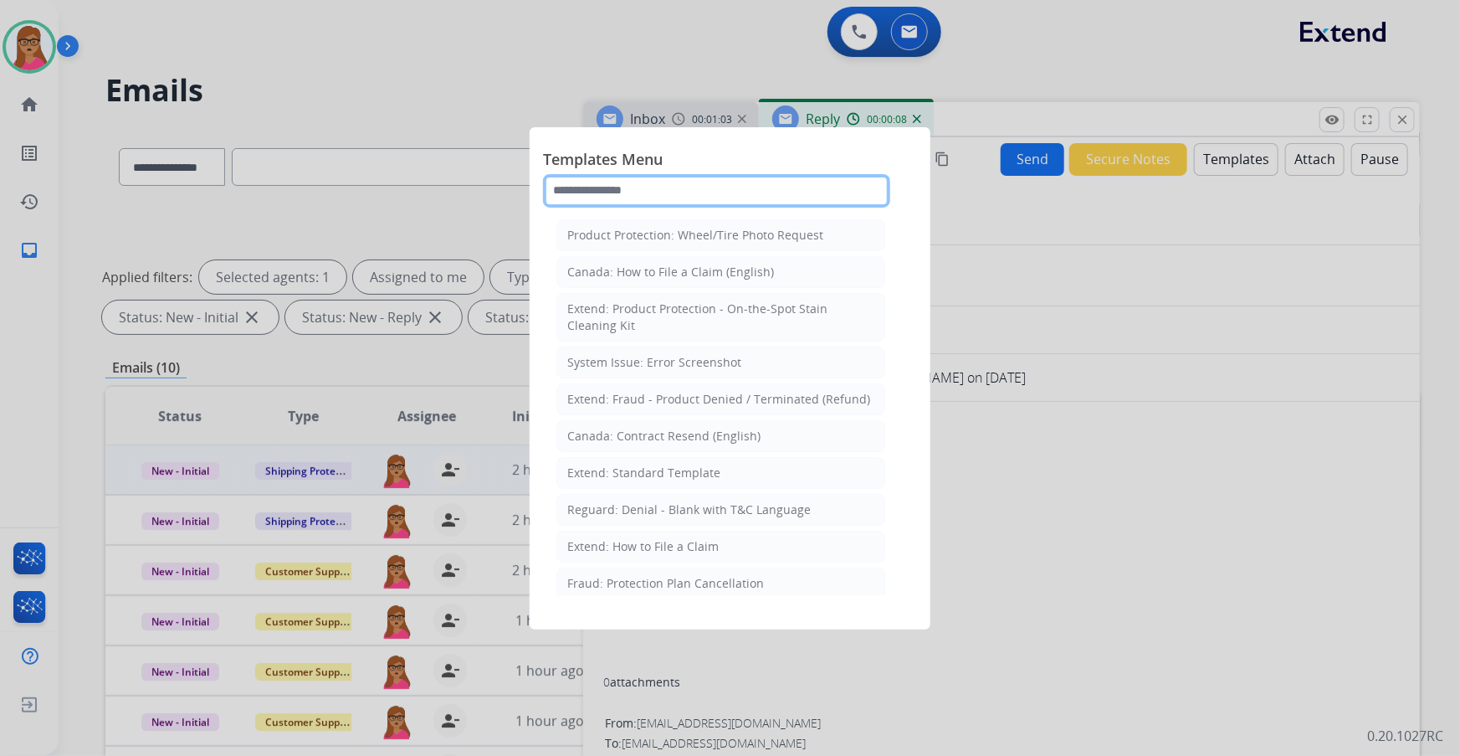
click at [734, 182] on input "text" at bounding box center [716, 190] width 347 height 33
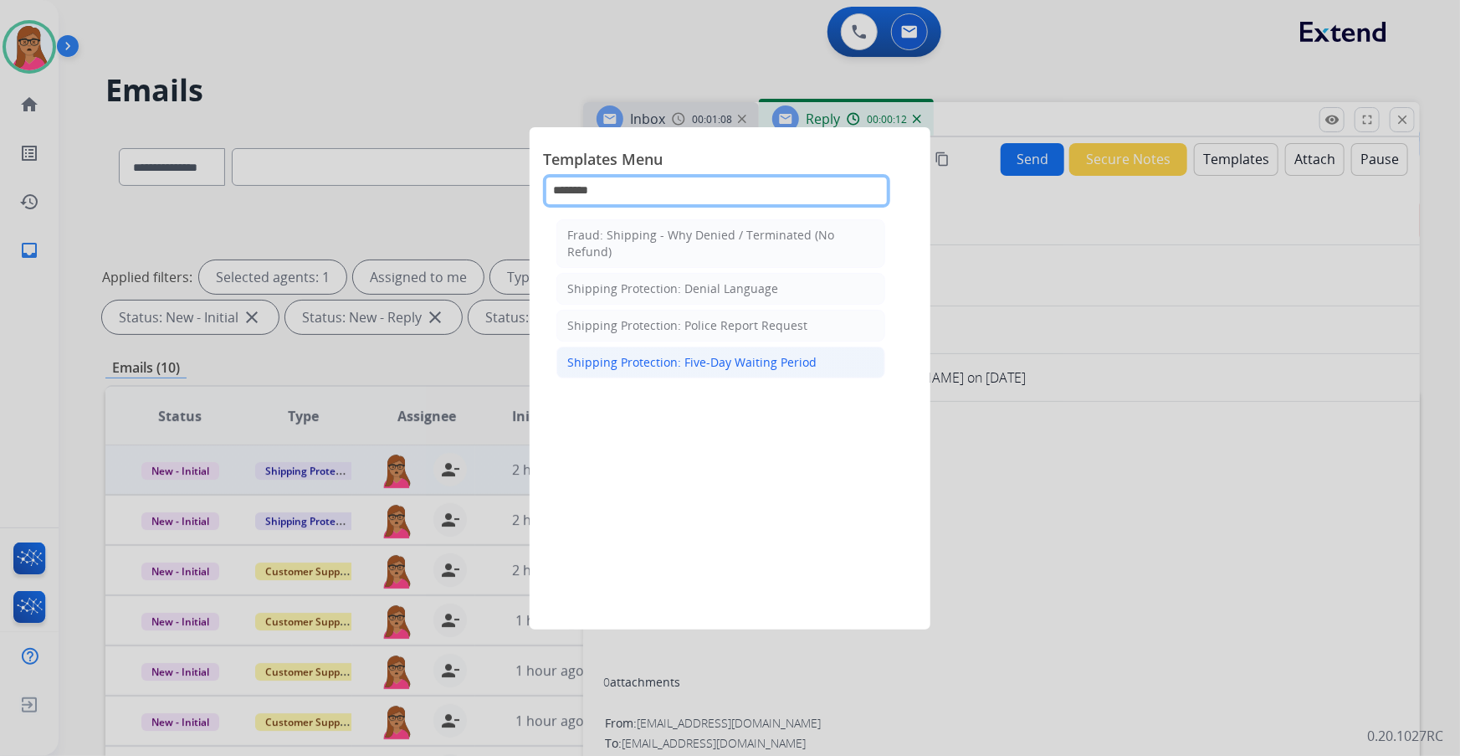
type input "********"
click at [706, 365] on div "Shipping Protection: Five-Day Waiting Period" at bounding box center [691, 362] width 249 height 17
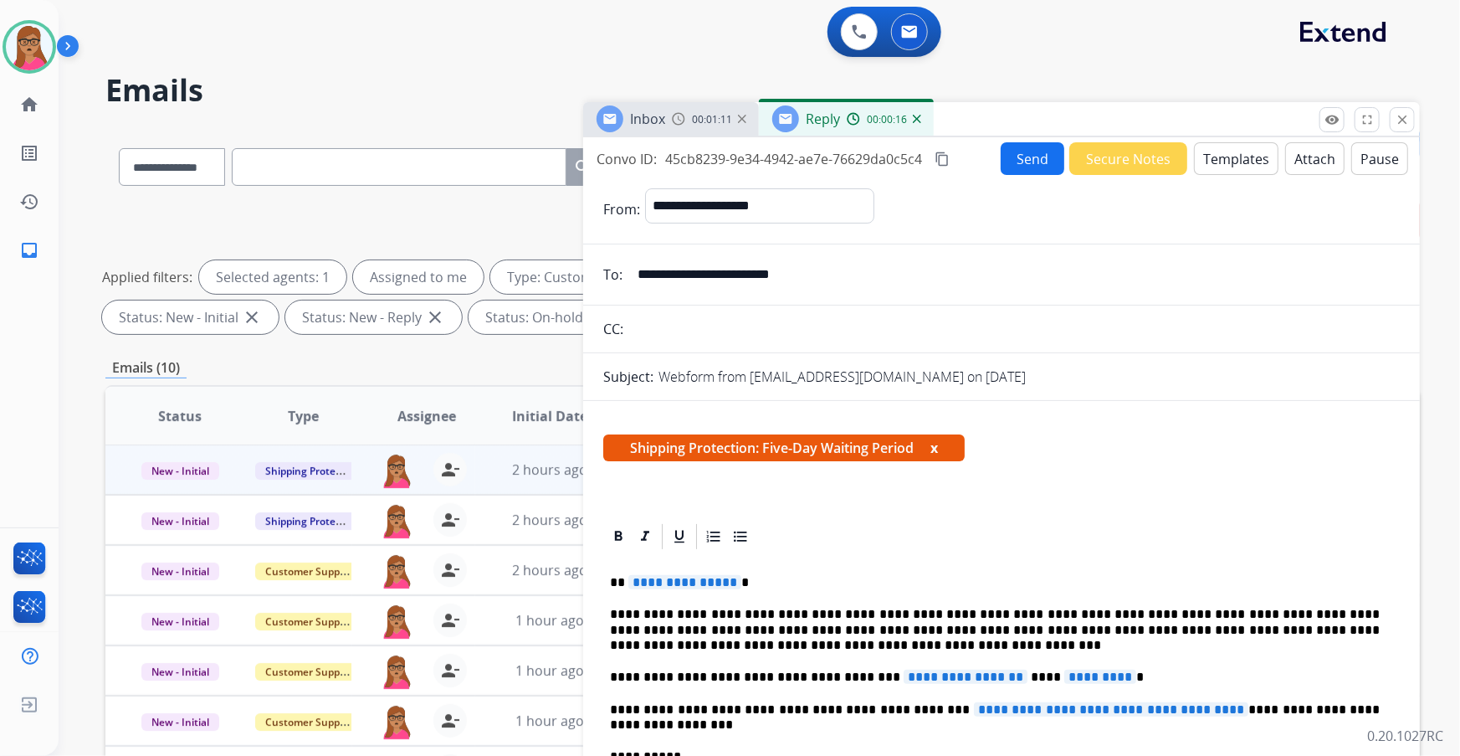
click at [943, 431] on span "**********" at bounding box center [966, 676] width 124 height 14
click at [960, 431] on span "*********" at bounding box center [1058, 676] width 72 height 14
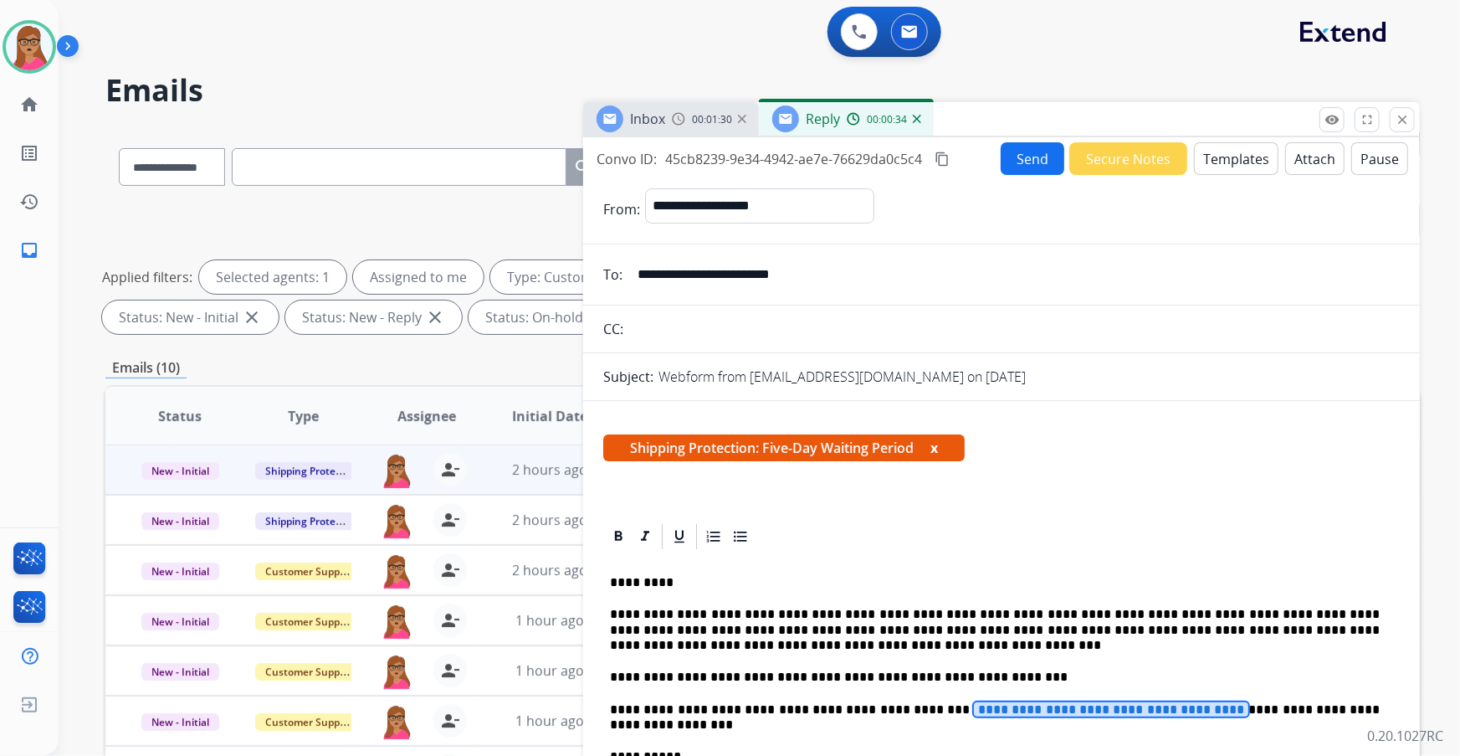
click at [960, 431] on span "**********" at bounding box center [1111, 709] width 275 height 14
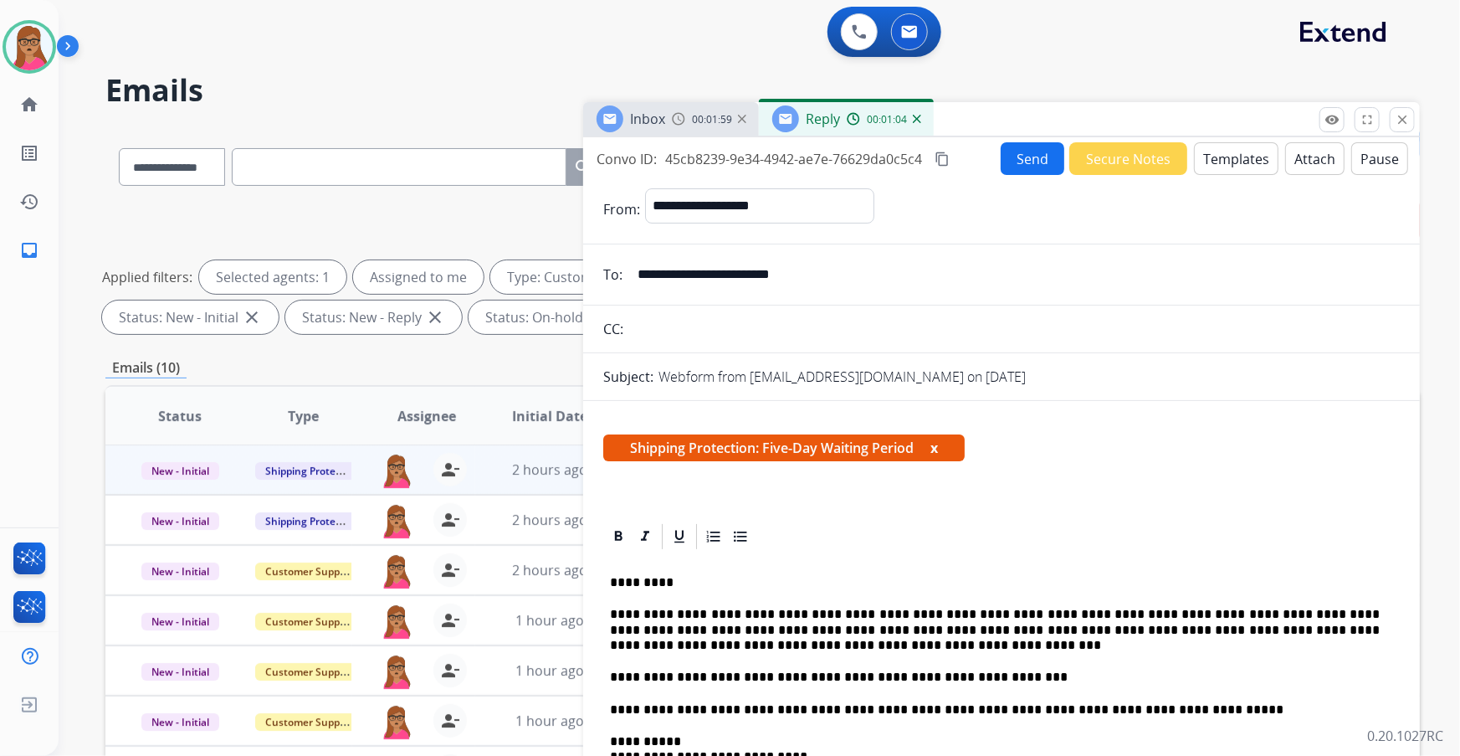
click at [947, 157] on mat-icon "content_copy" at bounding box center [942, 158] width 15 height 15
click at [960, 163] on button "Send" at bounding box center [1033, 158] width 64 height 33
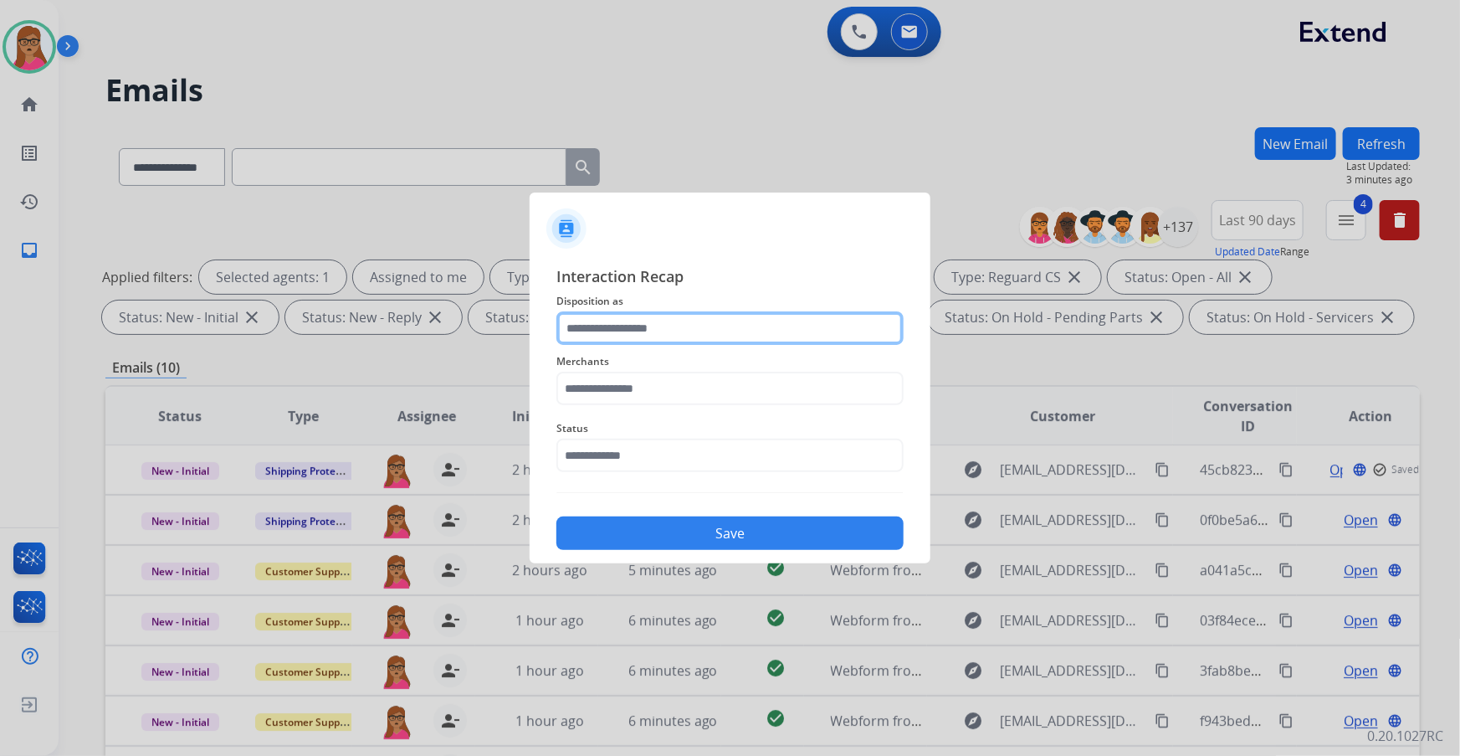
click at [650, 317] on input "text" at bounding box center [729, 327] width 347 height 33
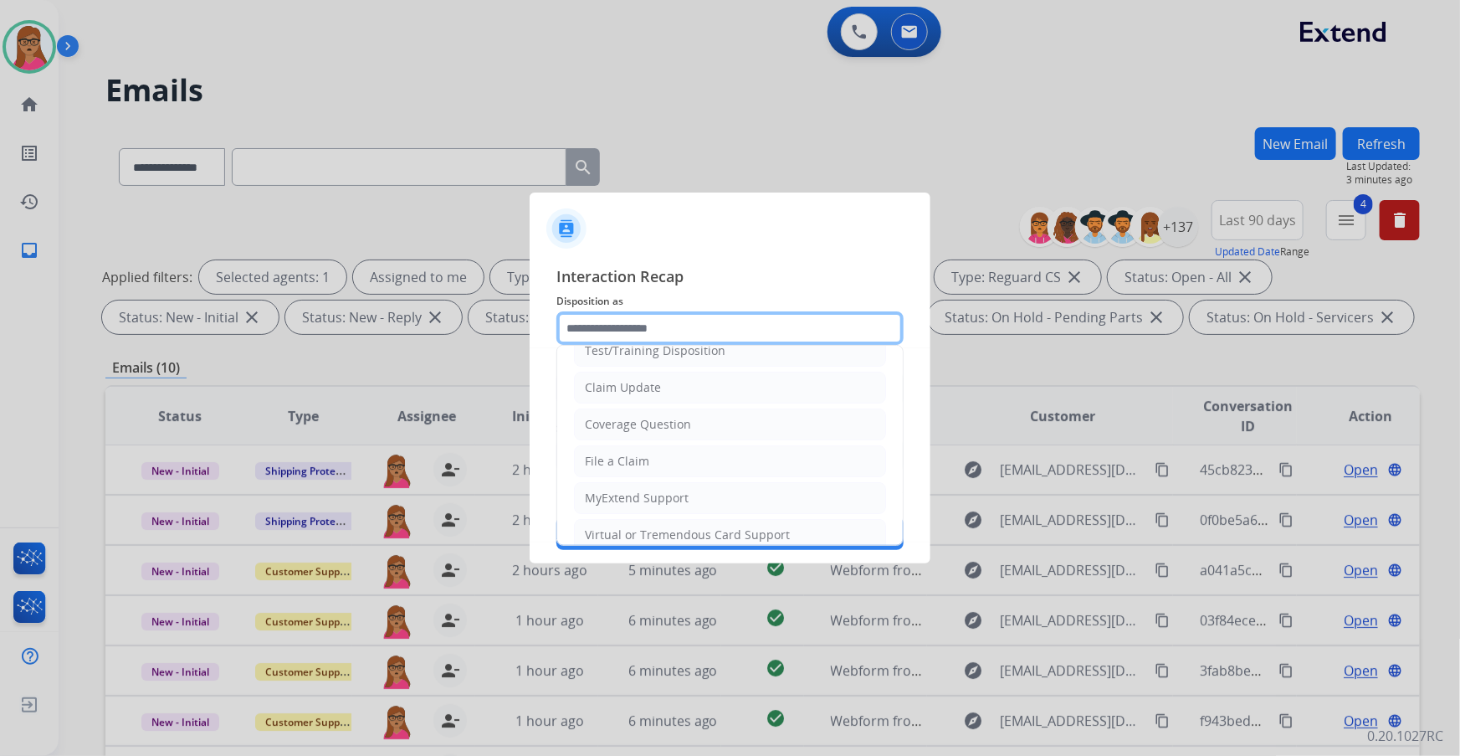
scroll to position [259, 0]
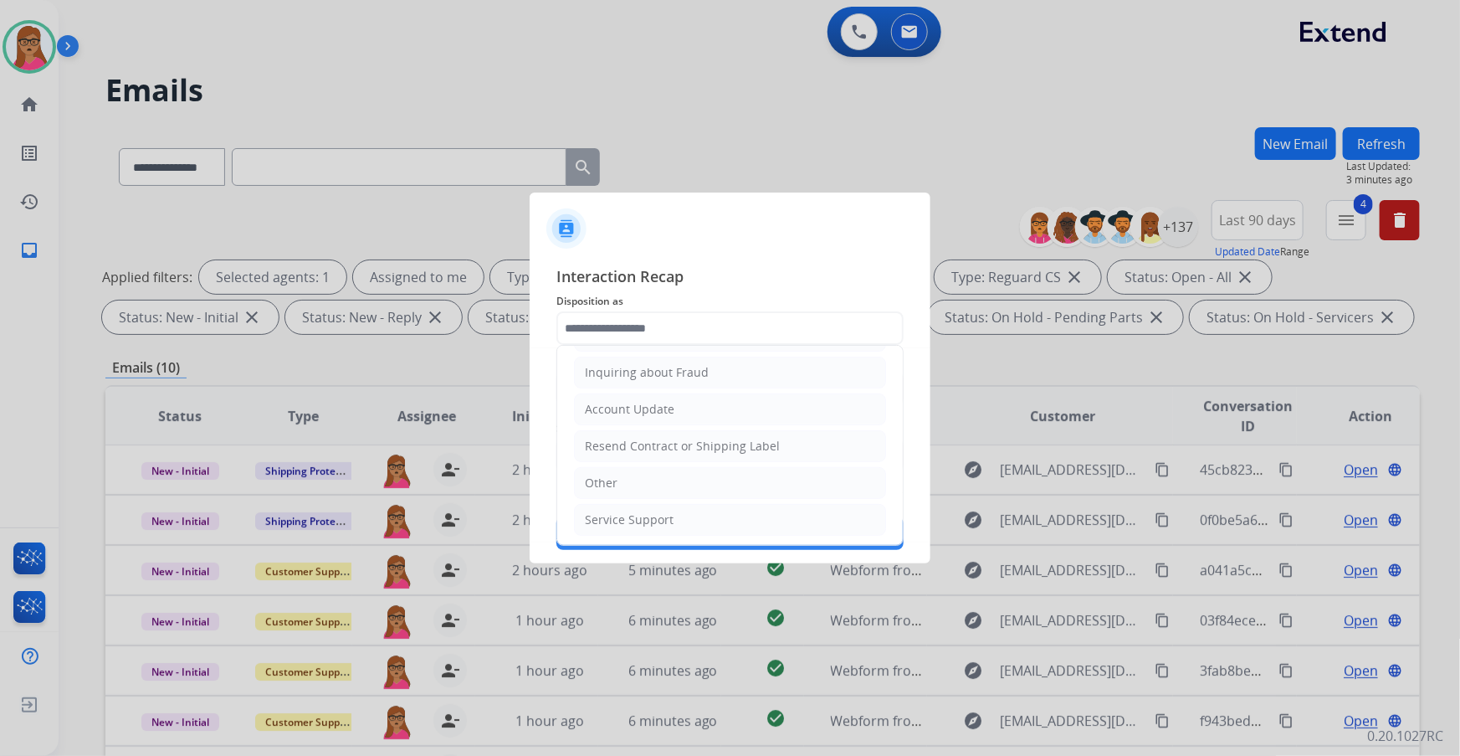
drag, startPoint x: 645, startPoint y: 479, endPoint x: 631, endPoint y: 371, distance: 108.0
click at [644, 431] on li "Other" at bounding box center [730, 483] width 312 height 32
type input "*****"
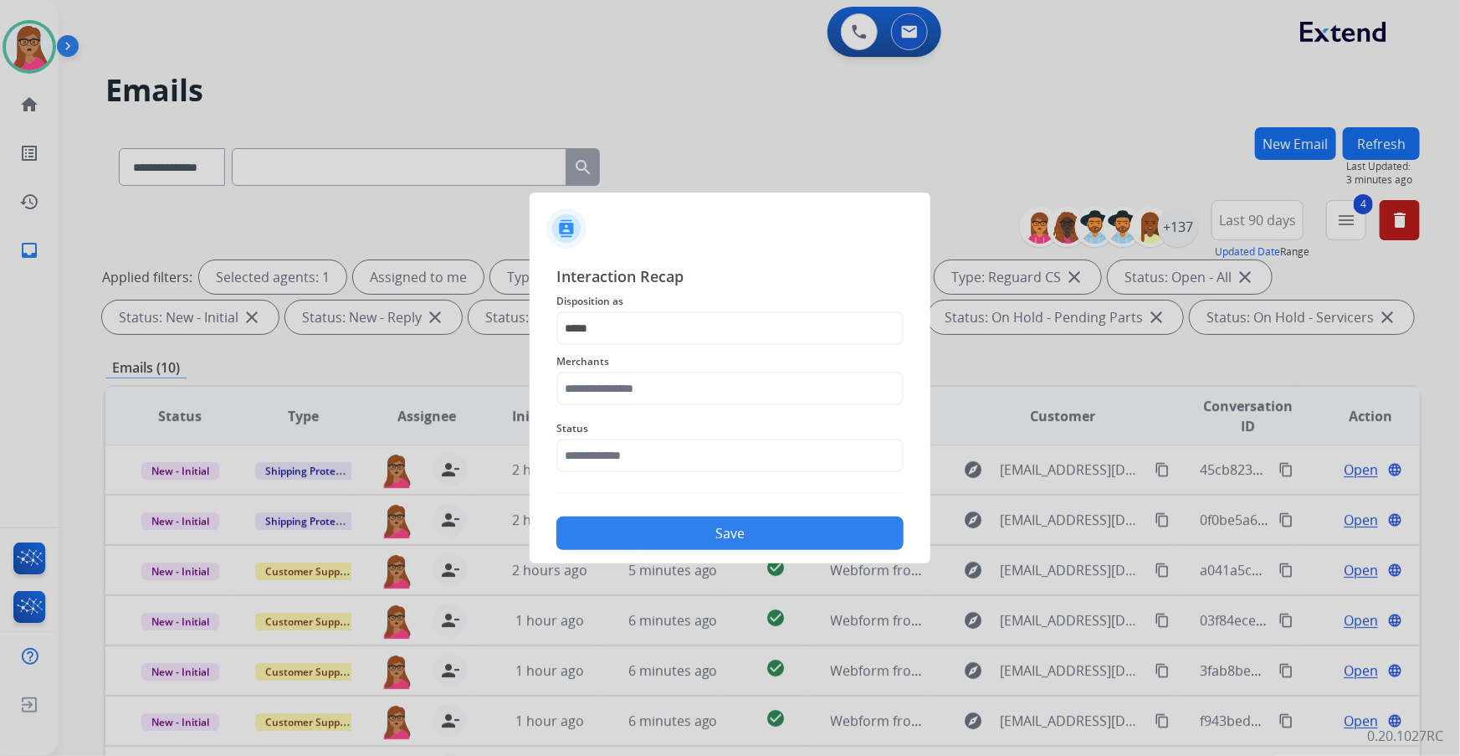
click at [631, 367] on span "Merchants" at bounding box center [729, 361] width 347 height 20
click at [631, 376] on input "text" at bounding box center [729, 387] width 347 height 33
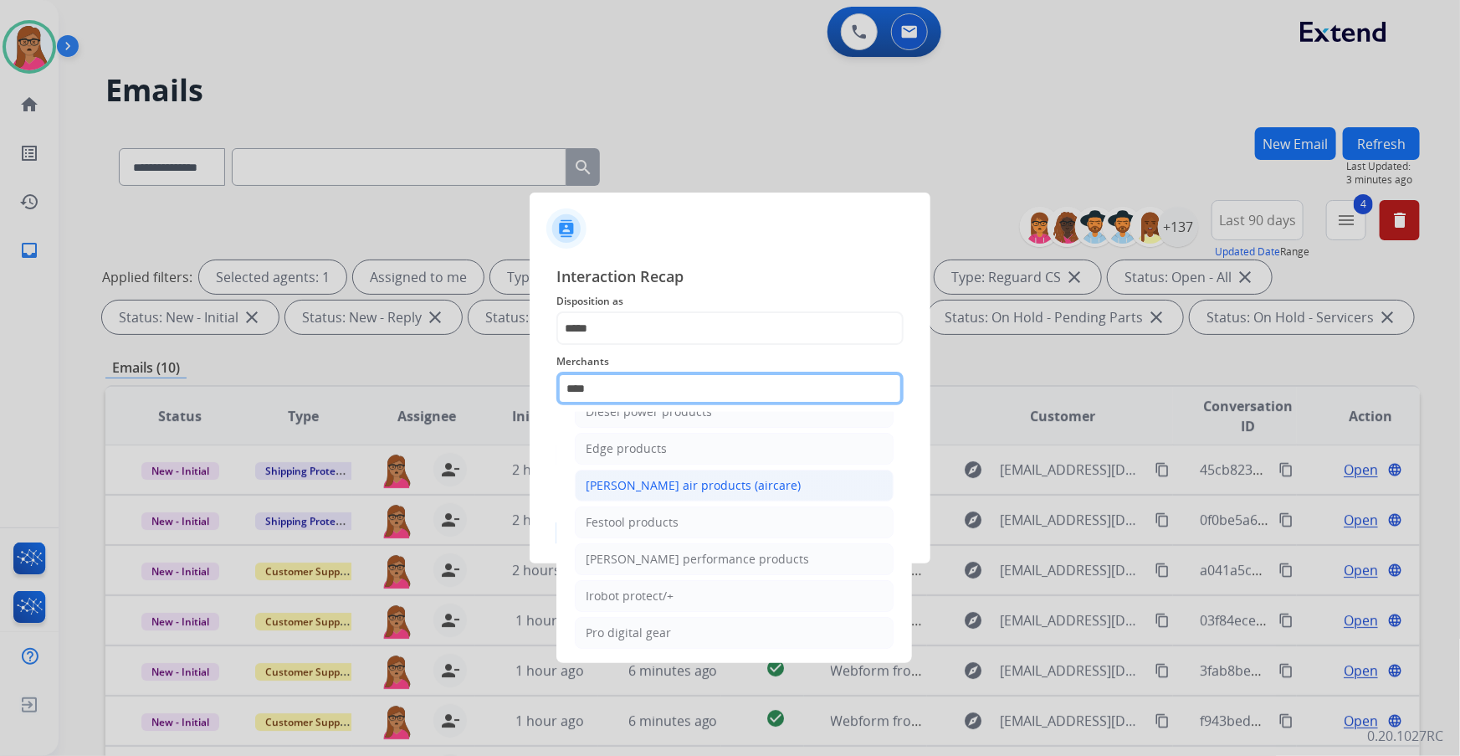
scroll to position [0, 0]
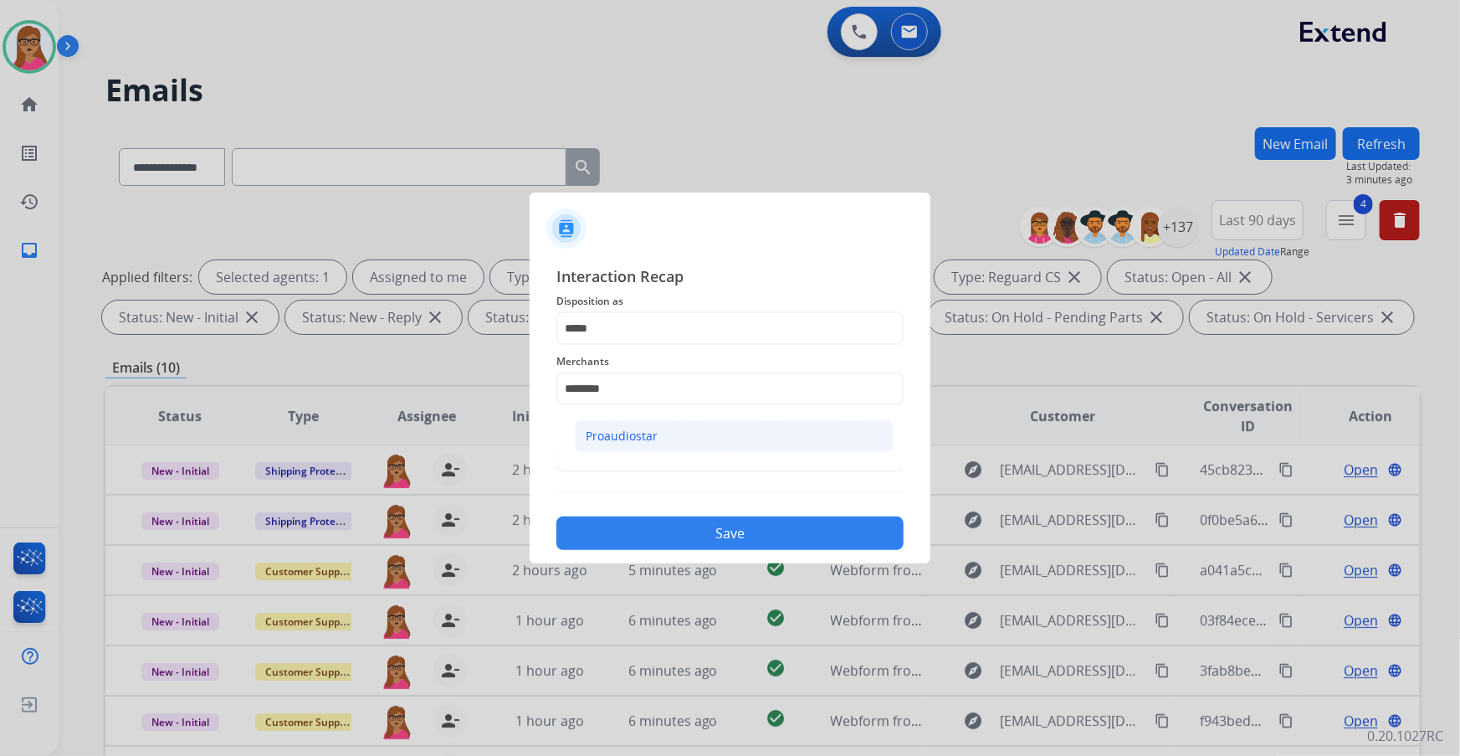
click at [638, 431] on div "Proaudiostar" at bounding box center [622, 436] width 72 height 17
type input "**********"
click at [625, 431] on input "text" at bounding box center [729, 454] width 347 height 33
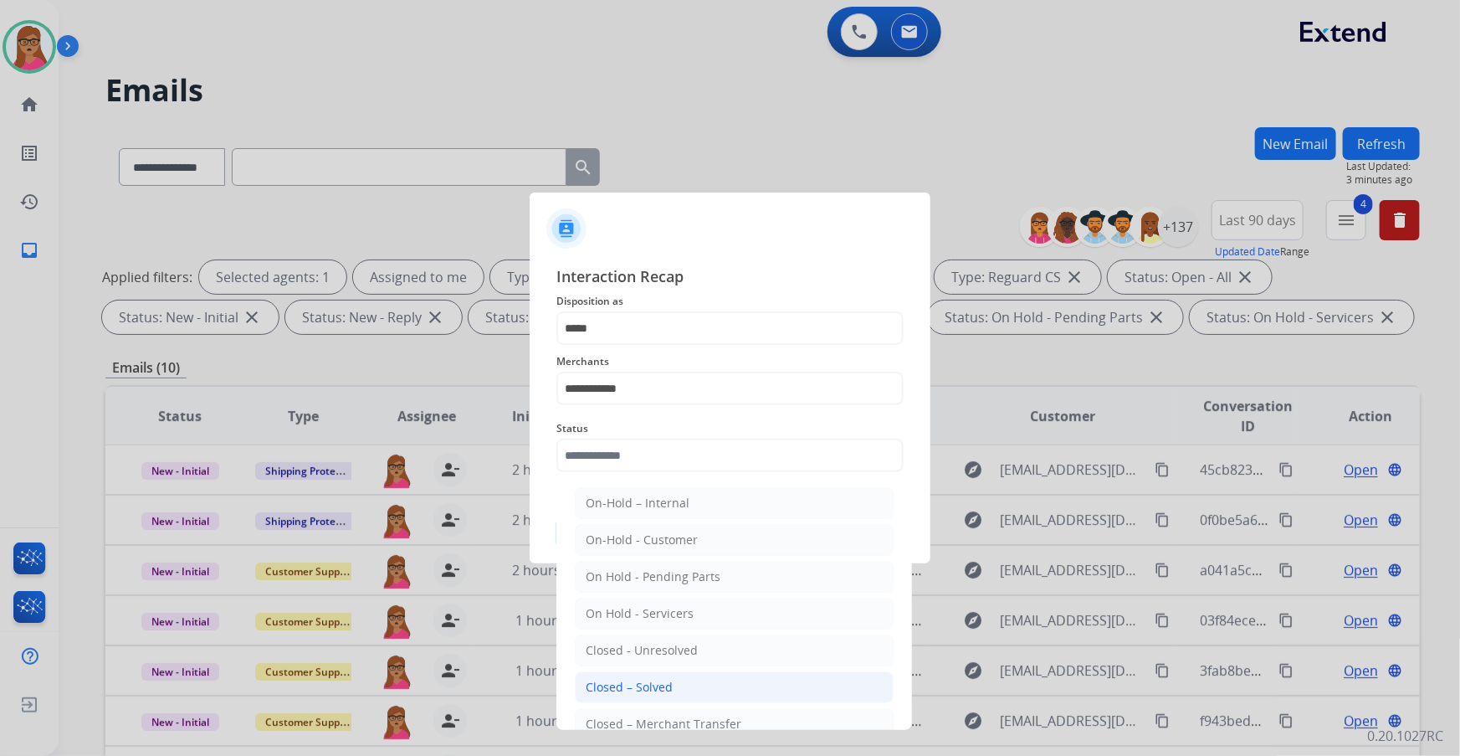
click at [665, 431] on div "Closed – Solved" at bounding box center [629, 687] width 87 height 17
type input "**********"
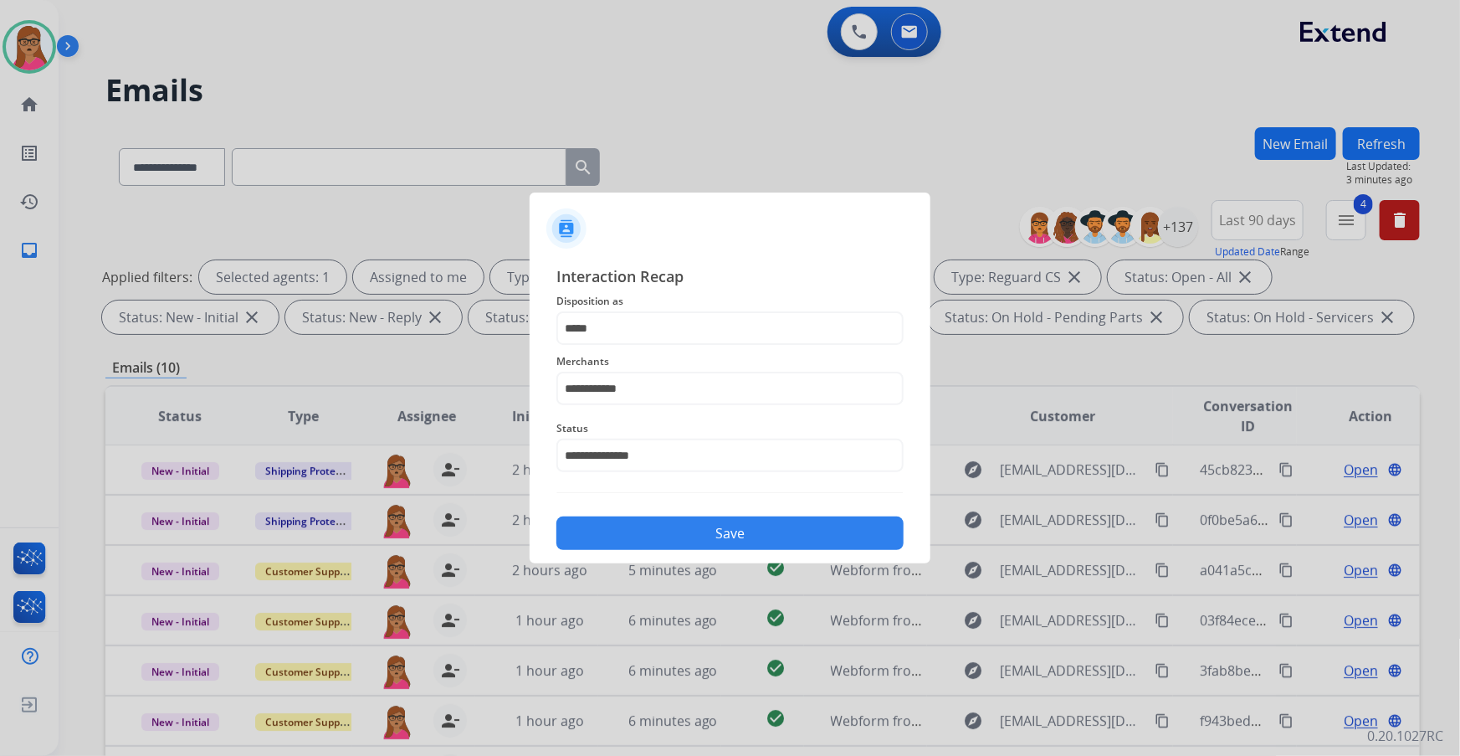
click at [686, 431] on button "Save" at bounding box center [729, 532] width 347 height 33
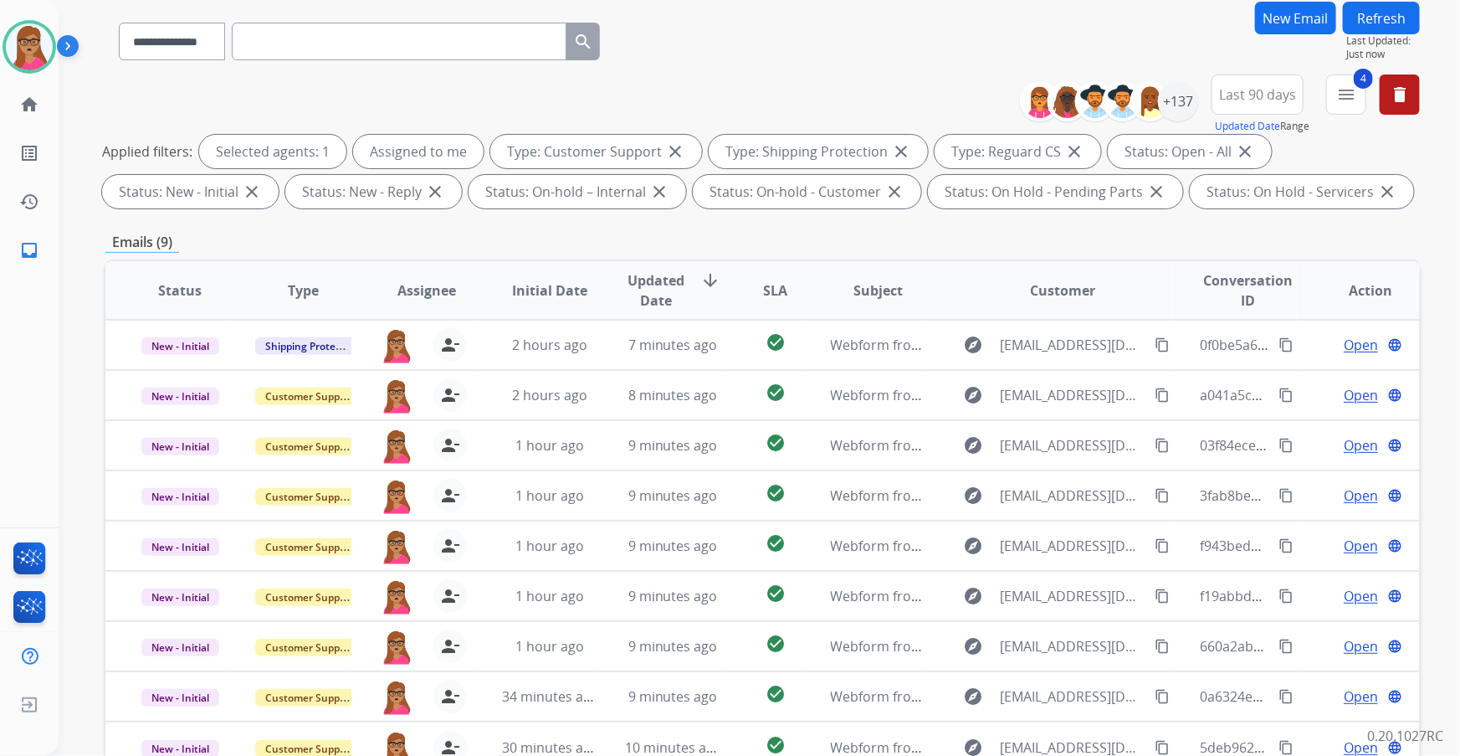
scroll to position [125, 0]
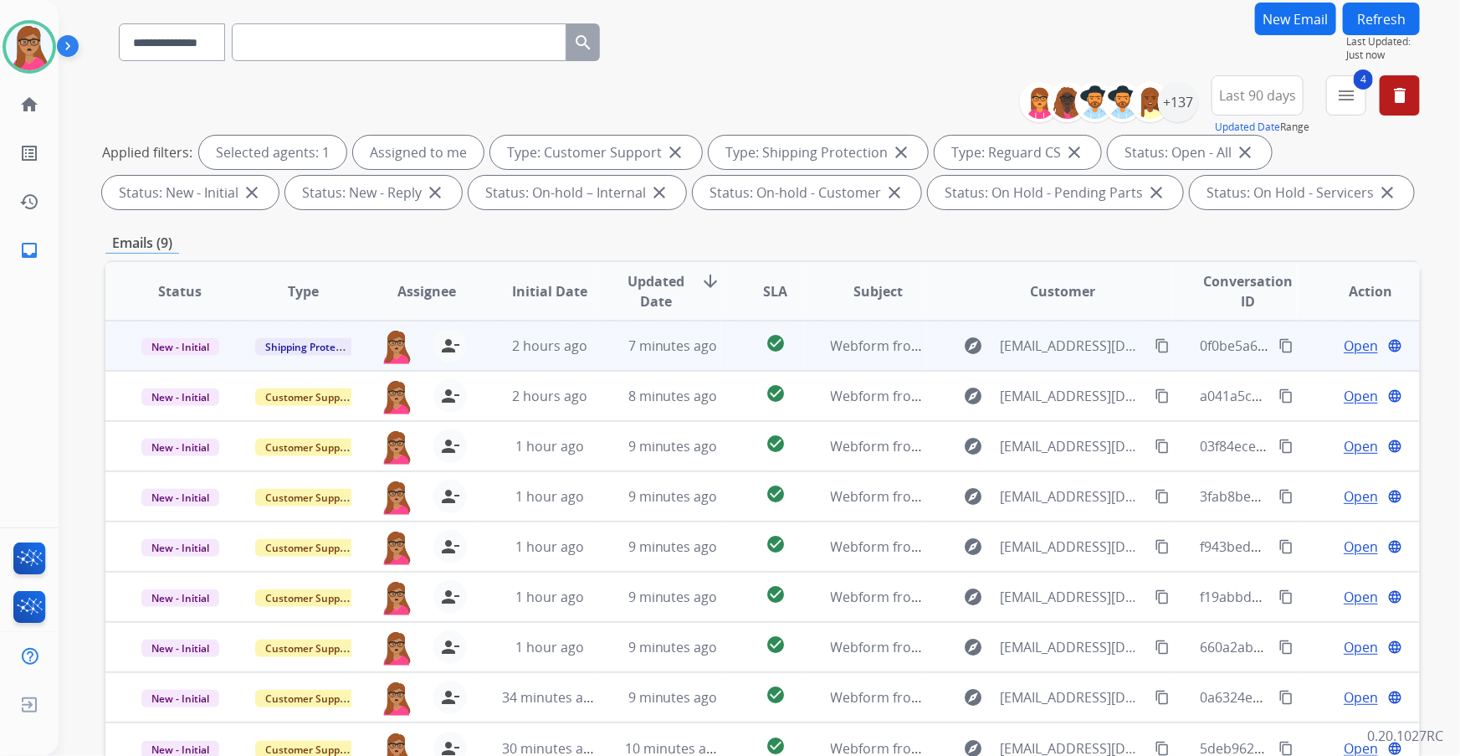
click at [960, 351] on span "Open" at bounding box center [1361, 346] width 34 height 20
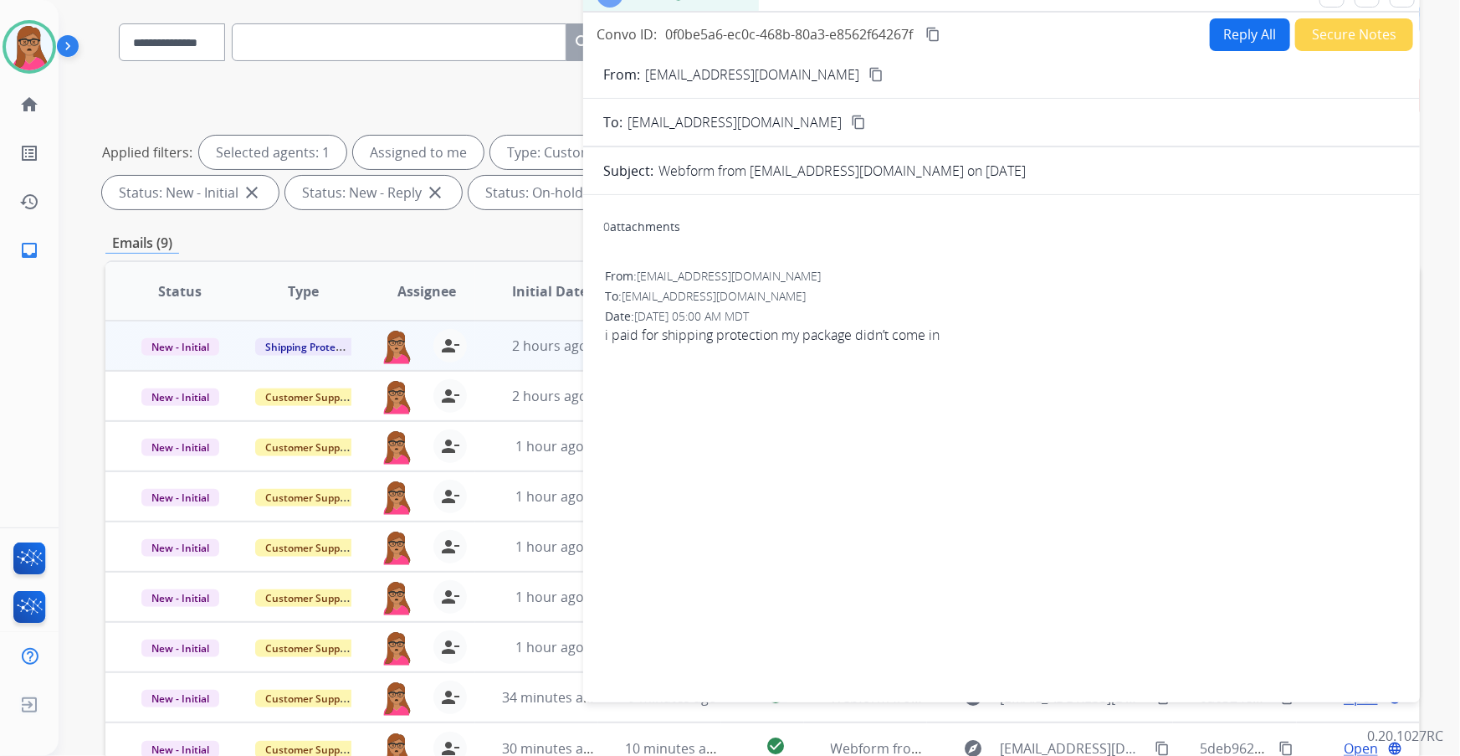
click at [868, 75] on mat-icon "content_copy" at bounding box center [875, 74] width 15 height 15
click at [960, 33] on button "Reply All" at bounding box center [1250, 34] width 80 height 33
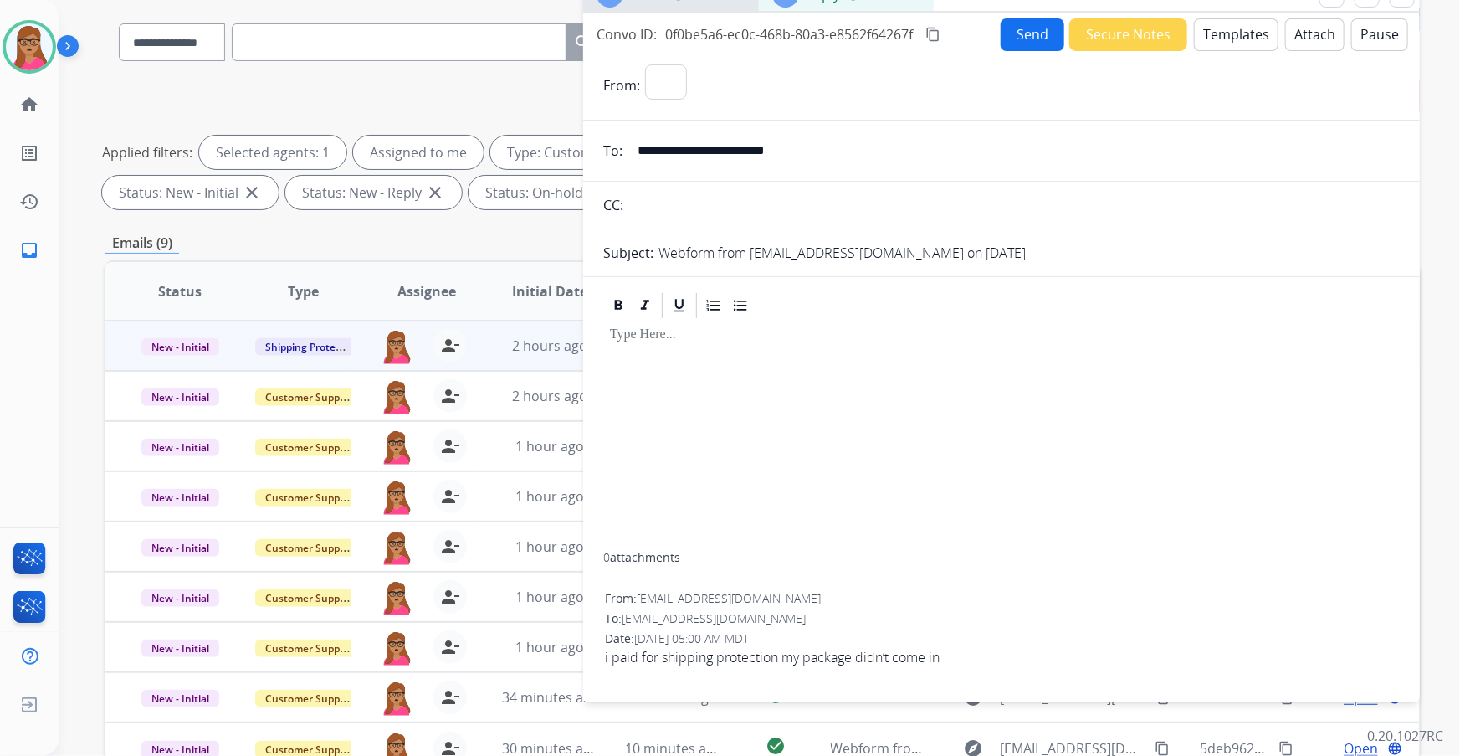
select select "**********"
click at [960, 37] on button "Templates" at bounding box center [1236, 34] width 85 height 33
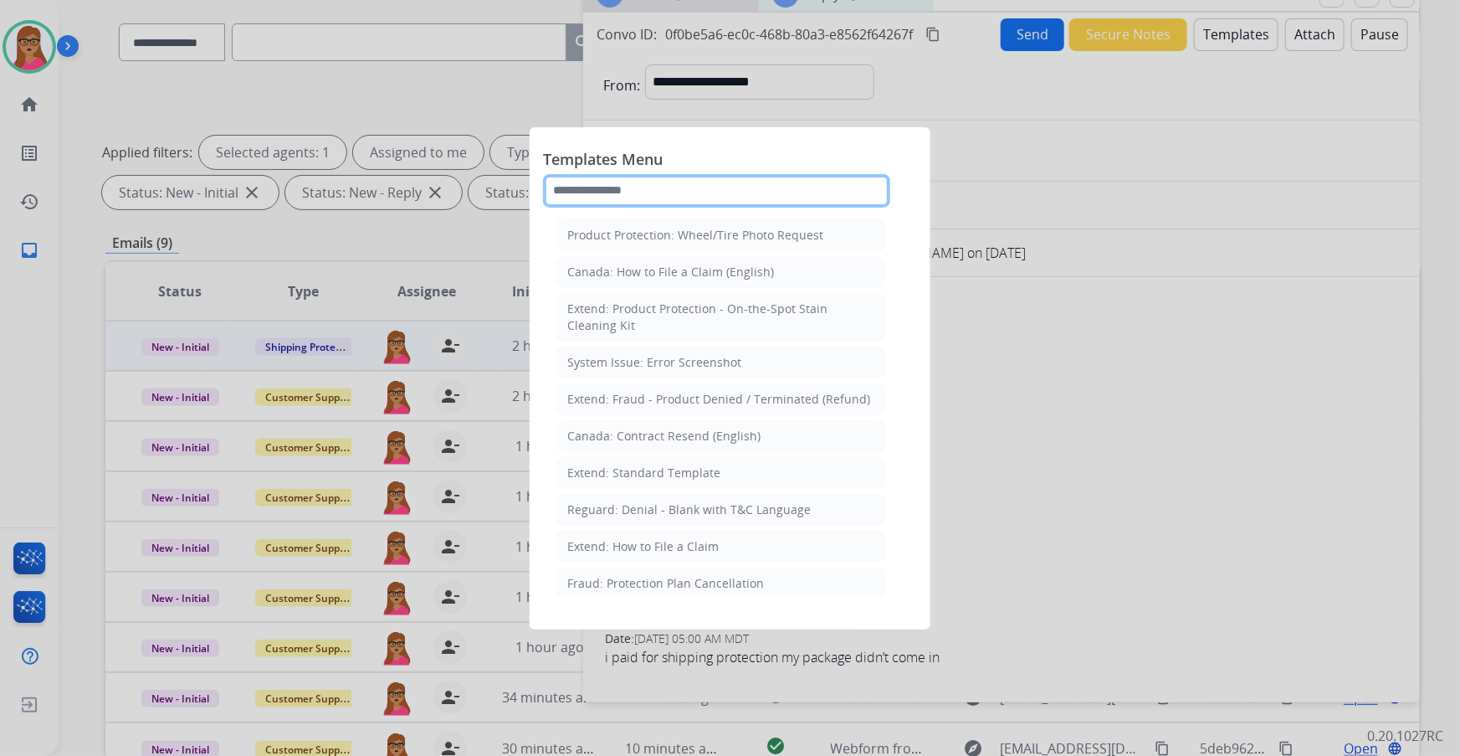
click at [708, 186] on input "text" at bounding box center [716, 190] width 347 height 33
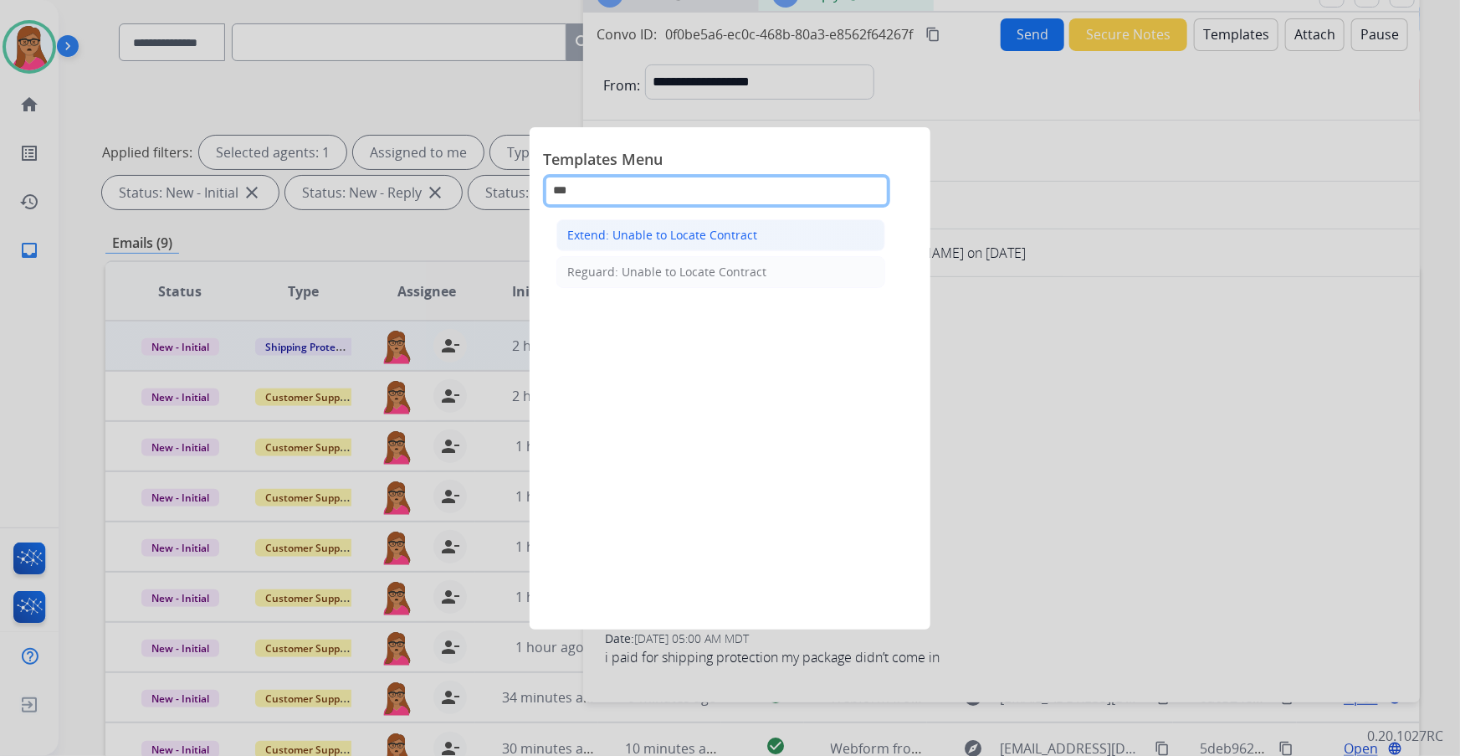
type input "***"
click at [644, 234] on div "Extend: Unable to Locate Contract" at bounding box center [662, 235] width 190 height 17
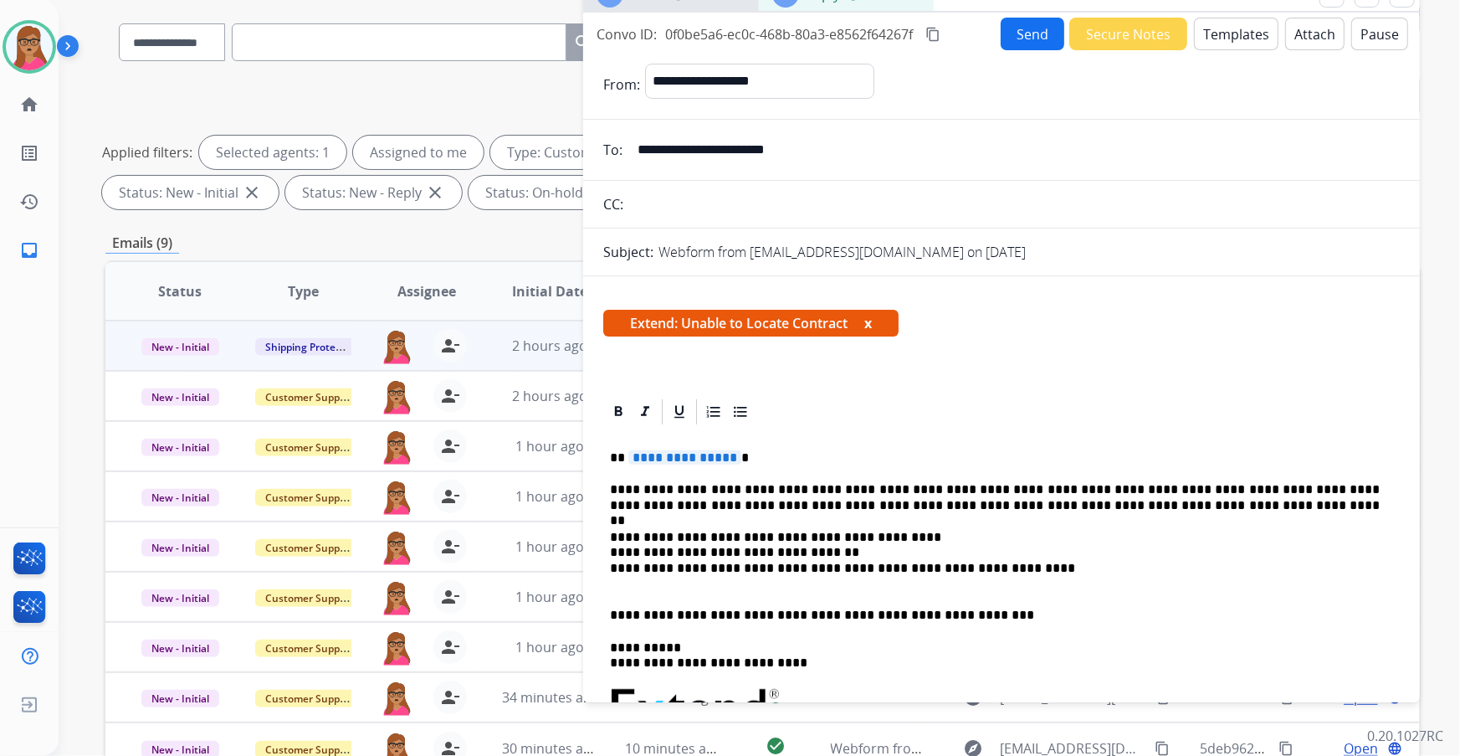
click at [669, 431] on span "**********" at bounding box center [684, 457] width 113 height 14
click at [960, 34] on button "Send" at bounding box center [1033, 34] width 64 height 33
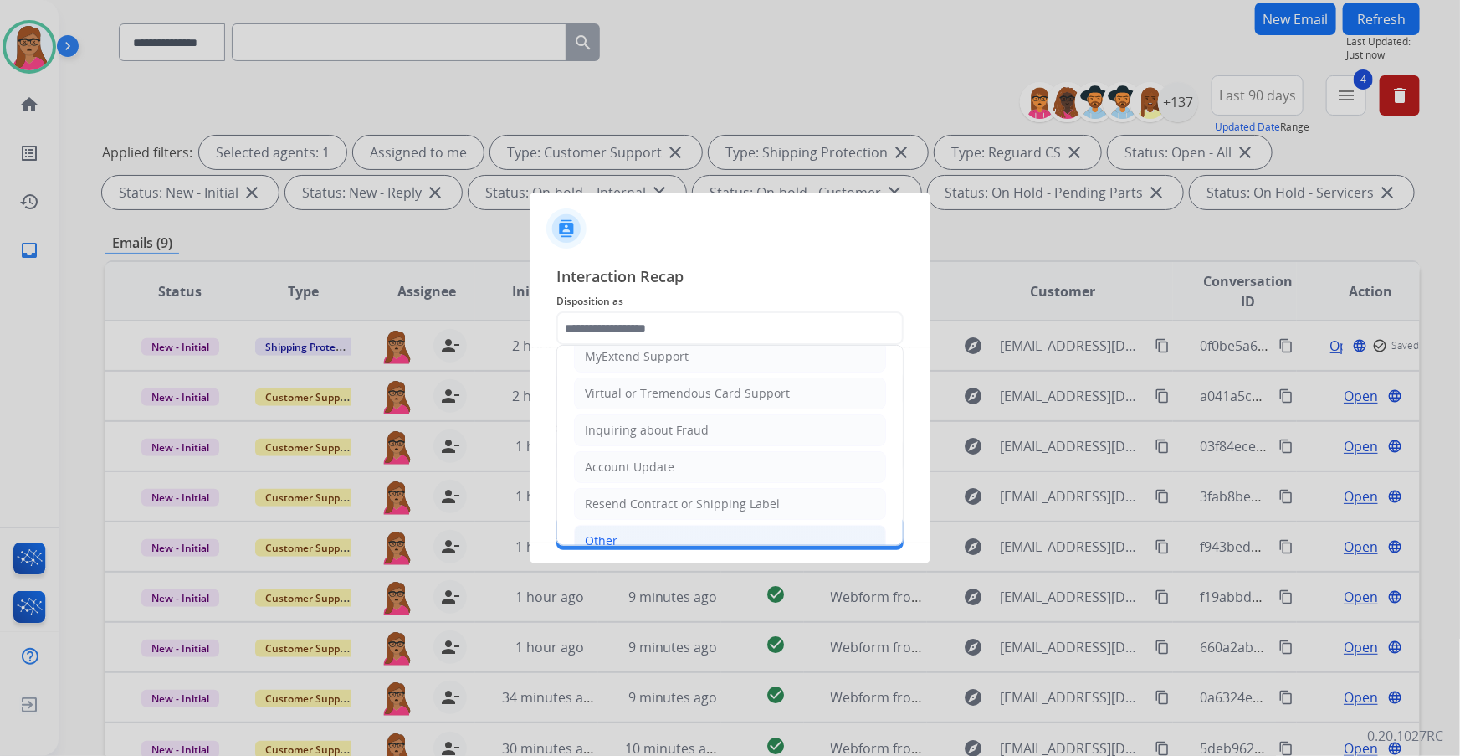
scroll to position [259, 0]
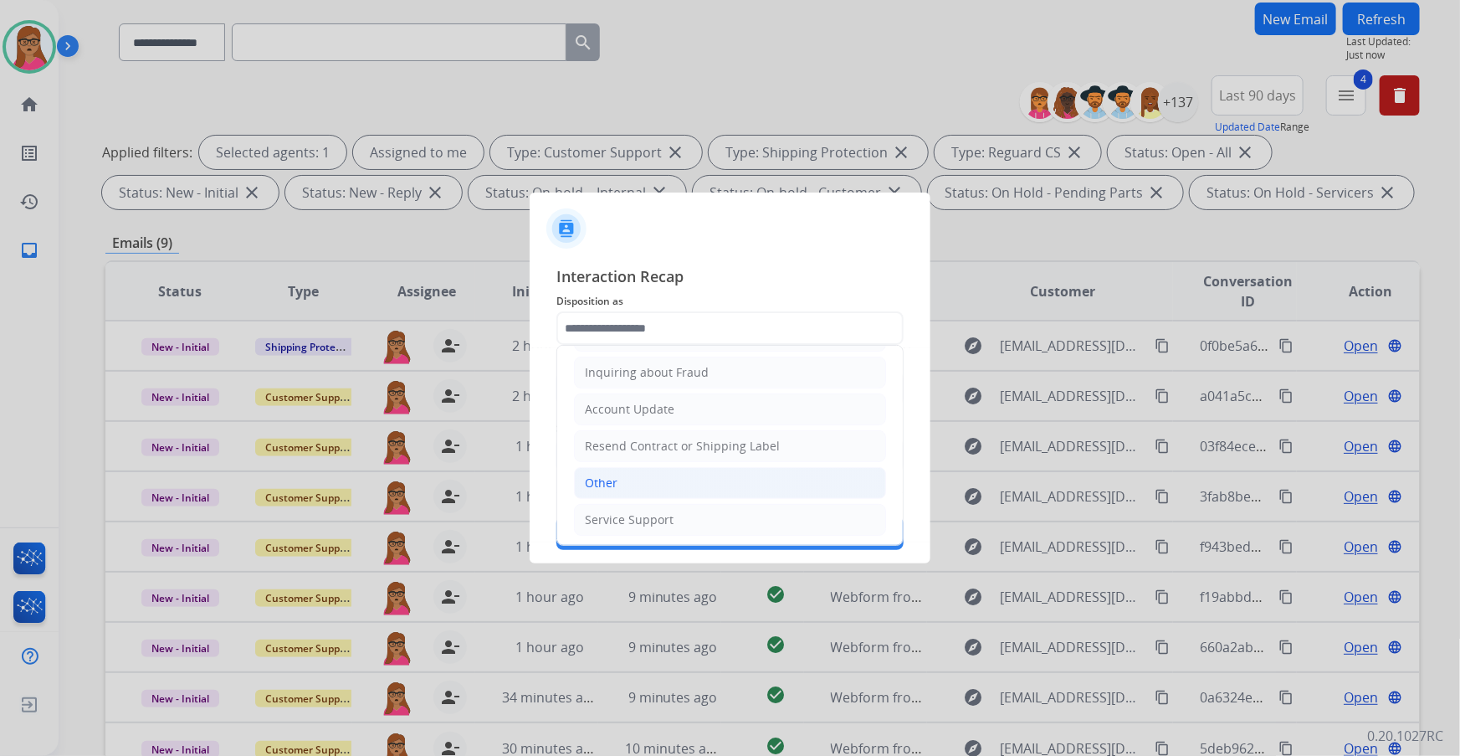
click at [617, 431] on li "Other" at bounding box center [730, 483] width 312 height 32
type input "*****"
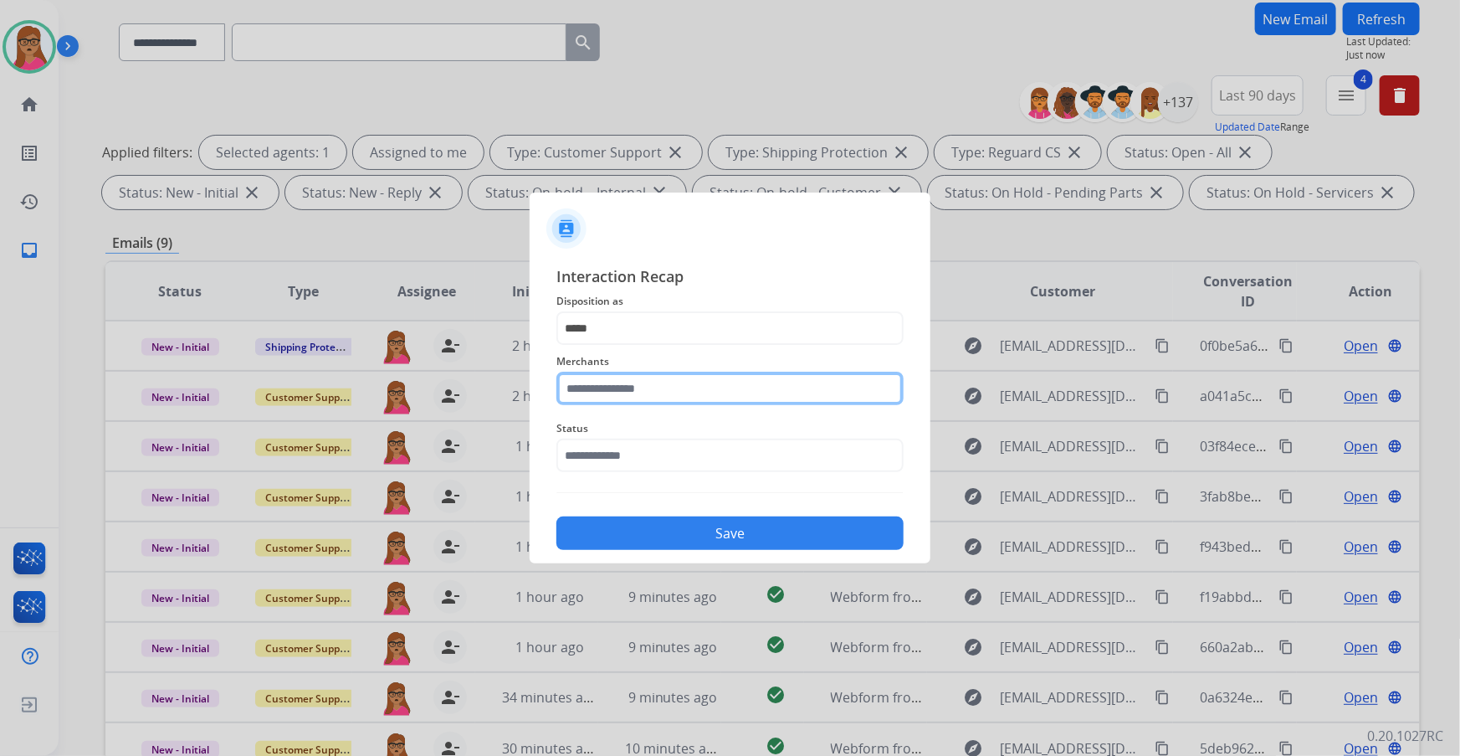
click at [648, 396] on input "text" at bounding box center [729, 387] width 347 height 33
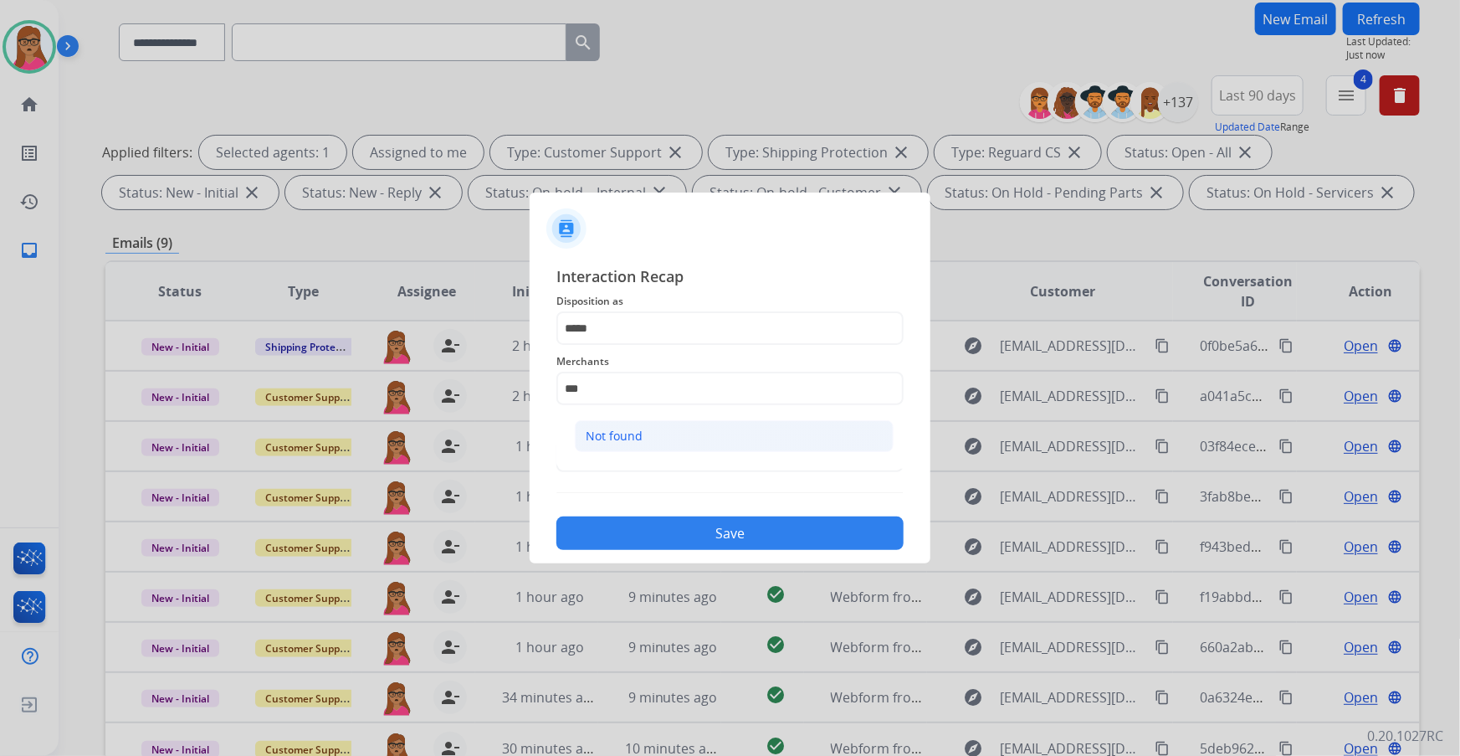
click at [592, 431] on div "Not found" at bounding box center [614, 436] width 57 height 17
type input "*********"
click at [696, 431] on input "text" at bounding box center [729, 454] width 347 height 33
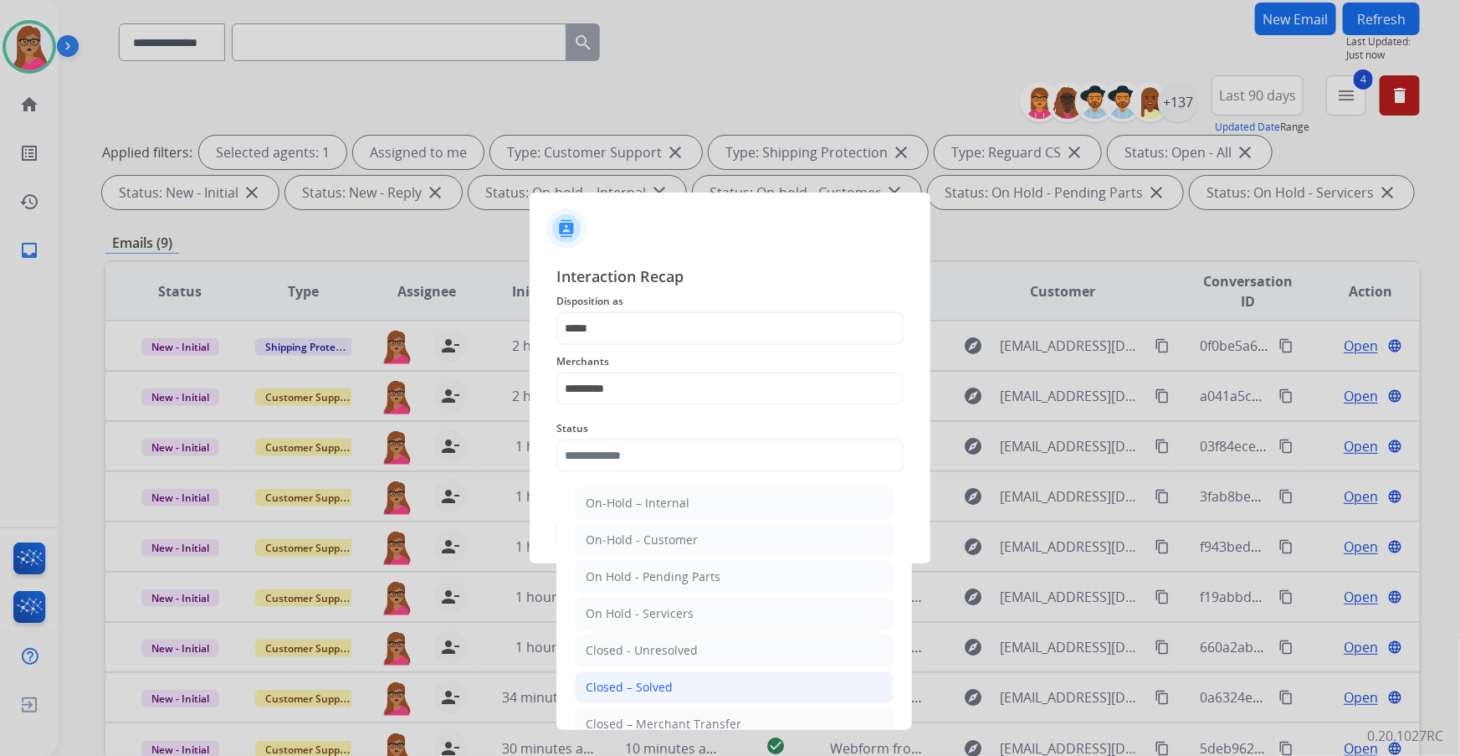
click at [676, 431] on li "Closed – Solved" at bounding box center [734, 687] width 319 height 32
type input "**********"
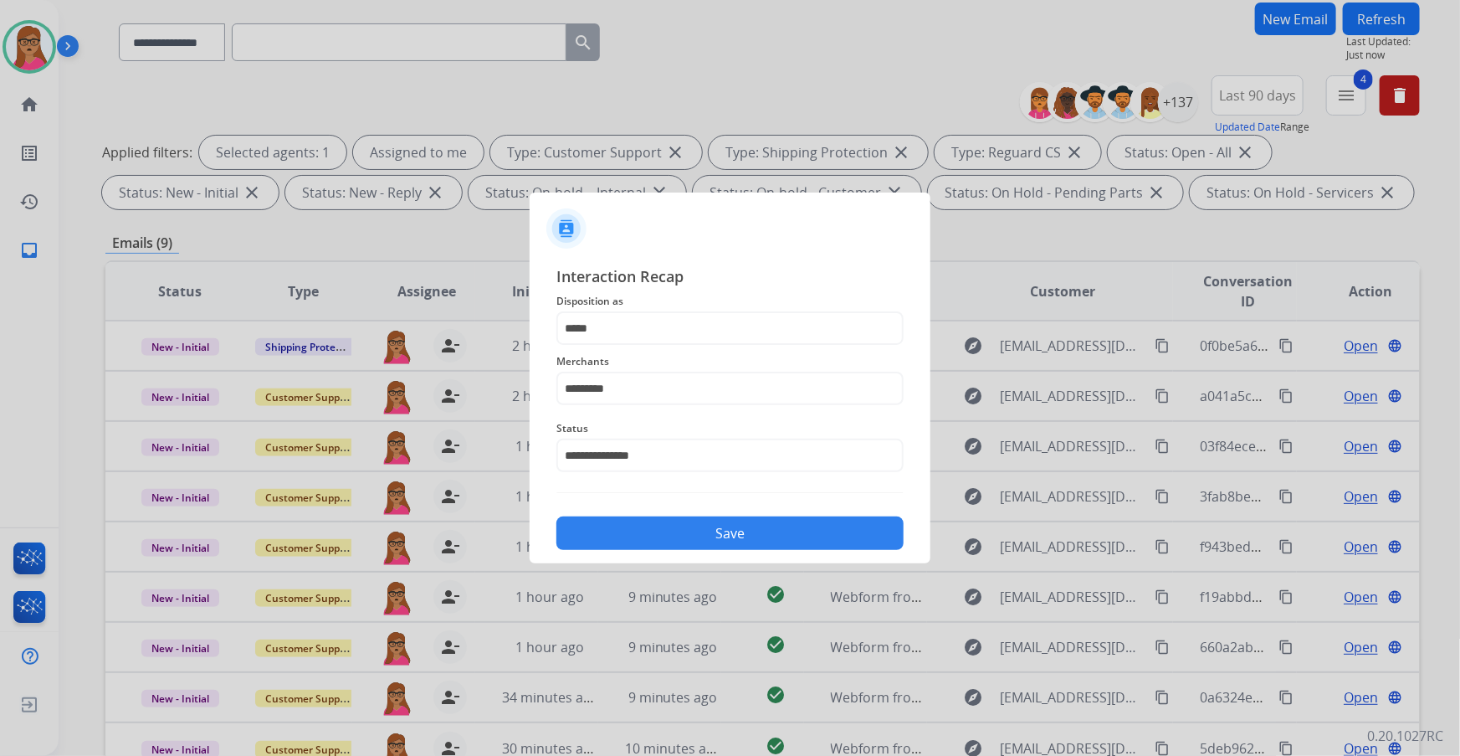
click at [717, 431] on button "Save" at bounding box center [729, 532] width 347 height 33
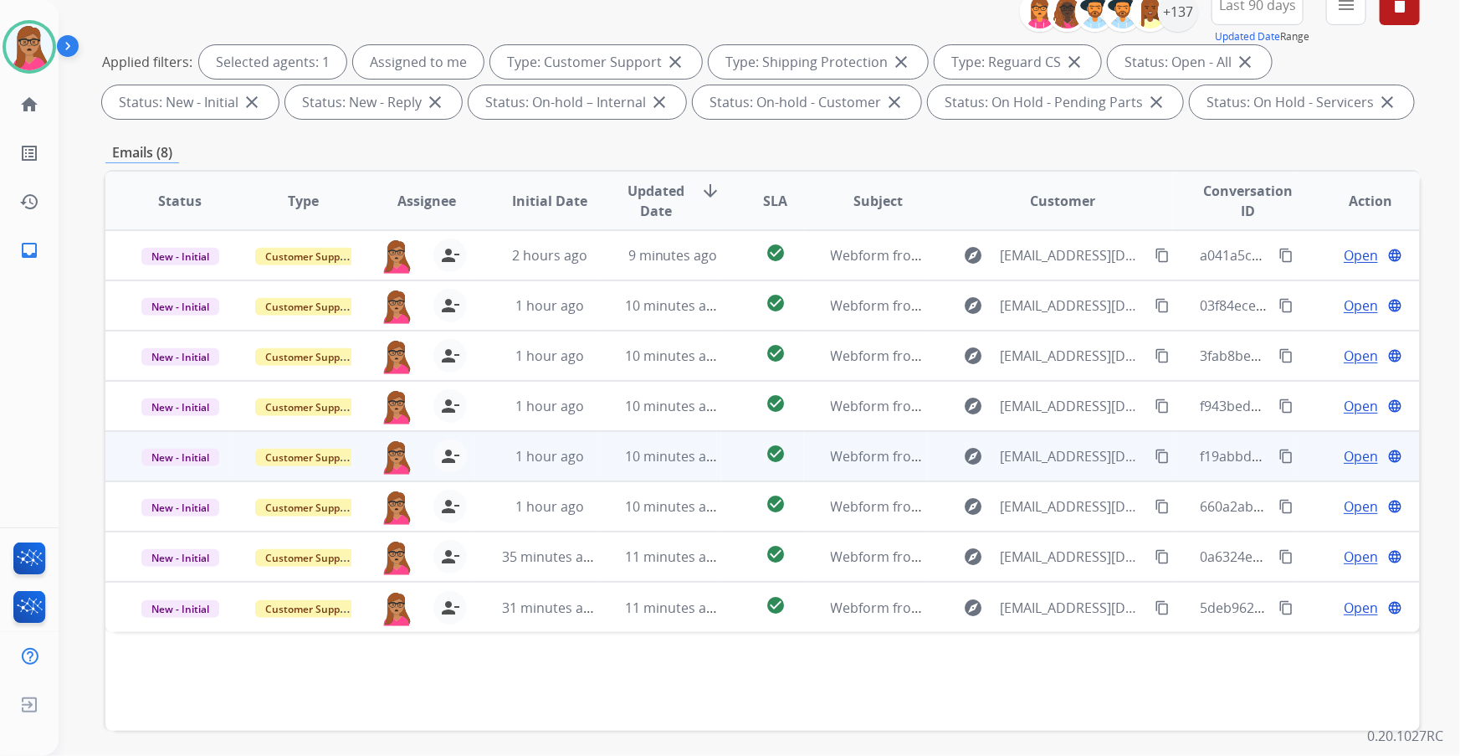
scroll to position [228, 0]
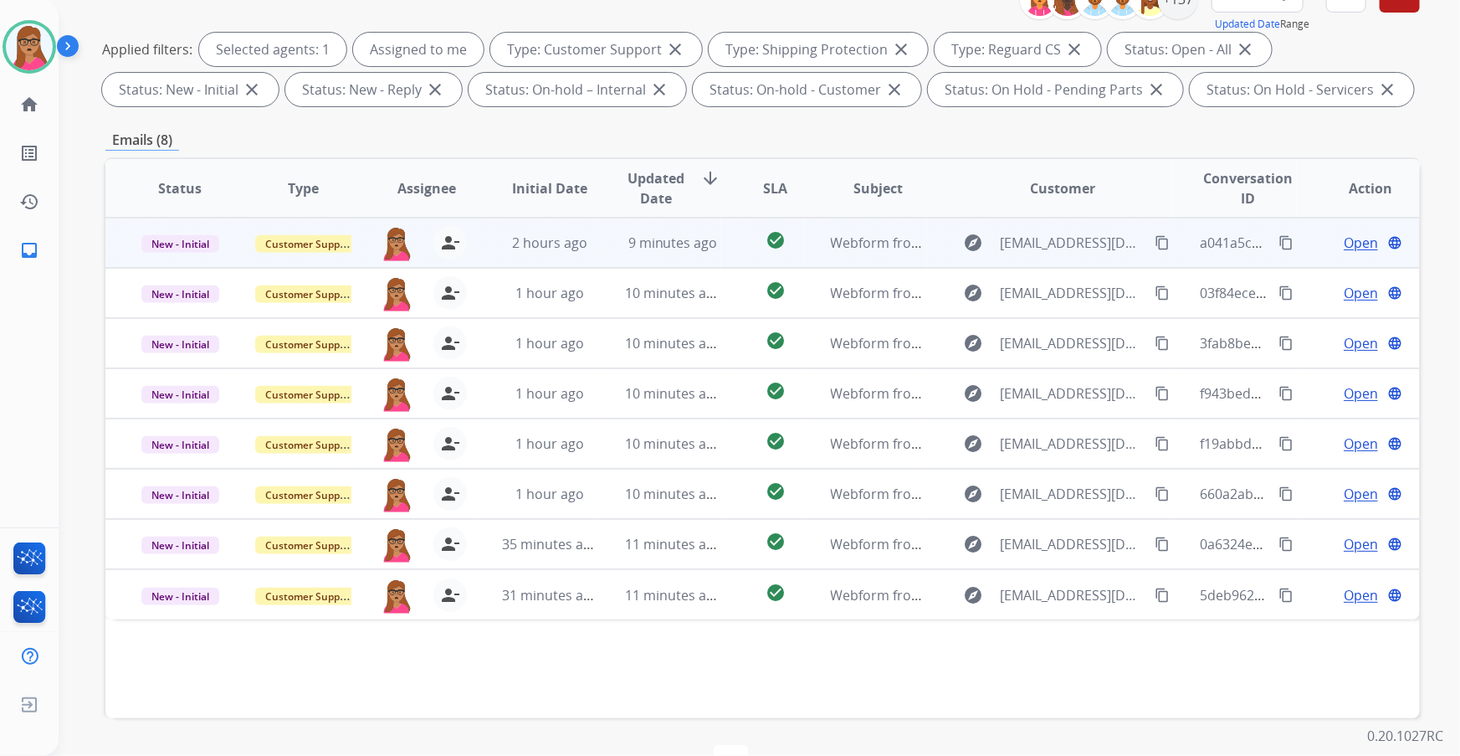
click at [960, 240] on span "Open" at bounding box center [1361, 243] width 34 height 20
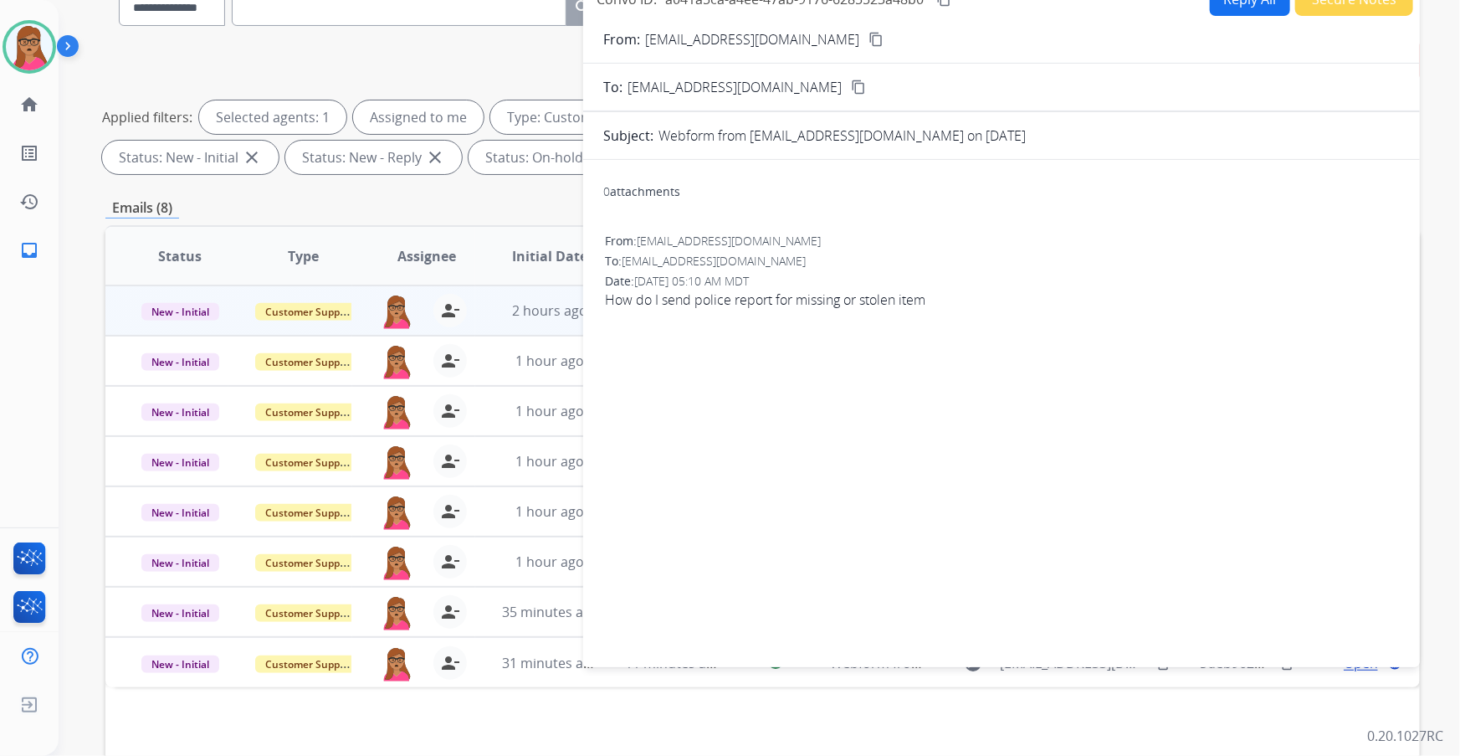
scroll to position [0, 0]
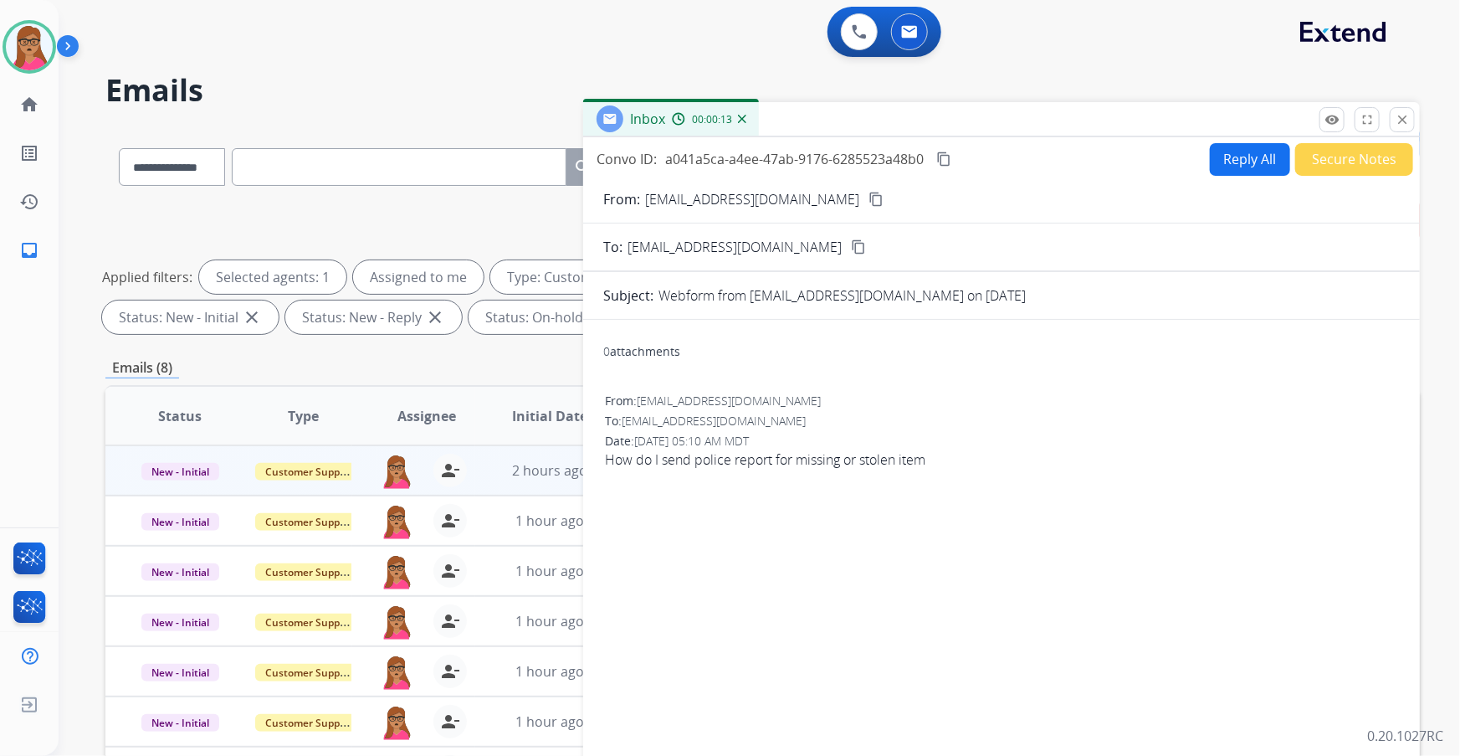
drag, startPoint x: 802, startPoint y: 197, endPoint x: 798, endPoint y: 163, distance: 34.5
click at [868, 197] on mat-icon "content_copy" at bounding box center [875, 199] width 15 height 15
click at [960, 162] on button "Reply All" at bounding box center [1250, 159] width 80 height 33
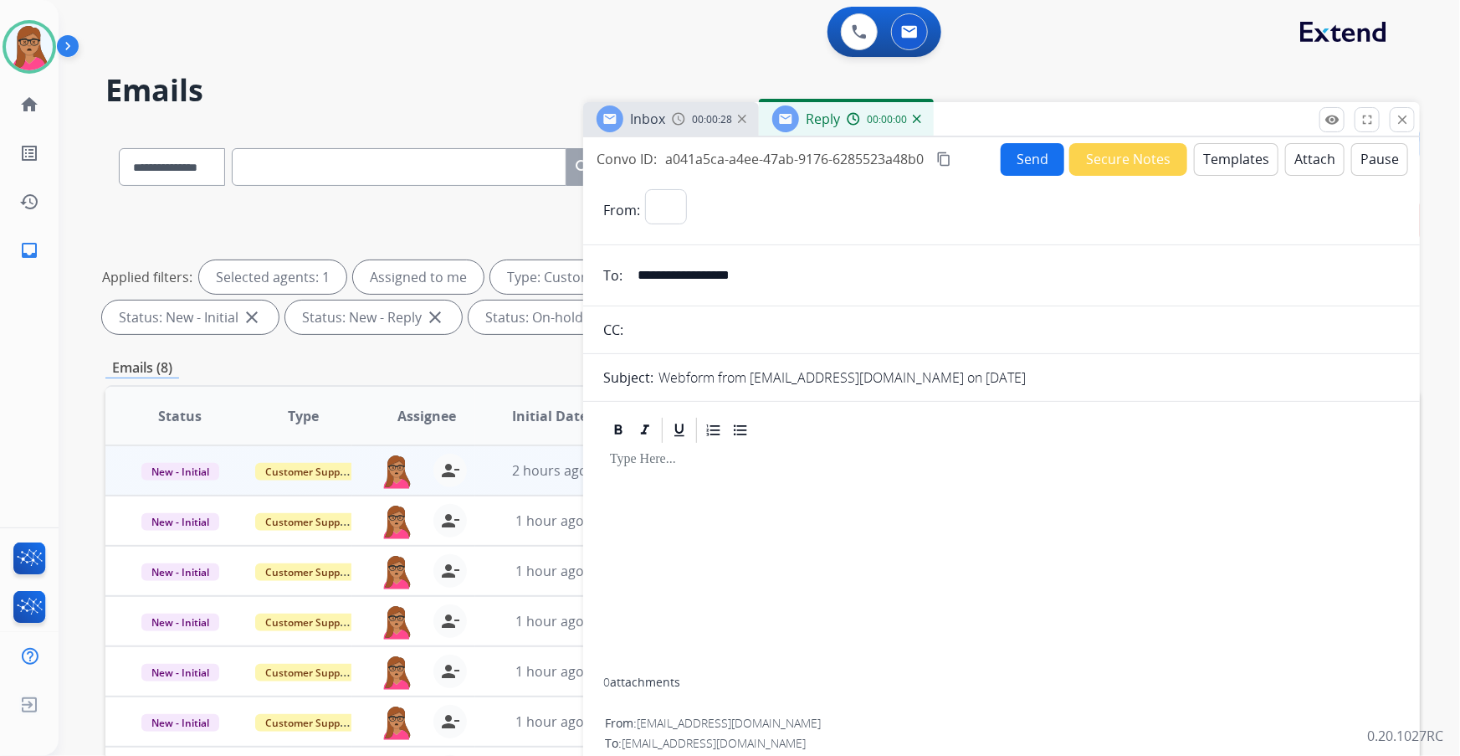
select select "**********"
click at [960, 156] on button "Templates" at bounding box center [1236, 159] width 85 height 33
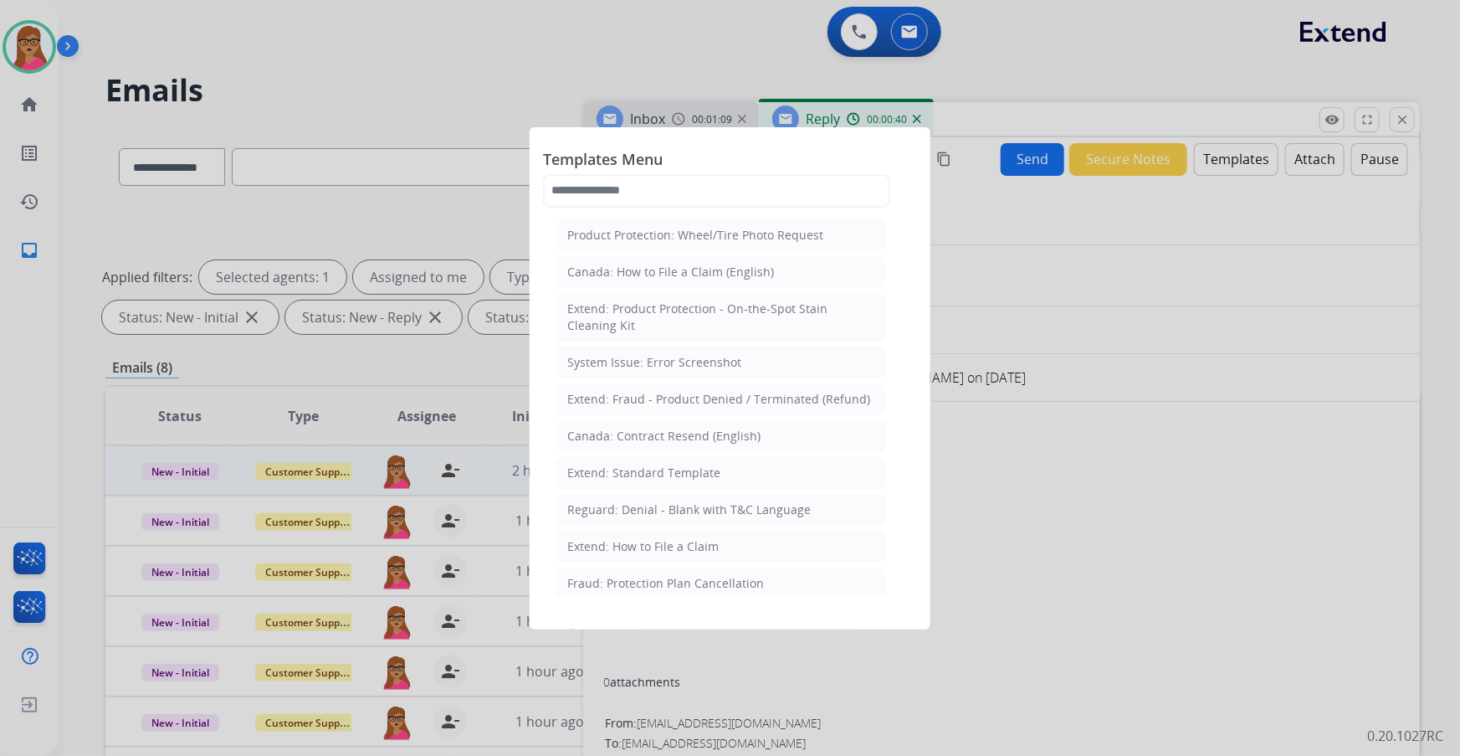
click at [960, 287] on div at bounding box center [730, 378] width 1460 height 756
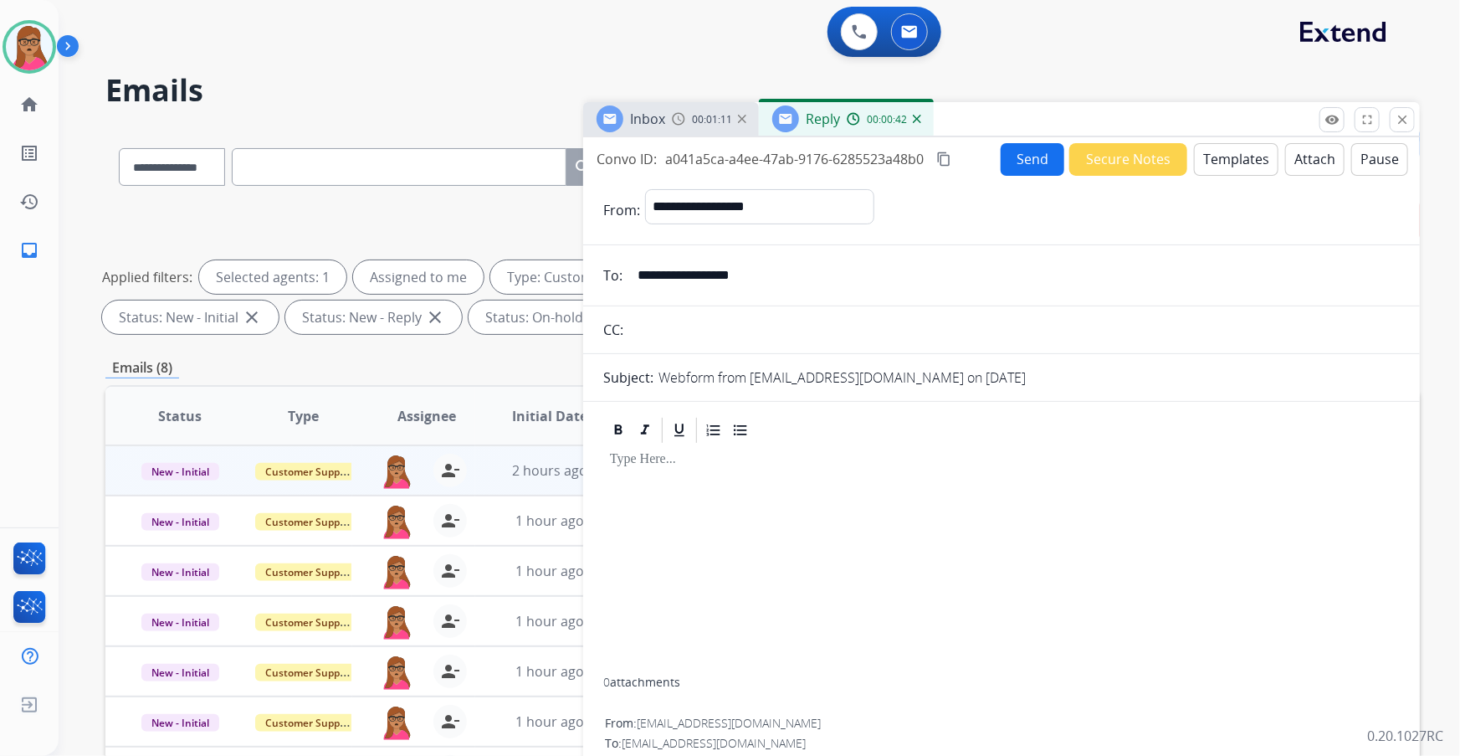
click at [685, 124] on img at bounding box center [678, 118] width 13 height 13
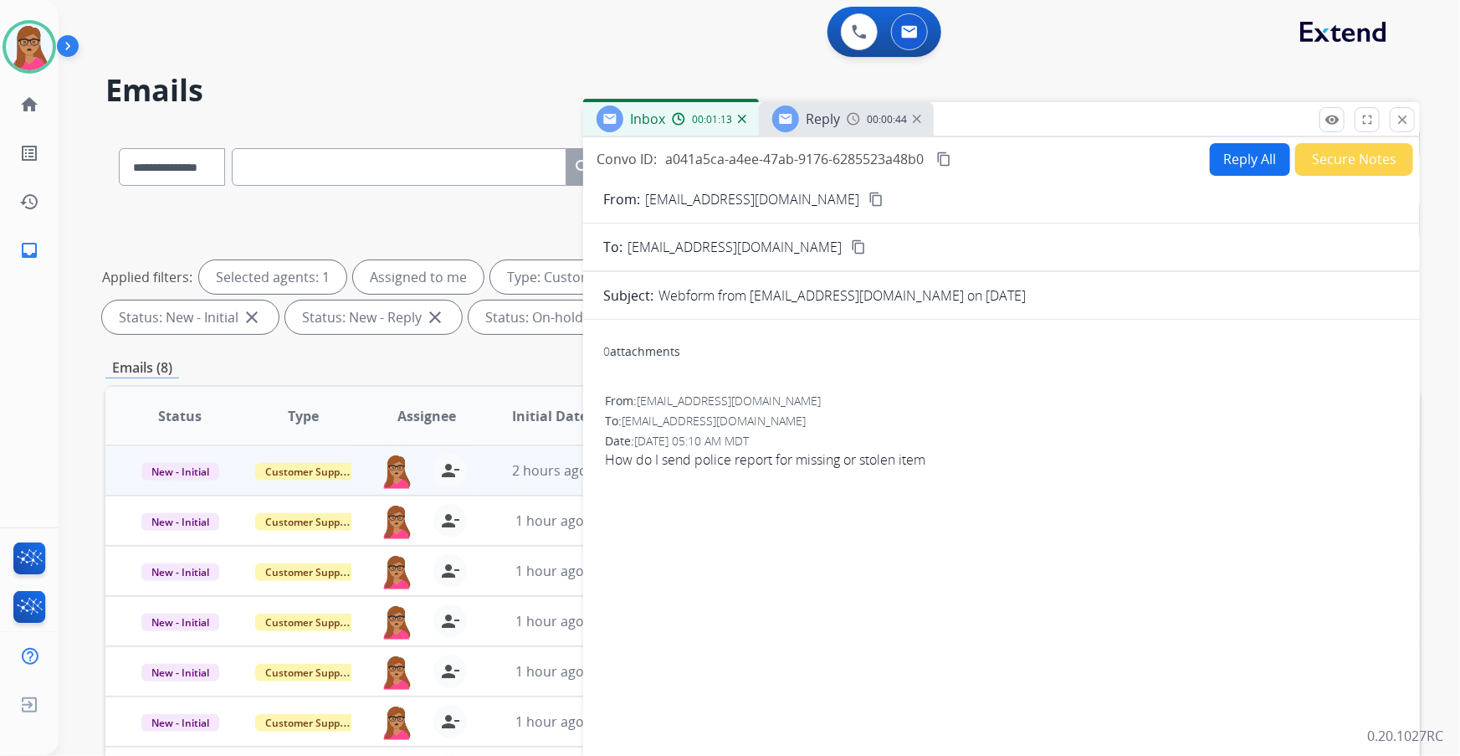
click at [811, 117] on span "Reply" at bounding box center [823, 119] width 34 height 18
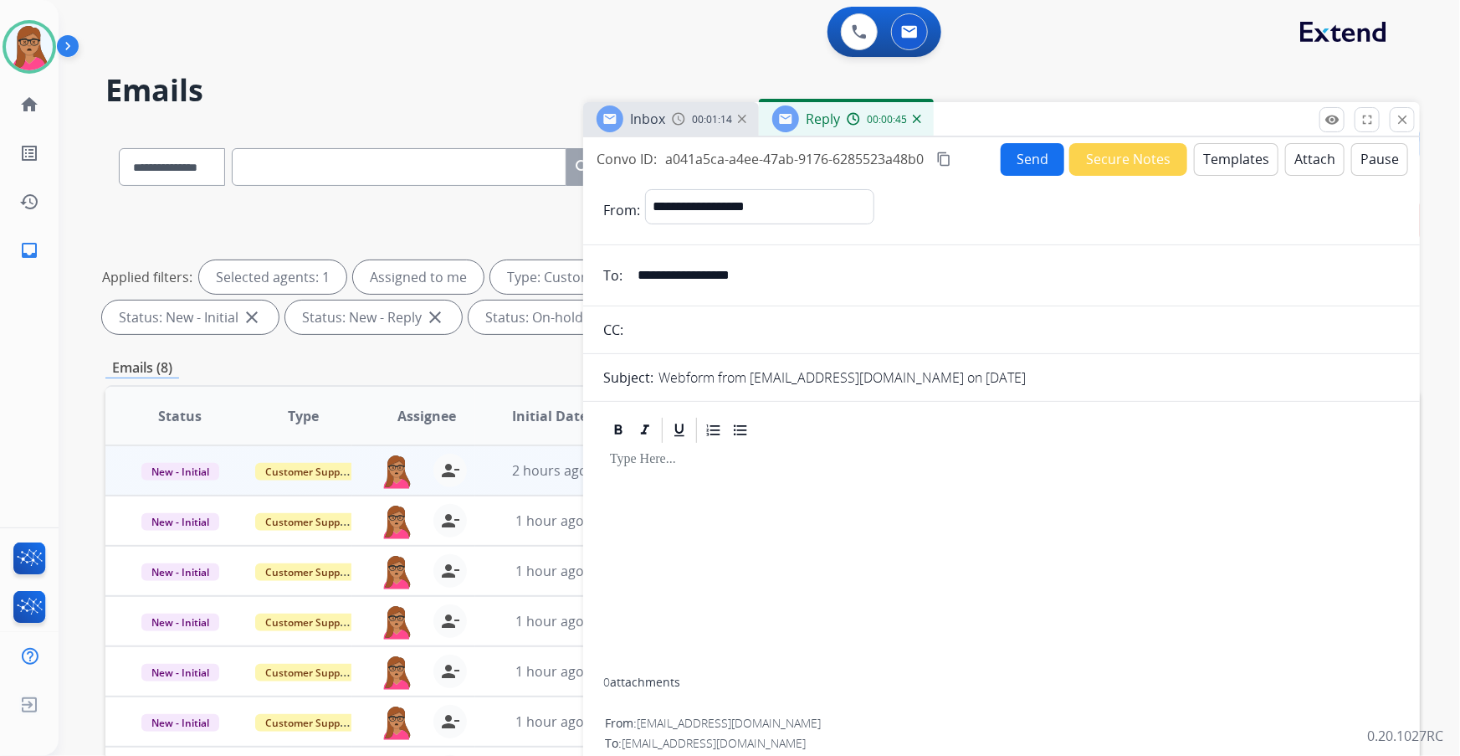
click at [960, 151] on button "Templates" at bounding box center [1236, 159] width 85 height 33
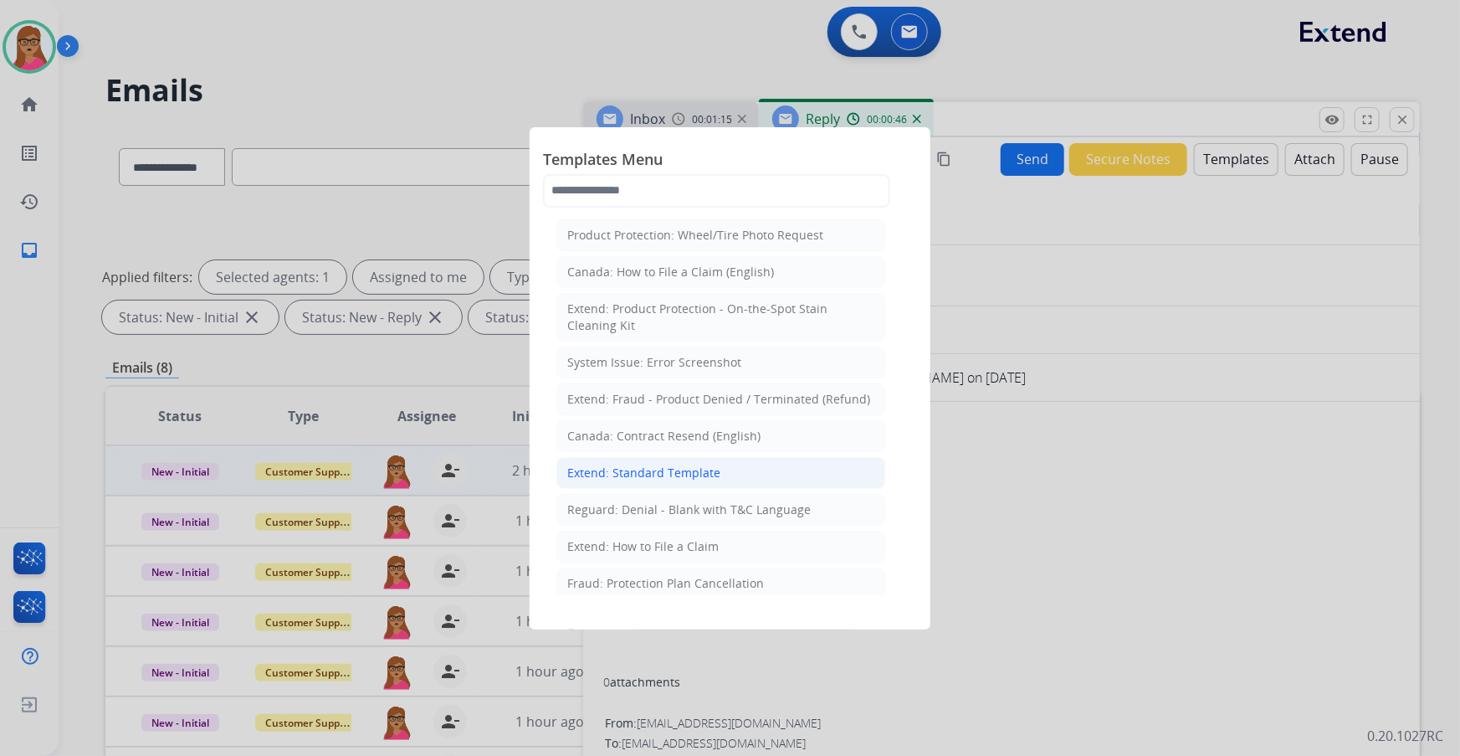
click at [628, 431] on div "Extend: Standard Template" at bounding box center [643, 472] width 153 height 17
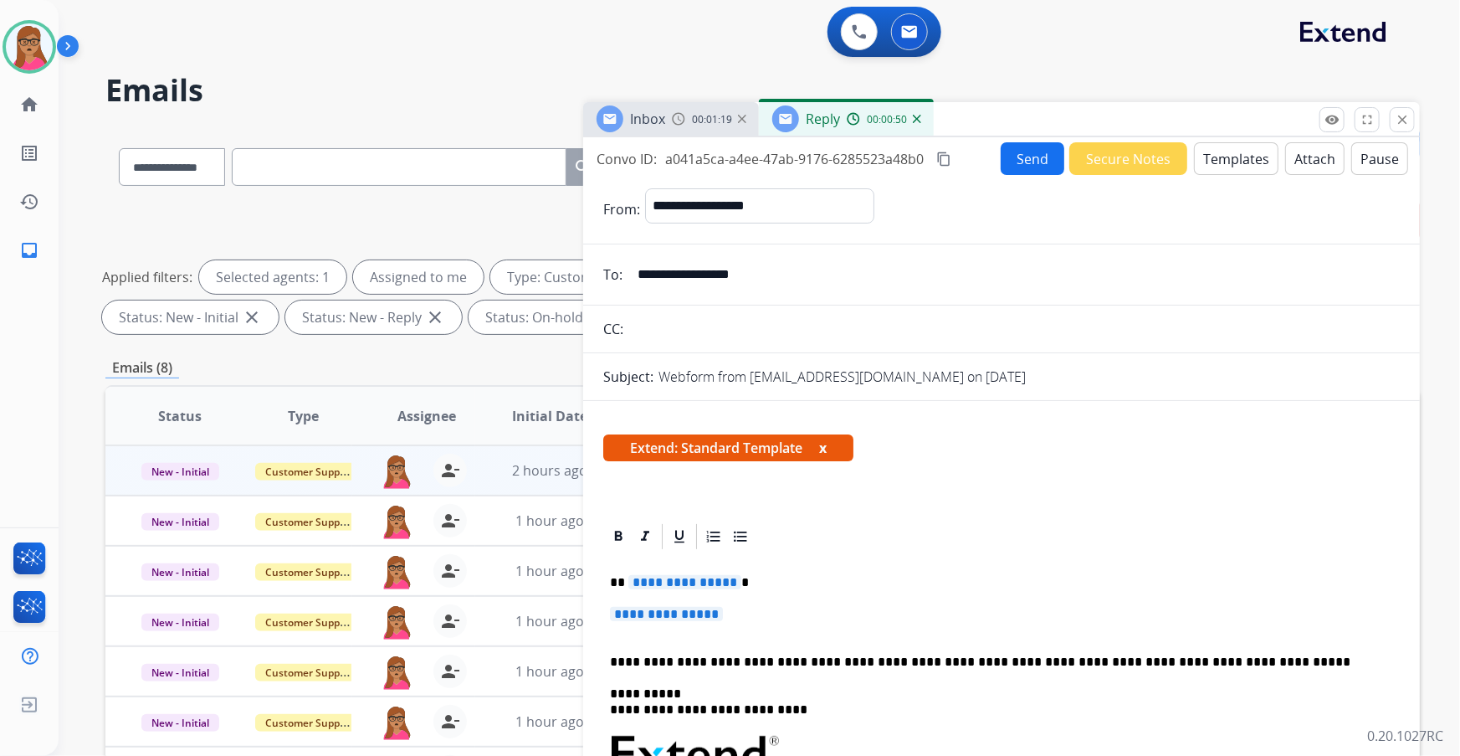
click at [679, 431] on span "**********" at bounding box center [684, 582] width 113 height 14
click at [698, 431] on span "**********" at bounding box center [666, 614] width 113 height 14
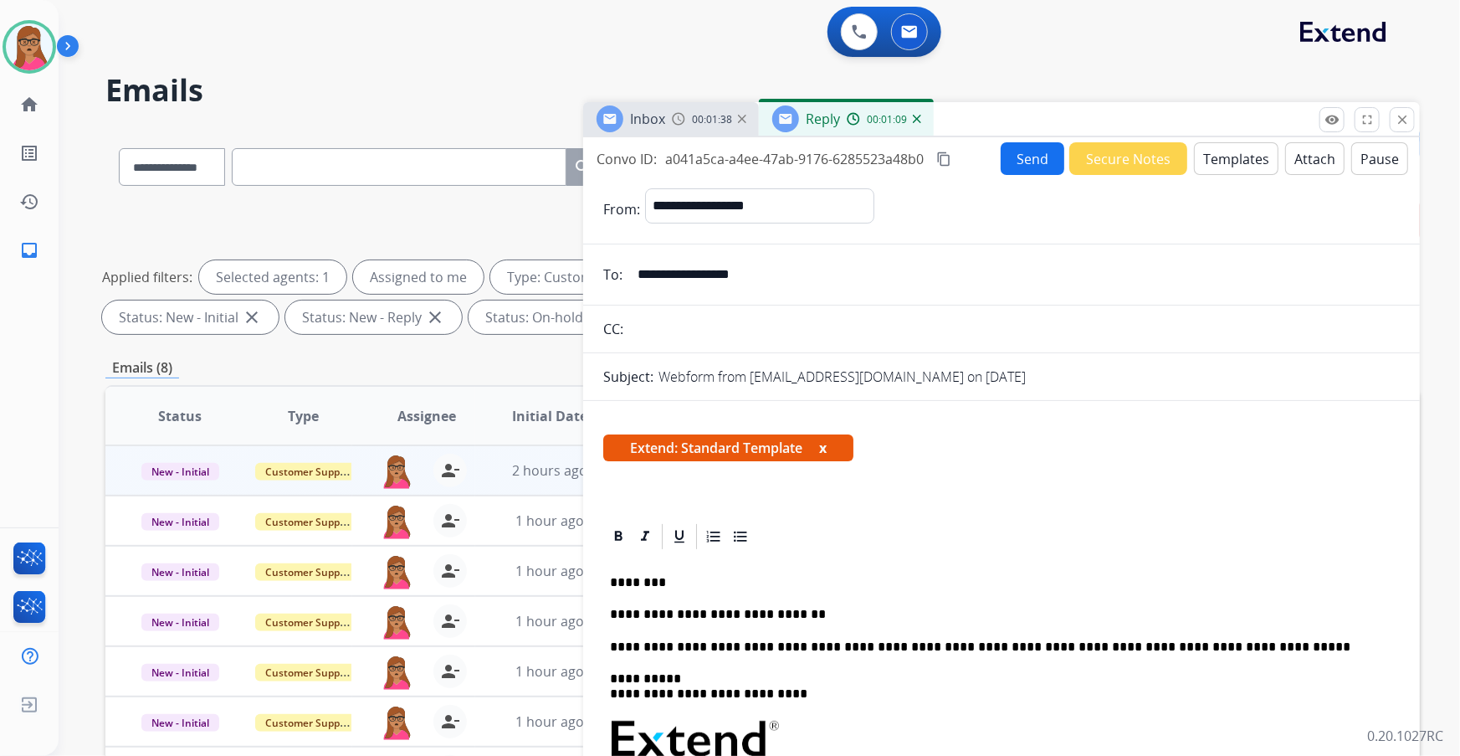
click at [643, 122] on span "Inbox" at bounding box center [647, 119] width 35 height 18
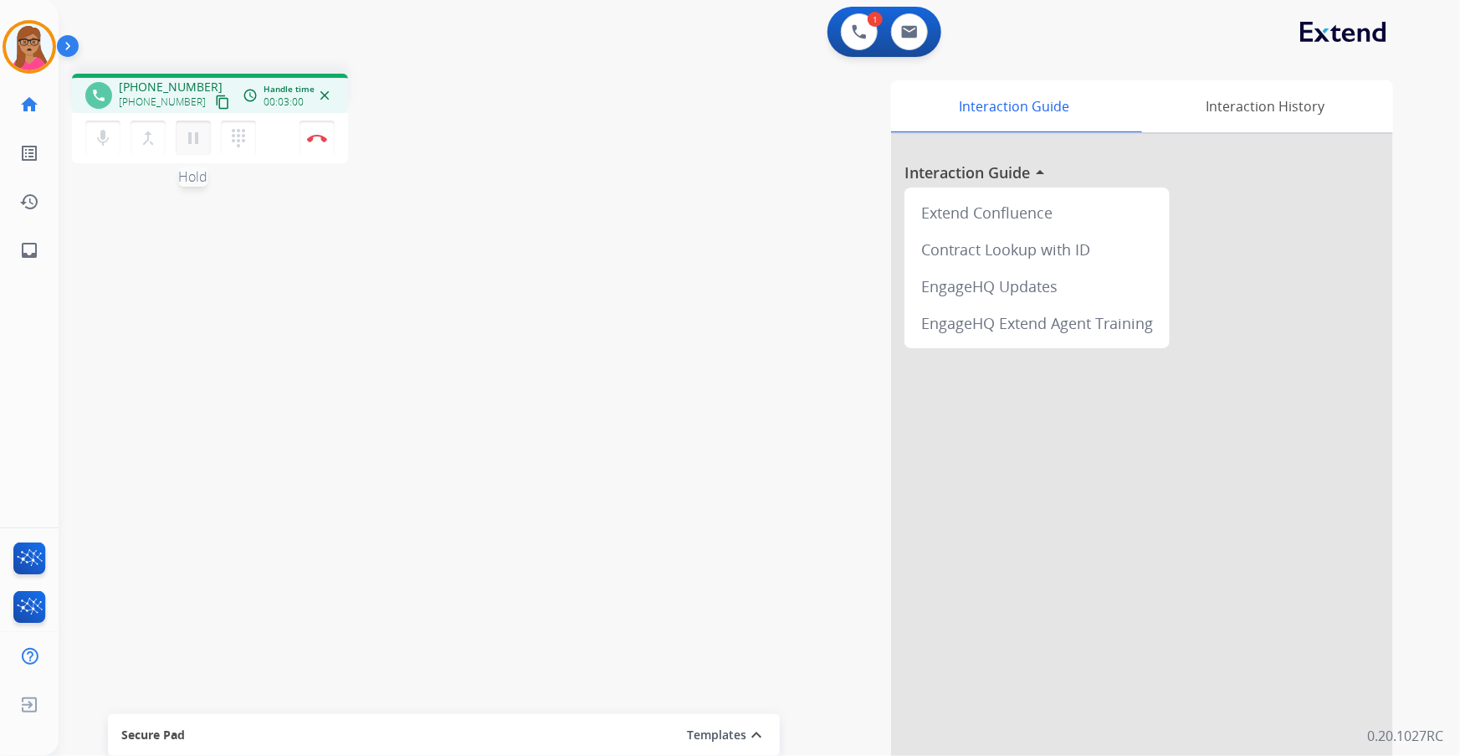
click at [197, 145] on mat-icon "pause" at bounding box center [193, 138] width 20 height 20
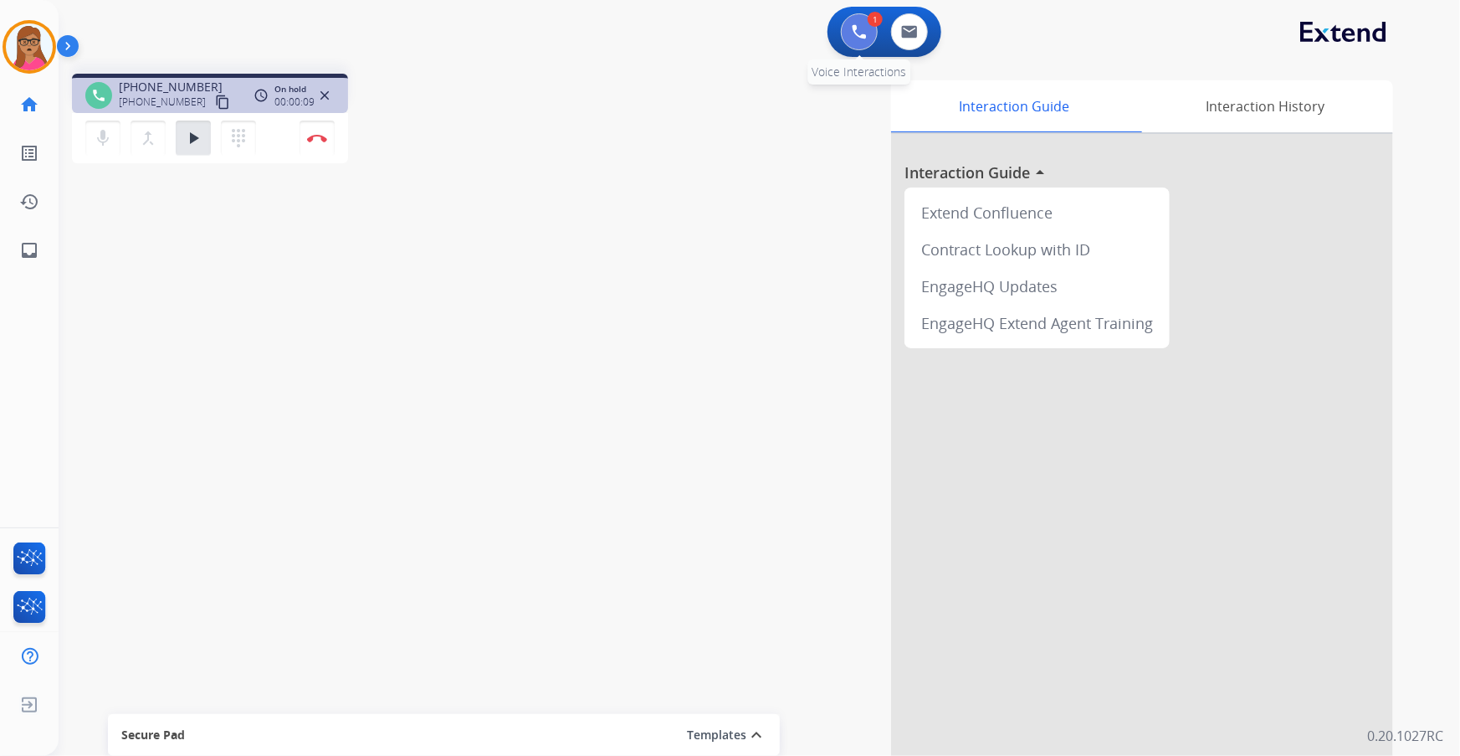
click at [862, 33] on img at bounding box center [859, 31] width 15 height 15
click at [853, 22] on button at bounding box center [859, 31] width 37 height 37
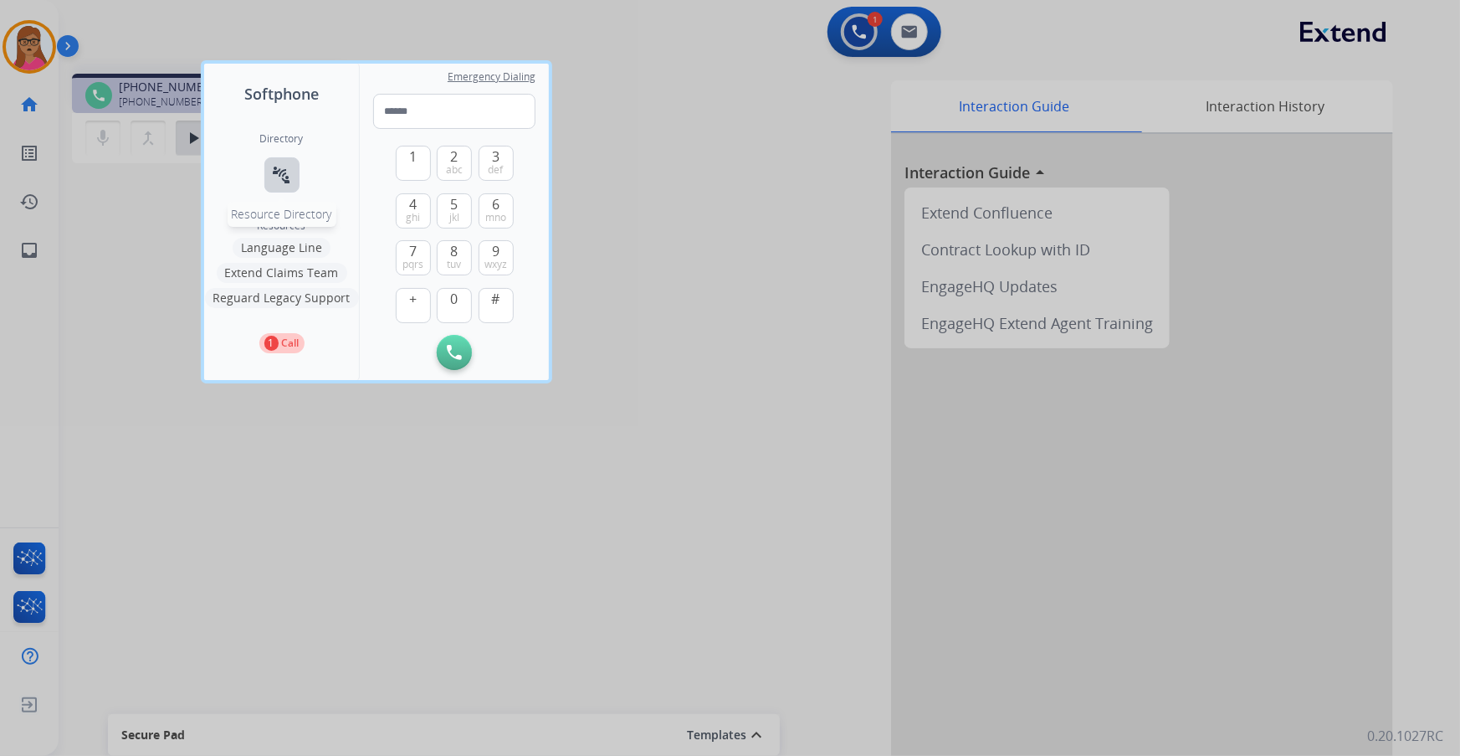
click at [284, 163] on button "connect_without_contact Resource Directory" at bounding box center [281, 174] width 35 height 35
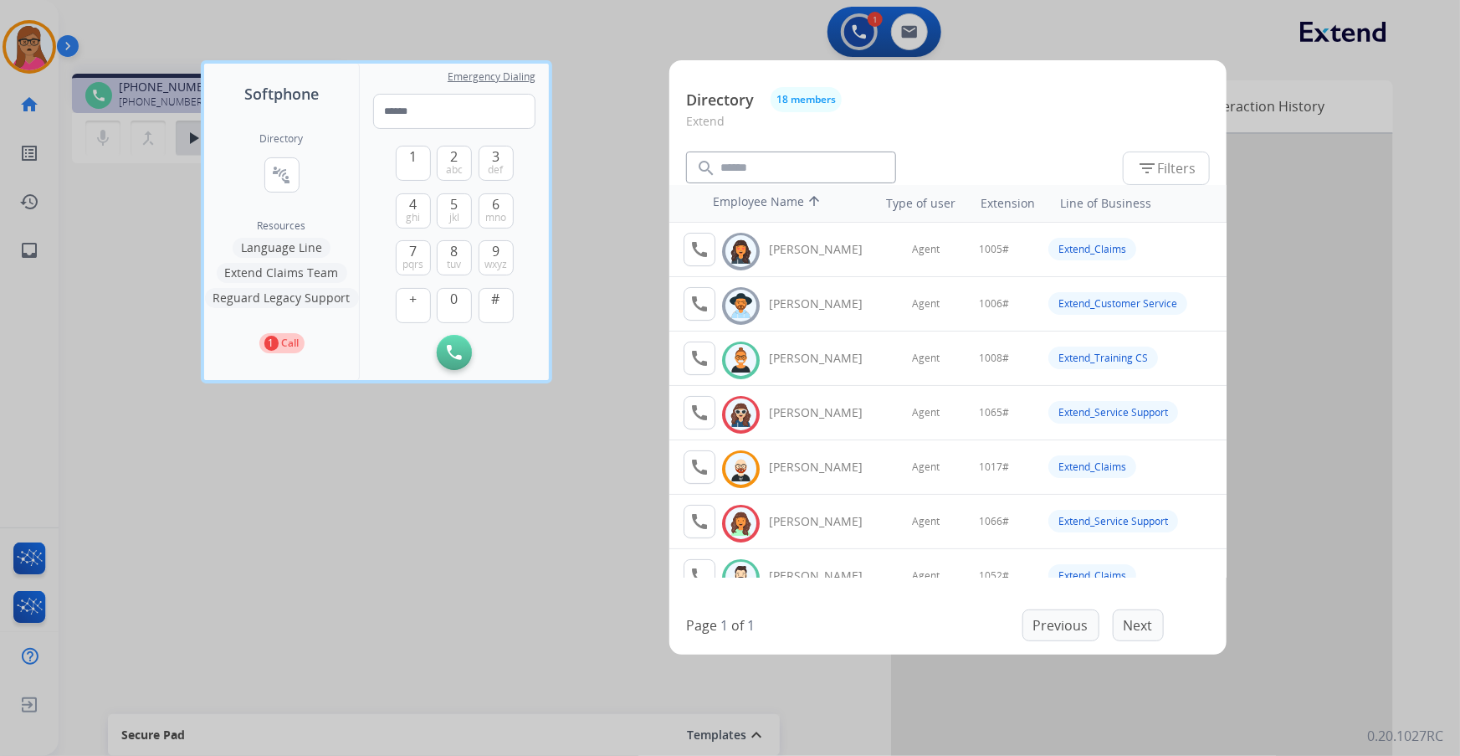
click at [625, 281] on div at bounding box center [730, 378] width 1460 height 756
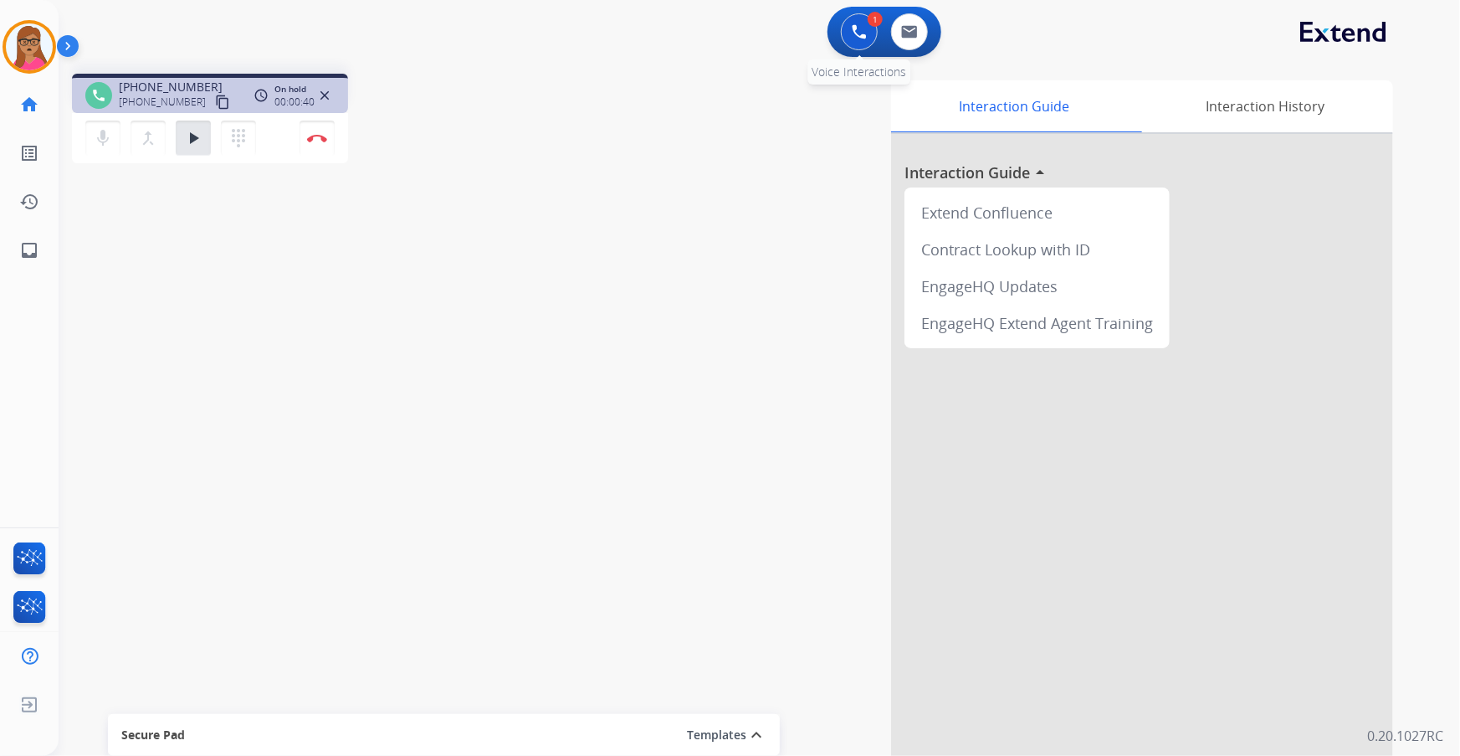
click at [848, 44] on button at bounding box center [859, 31] width 37 height 37
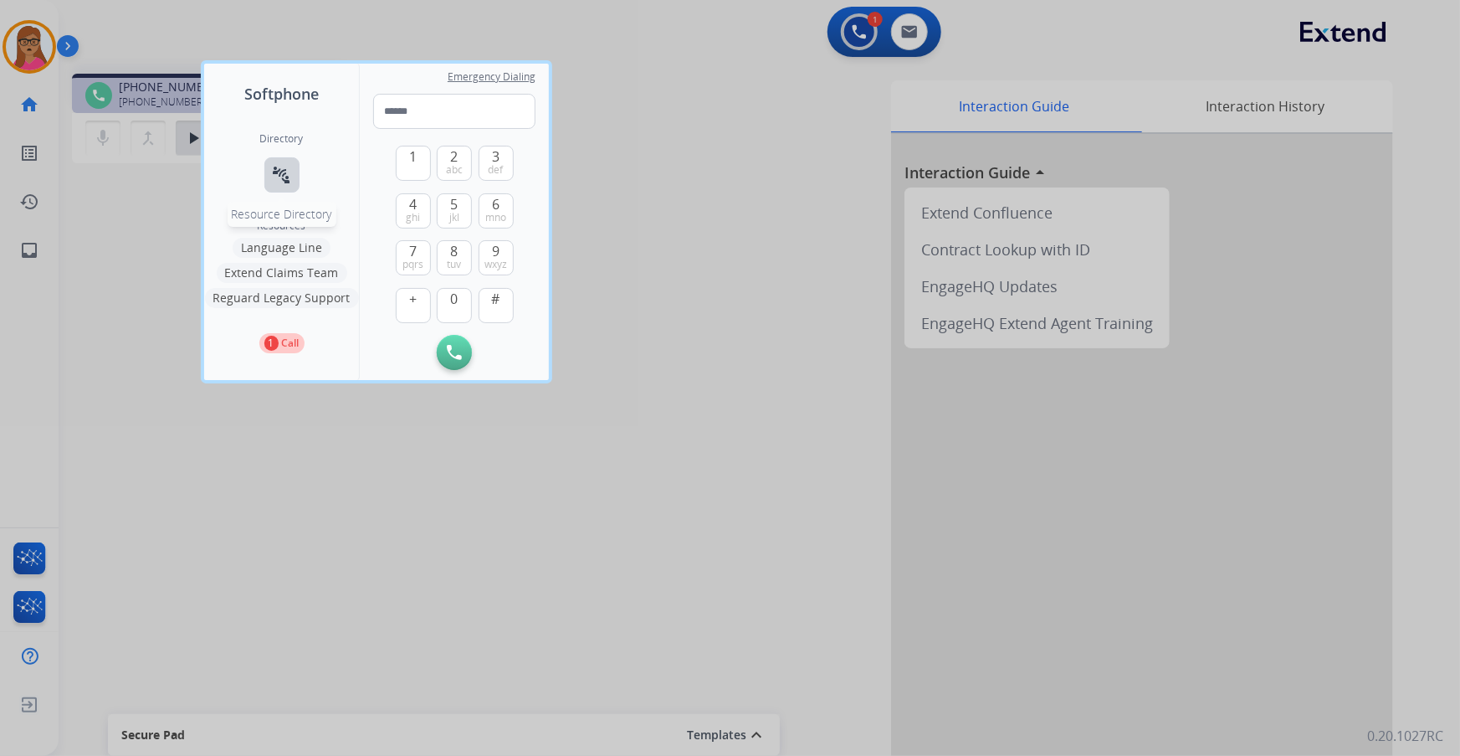
click at [274, 172] on mat-icon "connect_without_contact" at bounding box center [282, 175] width 20 height 20
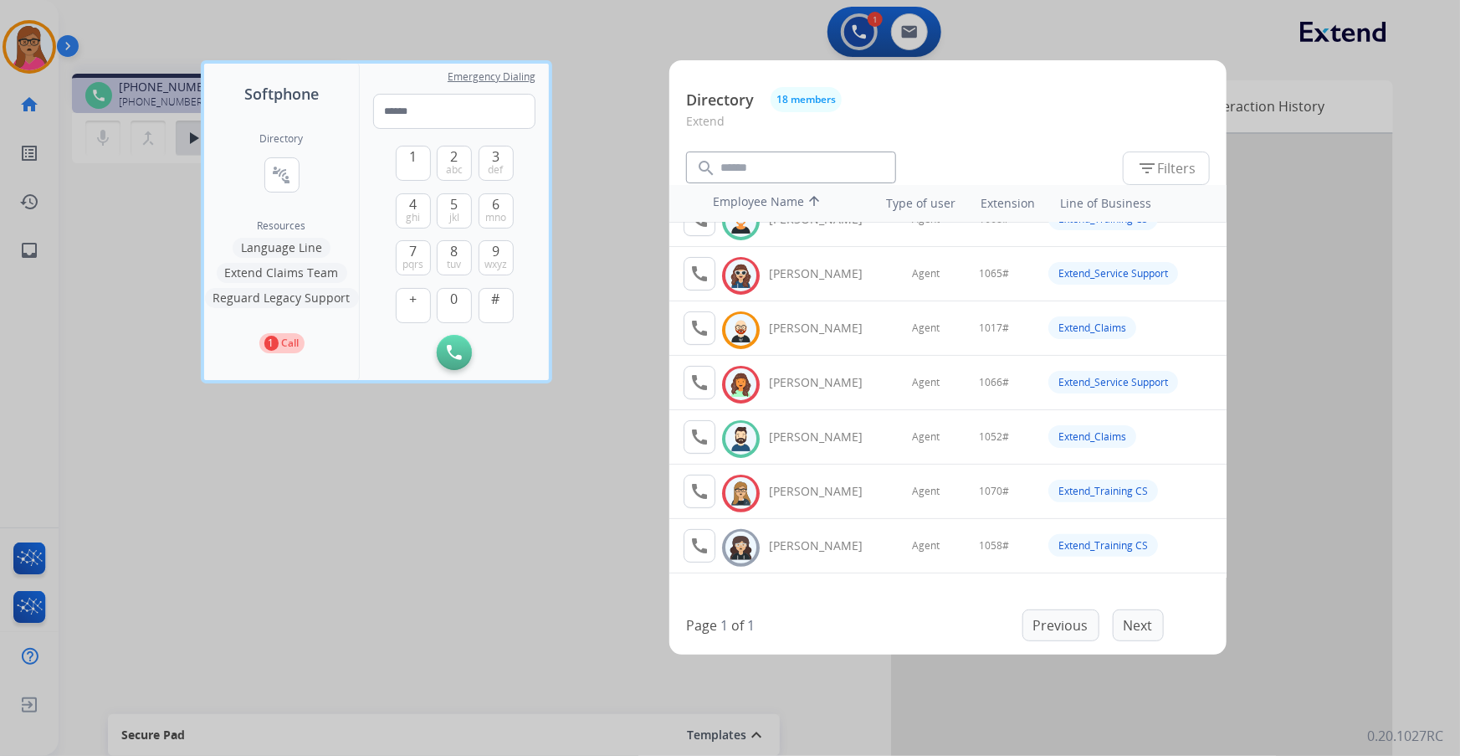
scroll to position [151, 0]
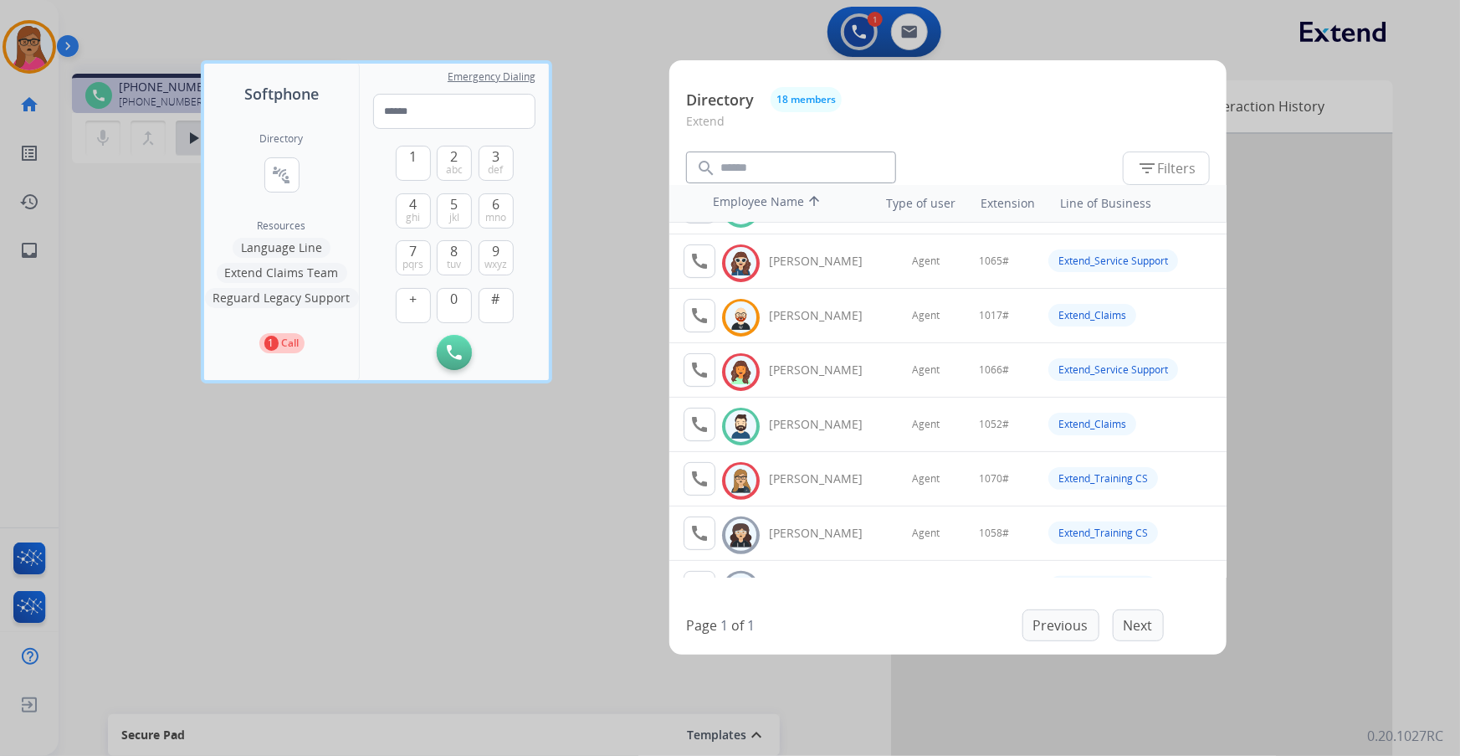
drag, startPoint x: 624, startPoint y: 30, endPoint x: 587, endPoint y: 8, distance: 43.9
click at [615, 23] on div at bounding box center [730, 378] width 1460 height 756
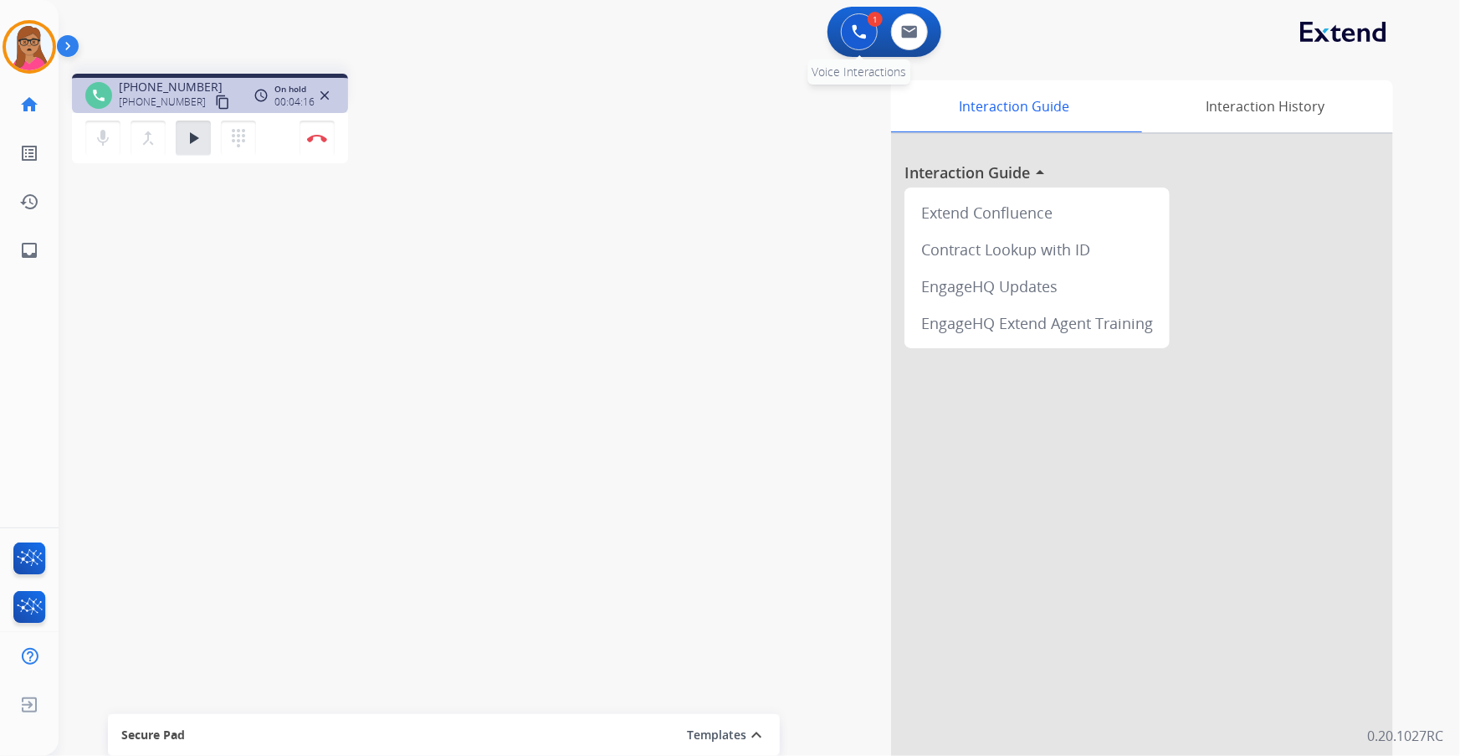
click at [848, 35] on button at bounding box center [859, 31] width 37 height 37
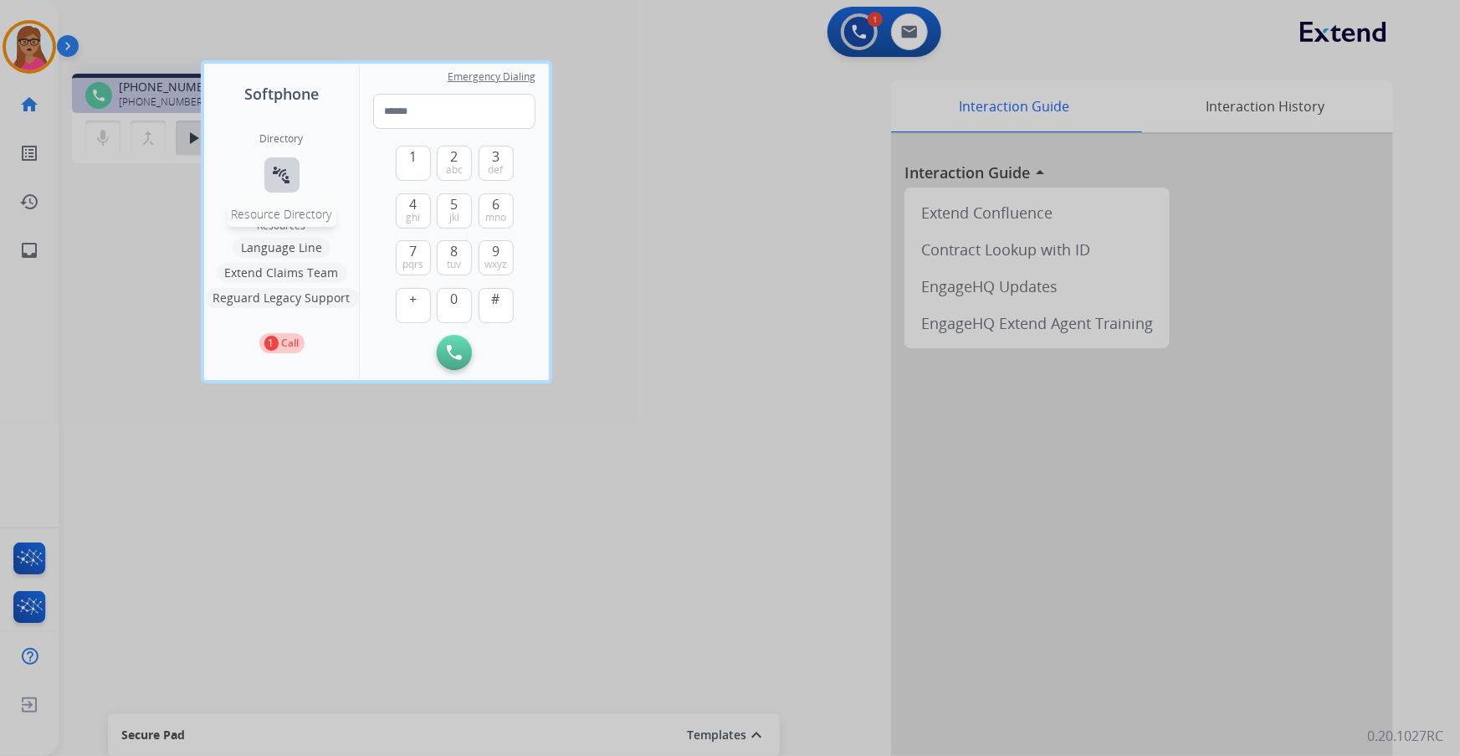
click at [278, 176] on mat-icon "connect_without_contact" at bounding box center [282, 175] width 20 height 20
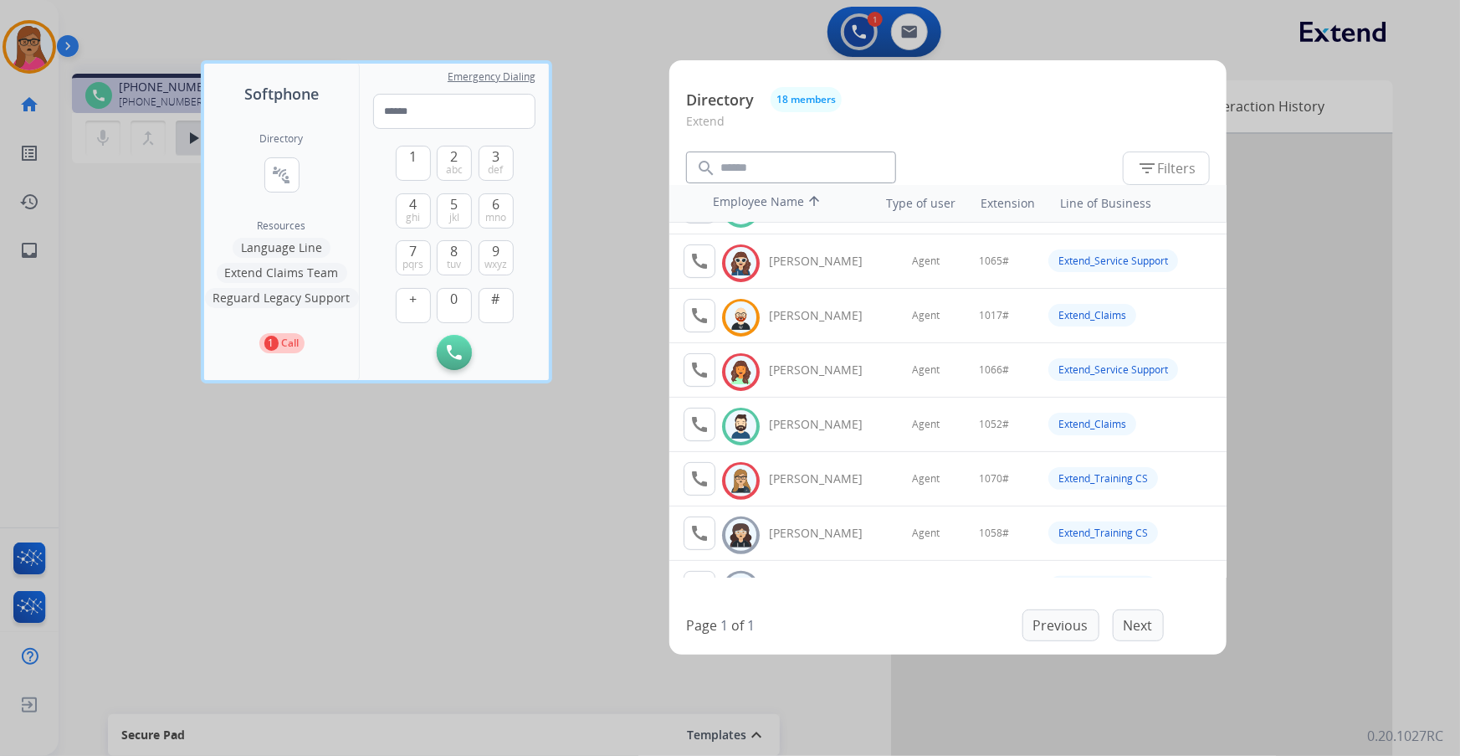
click at [520, 431] on div at bounding box center [730, 378] width 1460 height 756
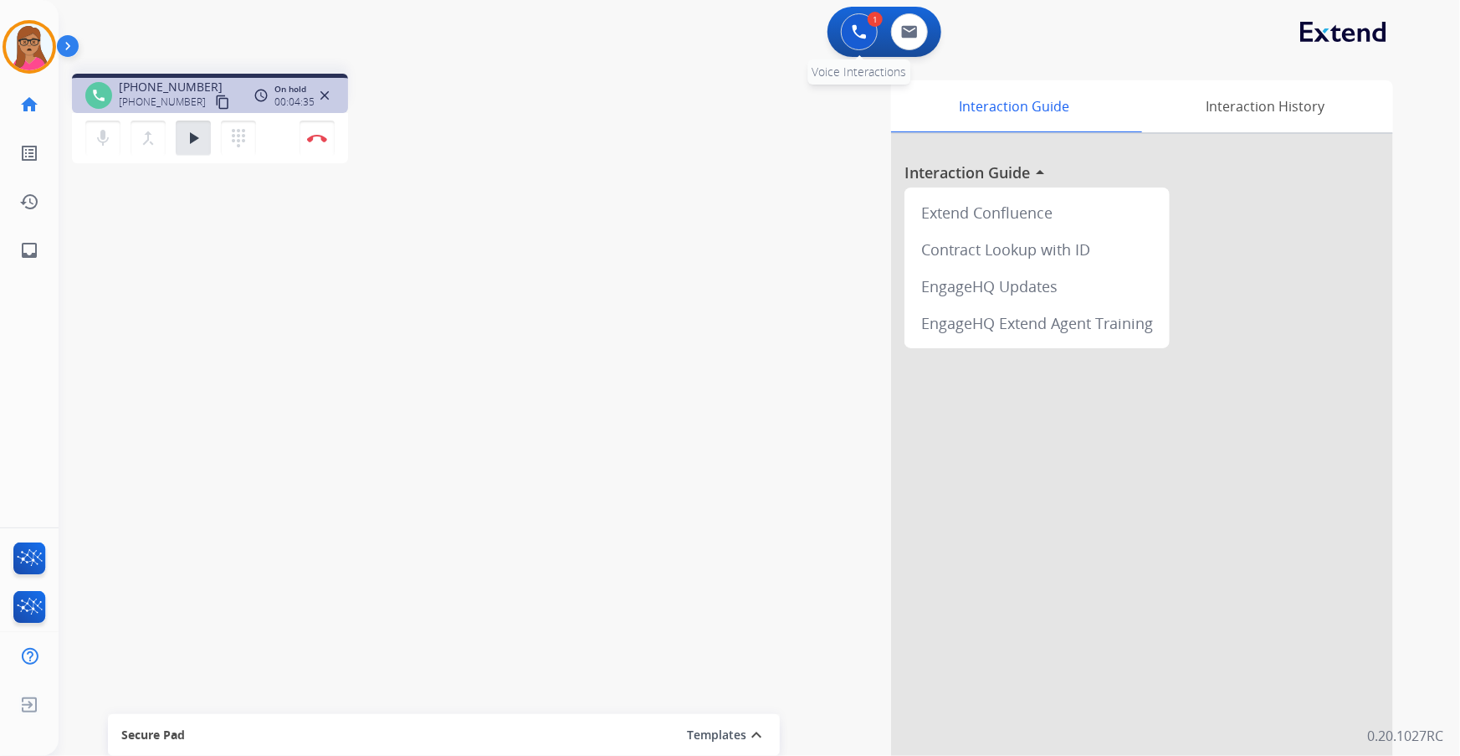
click at [863, 32] on img at bounding box center [859, 31] width 15 height 15
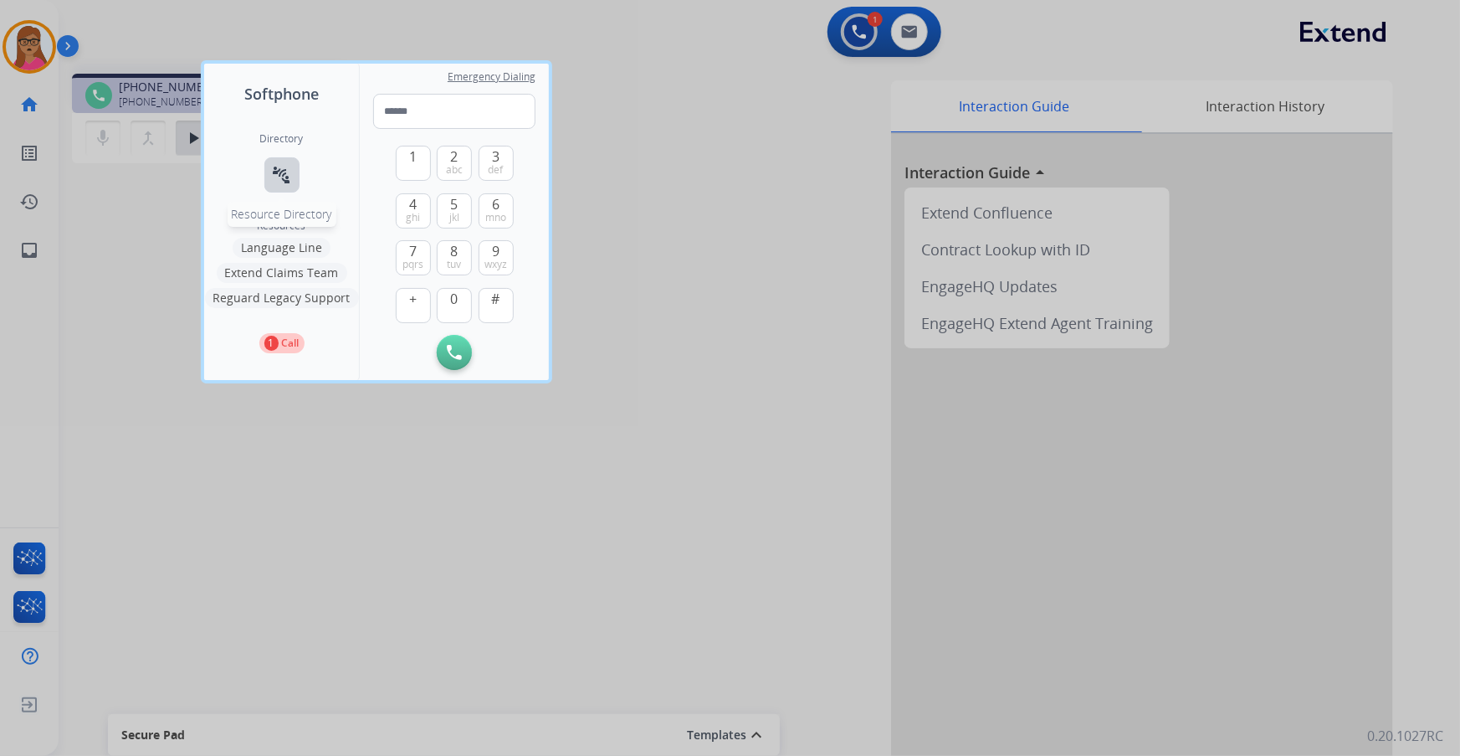
click at [282, 179] on mat-icon "connect_without_contact" at bounding box center [282, 175] width 20 height 20
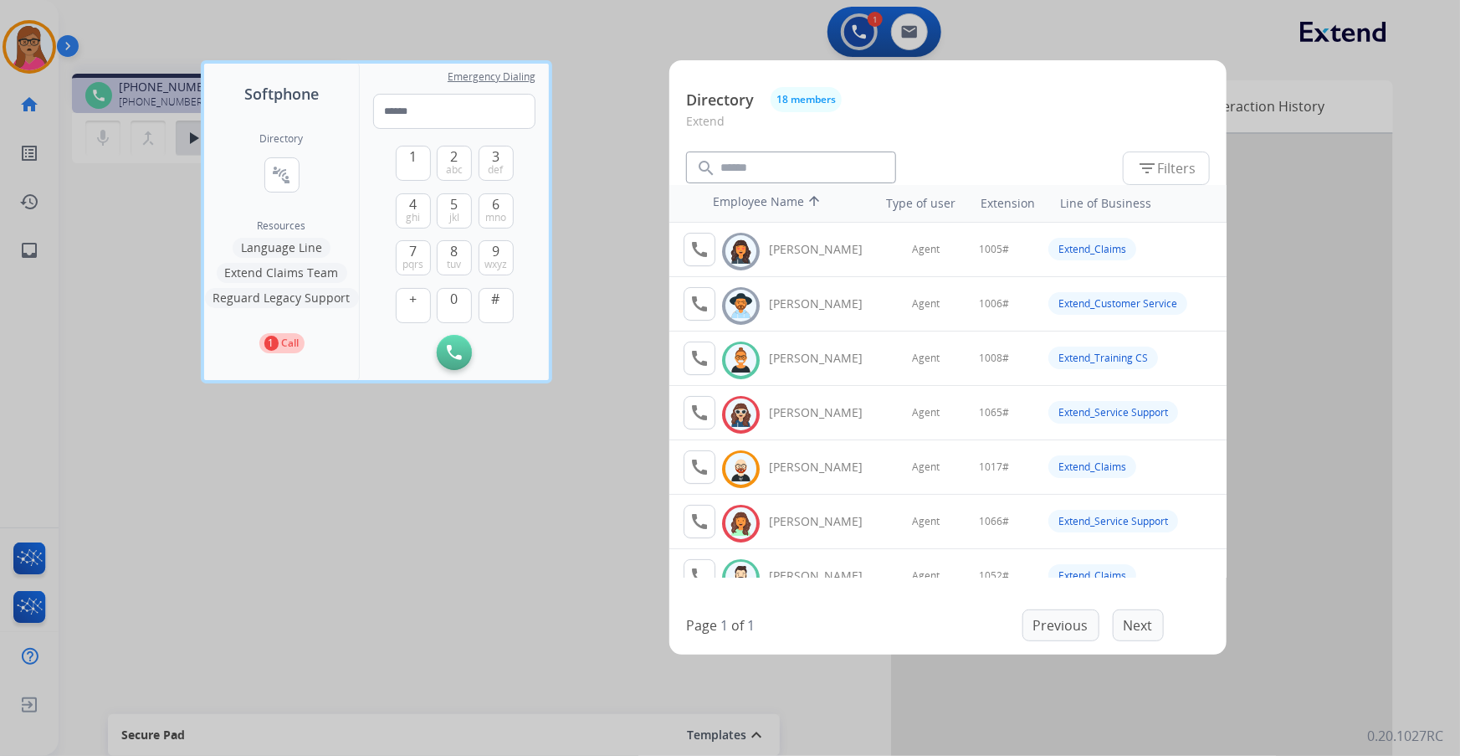
scroll to position [75, 0]
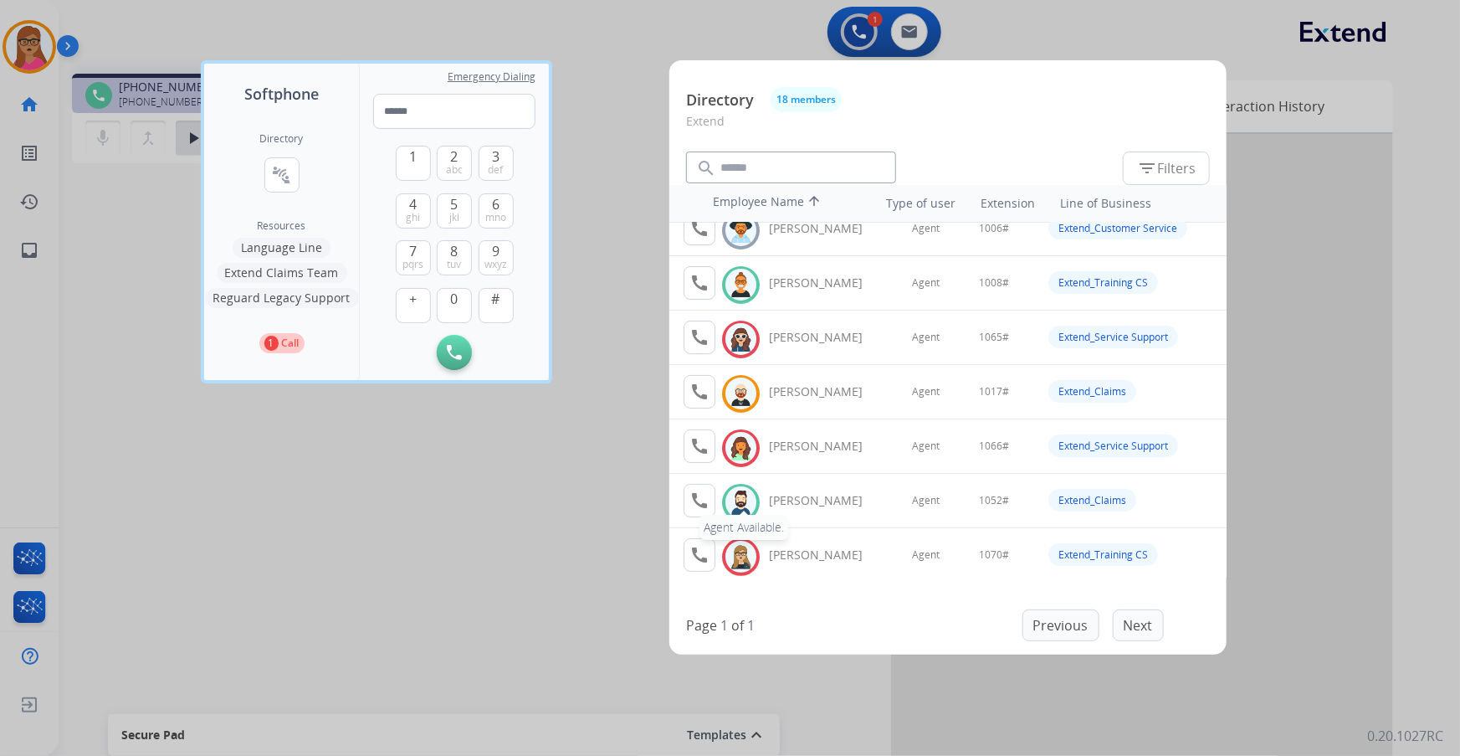
click at [688, 431] on button "call Agent Available." at bounding box center [700, 500] width 32 height 33
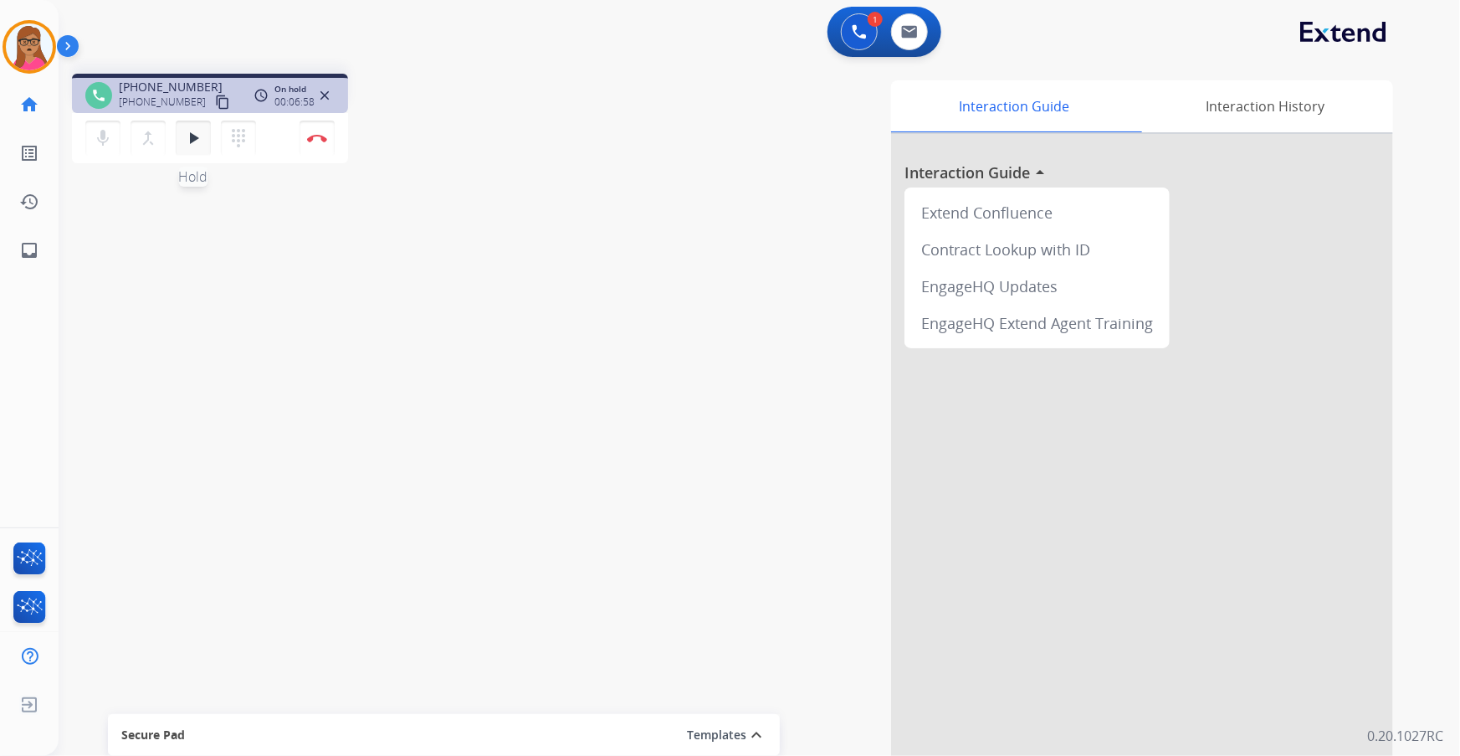
click at [183, 146] on mat-icon "play_arrow" at bounding box center [193, 138] width 20 height 20
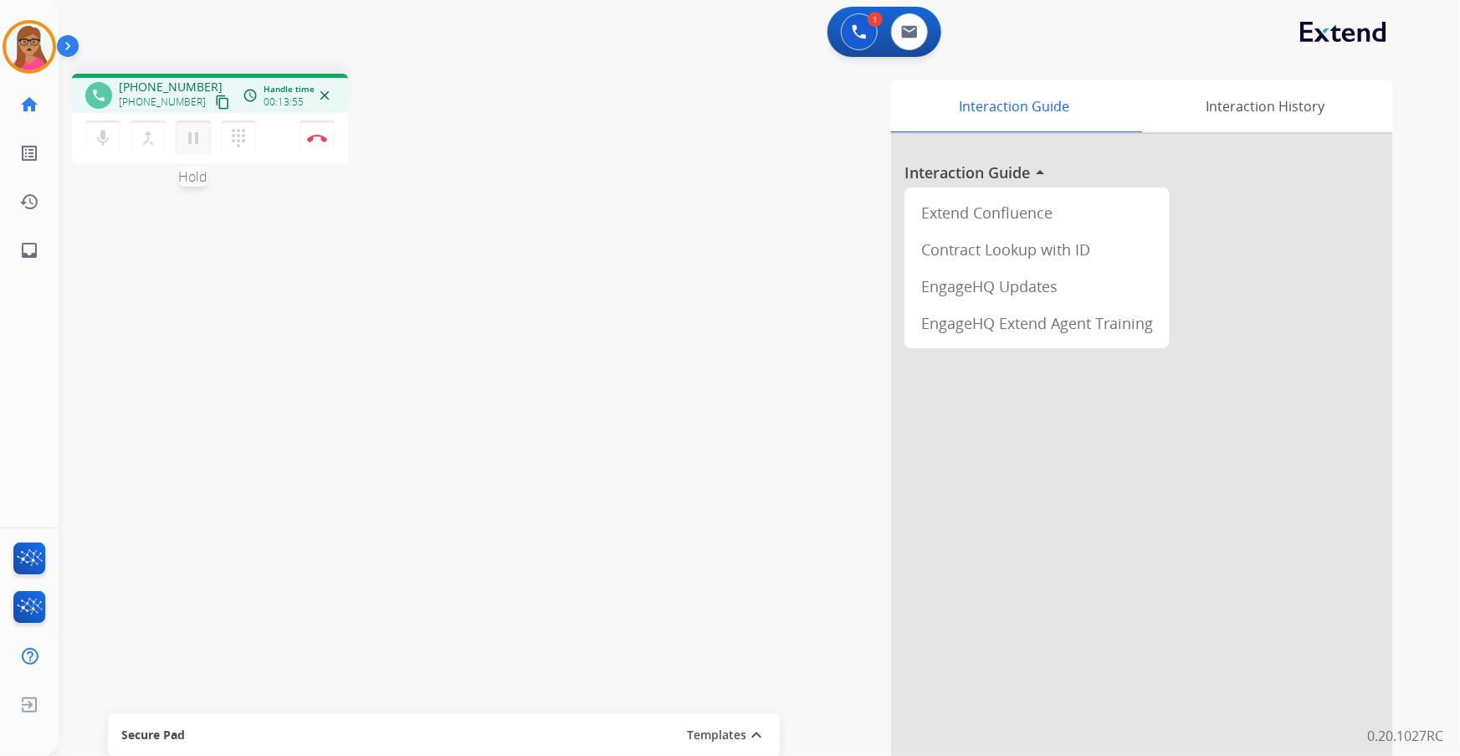
click at [195, 141] on mat-icon "pause" at bounding box center [193, 138] width 20 height 20
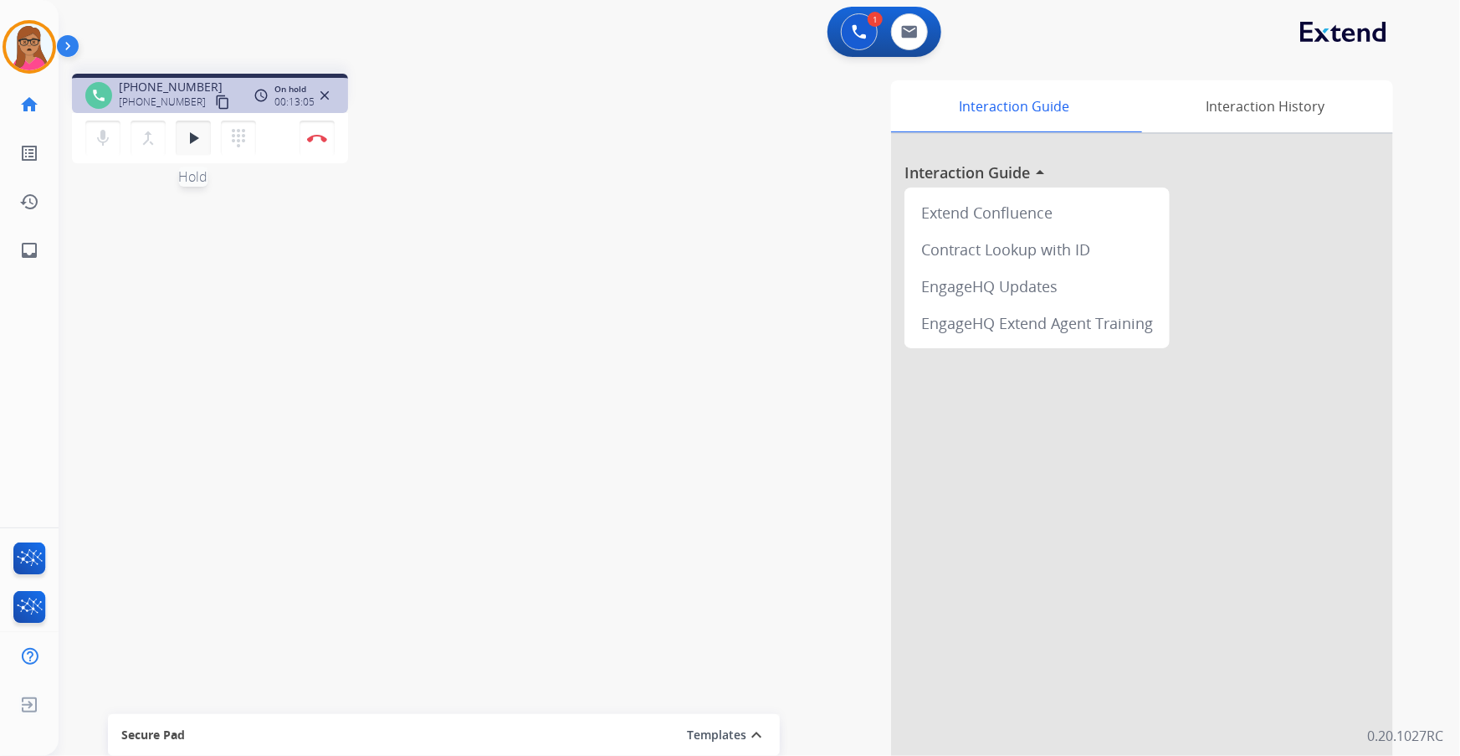
click at [187, 141] on mat-icon "play_arrow" at bounding box center [193, 138] width 20 height 20
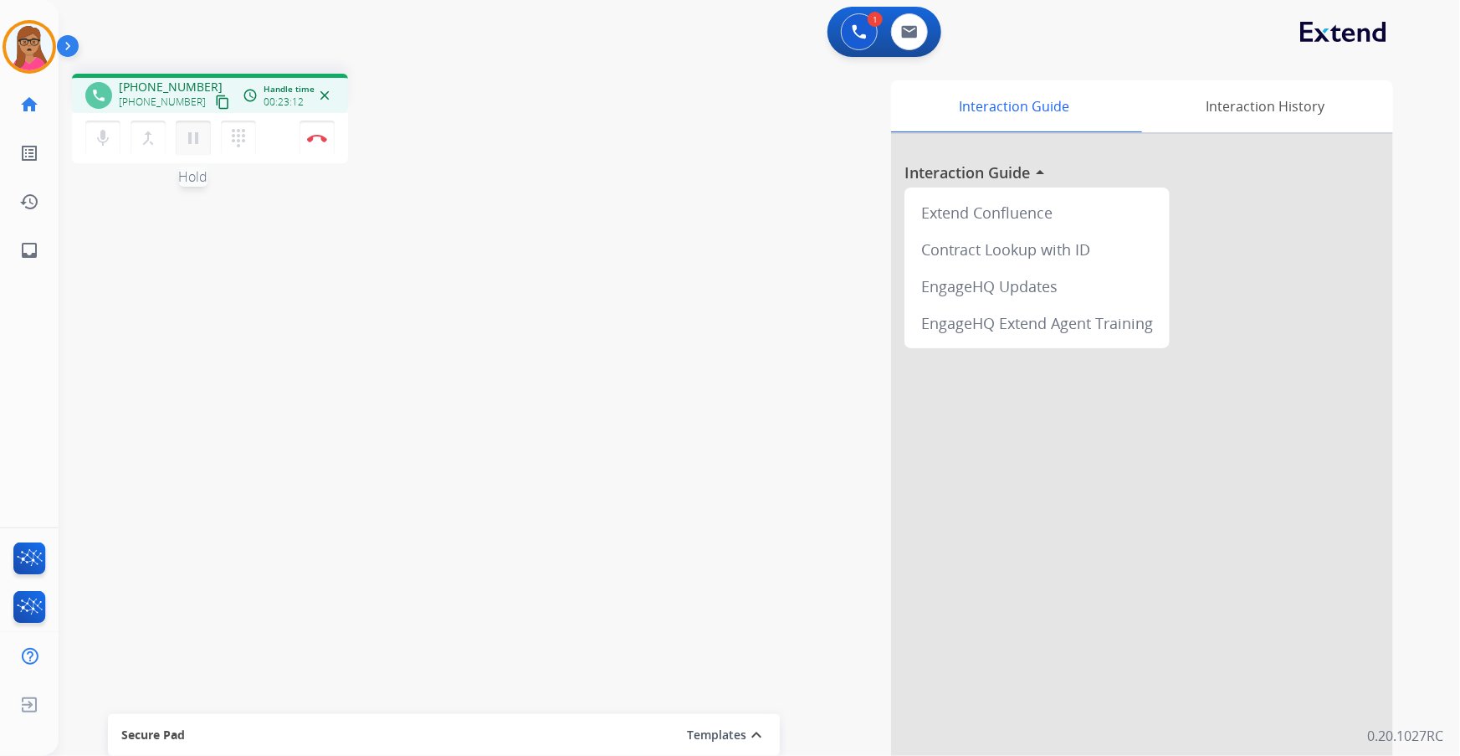
click at [191, 131] on mat-icon "pause" at bounding box center [193, 138] width 20 height 20
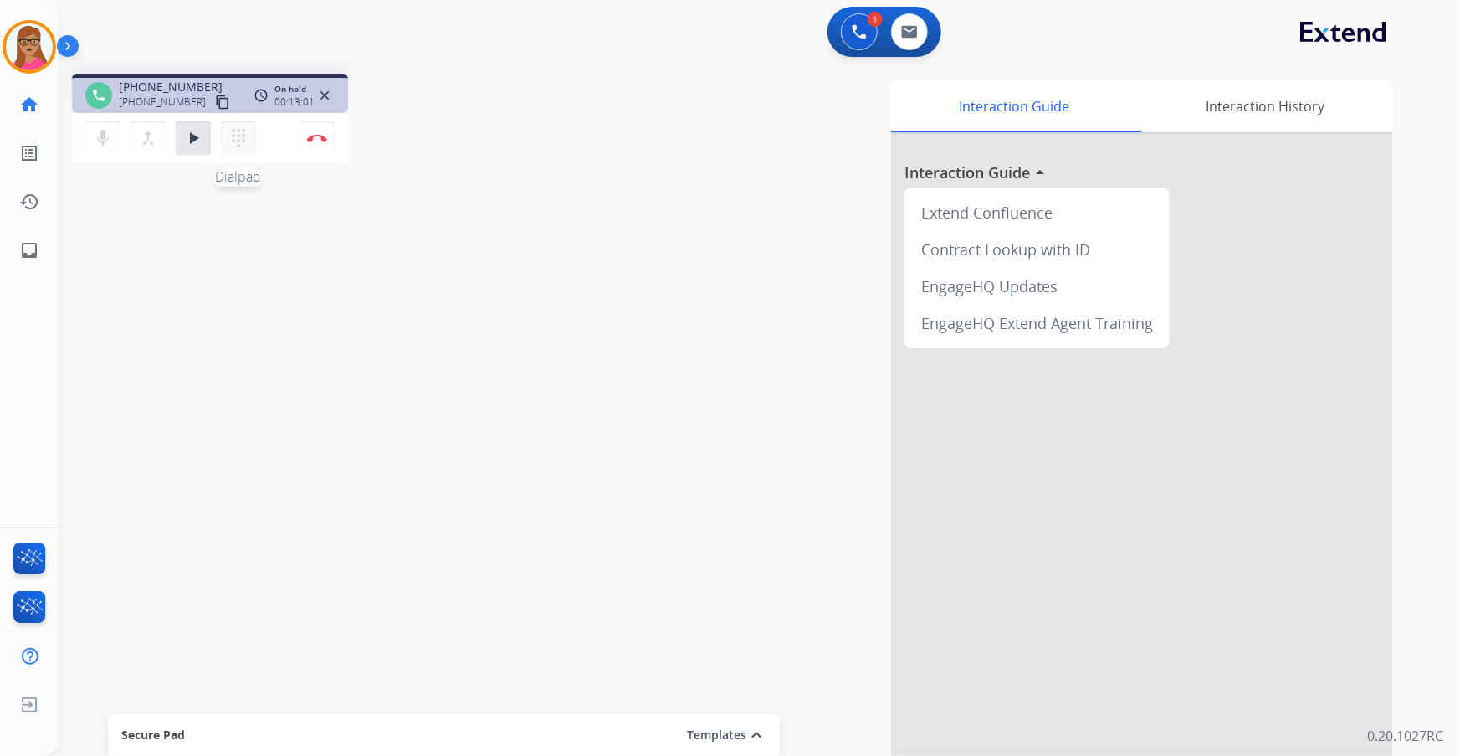
click at [245, 139] on mat-icon "dialpad" at bounding box center [238, 138] width 20 height 20
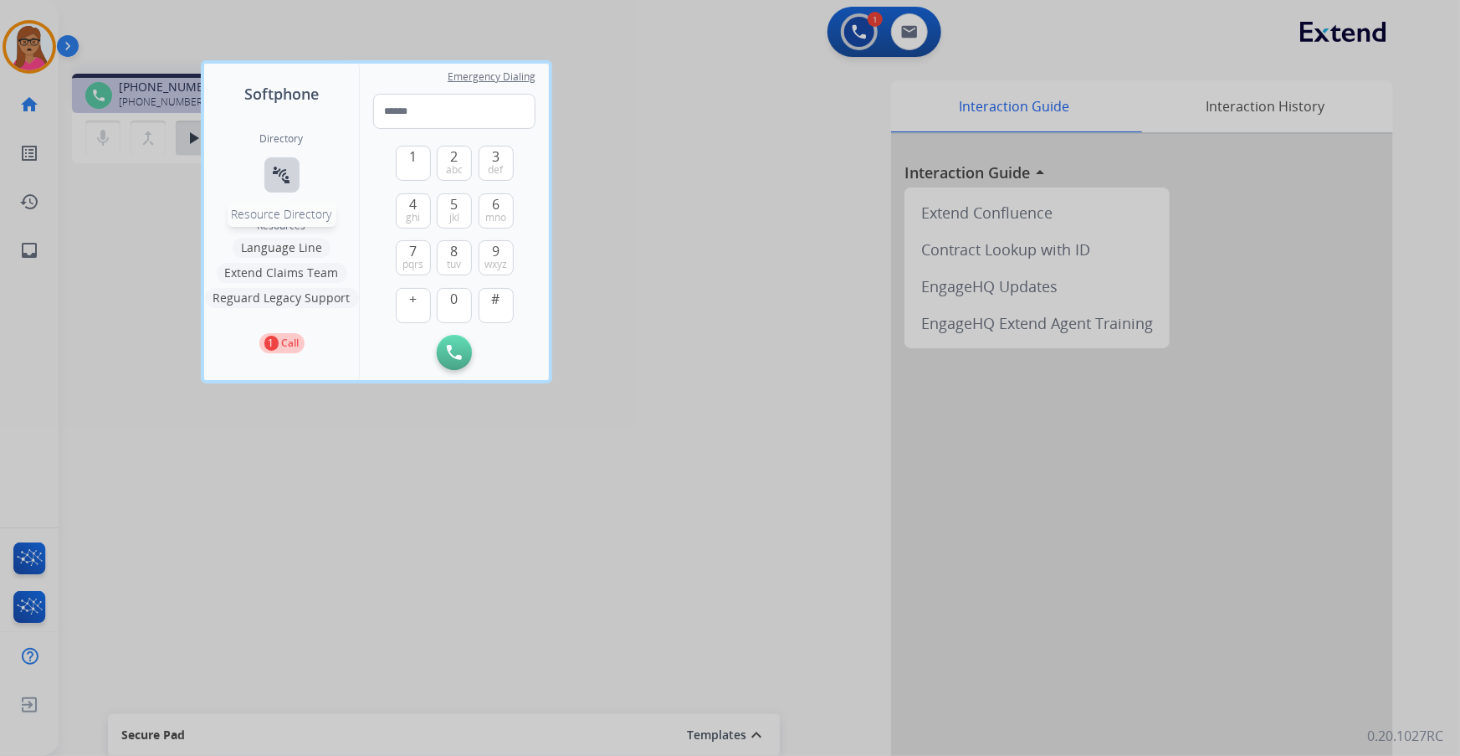
click at [277, 176] on mat-icon "connect_without_contact" at bounding box center [282, 175] width 20 height 20
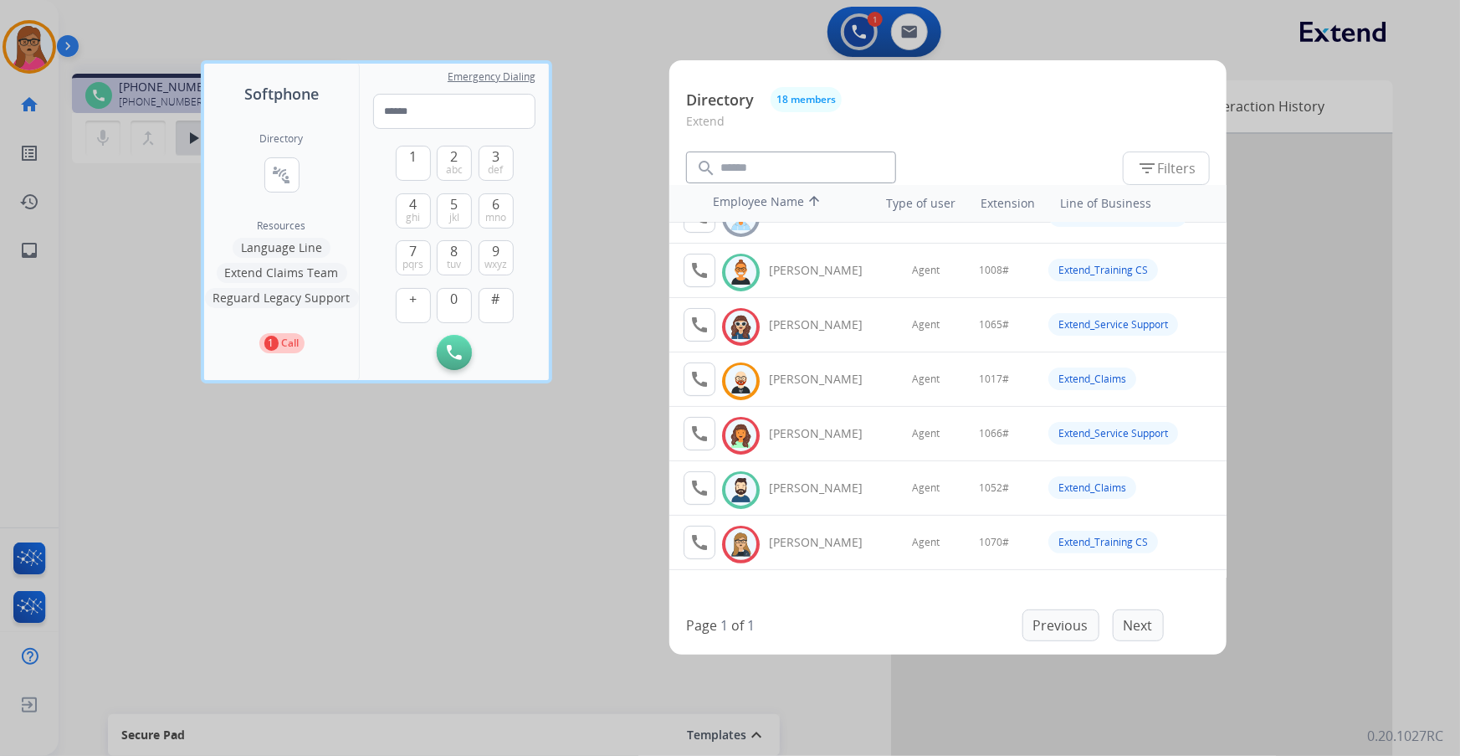
scroll to position [151, 0]
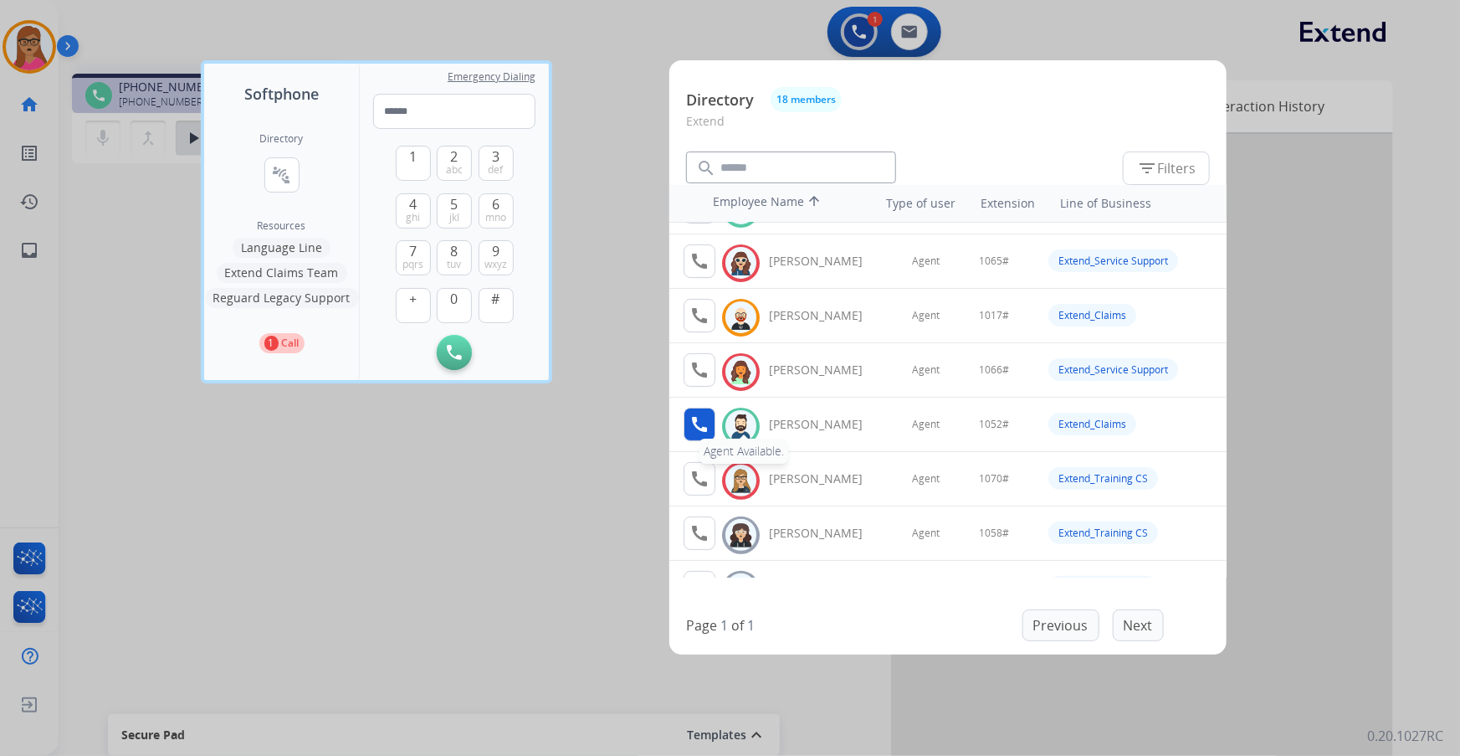
click at [694, 419] on mat-icon "call" at bounding box center [699, 424] width 20 height 20
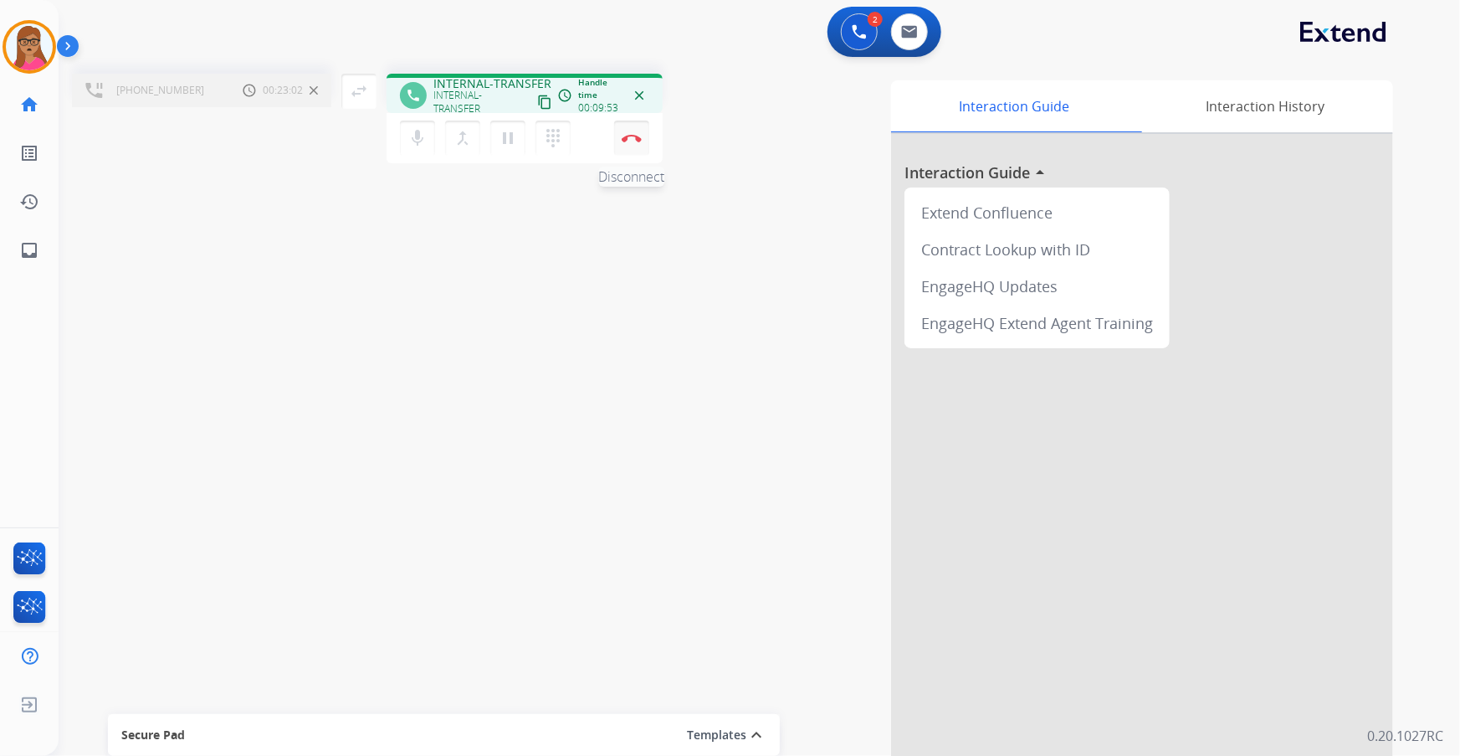
click at [638, 145] on button "Disconnect" at bounding box center [631, 137] width 35 height 35
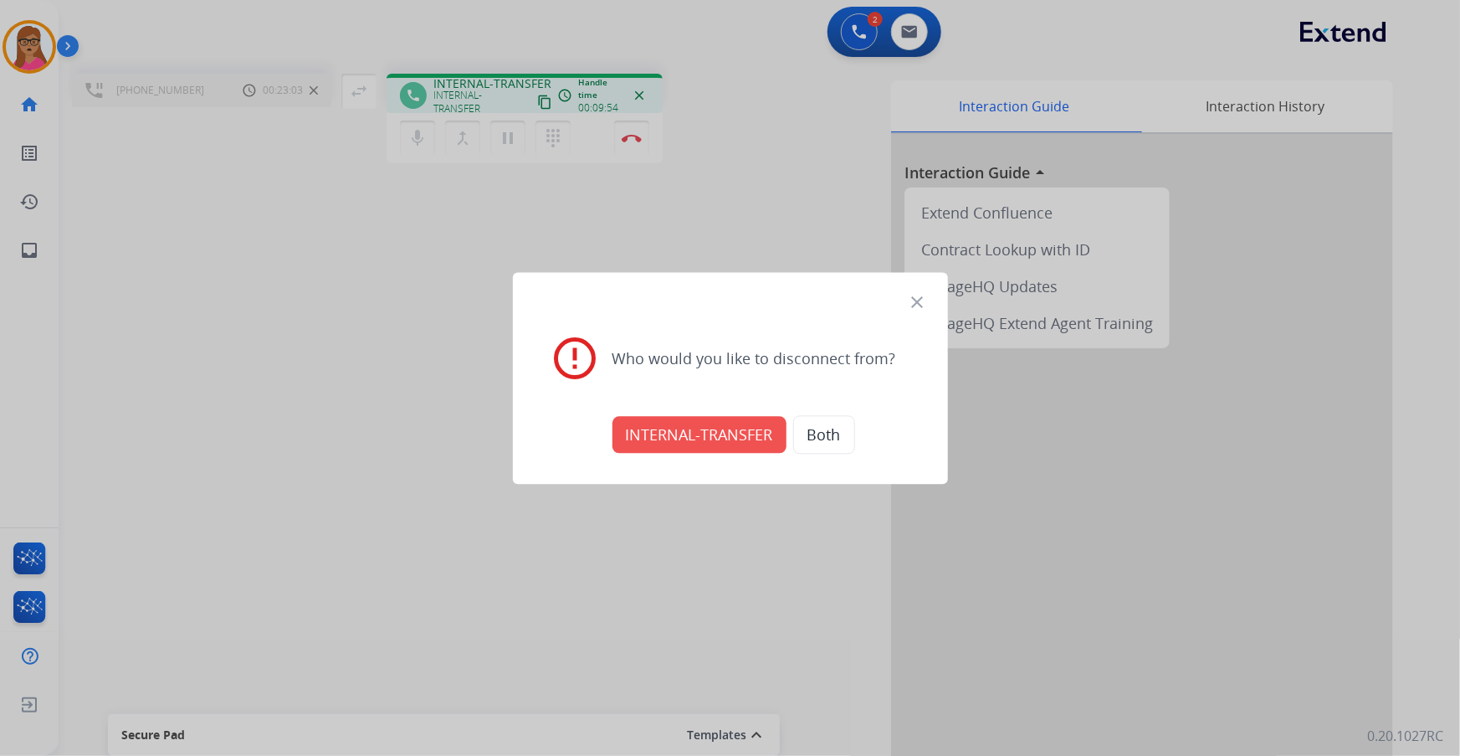
click at [679, 431] on button "INTERNAL-TRANSFER" at bounding box center [699, 434] width 174 height 37
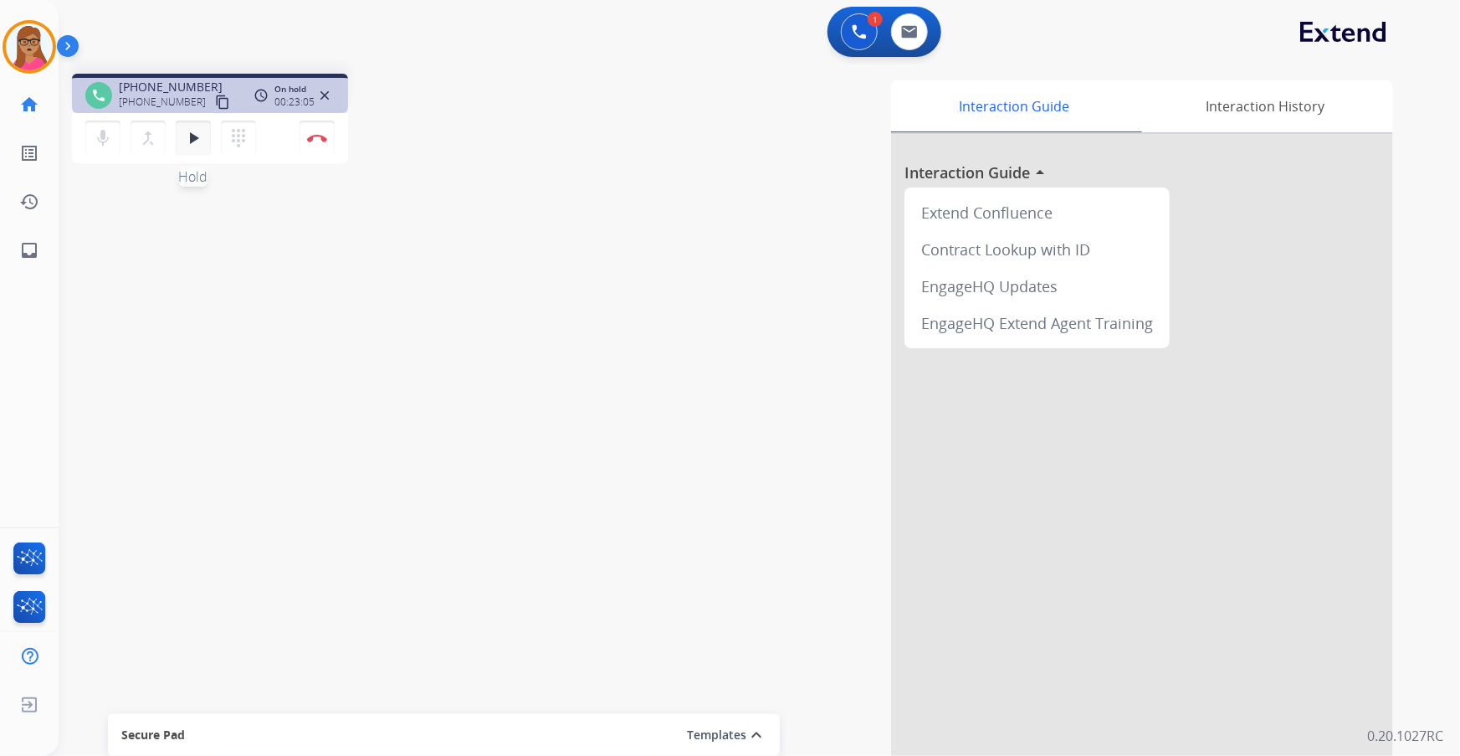
click at [186, 130] on mat-icon "play_arrow" at bounding box center [193, 138] width 20 height 20
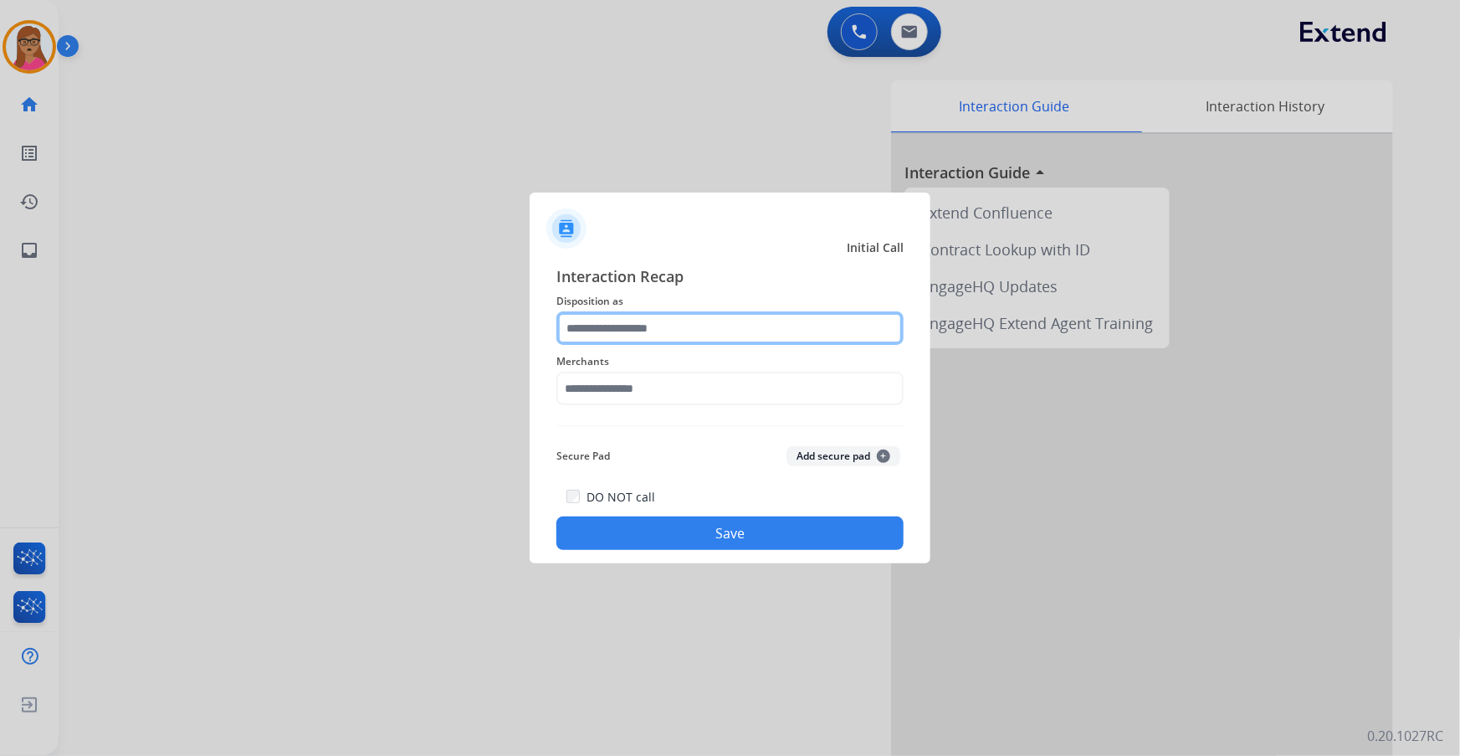
click at [703, 314] on input "text" at bounding box center [729, 327] width 347 height 33
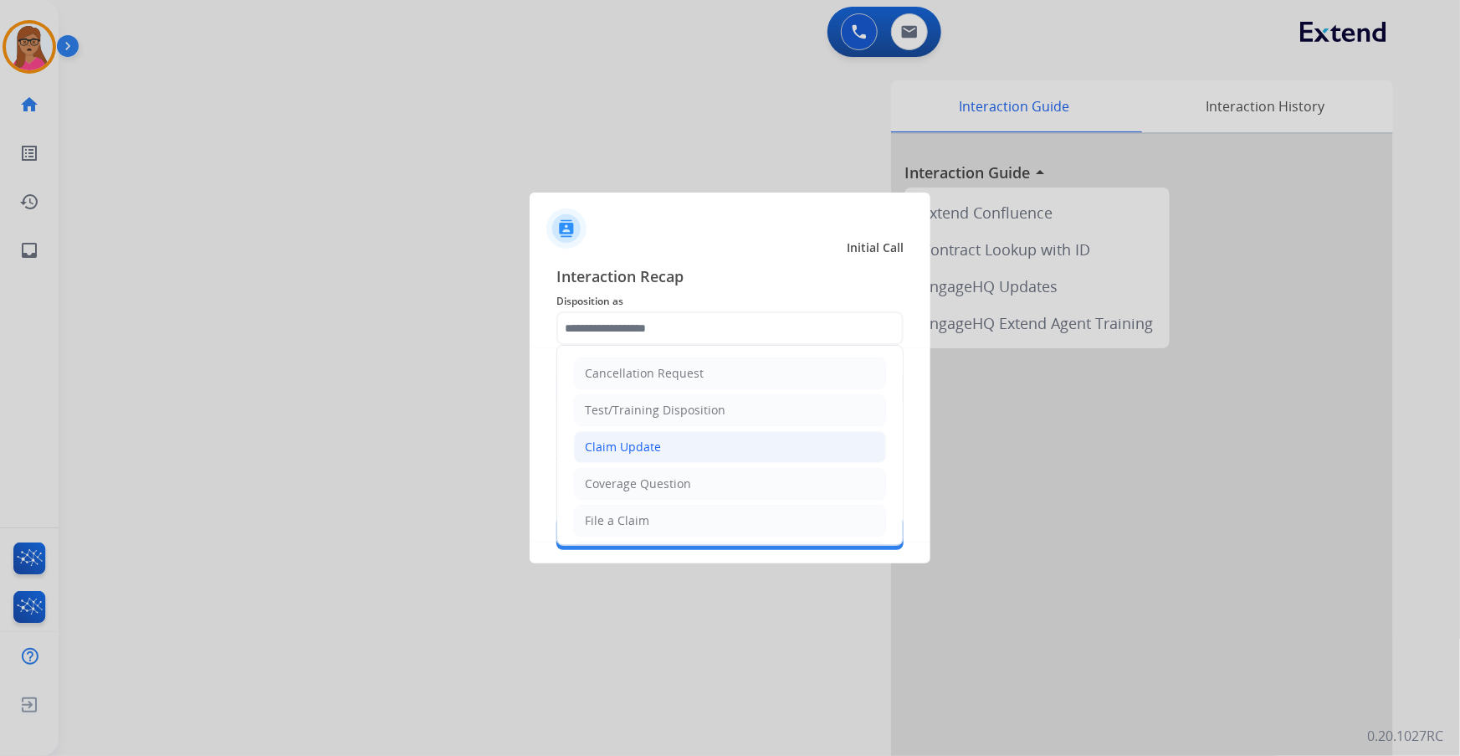
click at [682, 431] on li "Claim Update" at bounding box center [730, 447] width 312 height 32
type input "**********"
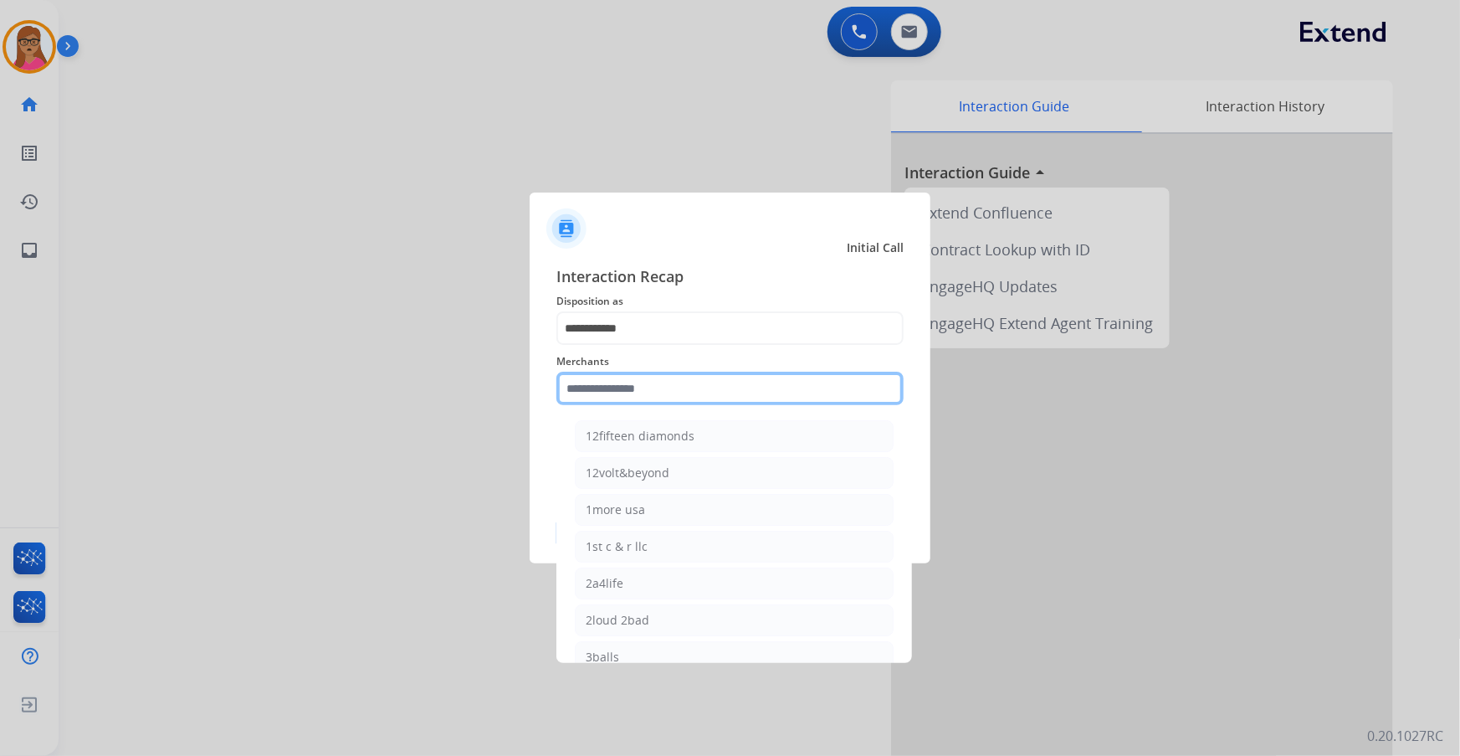
click at [666, 388] on input "text" at bounding box center [729, 387] width 347 height 33
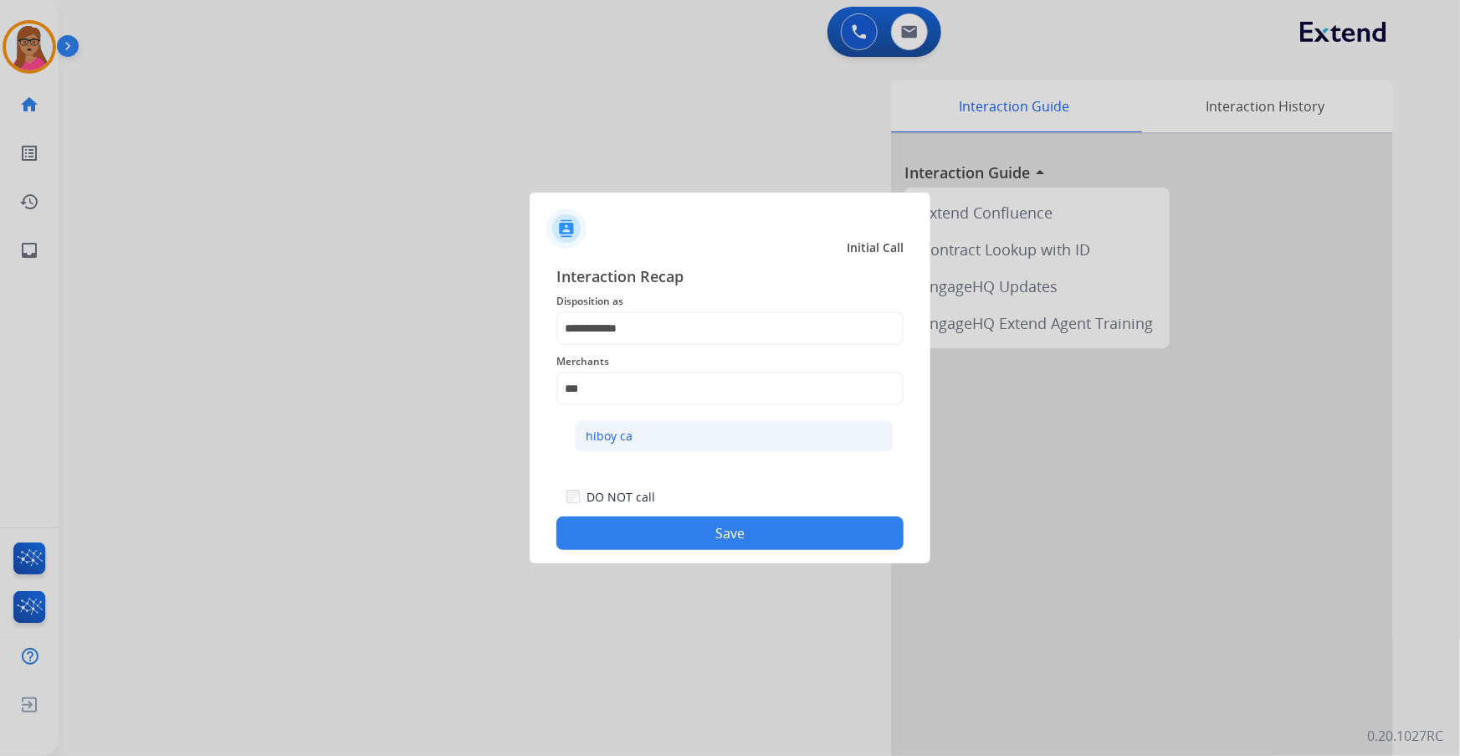
click at [683, 431] on li "hiboy ca" at bounding box center [734, 436] width 319 height 32
type input "********"
click at [700, 431] on button "Save" at bounding box center [729, 532] width 347 height 33
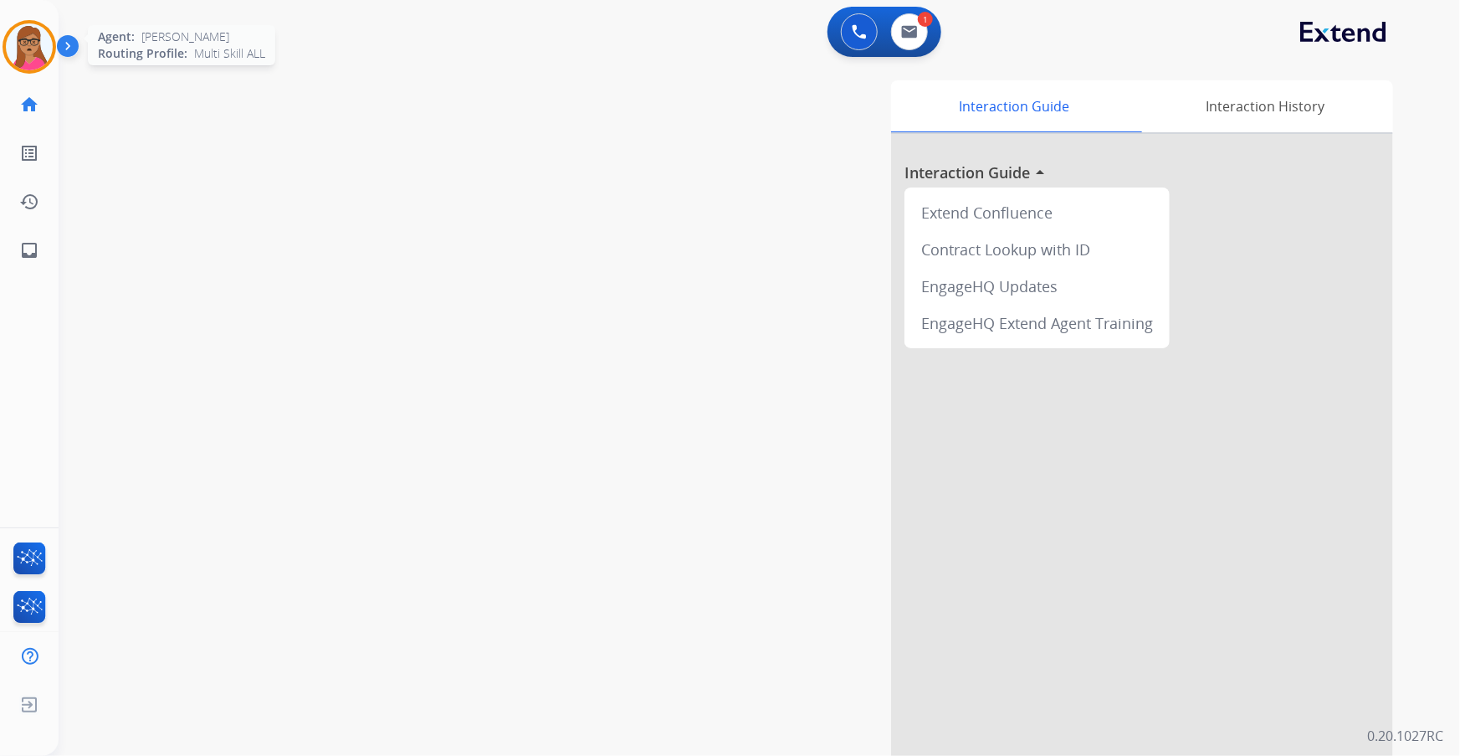
click at [26, 38] on img at bounding box center [29, 46] width 47 height 47
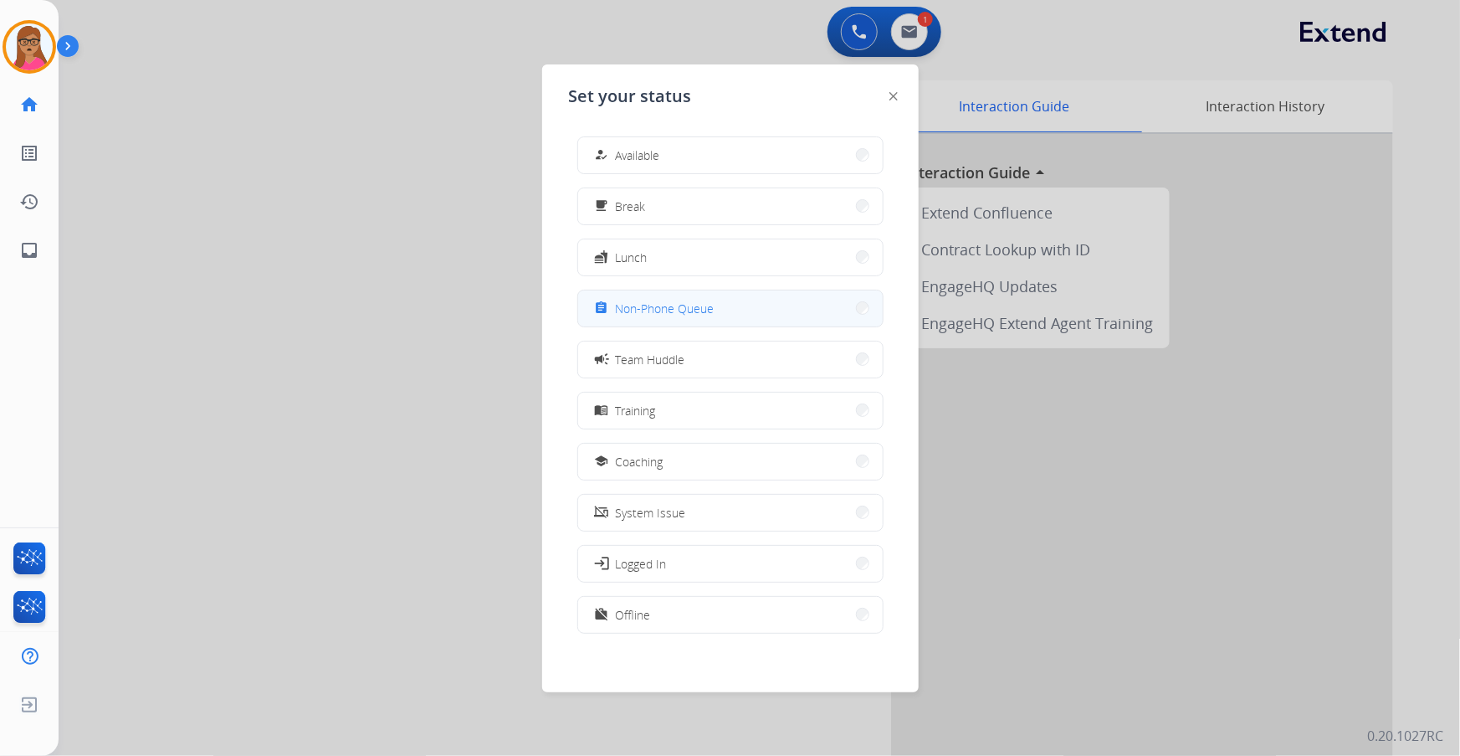
click at [743, 300] on button "assignment Non-Phone Queue" at bounding box center [730, 308] width 305 height 36
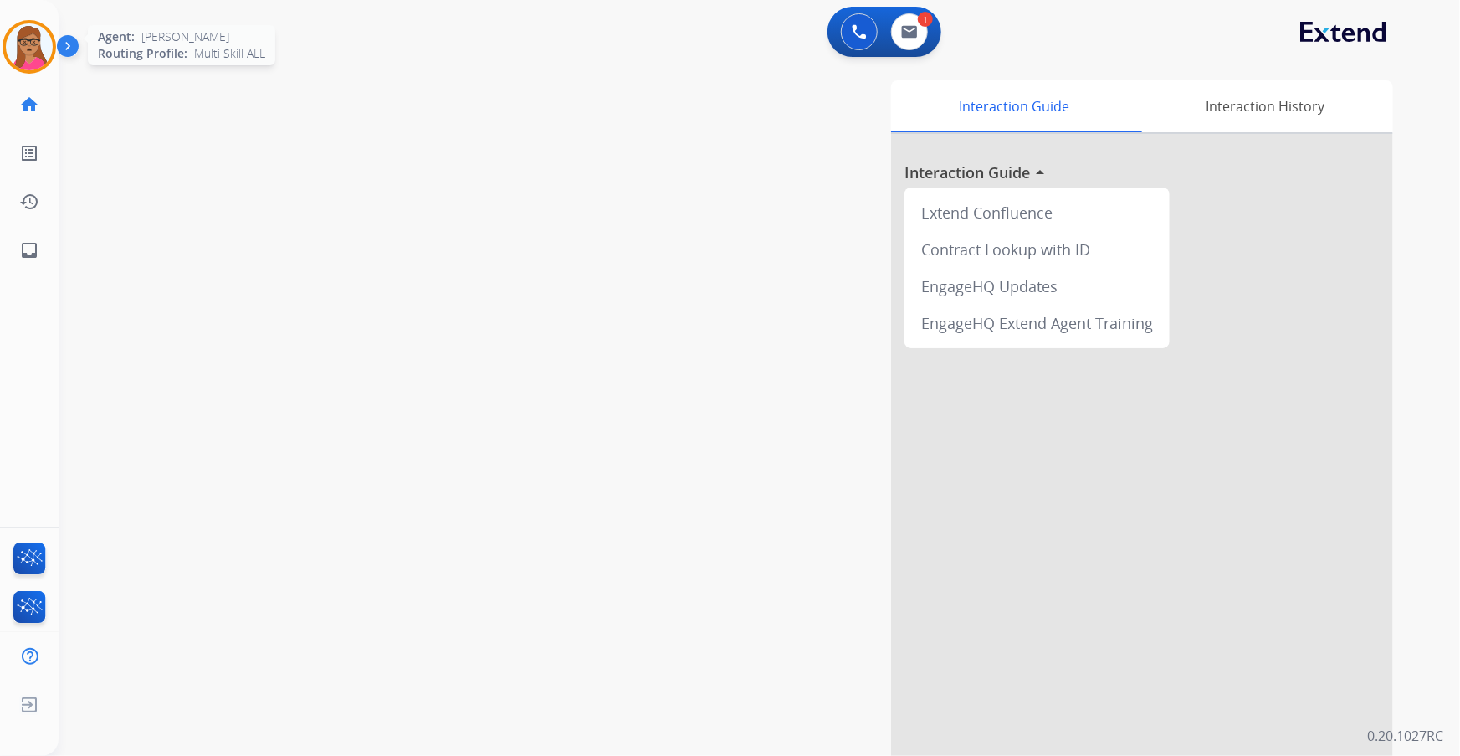
click at [19, 48] on img at bounding box center [29, 46] width 47 height 47
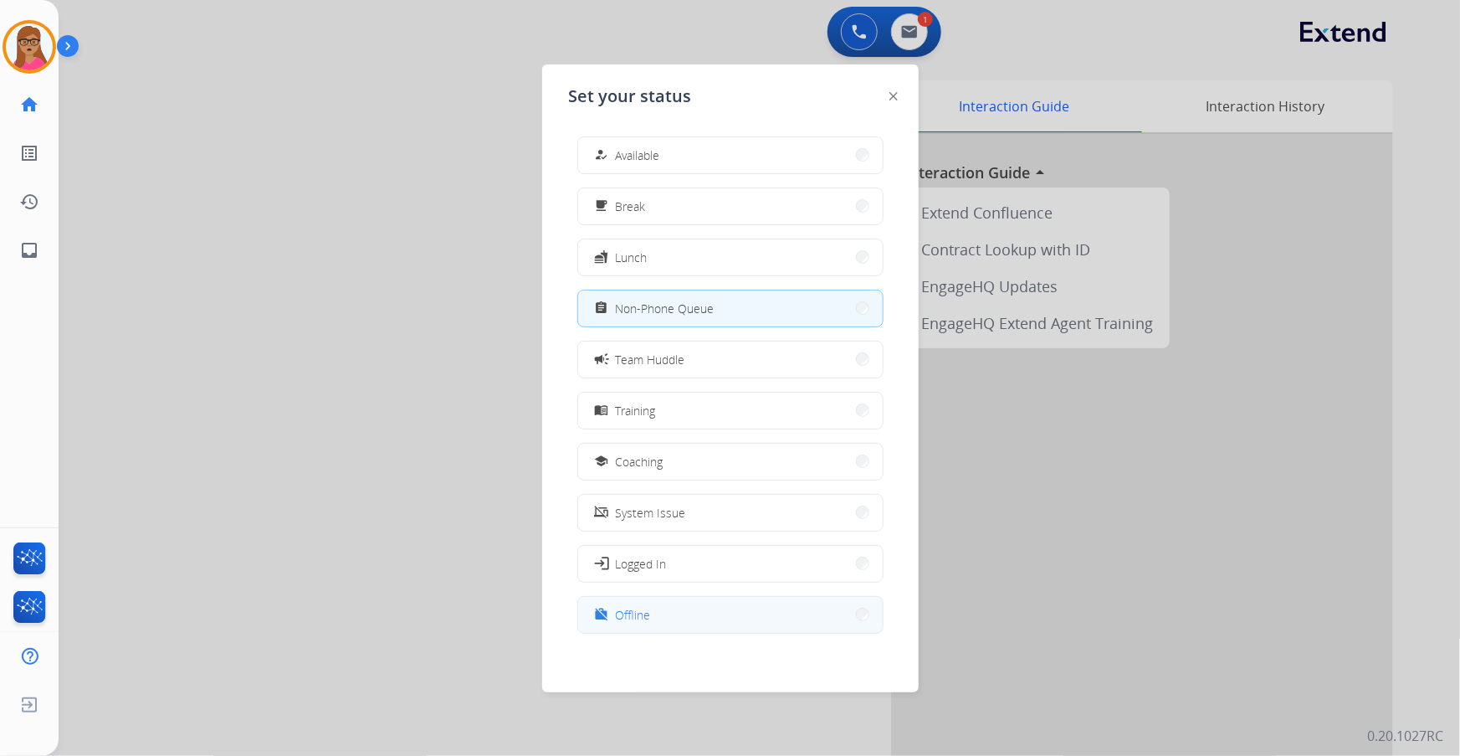
click at [674, 431] on button "work_off Offline" at bounding box center [730, 615] width 305 height 36
